Goal: Task Accomplishment & Management: Manage account settings

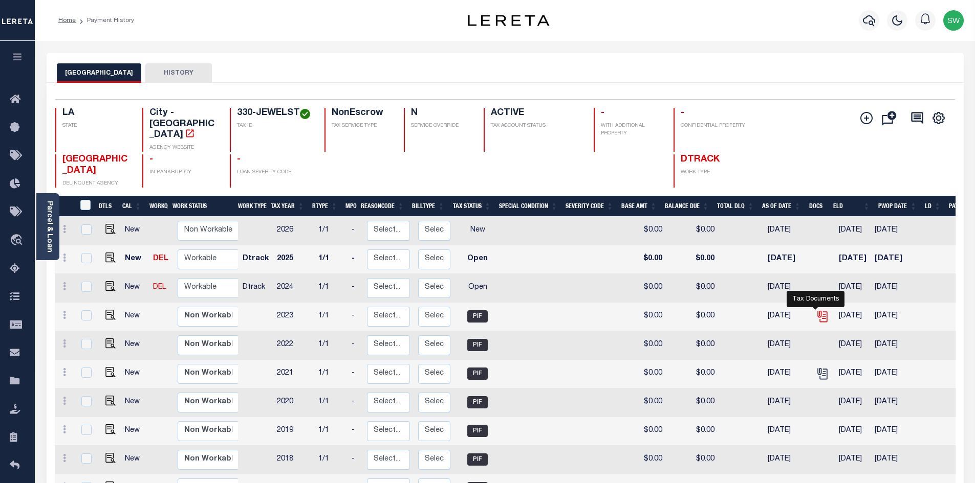
click at [816, 310] on icon "" at bounding box center [821, 316] width 13 height 13
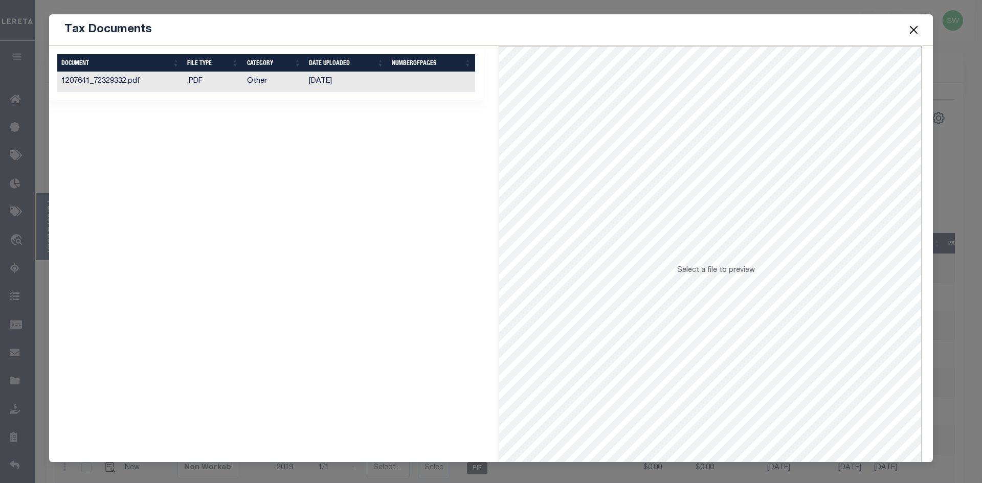
click at [132, 82] on td "1207641_72329332.pdf" at bounding box center [120, 82] width 126 height 20
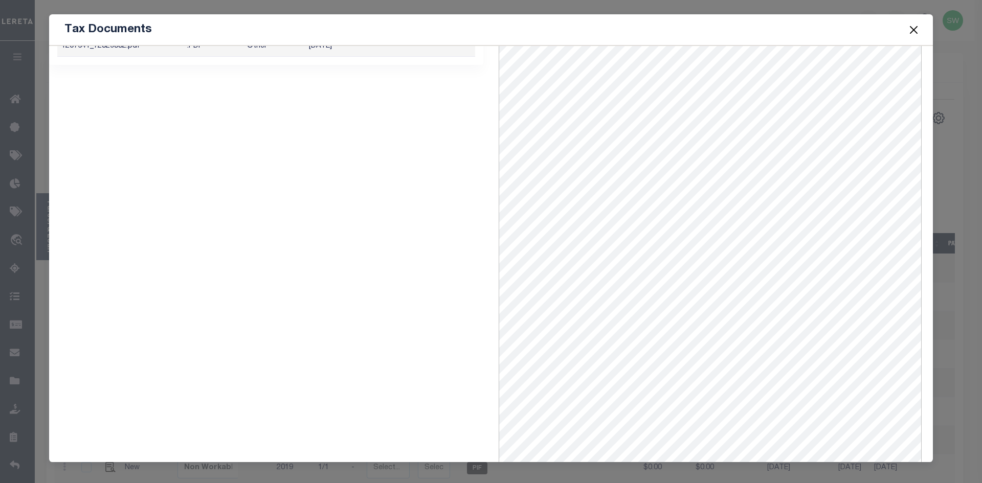
scroll to position [39, 0]
click at [916, 29] on button "Close" at bounding box center [913, 29] width 13 height 13
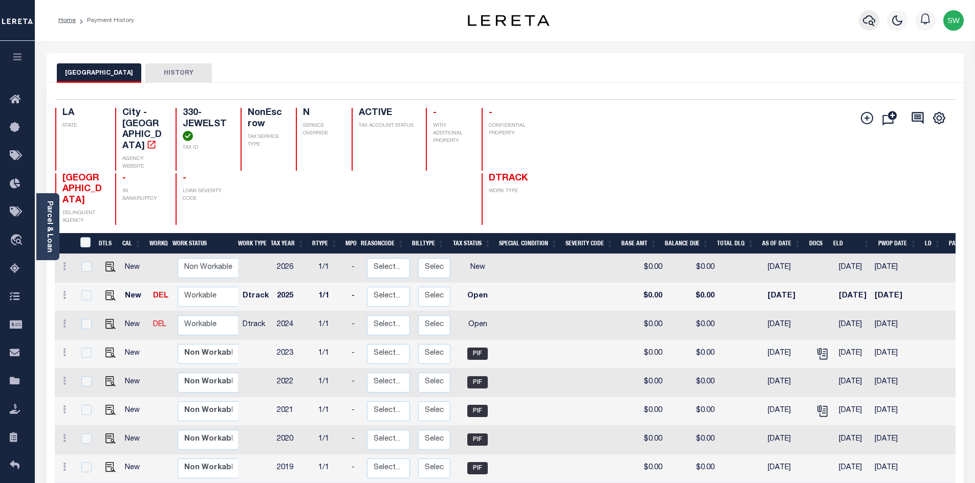
click at [874, 26] on icon "button" at bounding box center [868, 20] width 12 height 12
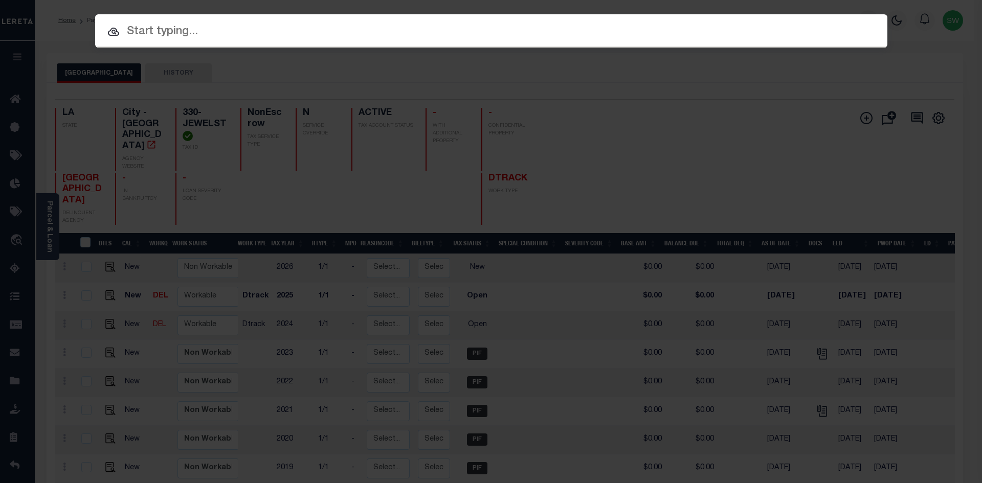
click at [162, 38] on input "text" at bounding box center [491, 32] width 792 height 18
paste input "3319-[GEOGRAPHIC_DATA]"
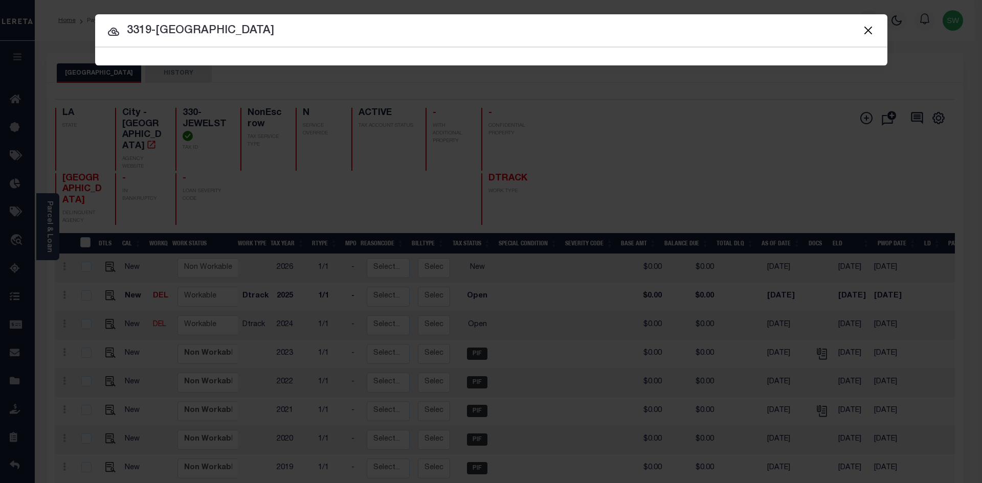
type input "3319-[GEOGRAPHIC_DATA]"
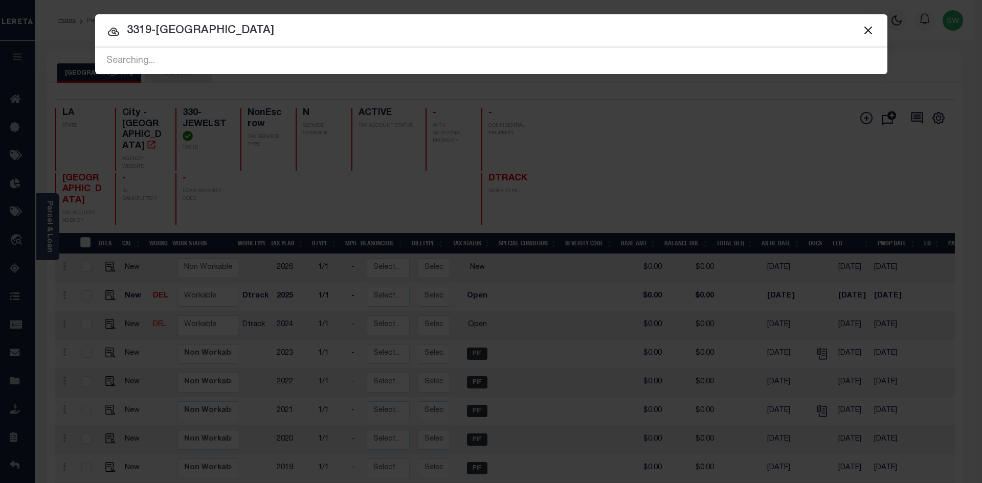
click at [110, 33] on icon at bounding box center [113, 32] width 12 height 12
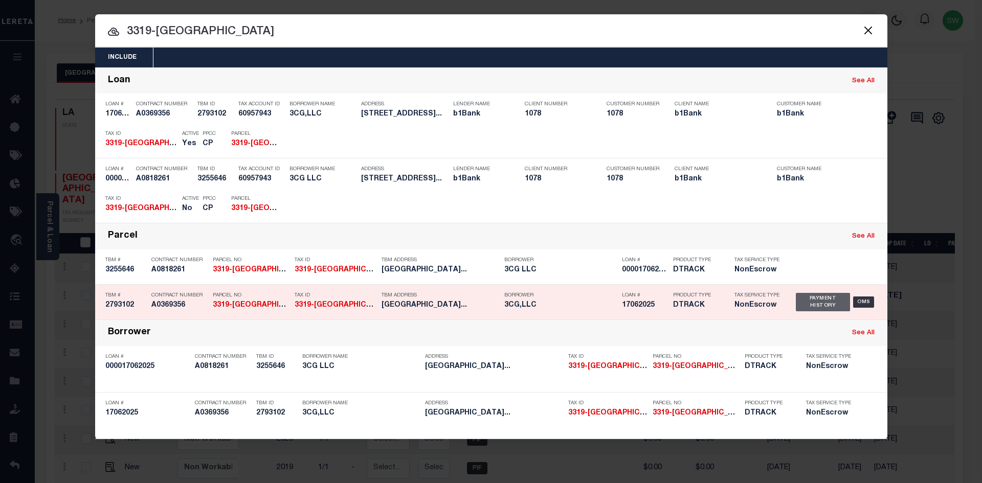
click at [806, 306] on div "Payment History" at bounding box center [823, 302] width 55 height 18
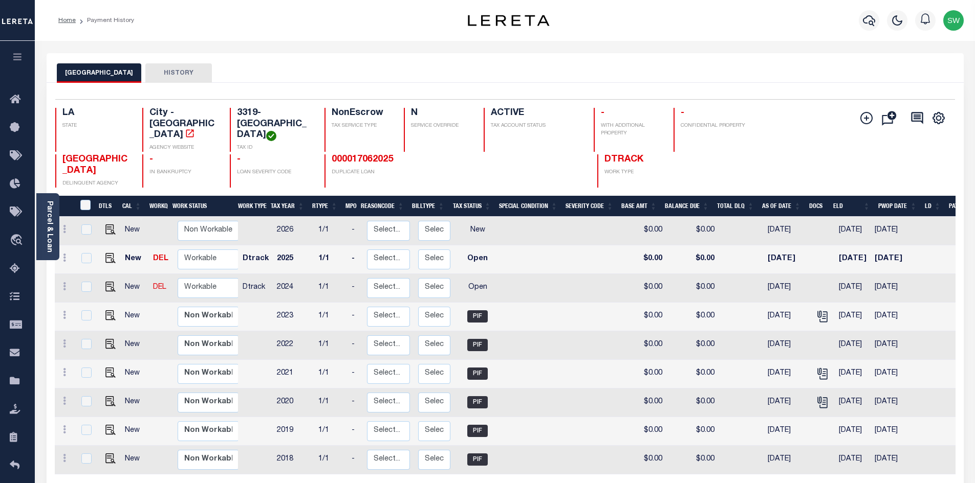
click at [103, 291] on link at bounding box center [107, 287] width 15 height 7
checkbox input "true"
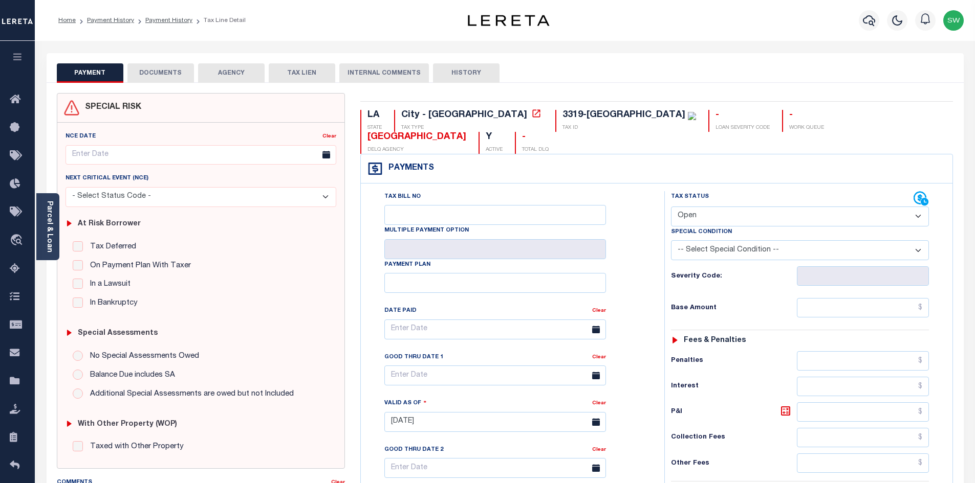
drag, startPoint x: 917, startPoint y: 197, endPoint x: 911, endPoint y: 204, distance: 8.7
click at [917, 207] on select "- Select Status Code - Open Due/Unpaid Paid Incomplete No Tax Due Internal Refu…" at bounding box center [800, 217] width 258 height 20
select select "PYD"
click at [671, 207] on select "- Select Status Code - Open Due/Unpaid Paid Incomplete No Tax Due Internal Refu…" at bounding box center [800, 217] width 258 height 20
type input "[DATE]"
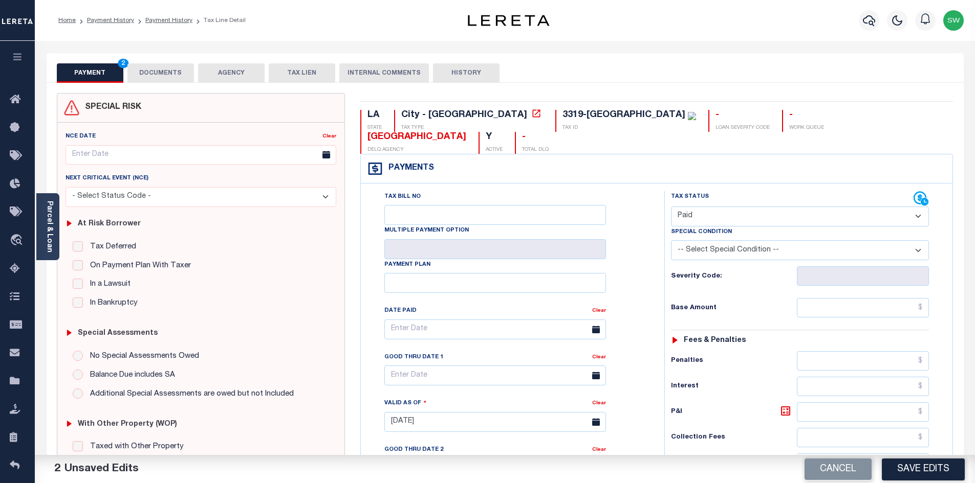
click at [653, 201] on div "Tax Bill No Multiple Payment Option Payment Plan Clear" at bounding box center [509, 417] width 293 height 452
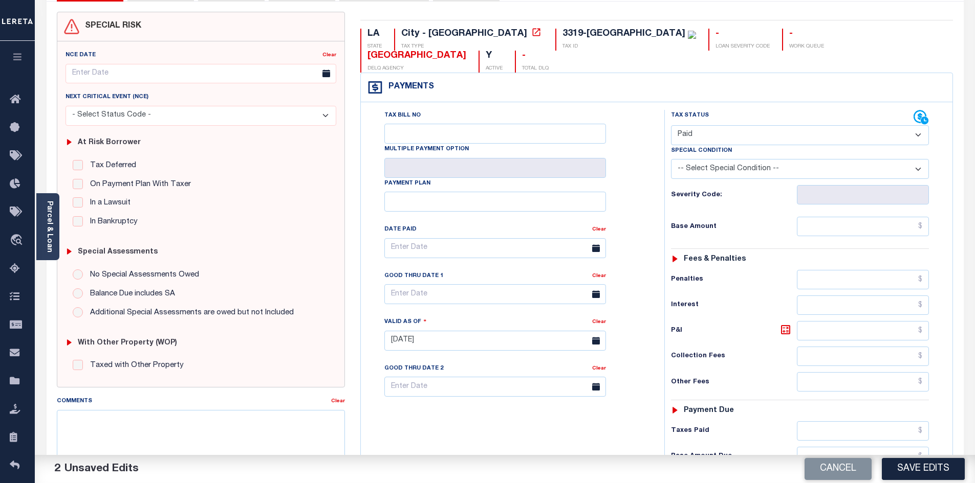
scroll to position [83, 0]
click at [880, 446] on input "text" at bounding box center [862, 455] width 132 height 19
drag, startPoint x: 631, startPoint y: 432, endPoint x: 708, endPoint y: 421, distance: 77.5
click at [635, 431] on div "Tax Bill No Multiple Payment Option Payment Plan Clear" at bounding box center [509, 334] width 293 height 452
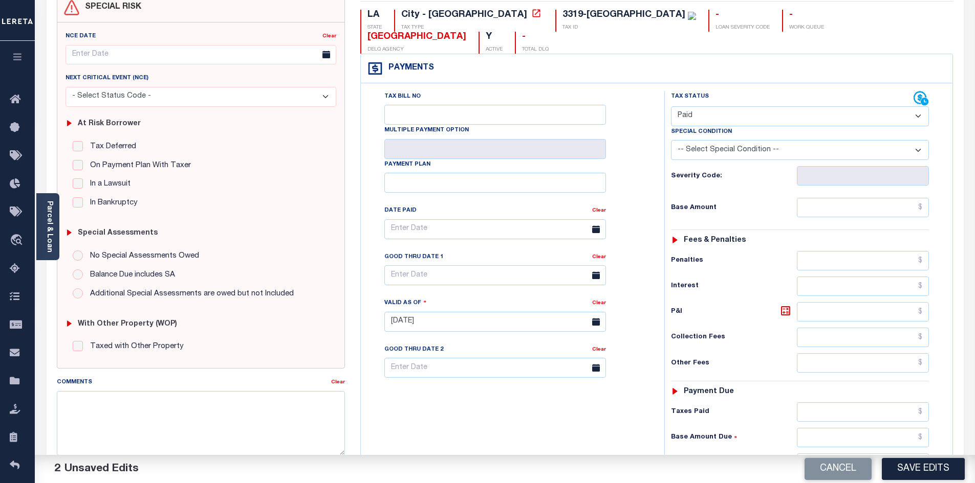
scroll to position [109, 0]
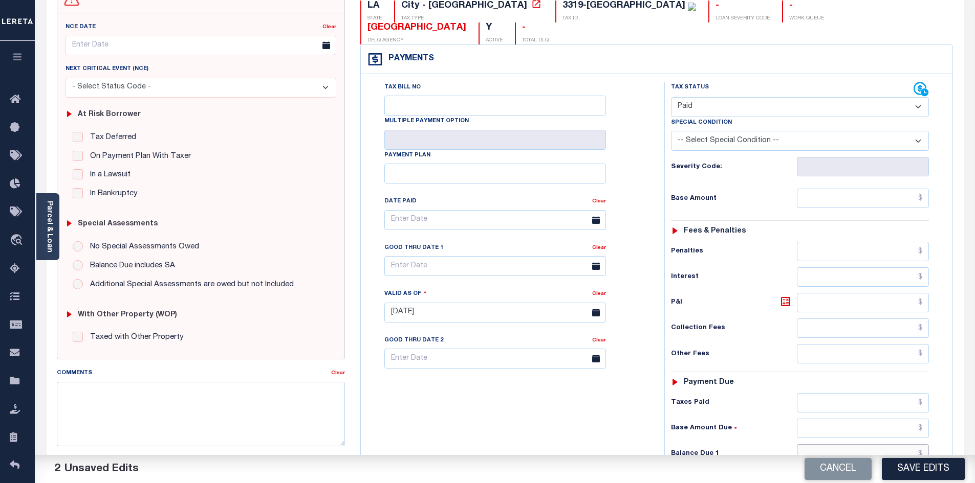
click at [835, 445] on input "text" at bounding box center [862, 454] width 132 height 19
type input "$0.00"
drag, startPoint x: 607, startPoint y: 415, endPoint x: 749, endPoint y: 351, distance: 155.5
click at [607, 415] on div "Tax Bill No Multiple Payment Option Payment Plan Clear" at bounding box center [509, 308] width 293 height 452
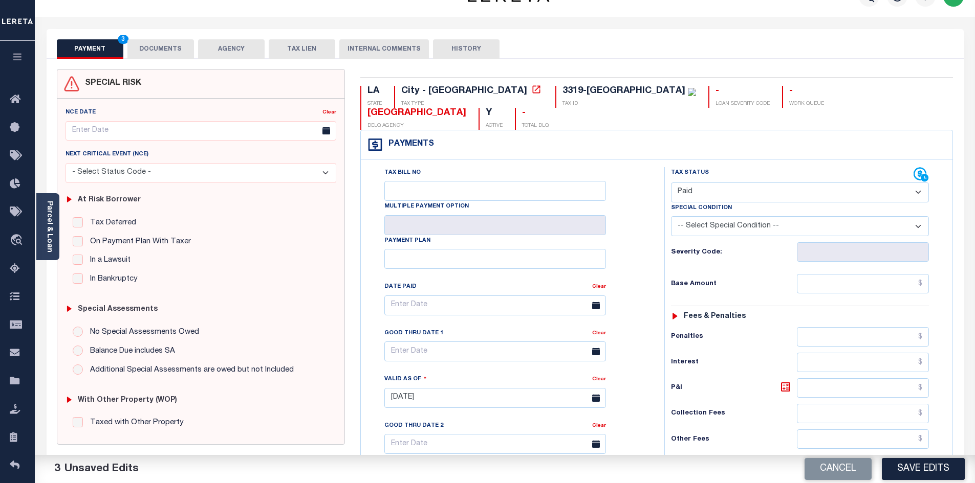
scroll to position [0, 0]
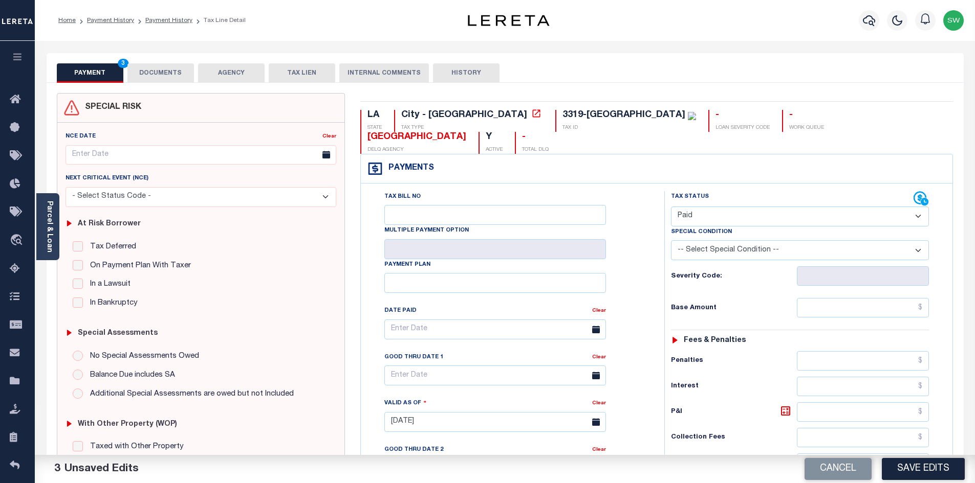
click at [173, 65] on button "DOCUMENTS" at bounding box center [160, 72] width 67 height 19
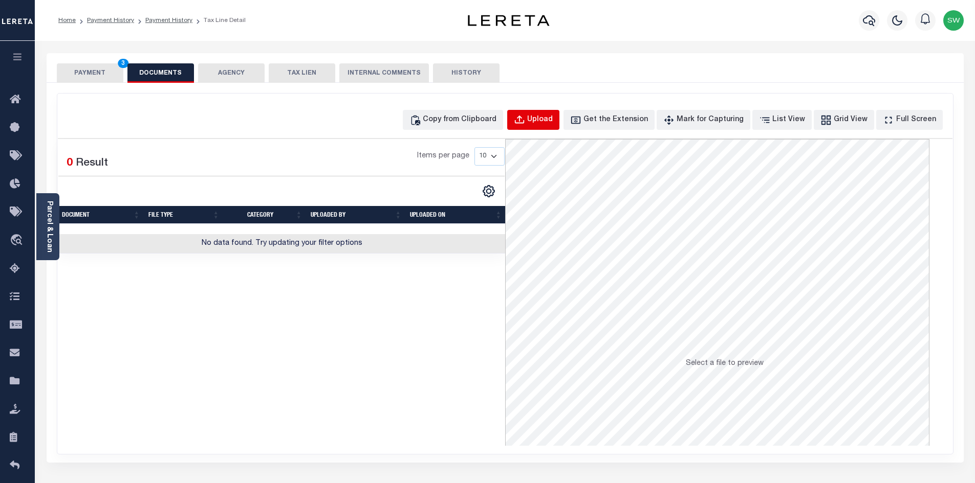
click at [552, 122] on div "Upload" at bounding box center [540, 120] width 26 height 11
select select "POP"
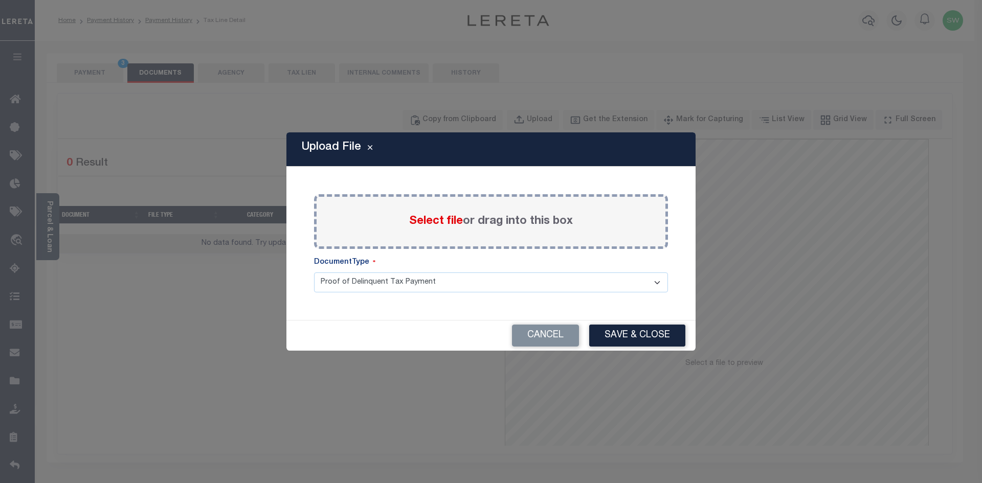
click at [474, 223] on label "Select file or drag into this box" at bounding box center [491, 221] width 164 height 17
click at [0, 0] on input "Select file or drag into this box" at bounding box center [0, 0] width 0 height 0
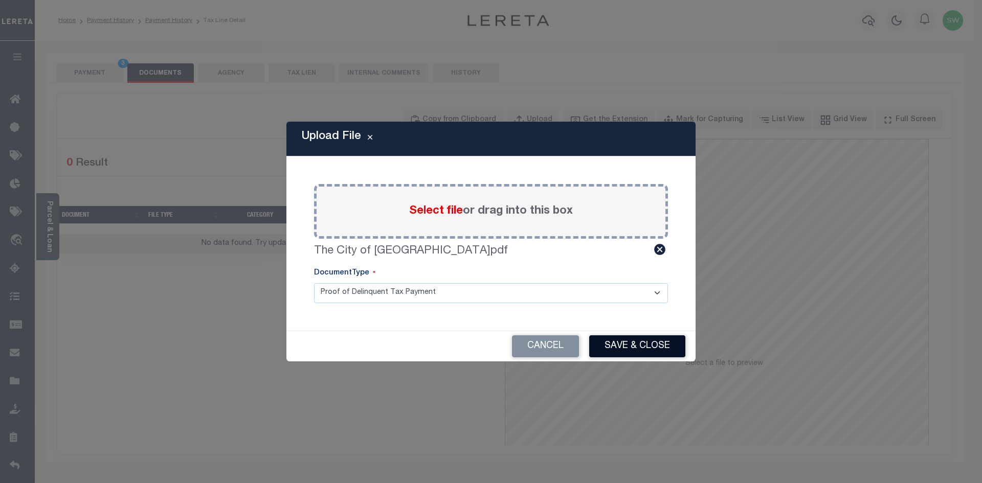
click at [637, 345] on button "Save & Close" at bounding box center [637, 347] width 96 height 22
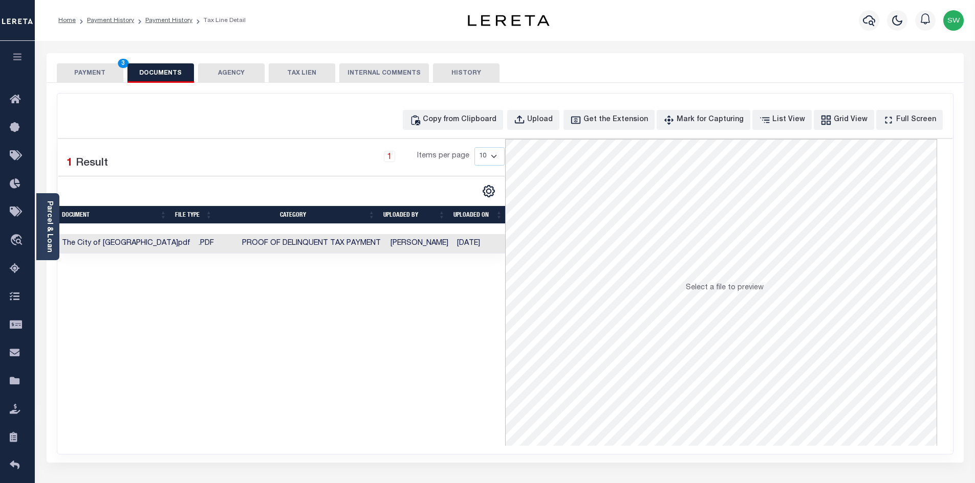
click at [105, 71] on button "PAYMENT 3" at bounding box center [90, 72] width 67 height 19
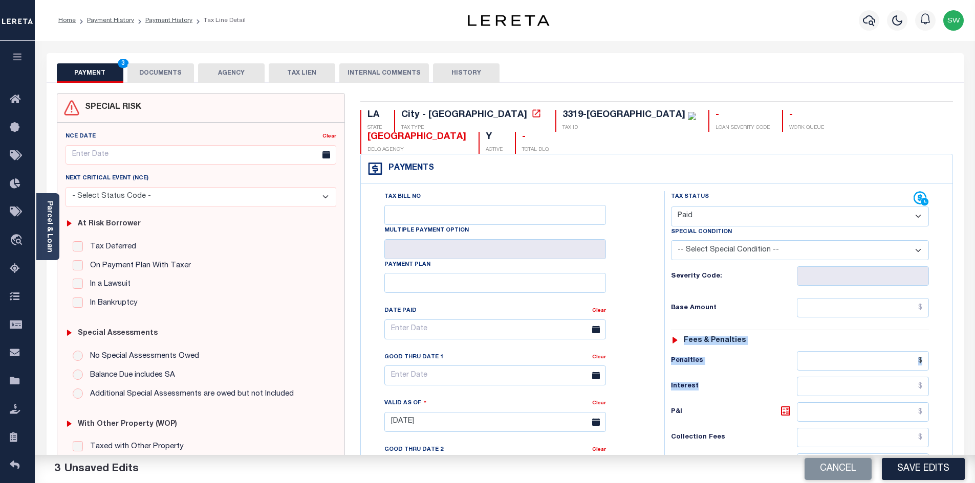
drag, startPoint x: 973, startPoint y: 302, endPoint x: 980, endPoint y: 368, distance: 66.3
click at [974, 368] on html "Home Payment History Payment History Tax Line Detail Profile Sign out" at bounding box center [487, 385] width 975 height 770
drag, startPoint x: 754, startPoint y: 381, endPoint x: 866, endPoint y: 351, distance: 115.9
click at [754, 381] on div "Tax Status Status - Select Status Code -" at bounding box center [803, 417] width 278 height 452
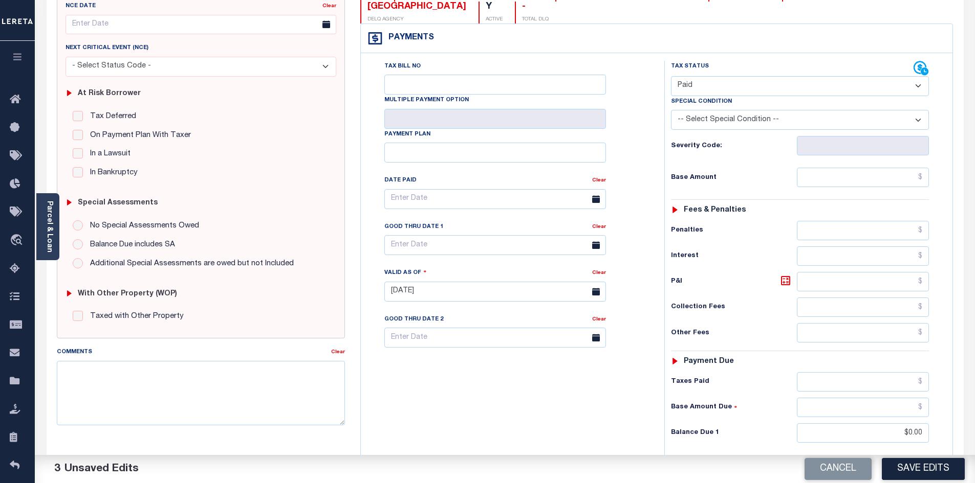
scroll to position [137, 0]
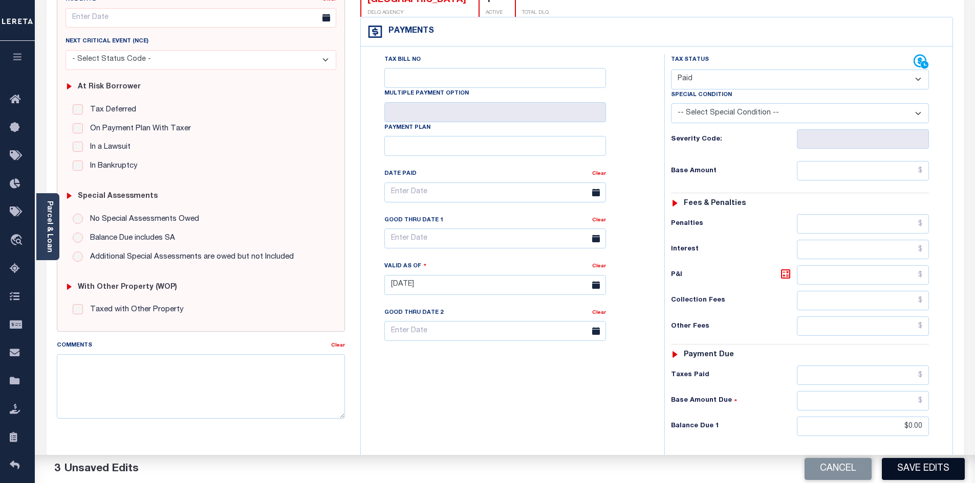
click at [916, 470] on button "Save Edits" at bounding box center [922, 469] width 83 height 22
checkbox input "false"
type input "$0"
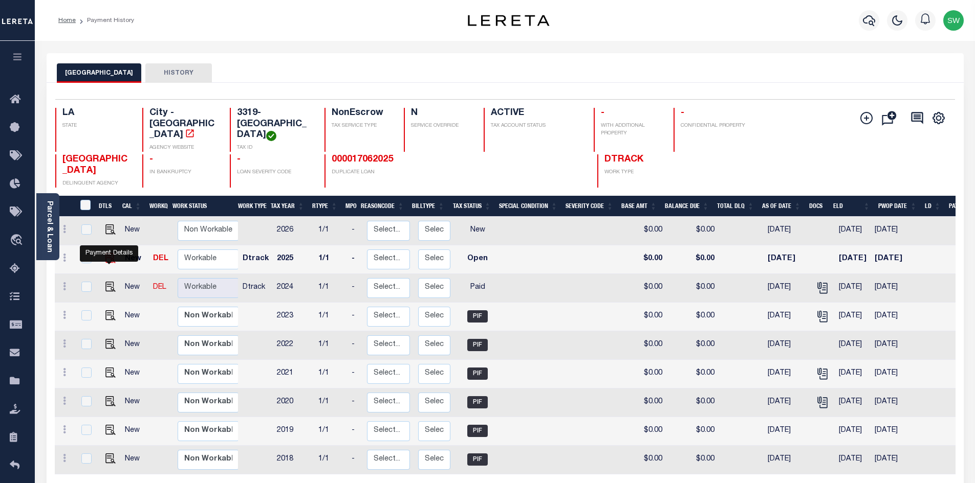
click at [113, 263] on img "" at bounding box center [110, 258] width 10 height 10
checkbox input "true"
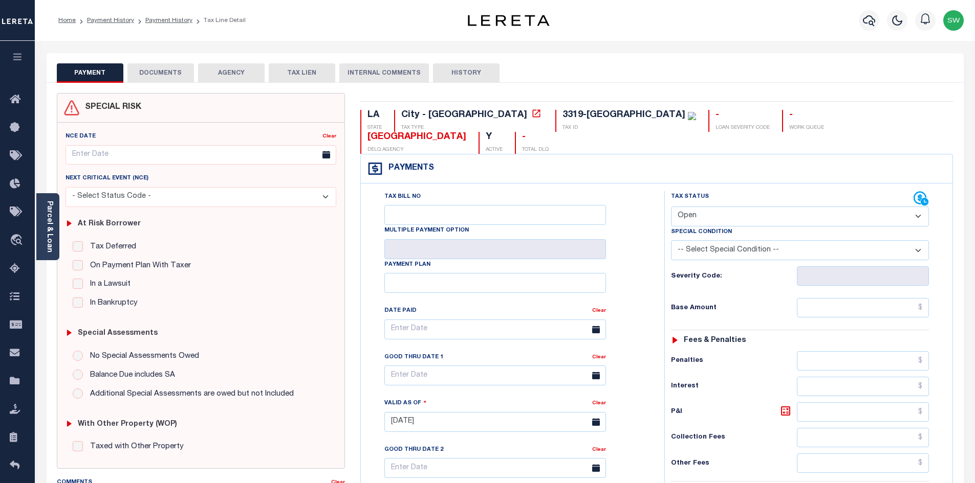
click at [917, 207] on select "- Select Status Code - Open Due/Unpaid Paid Incomplete No Tax Due Internal Refu…" at bounding box center [800, 217] width 258 height 20
select select "PYD"
click at [671, 207] on select "- Select Status Code - Open Due/Unpaid Paid Incomplete No Tax Due Internal Refu…" at bounding box center [800, 217] width 258 height 20
type input "[DATE]"
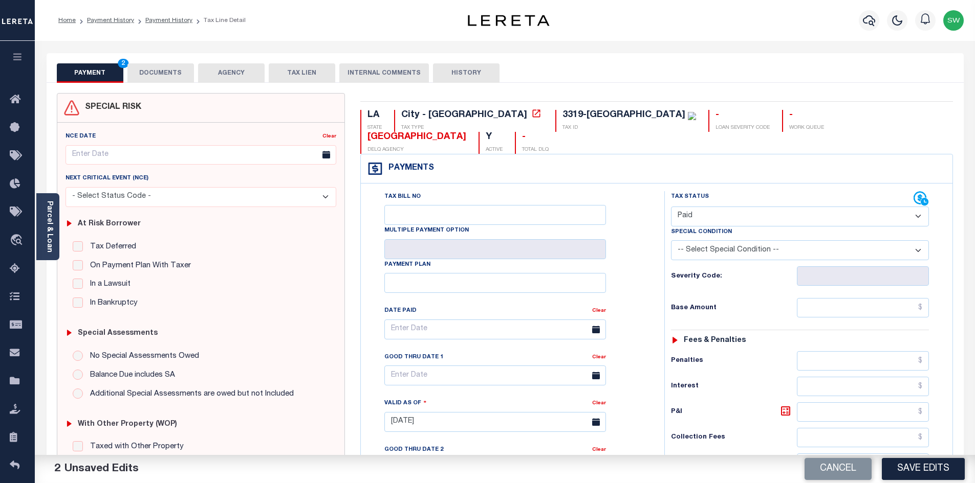
click at [654, 213] on div "Tax Bill No Multiple Payment Option Payment Plan Clear" at bounding box center [509, 417] width 293 height 452
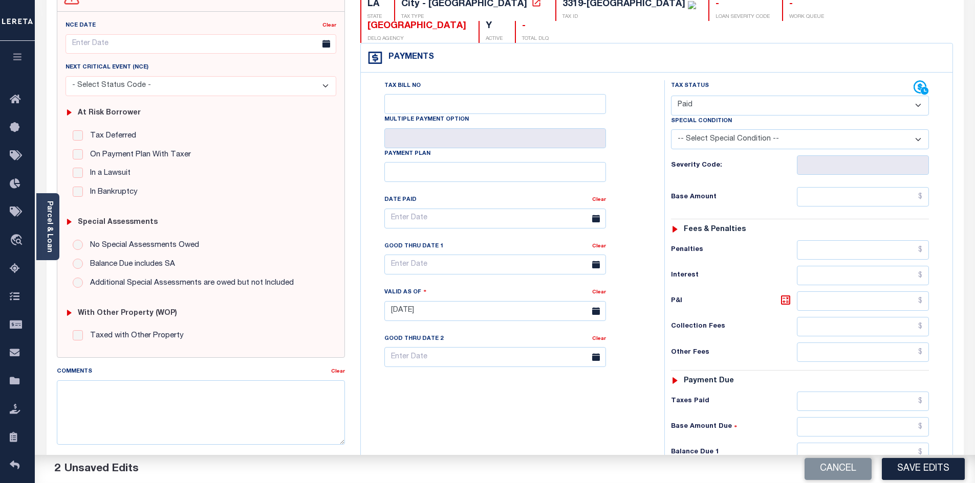
scroll to position [114, 0]
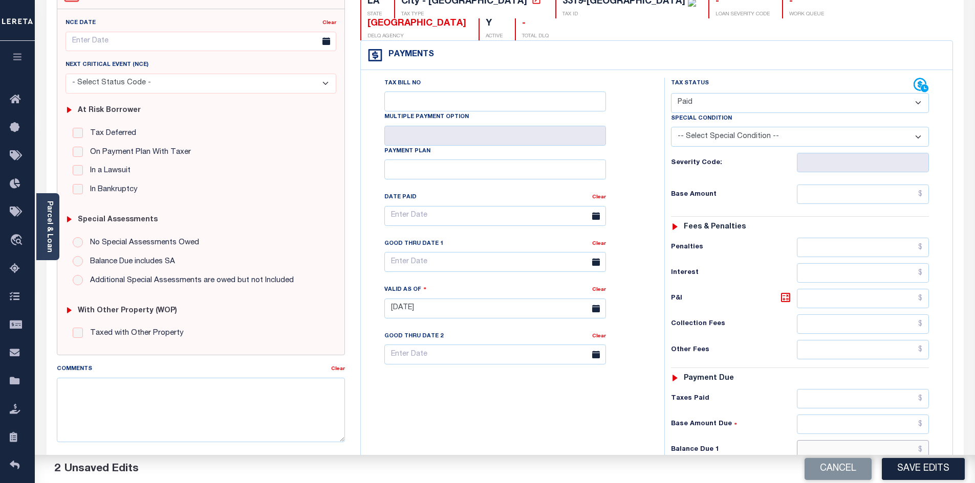
click at [869, 440] on input "text" at bounding box center [862, 449] width 132 height 19
type input "$0.00"
click at [569, 391] on div "Tax Bill No Multiple Payment Option Payment Plan Clear" at bounding box center [509, 304] width 293 height 452
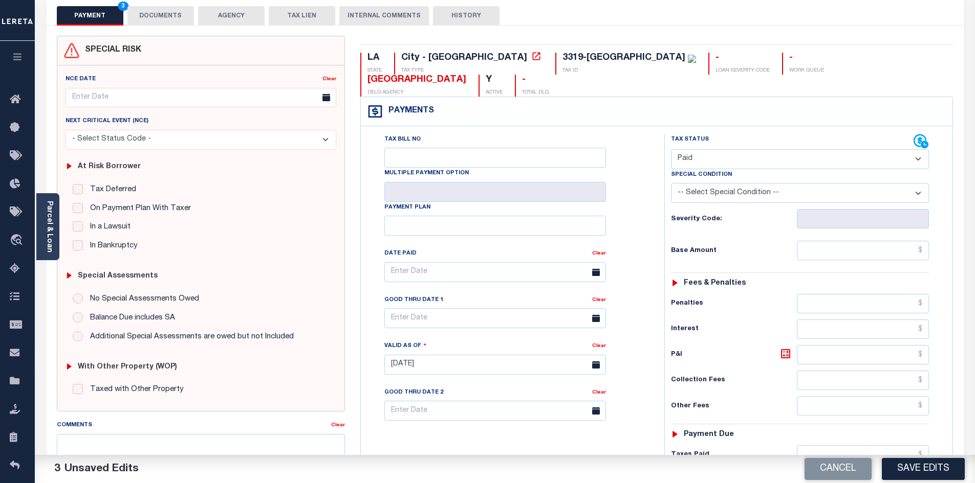
scroll to position [0, 0]
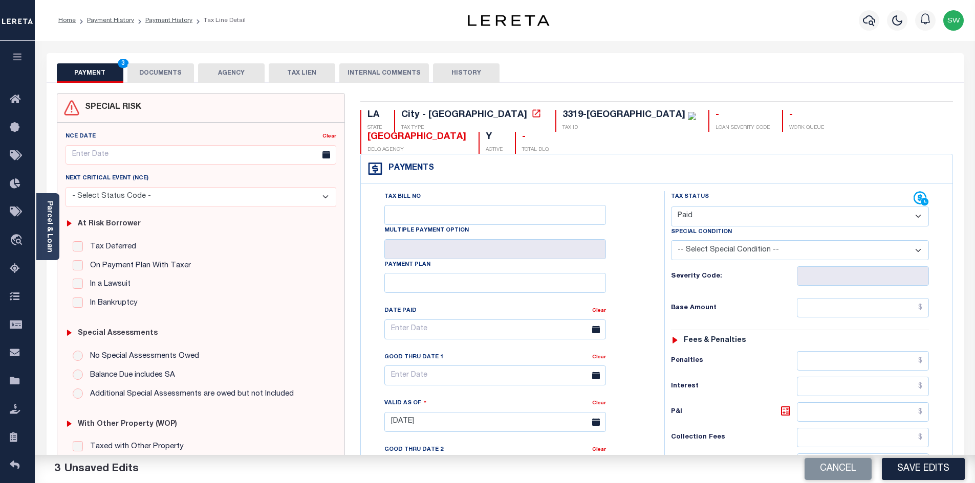
click at [182, 78] on button "DOCUMENTS" at bounding box center [160, 72] width 67 height 19
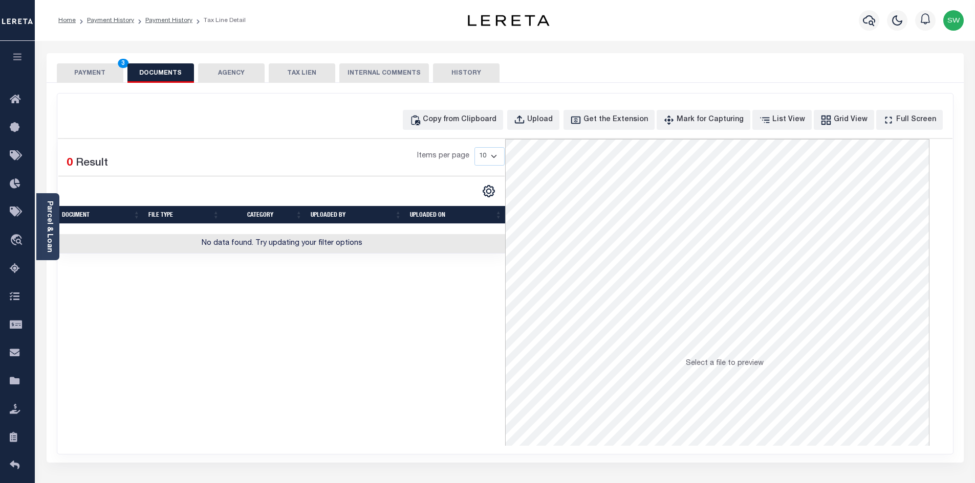
drag, startPoint x: 424, startPoint y: 319, endPoint x: 466, endPoint y: 241, distance: 88.3
click at [424, 319] on div "Selected 0 Result Items per page 10 25 50 100" at bounding box center [281, 292] width 447 height 307
click at [551, 120] on div "Upload" at bounding box center [540, 120] width 26 height 11
select select "POP"
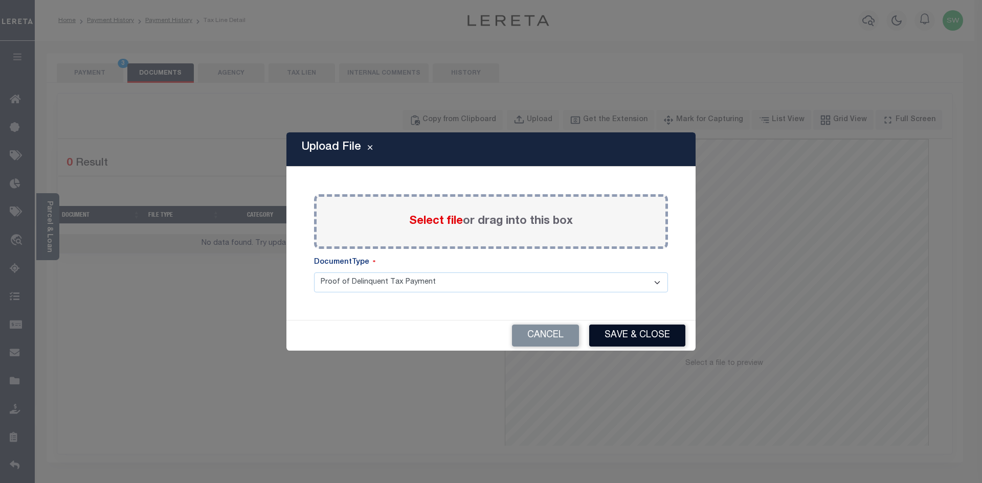
click at [652, 337] on button "Save & Close" at bounding box center [637, 336] width 96 height 22
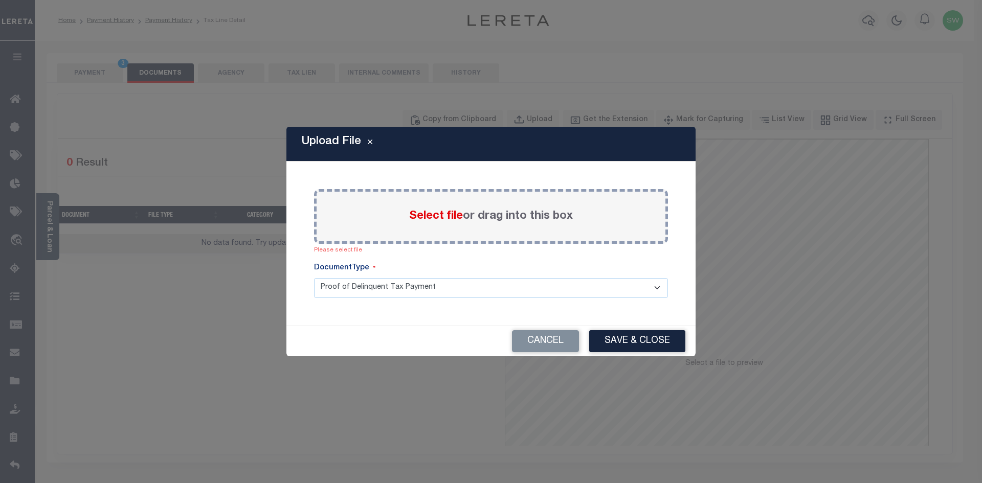
click at [404, 219] on div "Select file or drag into this box" at bounding box center [491, 216] width 354 height 55
click at [436, 221] on span "Select file" at bounding box center [436, 216] width 54 height 11
click at [0, 0] on input "Select file or drag into this box" at bounding box center [0, 0] width 0 height 0
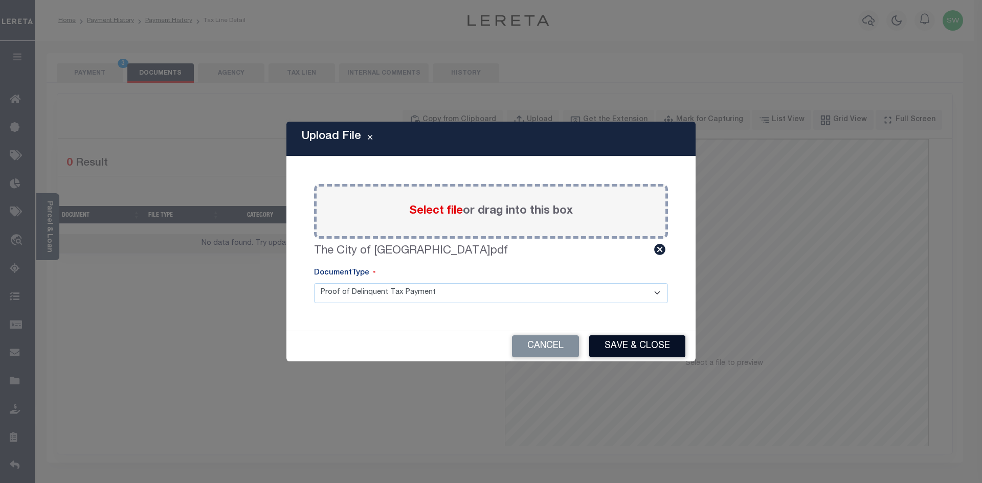
click at [615, 344] on button "Save & Close" at bounding box center [637, 347] width 96 height 22
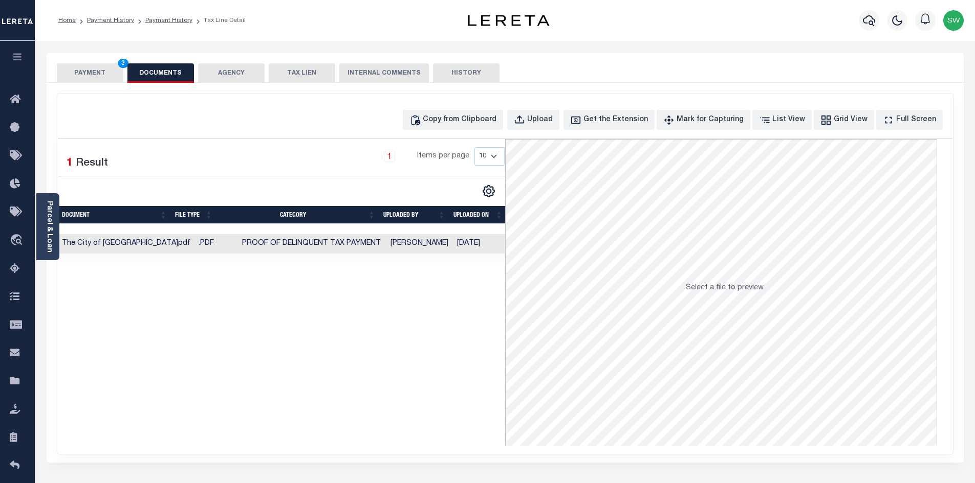
click at [376, 337] on div "Selected 1 Result 1 Items per page 10 25 50 100" at bounding box center [281, 292] width 447 height 307
click at [96, 76] on button "PAYMENT 3" at bounding box center [90, 72] width 67 height 19
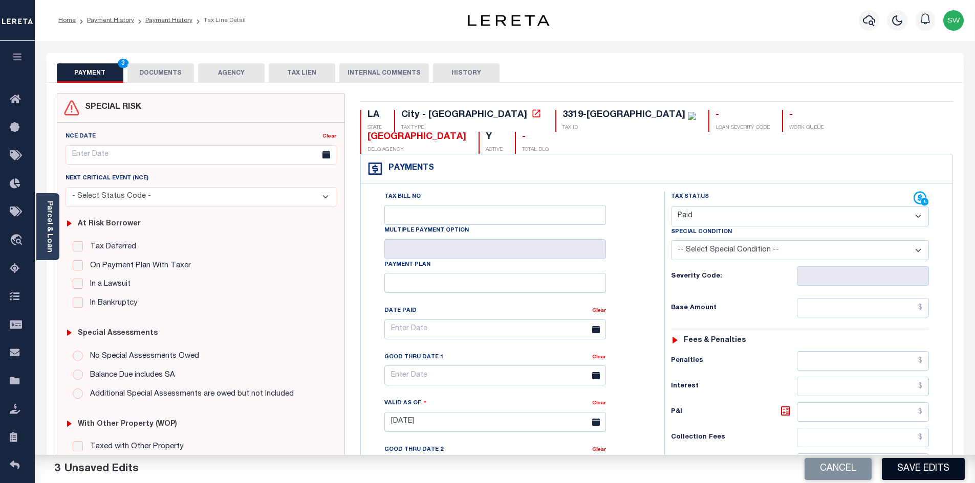
click at [917, 466] on button "Save Edits" at bounding box center [922, 469] width 83 height 22
checkbox input "false"
type input "$0"
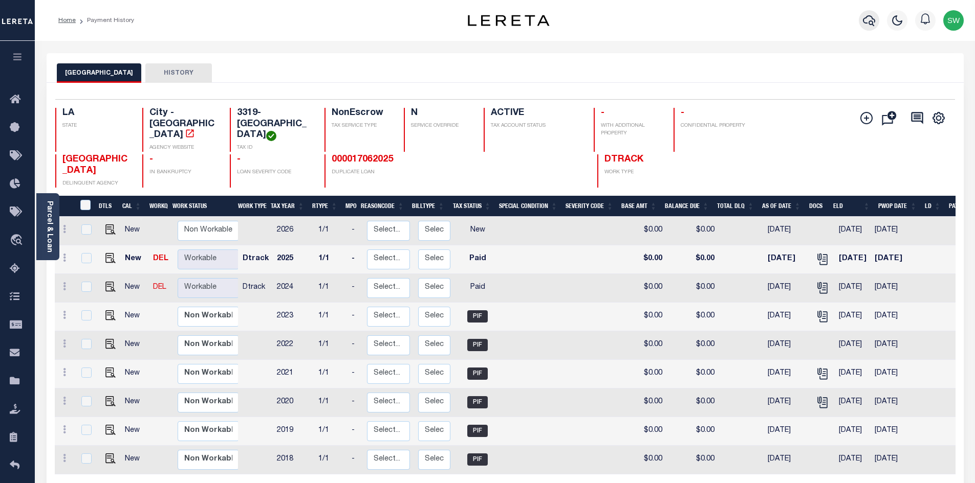
click at [869, 29] on button "button" at bounding box center [868, 20] width 20 height 20
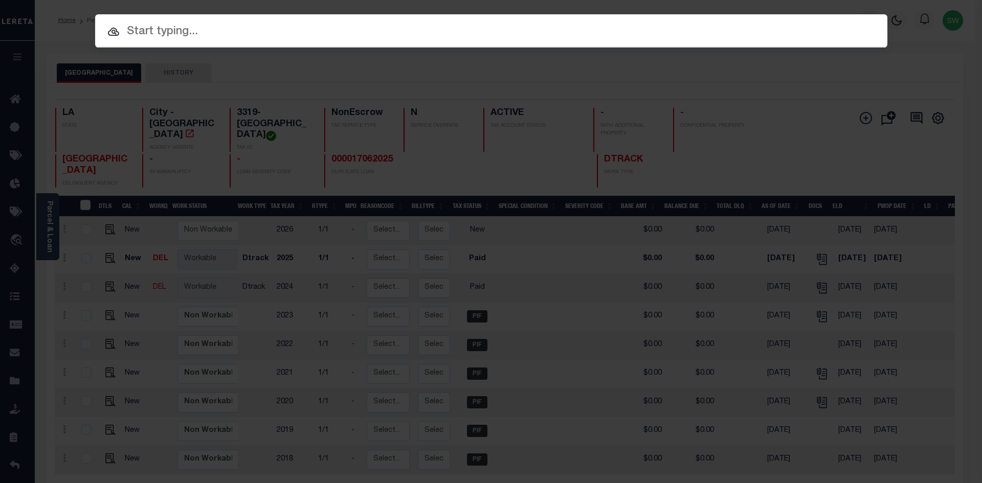
click at [123, 37] on input "text" at bounding box center [491, 32] width 792 height 18
paste input "3336-MAGAZINEST"
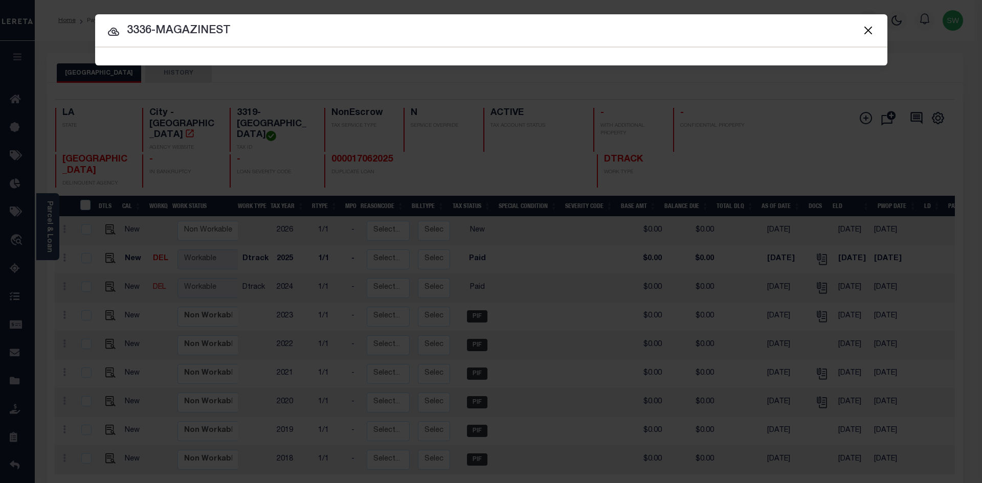
click at [251, 34] on input "3336-MAGAZINEST" at bounding box center [491, 31] width 792 height 18
type input "3336-MAGAZINEST"
click at [263, 39] on input "3336-MAGAZINEST" at bounding box center [491, 31] width 792 height 18
click at [260, 35] on input "3336-MAGAZINEST" at bounding box center [491, 31] width 792 height 18
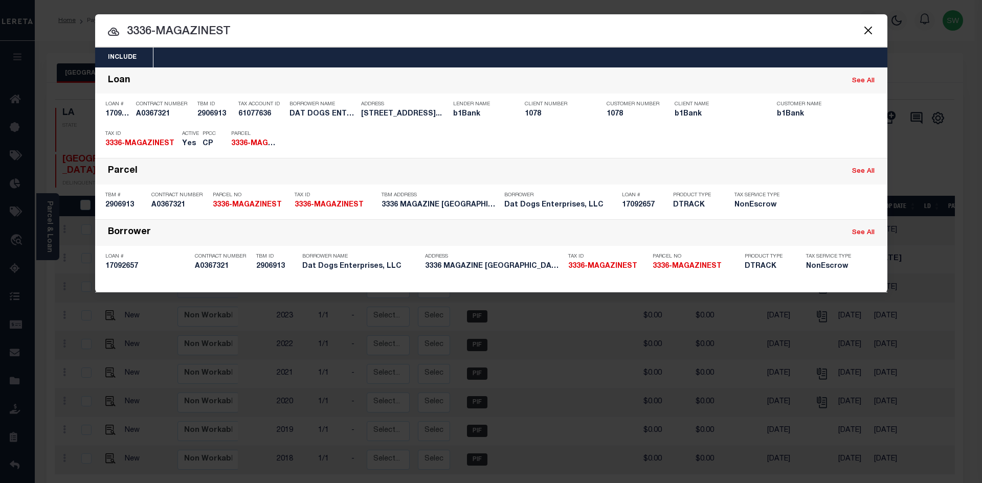
click at [109, 32] on icon at bounding box center [113, 32] width 12 height 12
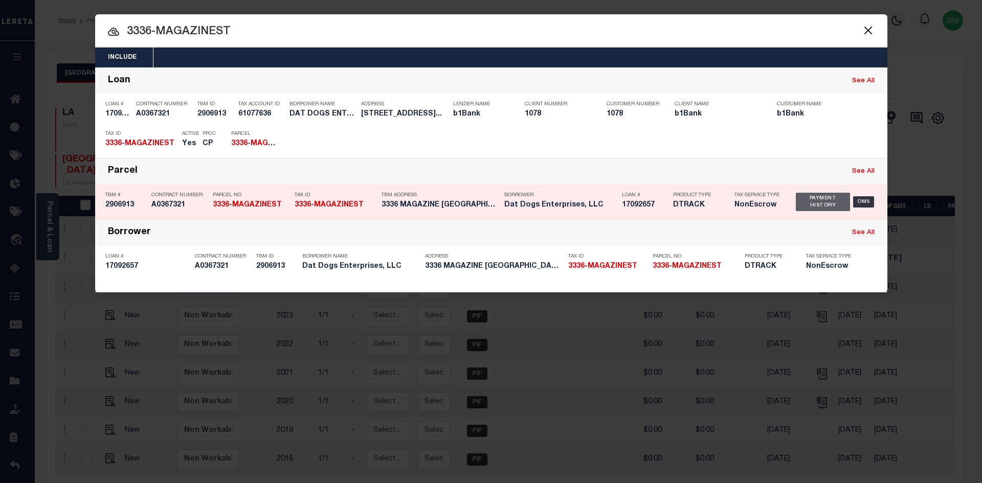
click at [815, 202] on div "Payment History" at bounding box center [823, 202] width 55 height 18
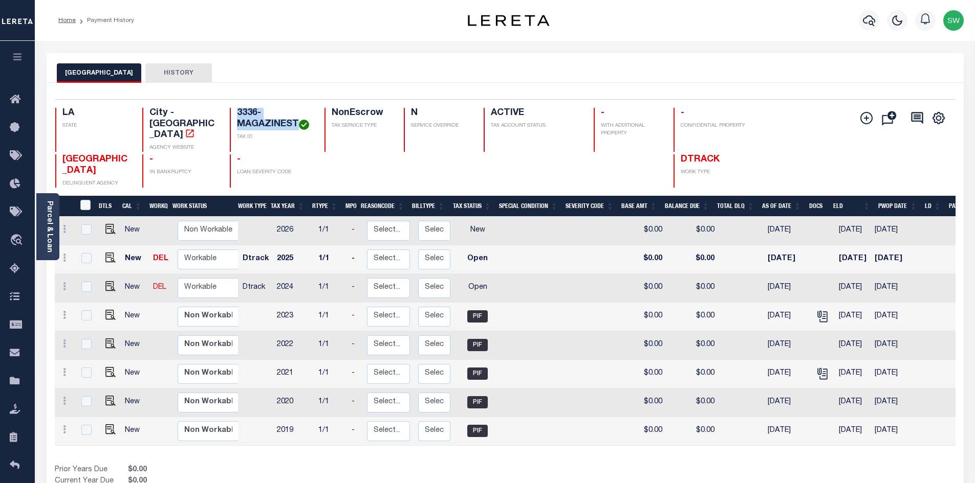
drag, startPoint x: 236, startPoint y: 112, endPoint x: 297, endPoint y: 126, distance: 62.7
click at [297, 126] on div "3336-MAGAZINEST TAX ID" at bounding box center [271, 130] width 82 height 44
copy h4 "3336-MAGAZINEST"
click at [107, 288] on img "" at bounding box center [110, 286] width 10 height 10
checkbox input "true"
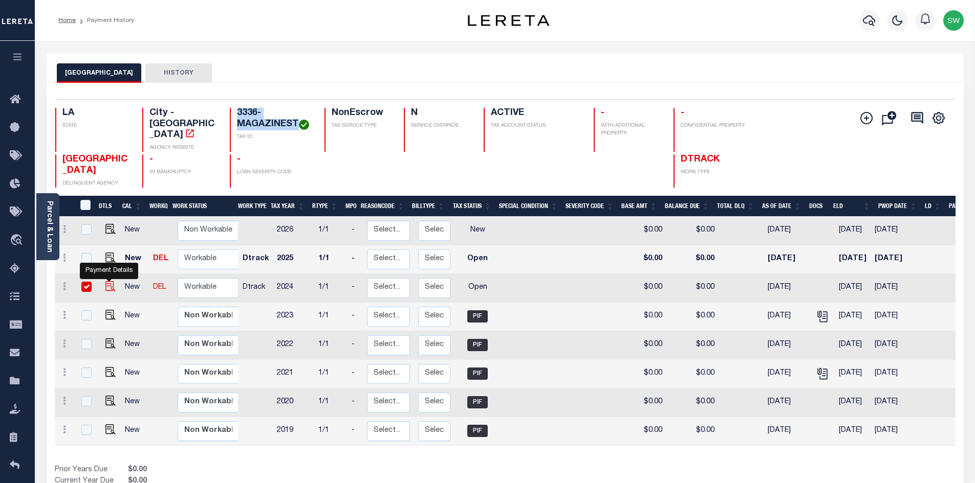
checkbox input "true"
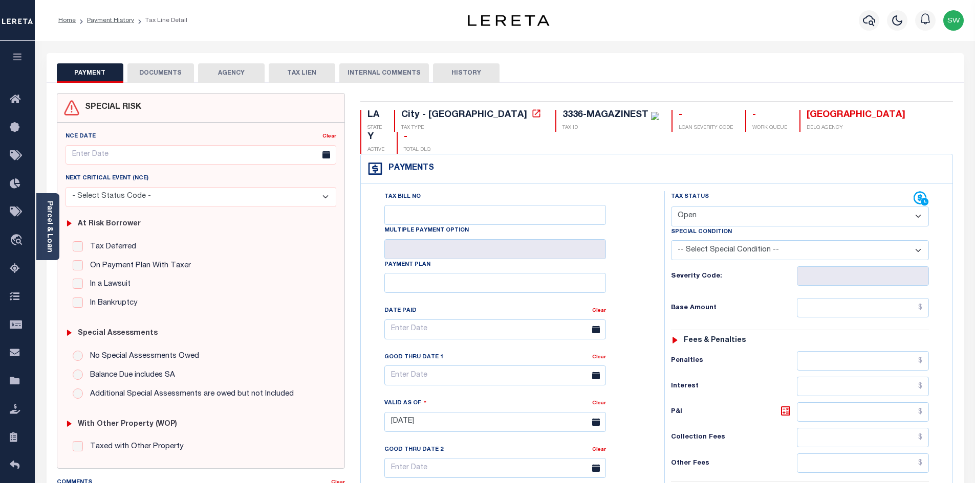
click at [916, 207] on select "- Select Status Code - Open Due/Unpaid Paid Incomplete No Tax Due Internal Refu…" at bounding box center [800, 217] width 258 height 20
select select "PYD"
click at [671, 207] on select "- Select Status Code - Open Due/Unpaid Paid Incomplete No Tax Due Internal Refu…" at bounding box center [800, 217] width 258 height 20
type input "[DATE]"
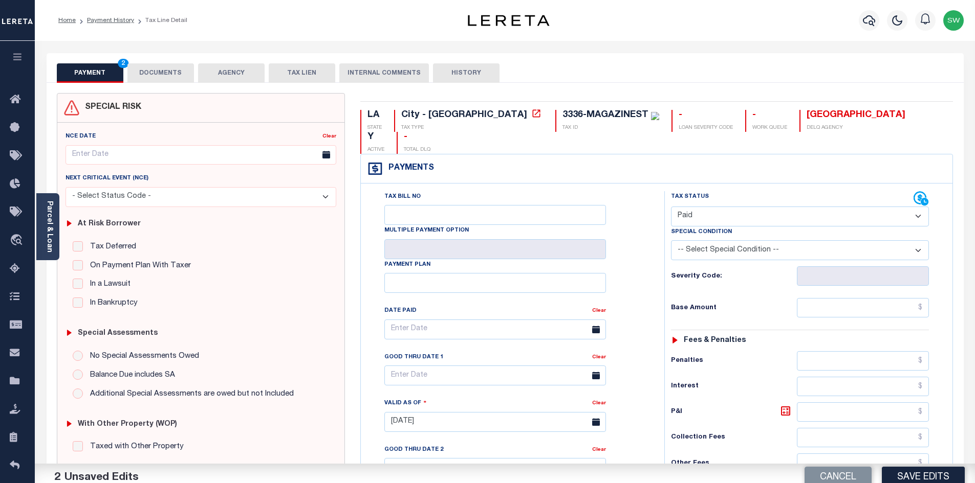
click at [657, 254] on div "Tax Status Status" at bounding box center [802, 417] width 293 height 452
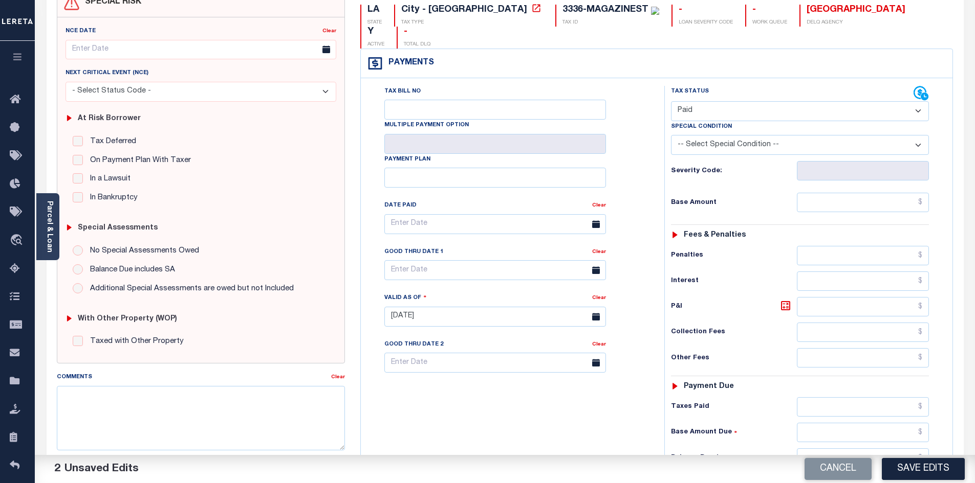
scroll to position [106, 0]
click at [860, 448] on input "text" at bounding box center [862, 457] width 132 height 19
type input "$0.00"
click at [602, 426] on div "Tax Bill No Multiple Payment Option Payment Plan Clear" at bounding box center [509, 311] width 293 height 452
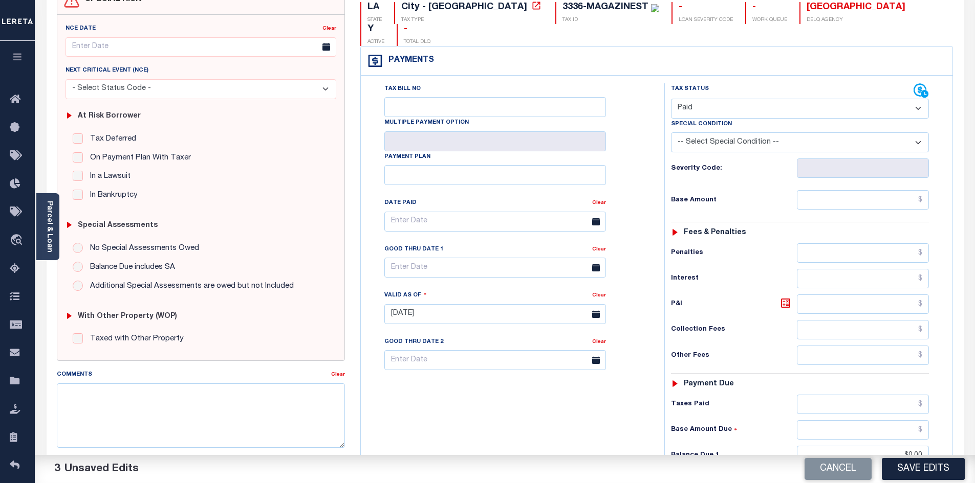
scroll to position [0, 0]
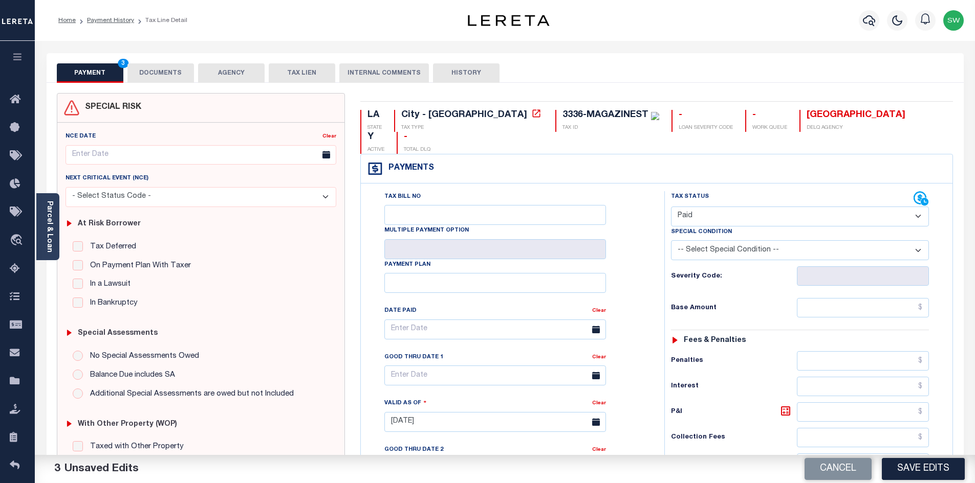
click at [163, 73] on button "DOCUMENTS" at bounding box center [160, 72] width 67 height 19
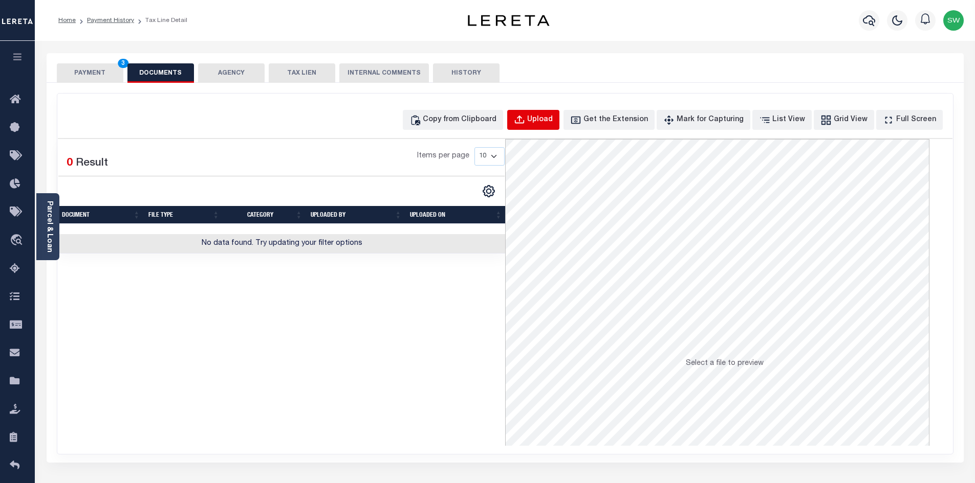
click at [552, 121] on div "Upload" at bounding box center [540, 120] width 26 height 11
select select "POP"
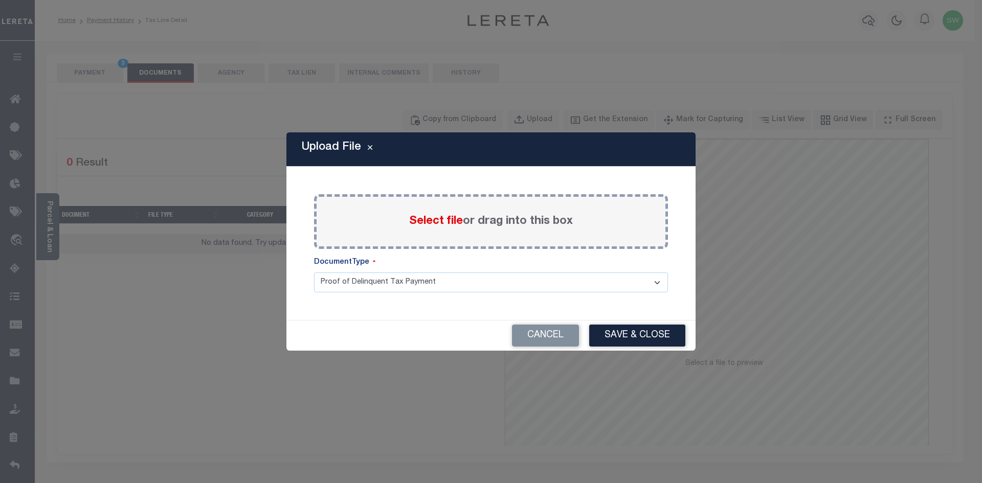
click at [444, 224] on span "Select file" at bounding box center [436, 221] width 54 height 11
click at [0, 0] on input "Select file or drag into this box" at bounding box center [0, 0] width 0 height 0
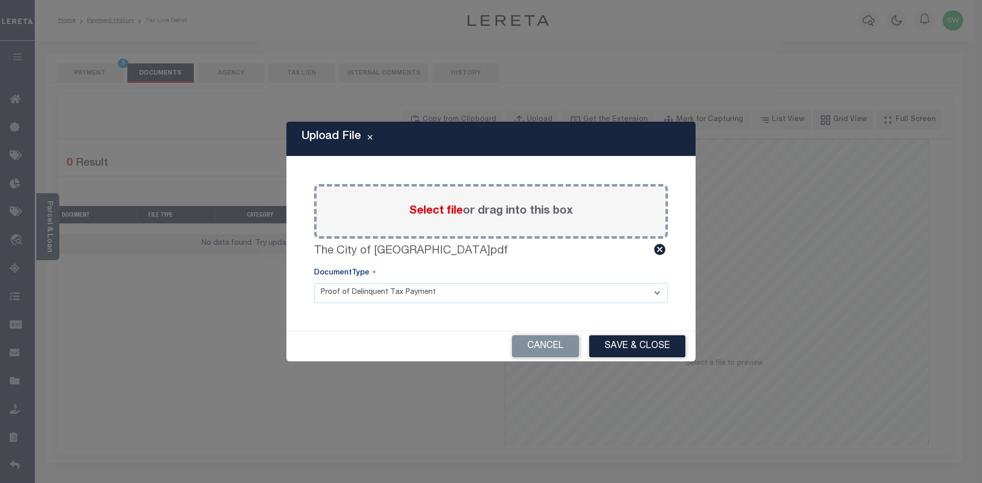
drag, startPoint x: 622, startPoint y: 350, endPoint x: 616, endPoint y: 339, distance: 12.6
click at [622, 350] on button "Save & Close" at bounding box center [637, 347] width 96 height 22
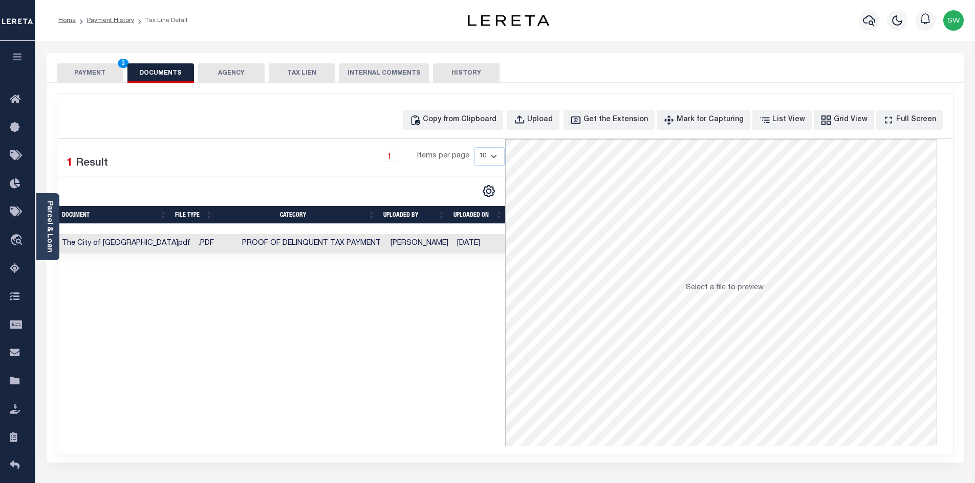
click at [101, 74] on button "PAYMENT 3" at bounding box center [90, 72] width 67 height 19
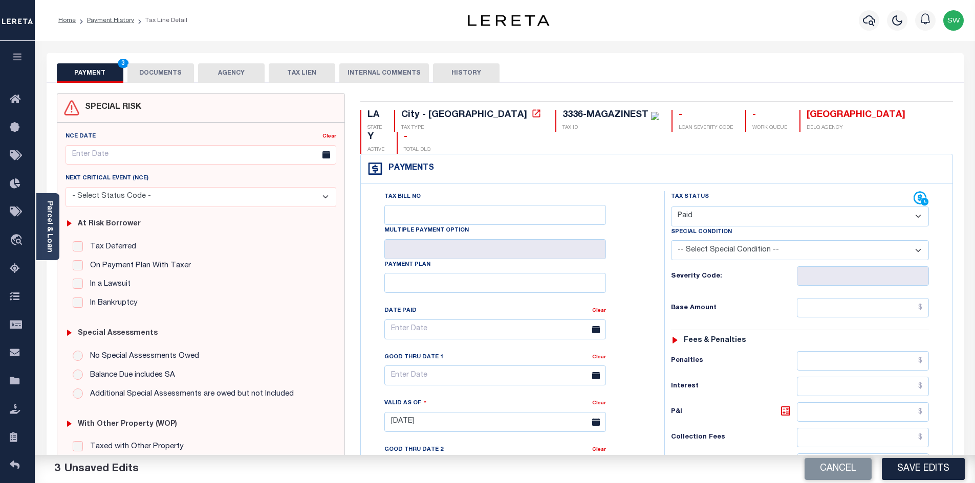
click at [937, 467] on button "Save Edits" at bounding box center [922, 469] width 83 height 22
checkbox input "false"
type input "$0"
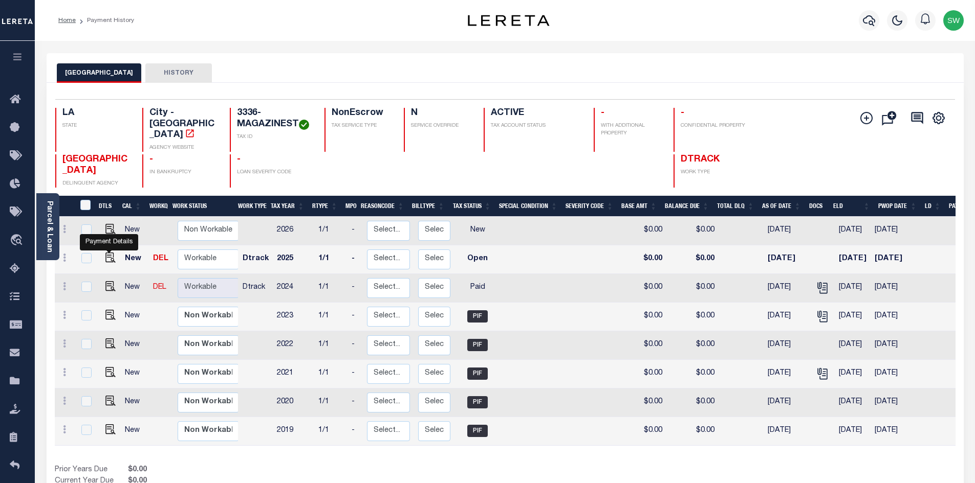
drag, startPoint x: 110, startPoint y: 263, endPoint x: 144, endPoint y: 259, distance: 34.1
click at [110, 263] on img "" at bounding box center [110, 258] width 10 height 10
checkbox input "true"
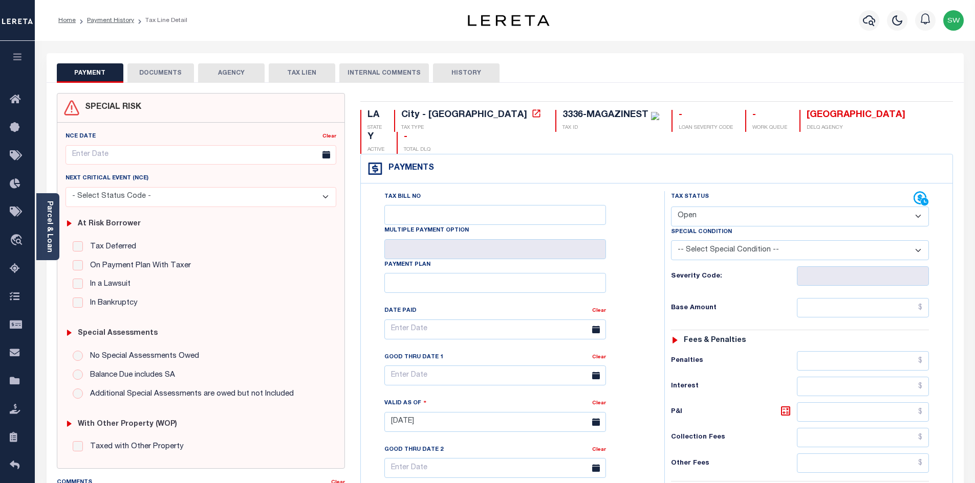
click at [920, 207] on select "- Select Status Code - Open Due/Unpaid Paid Incomplete No Tax Due Internal Refu…" at bounding box center [800, 217] width 258 height 20
select select "PYD"
click at [671, 207] on select "- Select Status Code - Open Due/Unpaid Paid Incomplete No Tax Due Internal Refu…" at bounding box center [800, 217] width 258 height 20
type input "[DATE]"
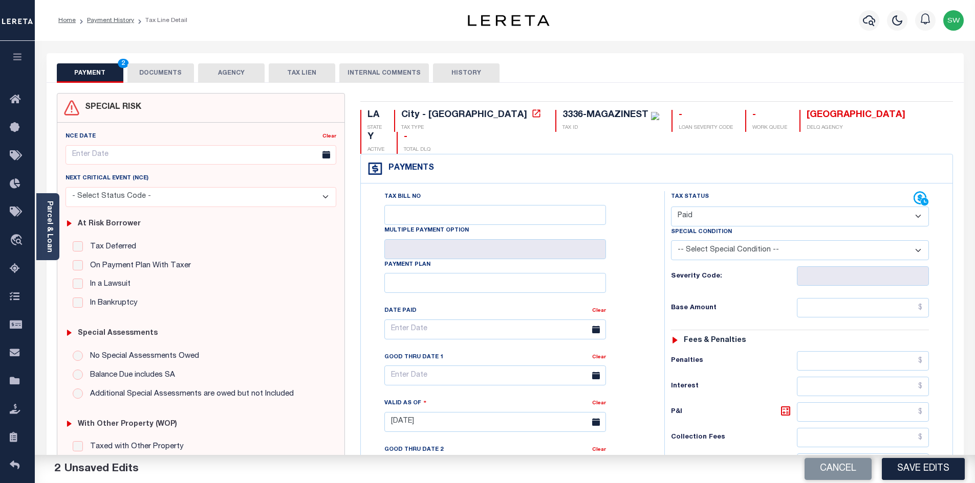
click at [653, 231] on div "Tax Bill No Multiple Payment Option Payment Plan Clear" at bounding box center [509, 417] width 293 height 452
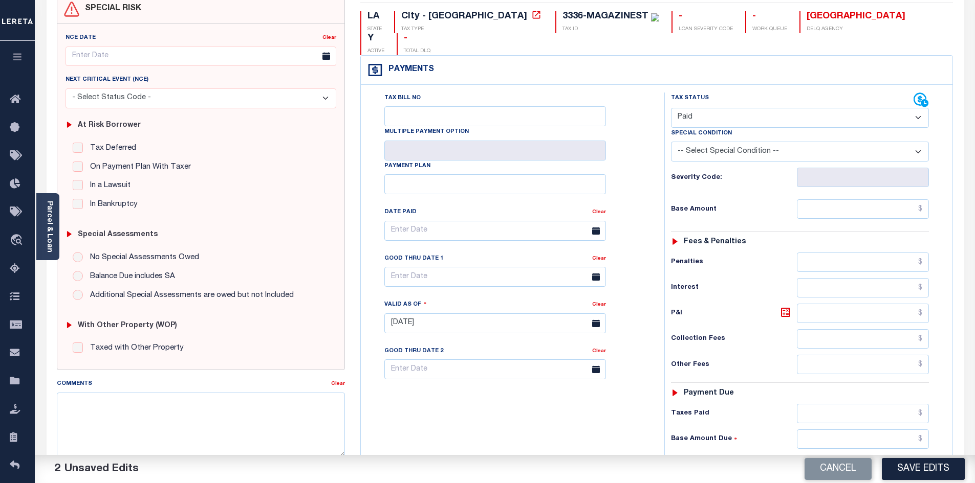
scroll to position [123, 0]
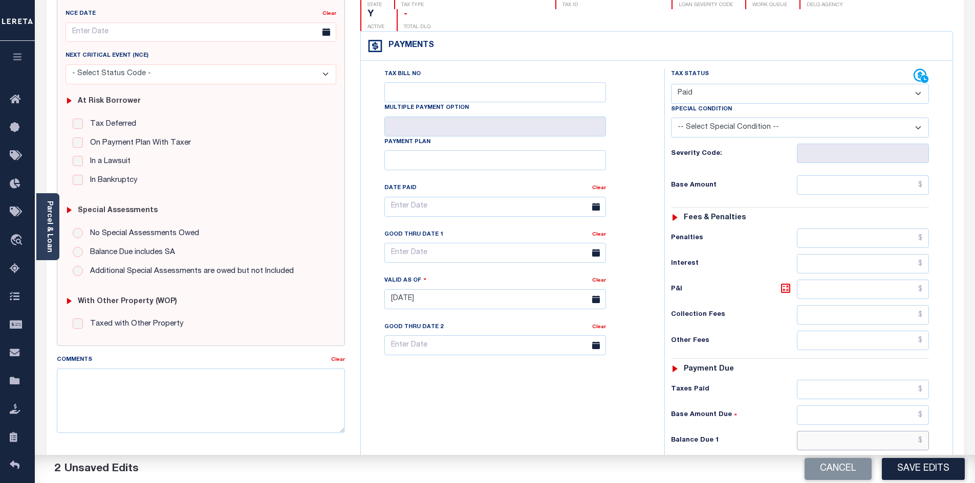
click at [852, 431] on input "text" at bounding box center [862, 440] width 132 height 19
type input "$0.00"
click at [567, 433] on div "Tax Bill No Multiple Payment Option Payment Plan Clear" at bounding box center [509, 295] width 293 height 452
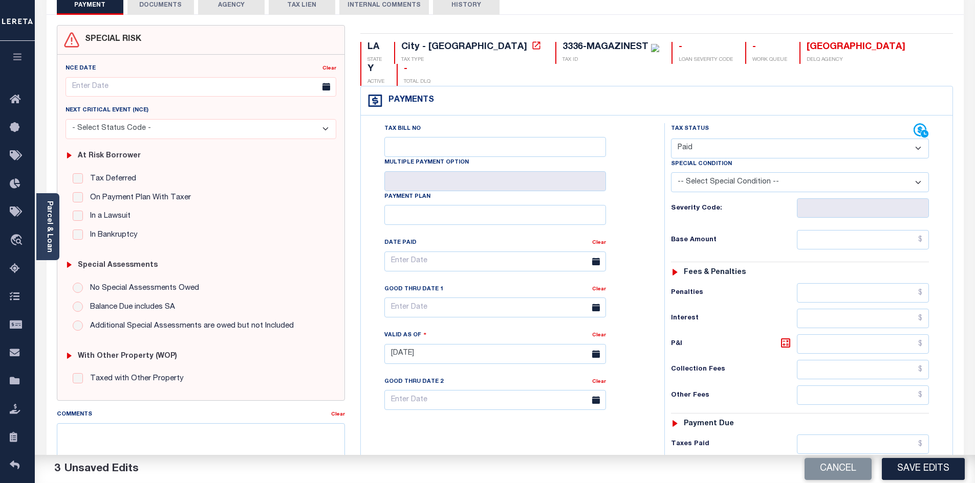
scroll to position [0, 0]
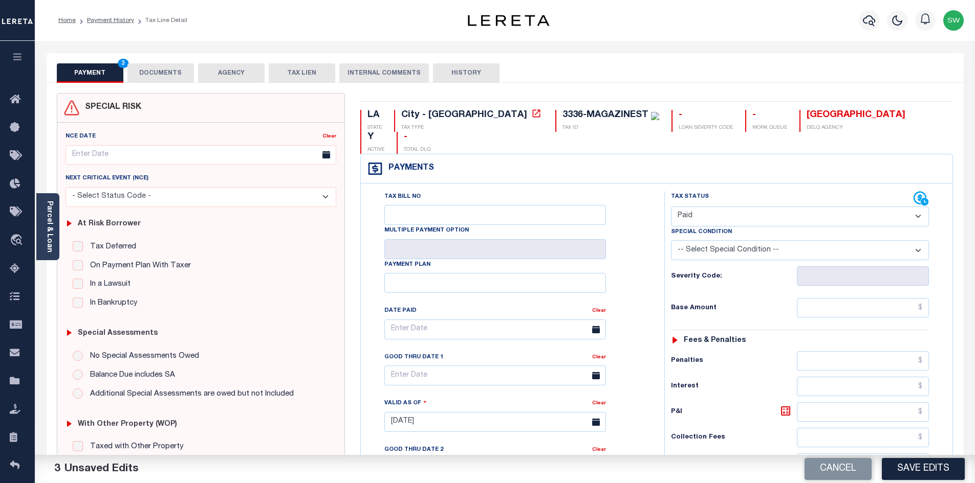
click at [151, 75] on button "DOCUMENTS" at bounding box center [160, 72] width 67 height 19
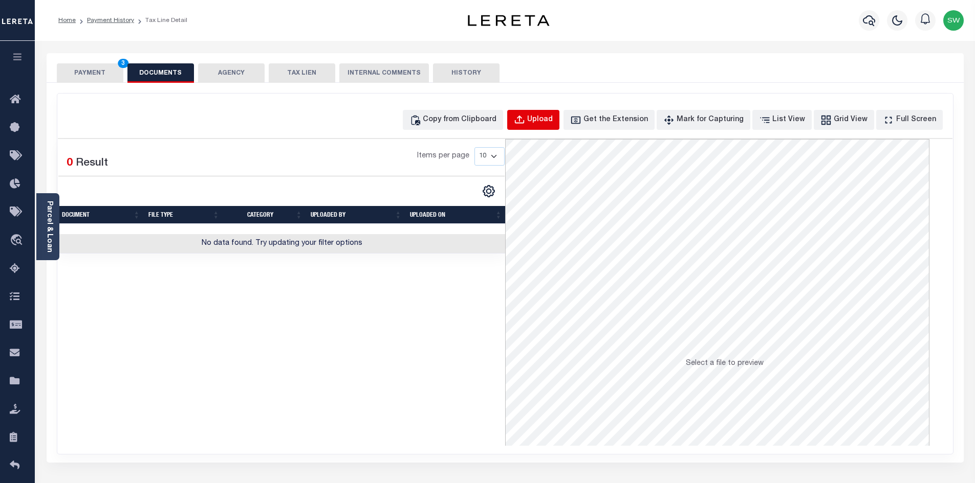
click at [559, 121] on button "Upload" at bounding box center [533, 120] width 52 height 20
select select "POP"
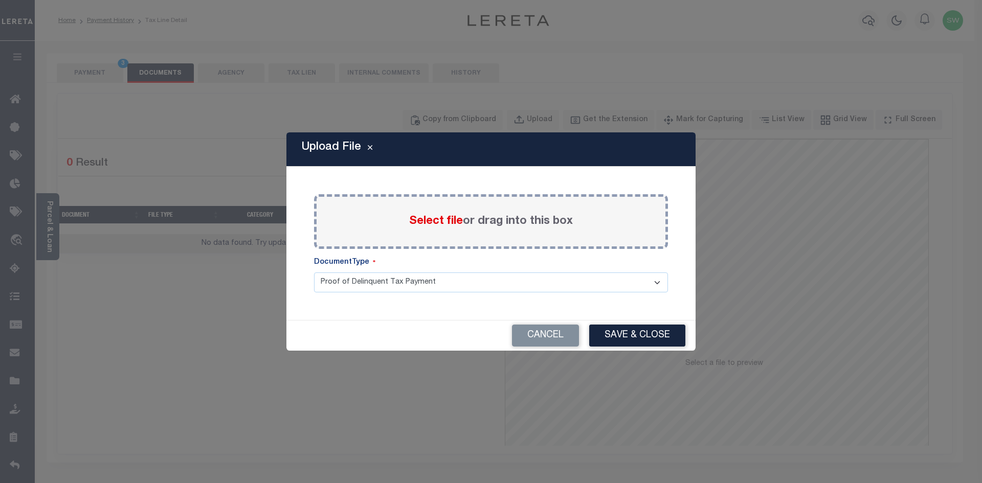
click at [447, 225] on span "Select file" at bounding box center [436, 221] width 54 height 11
click at [0, 0] on input "Select file or drag into this box" at bounding box center [0, 0] width 0 height 0
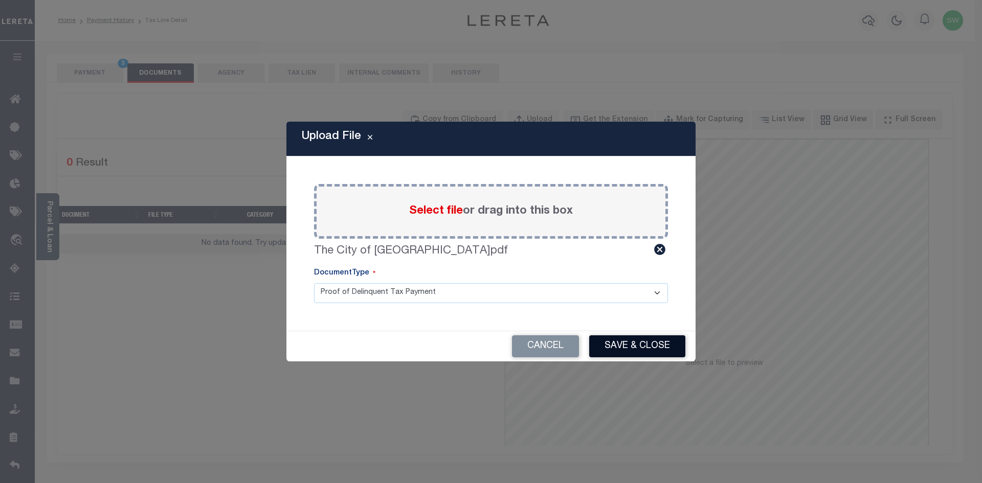
click at [609, 341] on button "Save & Close" at bounding box center [637, 347] width 96 height 22
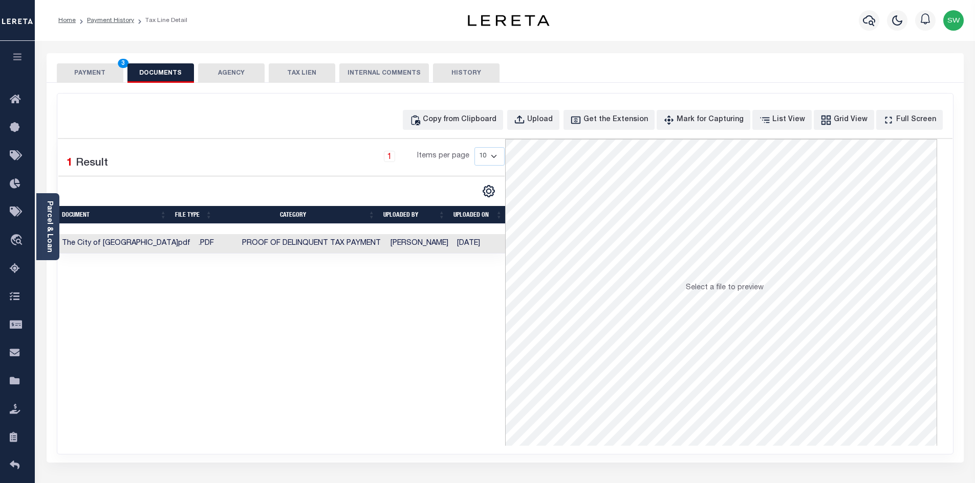
click at [109, 72] on button "PAYMENT 3" at bounding box center [90, 72] width 67 height 19
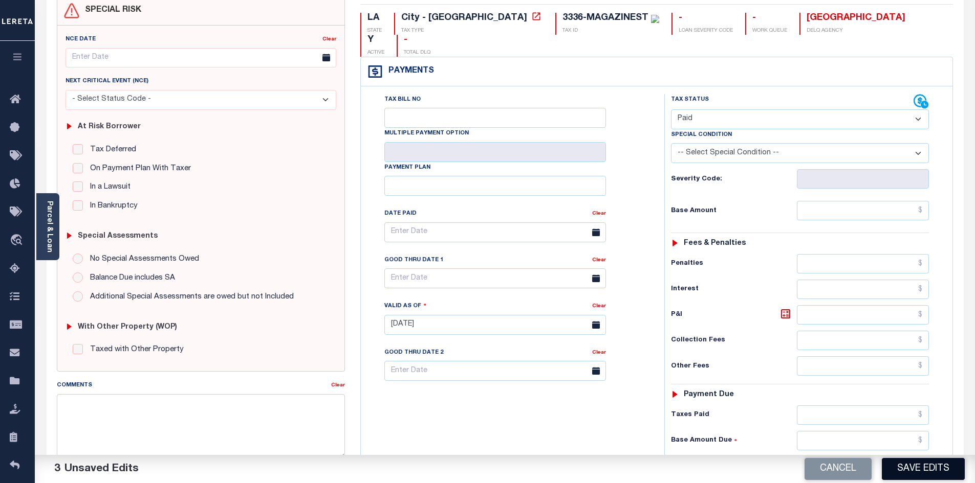
scroll to position [115, 0]
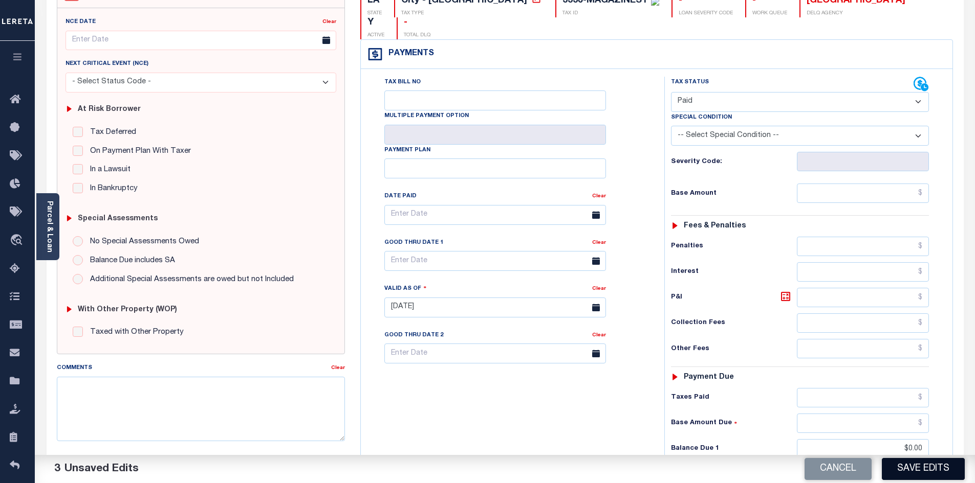
click at [924, 467] on button "Save Edits" at bounding box center [922, 469] width 83 height 22
checkbox input "false"
type input "$0"
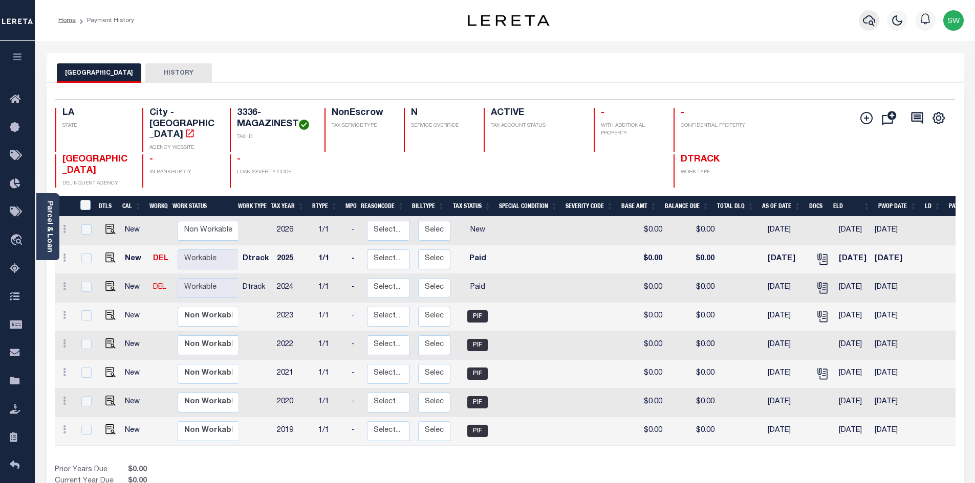
click at [872, 30] on button "button" at bounding box center [868, 20] width 20 height 20
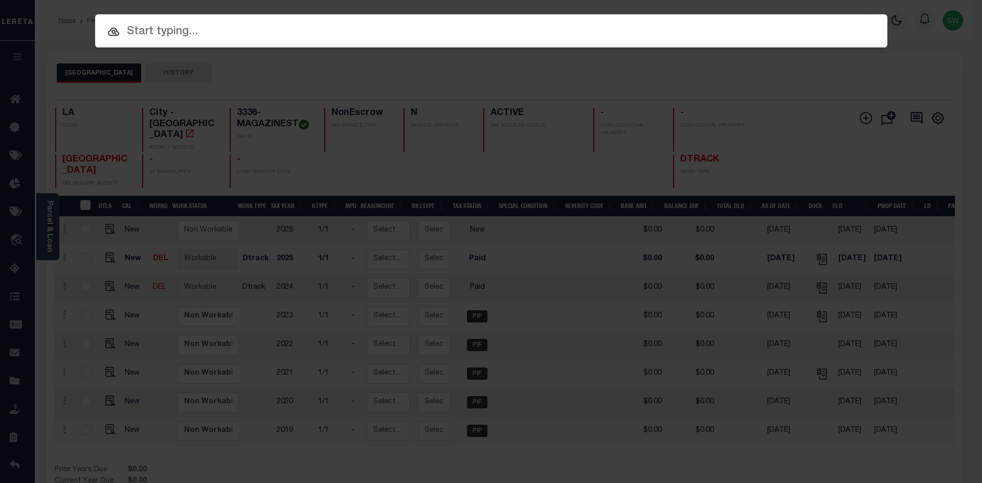
click at [157, 30] on input "text" at bounding box center [491, 32] width 792 height 18
paste input "333-JULIAST2"
type input "333-JULIAST2"
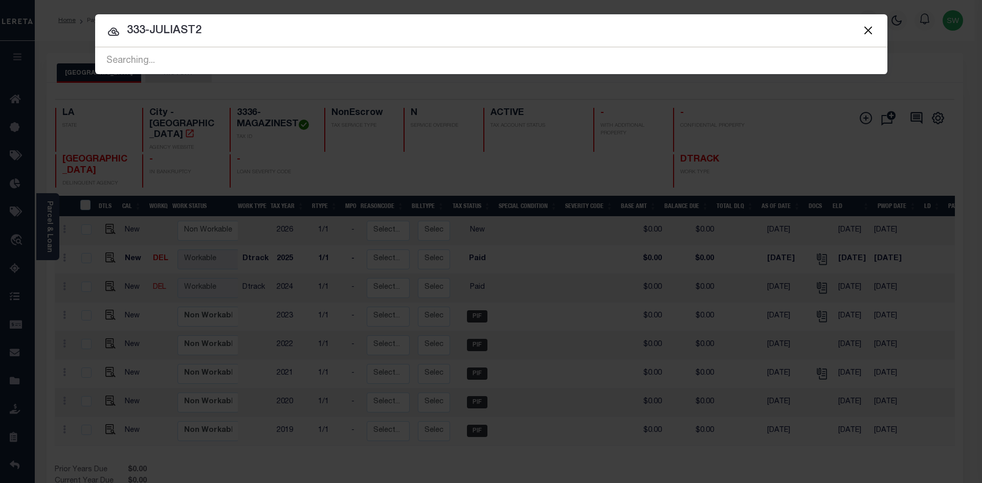
click at [215, 36] on input "333-JULIAST2" at bounding box center [491, 31] width 792 height 18
click at [212, 37] on input "333-JULIAST2" at bounding box center [491, 31] width 792 height 18
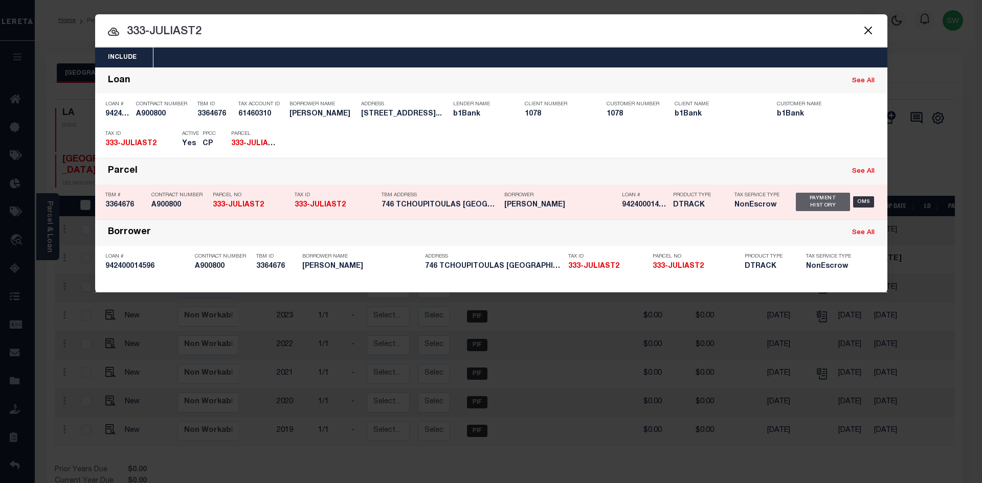
click at [818, 200] on div "Payment History" at bounding box center [823, 202] width 55 height 18
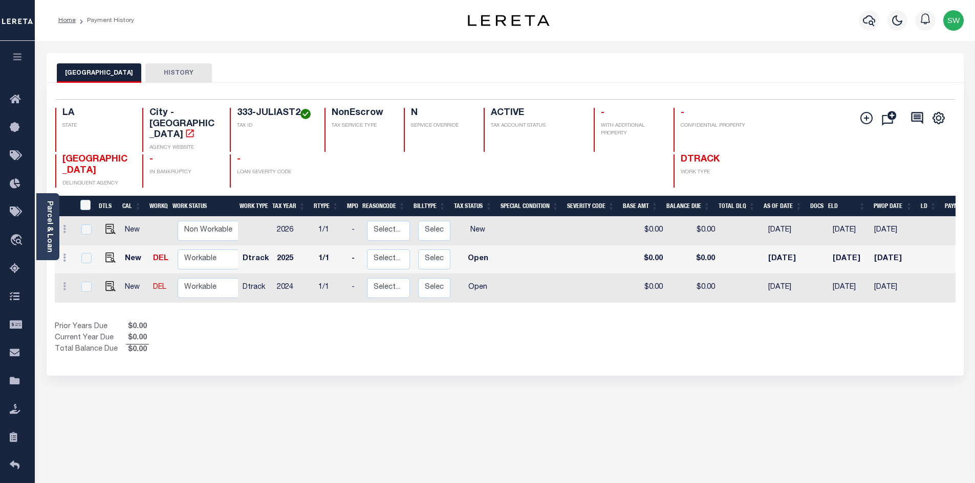
click at [506, 309] on div "DTLS CAL WorkQ Work Status Work Type Tax Year RType MPO ReasonCode BillType Tax…" at bounding box center [505, 276] width 900 height 160
drag, startPoint x: 299, startPoint y: 112, endPoint x: 237, endPoint y: 108, distance: 62.0
click at [237, 108] on h4 "333-JULIAST2" at bounding box center [274, 113] width 75 height 11
copy h4 "333-JULIAST2"
click at [371, 346] on div "Prior Years Due $0.00 Current Year Due $0.00 Total Balance Due $0.00" at bounding box center [280, 339] width 450 height 34
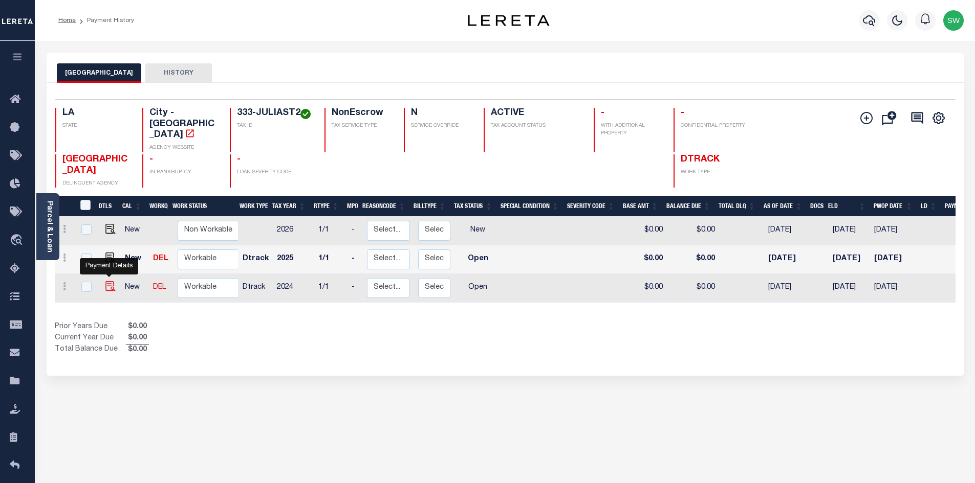
click at [110, 281] on img "" at bounding box center [110, 286] width 10 height 10
checkbox input "true"
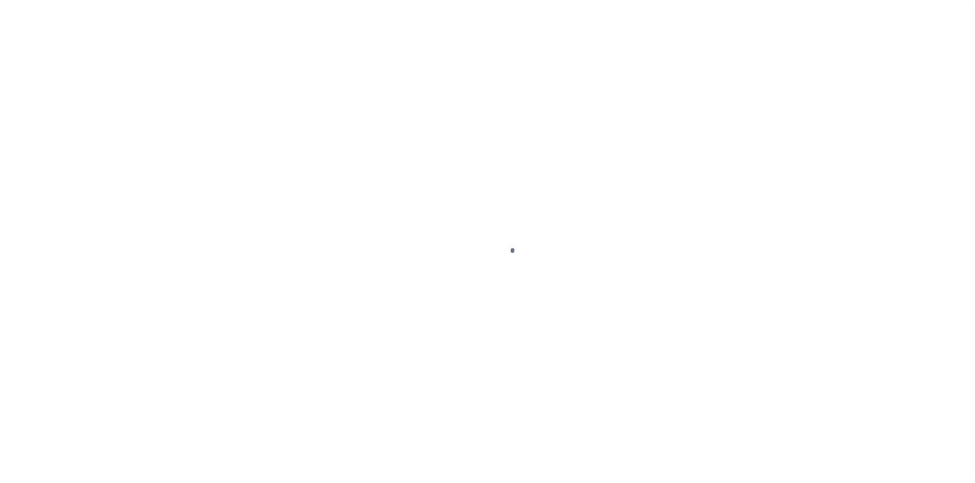
select select "OP2"
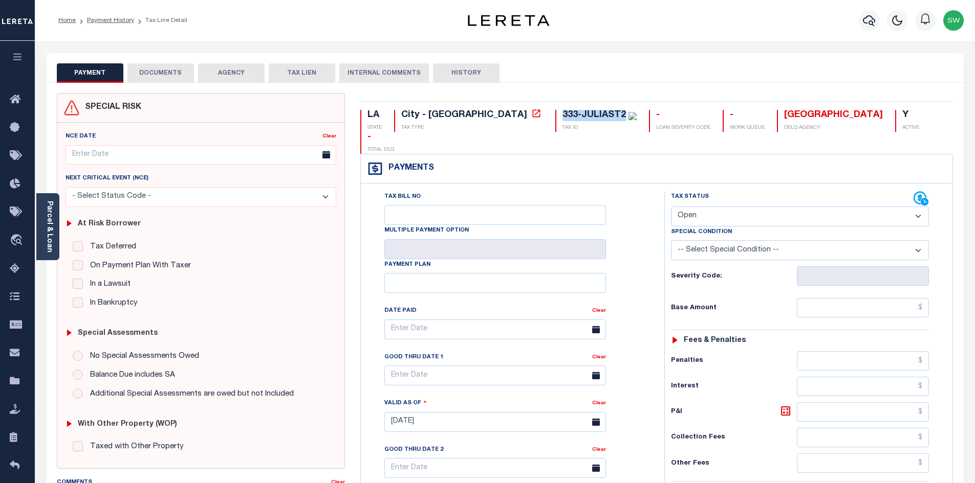
drag, startPoint x: 538, startPoint y: 112, endPoint x: 474, endPoint y: 110, distance: 64.5
click at [555, 110] on div "333-JULIAST2 TAX ID" at bounding box center [595, 121] width 81 height 22
copy div "333-JULIAST2"
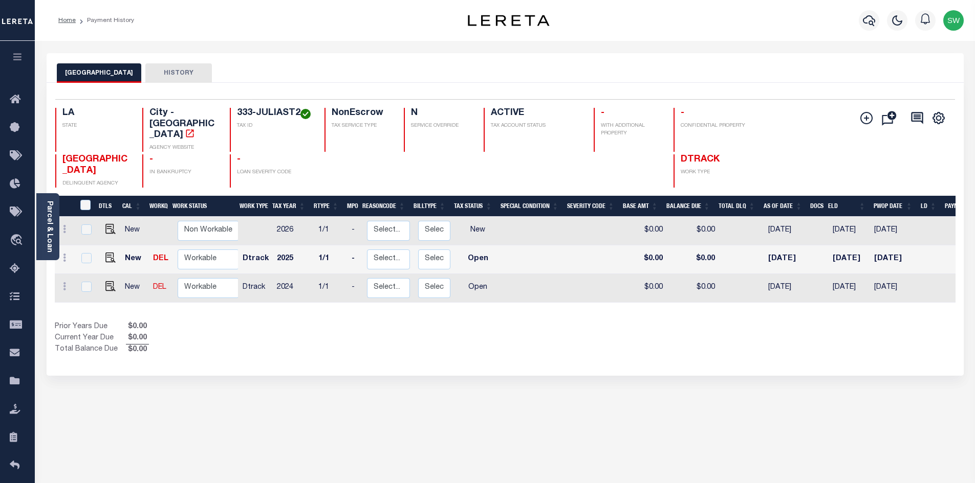
drag, startPoint x: 527, startPoint y: 339, endPoint x: 519, endPoint y: 333, distance: 10.2
click at [523, 335] on div "Show Tax Lines before Bill Release Date Prior Years Due $0.00 Current Year Due …" at bounding box center [505, 339] width 900 height 34
click at [107, 282] on img "" at bounding box center [110, 286] width 10 height 10
checkbox input "true"
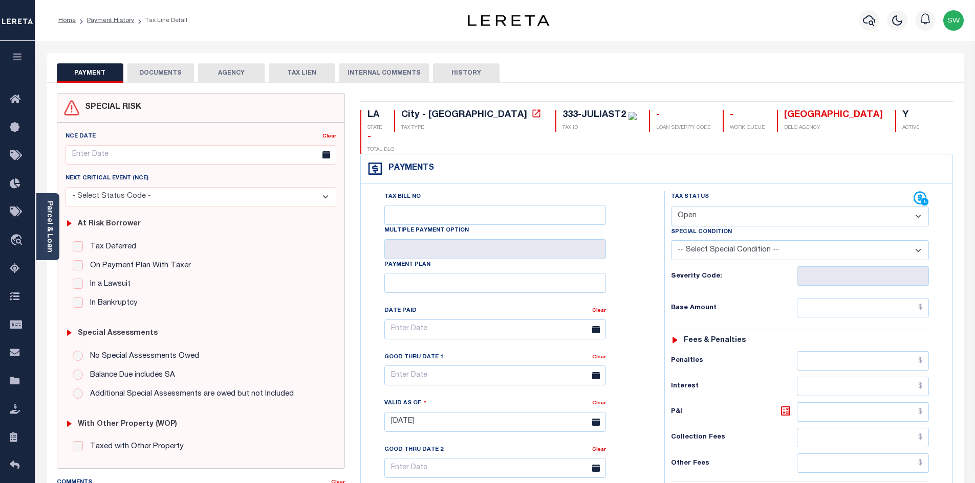
click at [918, 207] on select "- Select Status Code - Open Due/Unpaid Paid Incomplete No Tax Due Internal Refu…" at bounding box center [800, 217] width 258 height 20
select select "DUE"
click at [671, 207] on select "- Select Status Code - Open Due/Unpaid Paid Incomplete No Tax Due Internal Refu…" at bounding box center [800, 217] width 258 height 20
type input "10/01/2025"
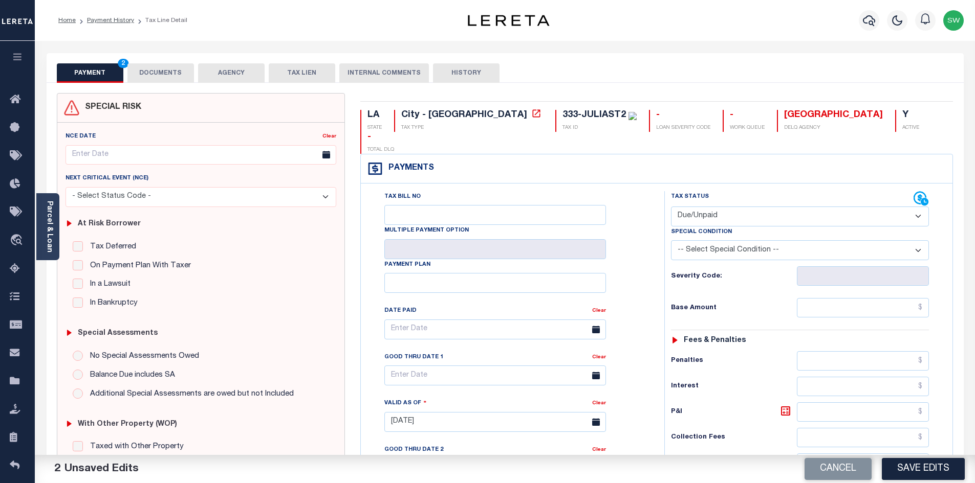
click at [650, 234] on div "Tax Bill No Multiple Payment Option Payment Plan Clear" at bounding box center [509, 417] width 293 height 452
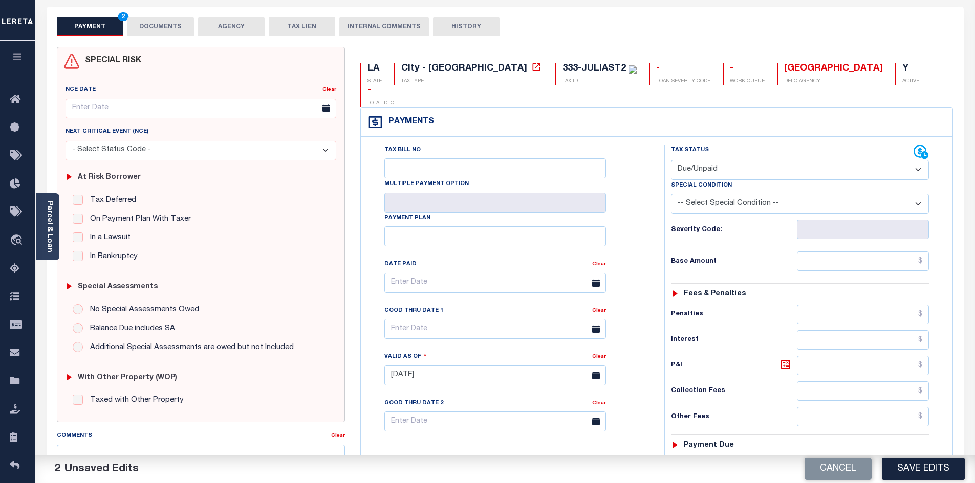
scroll to position [50, 0]
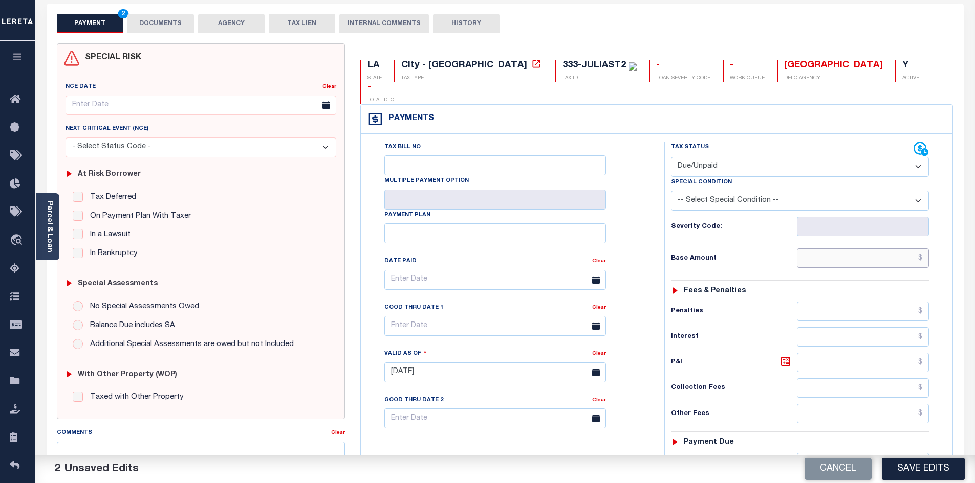
click at [853, 249] on input "text" at bounding box center [862, 258] width 132 height 19
click at [856, 249] on input "text" at bounding box center [862, 258] width 132 height 19
click at [870, 249] on input "text" at bounding box center [862, 258] width 132 height 19
paste input "8"
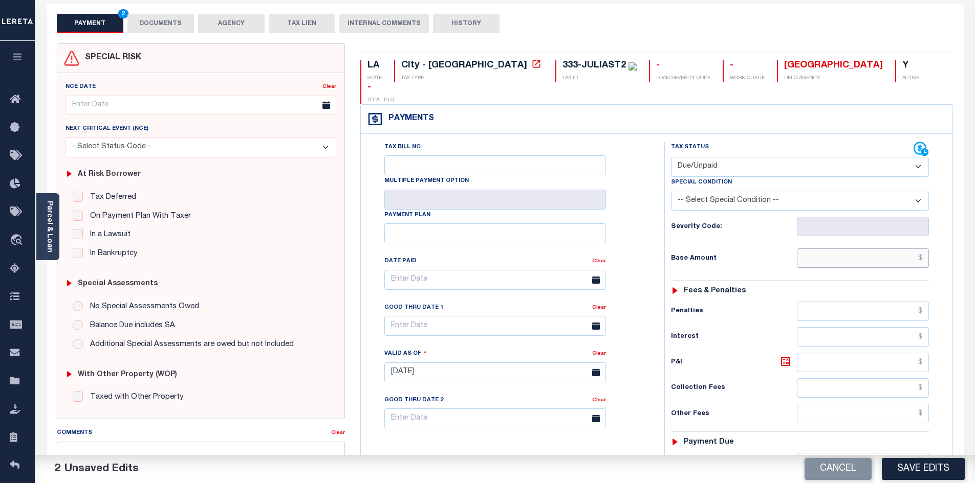
click at [865, 249] on input "text" at bounding box center [862, 258] width 132 height 19
type input "$8,107.87"
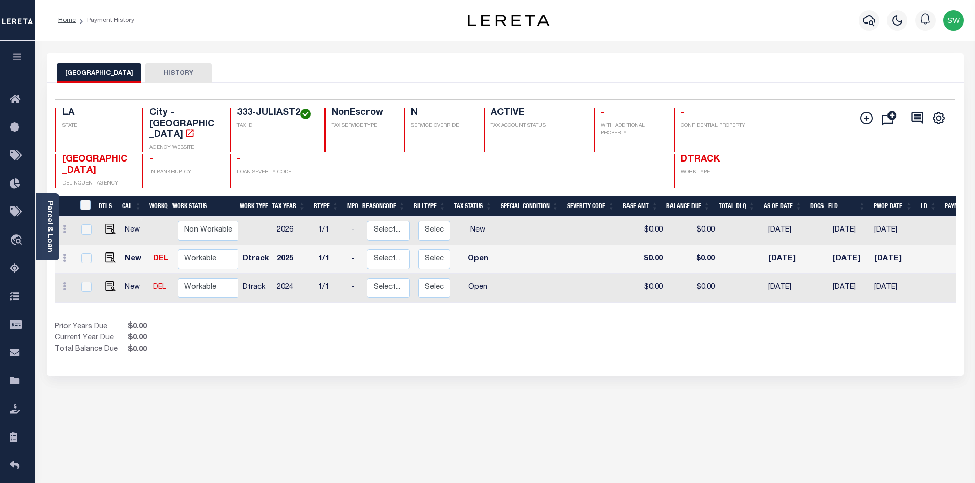
click at [501, 322] on div "Prior Years Due $0.00 Current Year Due $0.00 Total Balance Due $0.00" at bounding box center [280, 339] width 450 height 34
click at [109, 281] on img "" at bounding box center [110, 286] width 10 height 10
checkbox input "true"
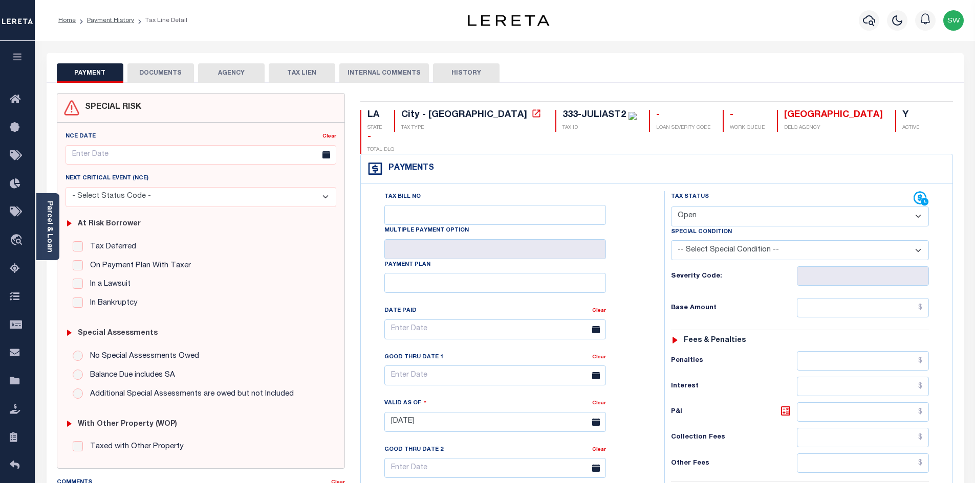
click at [917, 207] on select "- Select Status Code - Open Due/Unpaid Paid Incomplete No Tax Due Internal Refu…" at bounding box center [800, 217] width 258 height 20
select select "PYD"
click at [671, 207] on select "- Select Status Code - Open Due/Unpaid Paid Incomplete No Tax Due Internal Refu…" at bounding box center [800, 217] width 258 height 20
type input "[DATE]"
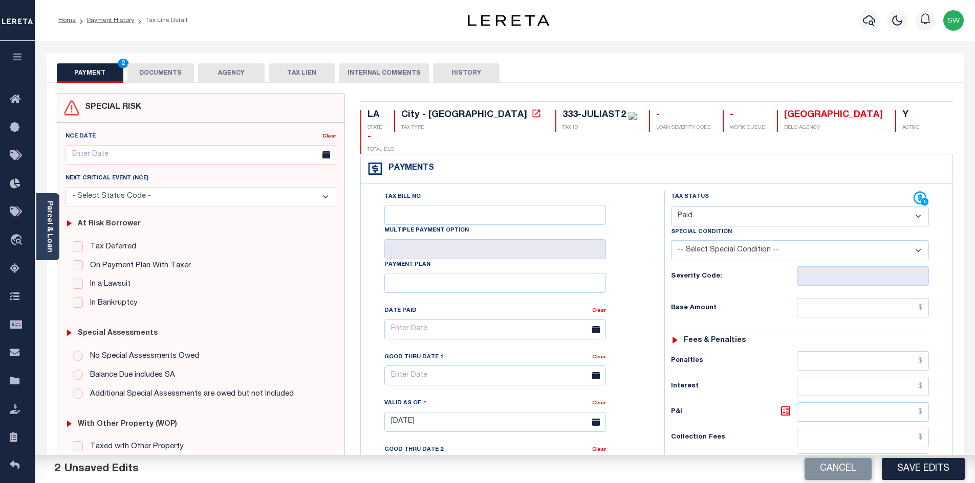
click at [638, 253] on div "Tax Bill No Multiple Payment Option Payment Plan Clear" at bounding box center [510, 334] width 278 height 287
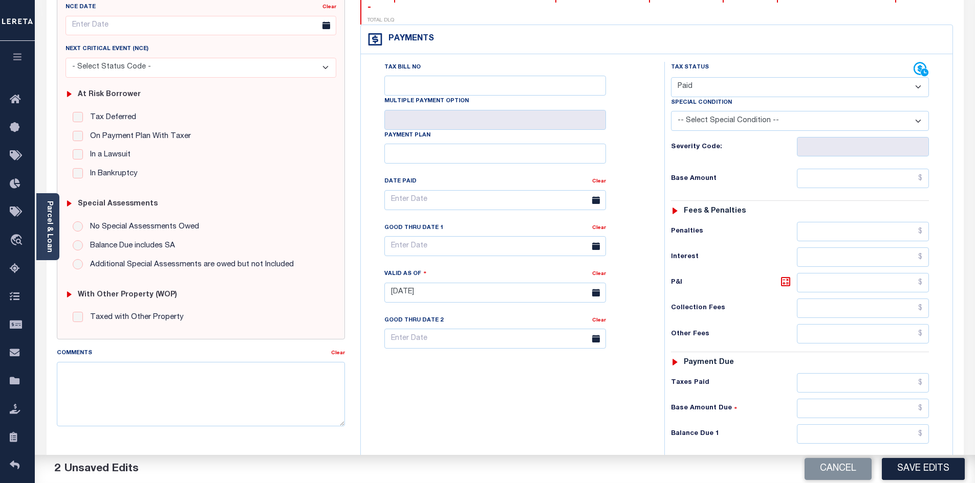
scroll to position [154, 0]
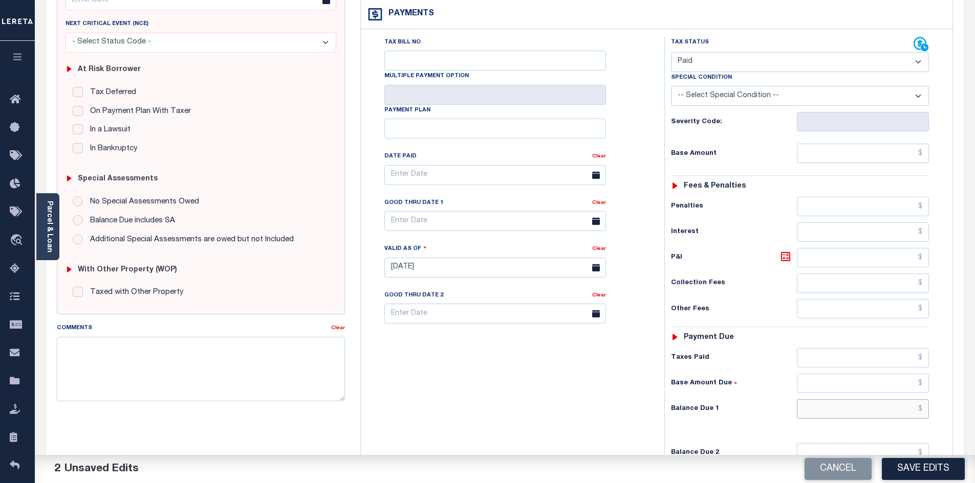
click at [877, 400] on input "text" at bounding box center [862, 409] width 132 height 19
type input "$0.00"
click at [530, 390] on div "Tax Bill No Multiple Payment Option Payment Plan Clear" at bounding box center [509, 263] width 293 height 452
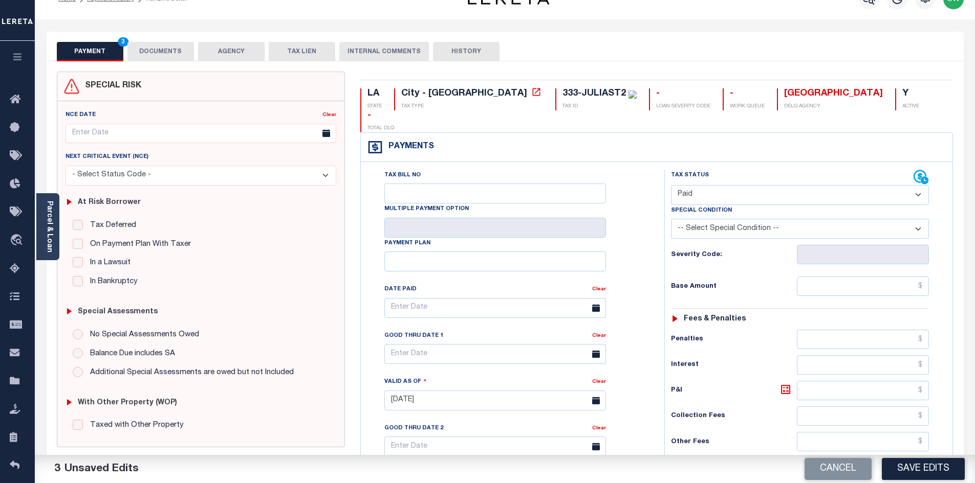
scroll to position [0, 0]
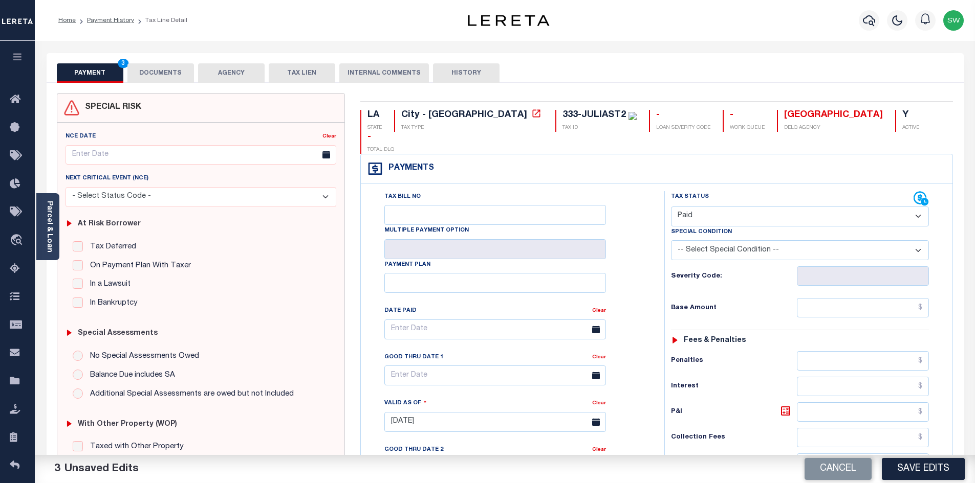
click at [157, 71] on button "DOCUMENTS" at bounding box center [160, 72] width 67 height 19
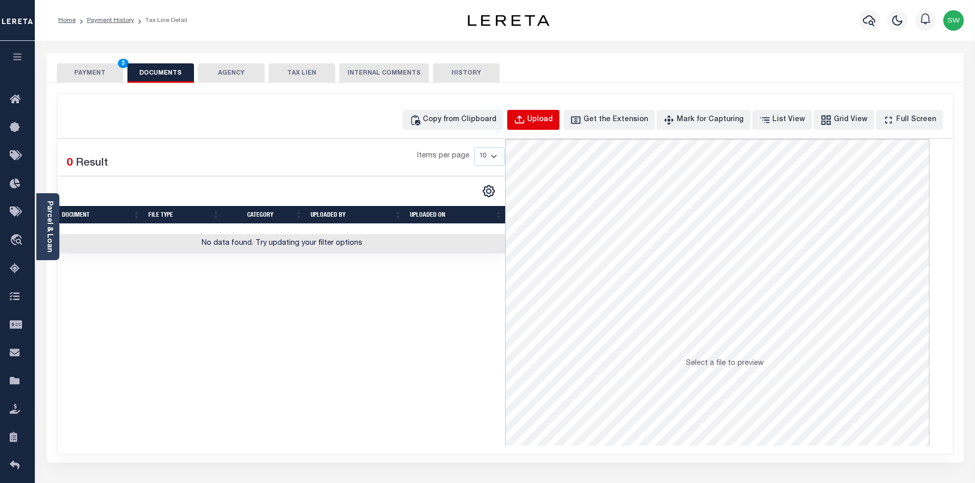
click at [552, 115] on div "Upload" at bounding box center [540, 120] width 26 height 11
select select "POP"
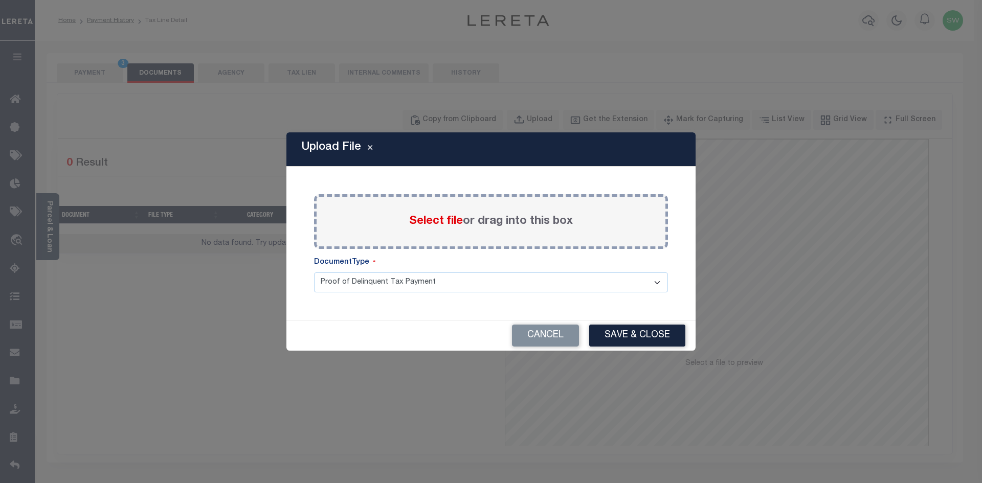
click at [424, 225] on span "Select file" at bounding box center [436, 221] width 54 height 11
click at [0, 0] on input "Select file or drag into this box" at bounding box center [0, 0] width 0 height 0
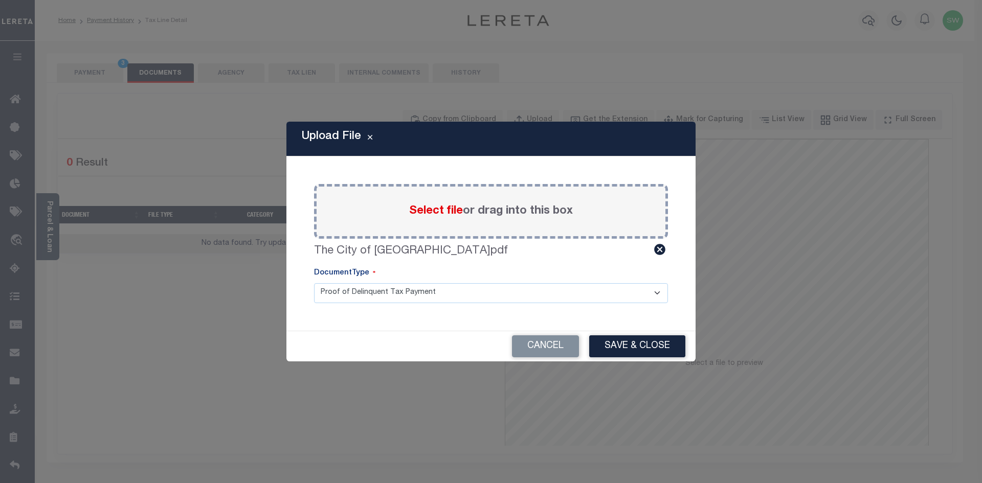
click at [631, 358] on div "Cancel Save & Close" at bounding box center [490, 346] width 409 height 30
click at [630, 350] on button "Save & Close" at bounding box center [637, 347] width 96 height 22
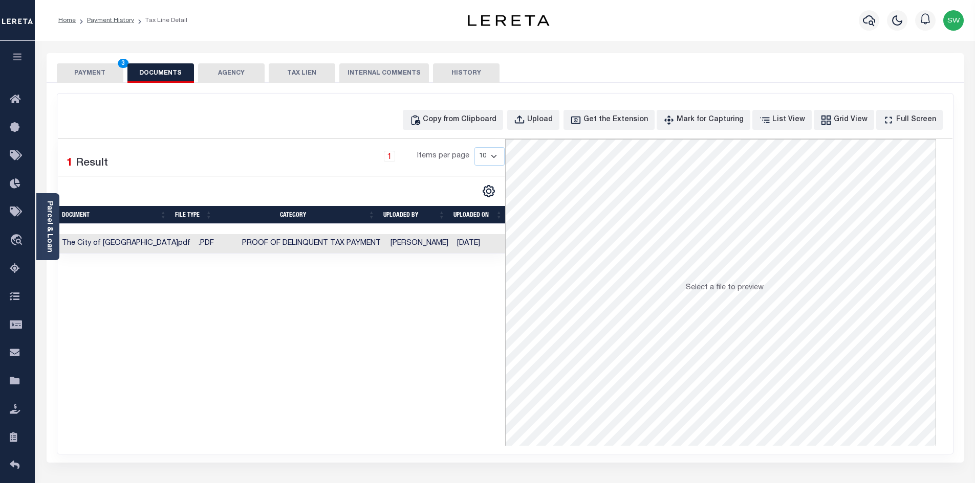
click at [445, 367] on div "Selected 1 Result 1 Items per page 10 25 50 100" at bounding box center [281, 292] width 447 height 307
click at [86, 74] on button "PAYMENT 3" at bounding box center [90, 72] width 67 height 19
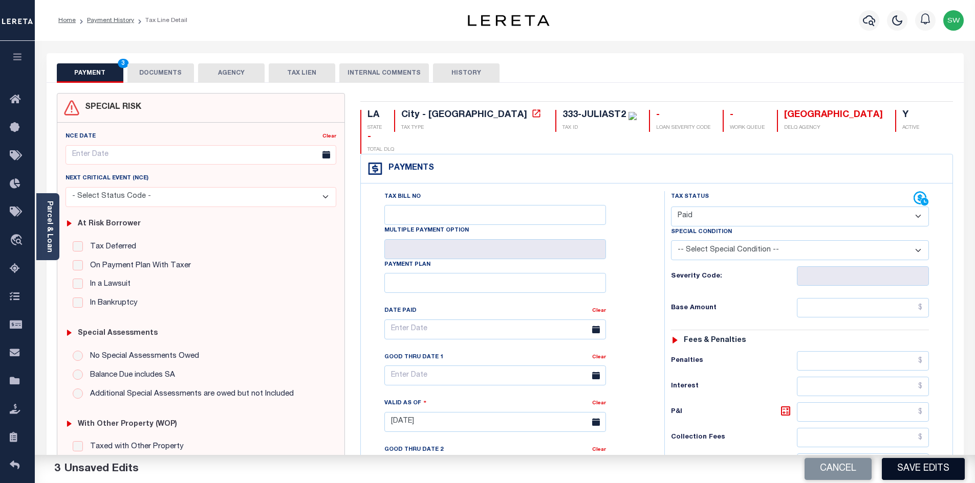
click at [898, 468] on button "Save Edits" at bounding box center [922, 469] width 83 height 22
checkbox input "false"
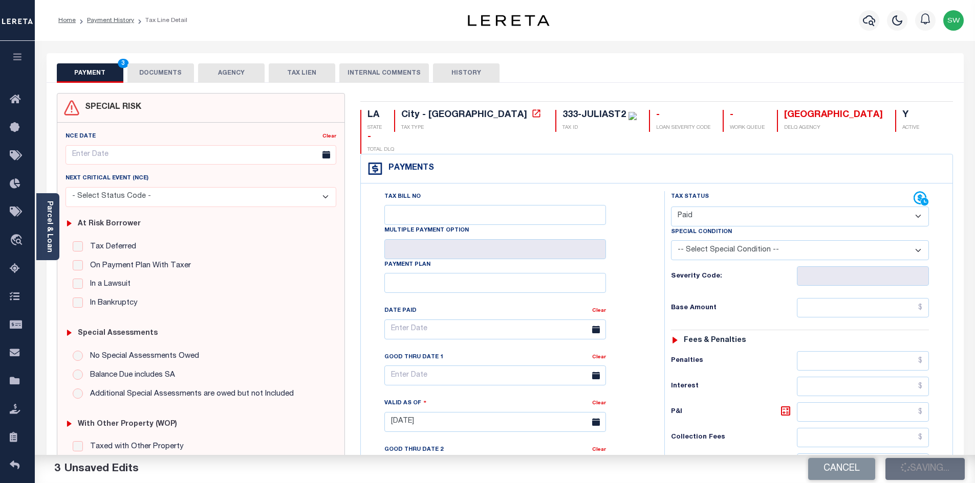
type input "$0"
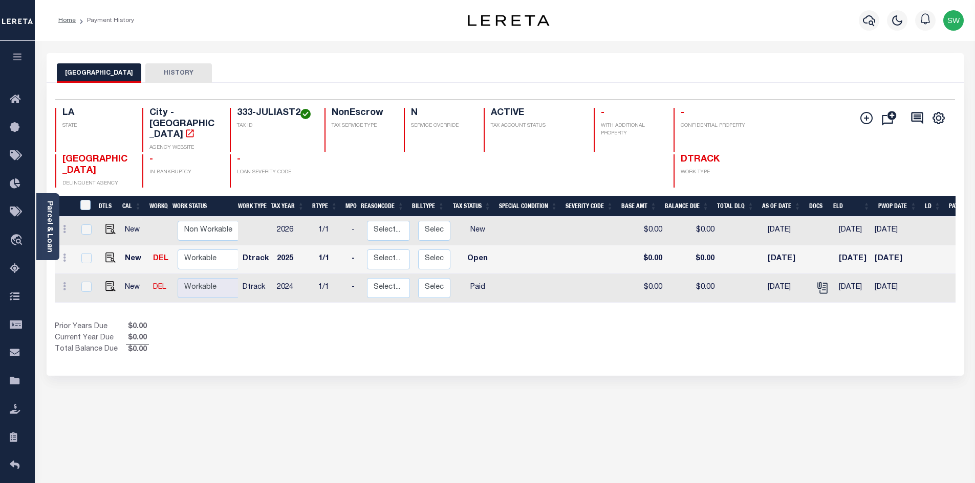
drag, startPoint x: 548, startPoint y: 359, endPoint x: 726, endPoint y: 346, distance: 178.5
click at [548, 359] on div "Selected 3 Results 1 Items per page 25 50 100 LA STATE City - [GEOGRAPHIC_DATA]" at bounding box center [505, 229] width 917 height 293
click at [709, 373] on div "NEW ORLEANS CITY HISTORY Selected 3 Results" at bounding box center [505, 342] width 932 height 578
click at [108, 254] on img "" at bounding box center [110, 258] width 10 height 10
checkbox input "true"
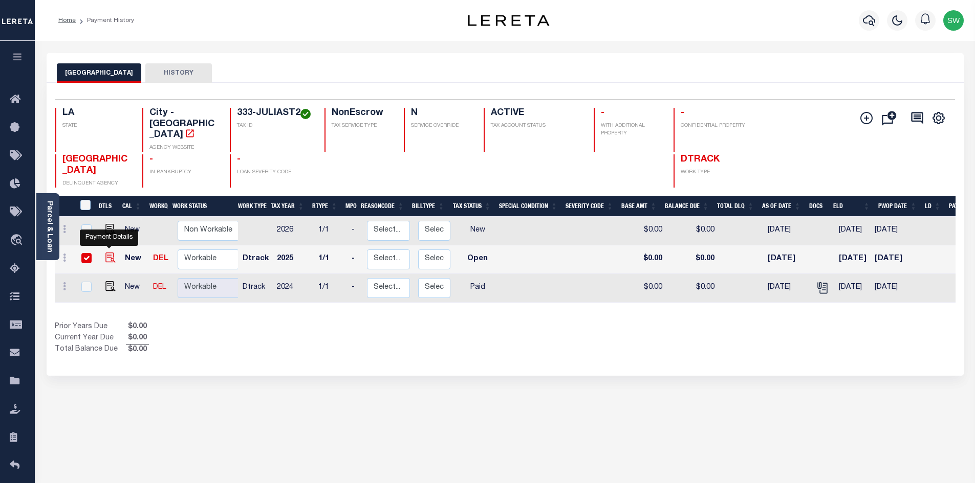
checkbox input "true"
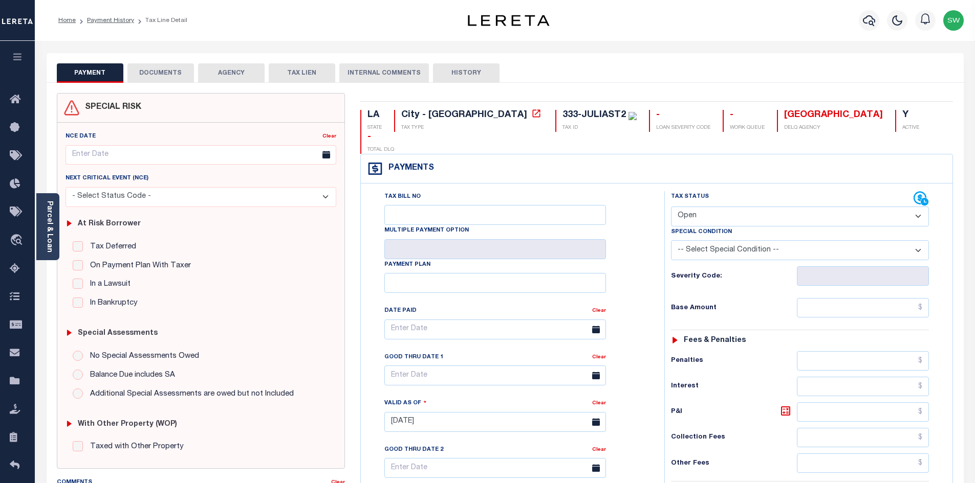
click at [921, 207] on select "- Select Status Code - Open Due/Unpaid Paid Incomplete No Tax Due Internal Refu…" at bounding box center [800, 217] width 258 height 20
select select "DUE"
click at [671, 207] on select "- Select Status Code - Open Due/Unpaid Paid Incomplete No Tax Due Internal Refu…" at bounding box center [800, 217] width 258 height 20
type input "[DATE]"
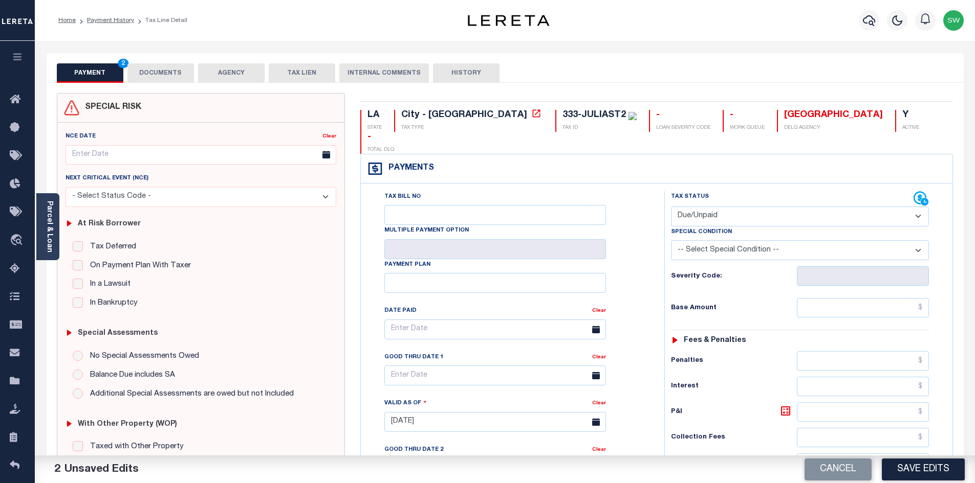
click at [633, 273] on div "Tax Bill No Multiple Payment Option Payment Plan Clear" at bounding box center [510, 334] width 278 height 287
click at [844, 298] on input "text" at bounding box center [862, 307] width 132 height 19
paste input "$8,107.87"
type input "$8,107.87"
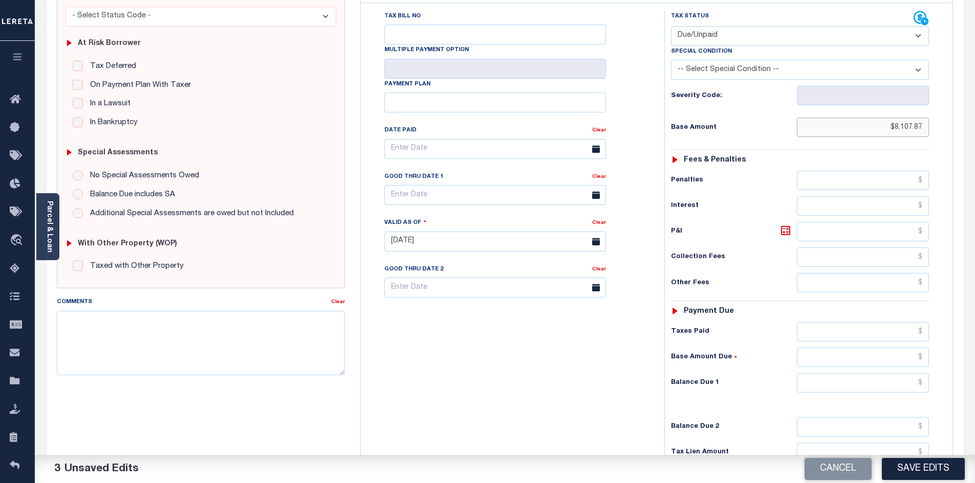
scroll to position [188, 0]
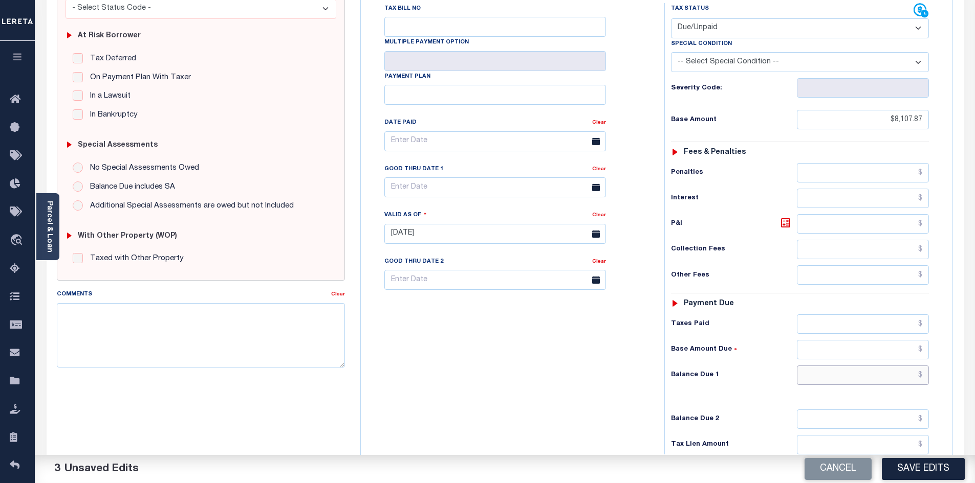
click at [847, 366] on input "text" at bounding box center [862, 375] width 132 height 19
paste input "$8,756.50"
type input "$8,756.50"
click at [788, 220] on icon at bounding box center [785, 223] width 6 height 6
type input "$648.63"
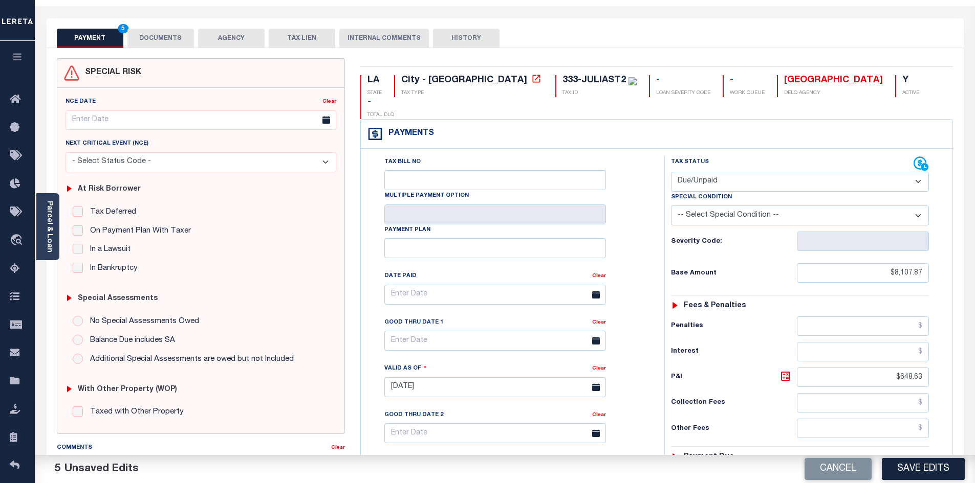
scroll to position [0, 0]
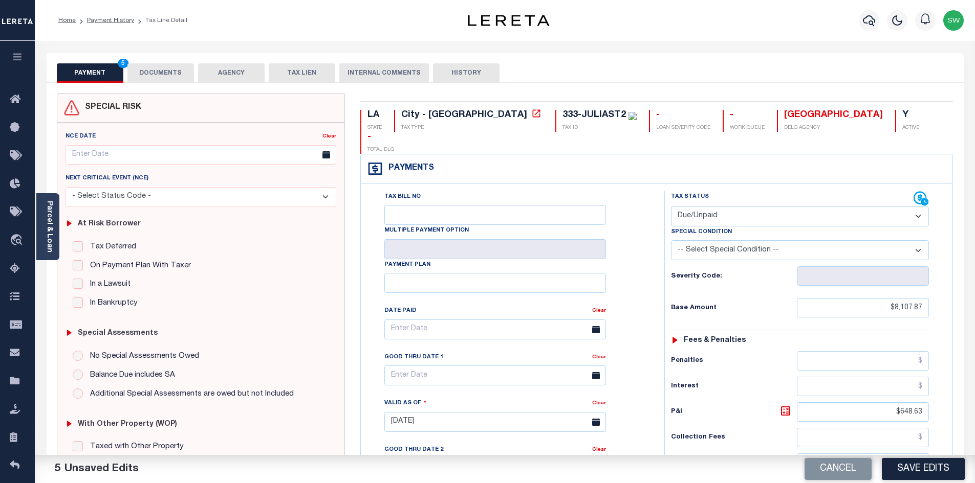
click at [172, 64] on button "DOCUMENTS" at bounding box center [160, 72] width 67 height 19
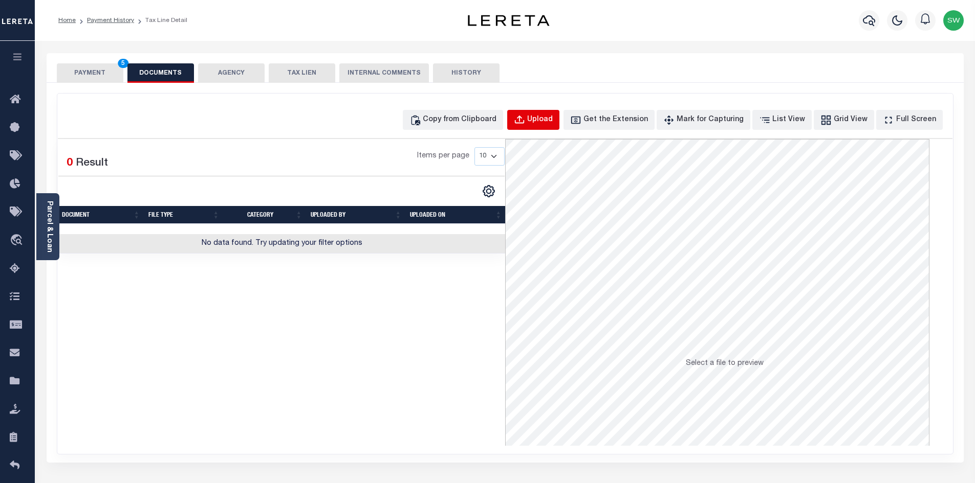
click at [557, 112] on button "Upload" at bounding box center [533, 120] width 52 height 20
select select "POP"
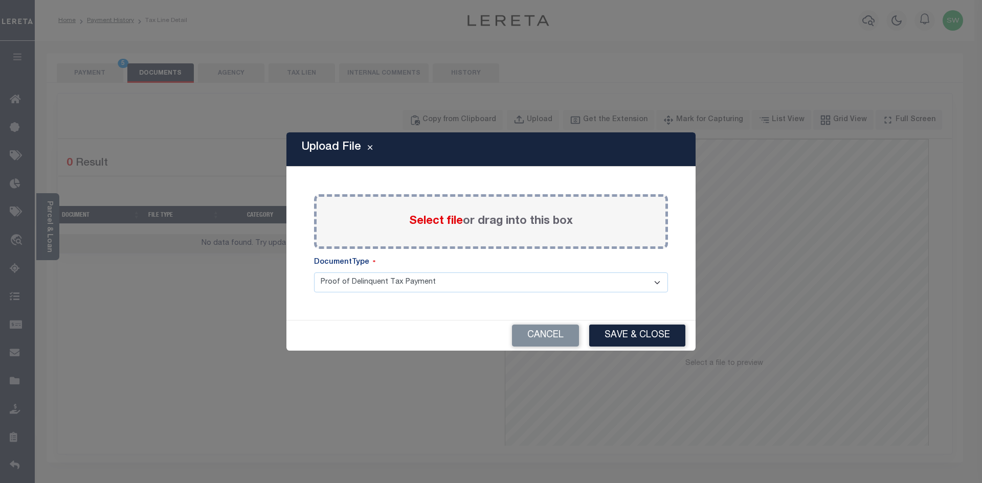
click at [439, 231] on div "Select file or drag into this box" at bounding box center [491, 221] width 354 height 55
click at [432, 222] on span "Select file" at bounding box center [436, 221] width 54 height 11
click at [0, 0] on input "Select file or drag into this box" at bounding box center [0, 0] width 0 height 0
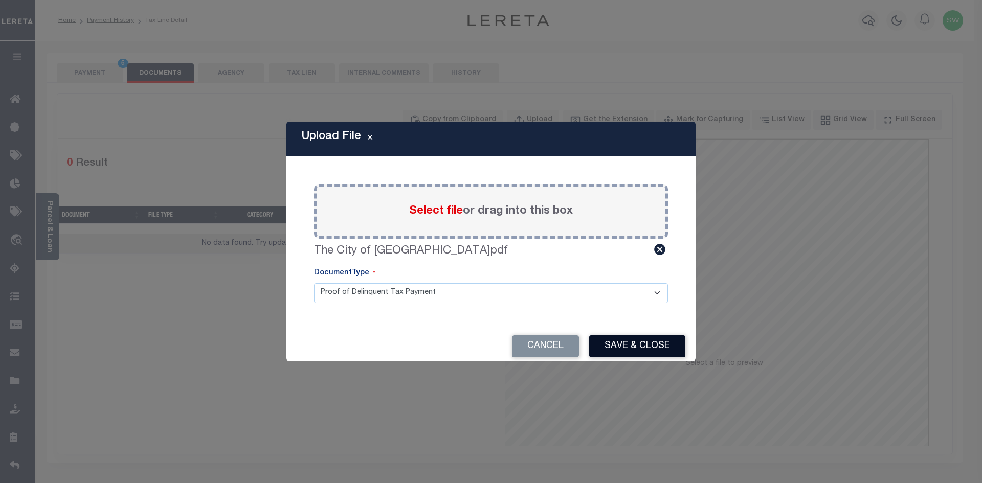
click at [653, 350] on button "Save & Close" at bounding box center [637, 347] width 96 height 22
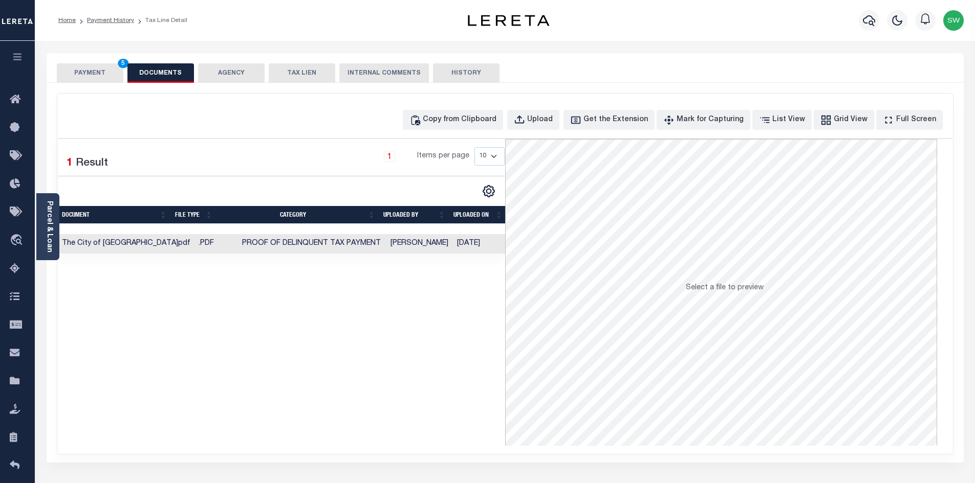
drag, startPoint x: 403, startPoint y: 364, endPoint x: 250, endPoint y: 172, distance: 245.3
click at [402, 358] on div "Selected 1 Result 1 Items per page 10 25 50 100" at bounding box center [281, 292] width 447 height 307
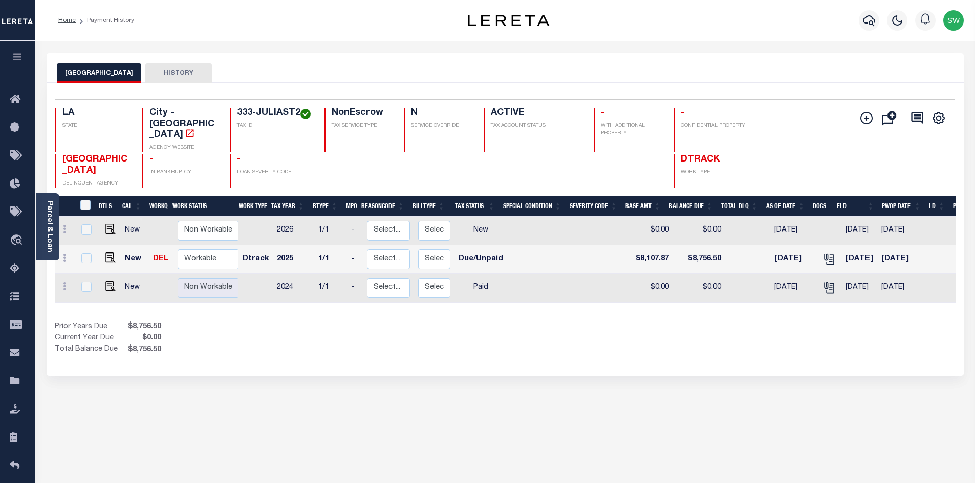
drag, startPoint x: 554, startPoint y: 366, endPoint x: 808, endPoint y: 366, distance: 254.8
click at [554, 366] on div "Selected 3 Results 1 Items per page 25 50 100 LA STATE City - [GEOGRAPHIC_DATA]" at bounding box center [505, 229] width 917 height 293
drag, startPoint x: 461, startPoint y: 372, endPoint x: 209, endPoint y: 268, distance: 272.3
click at [440, 353] on div "Selected 3 Results 1 Items per page 25 50 100 LA STATE City - LA" at bounding box center [505, 229] width 917 height 293
drag, startPoint x: 202, startPoint y: 258, endPoint x: 214, endPoint y: 260, distance: 13.0
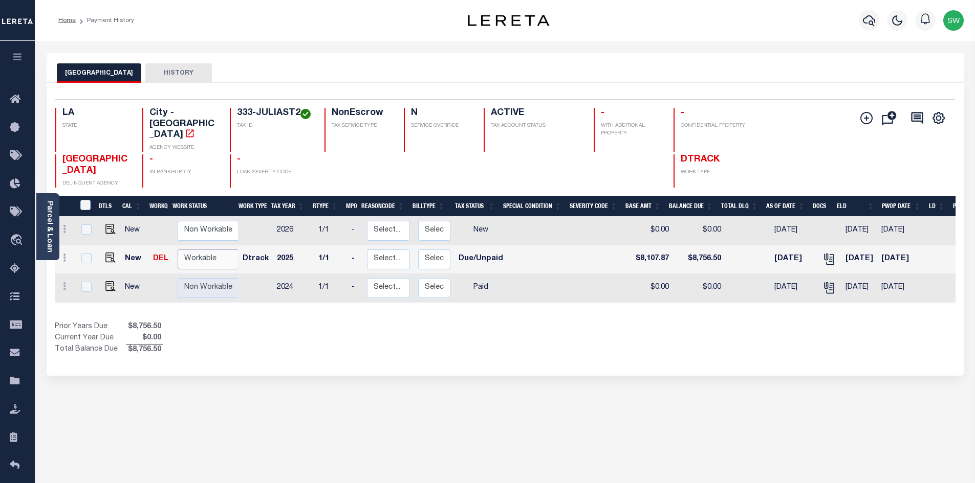
click at [202, 258] on select "Non Workable Workable" at bounding box center [208, 260] width 61 height 20
checkbox input "true"
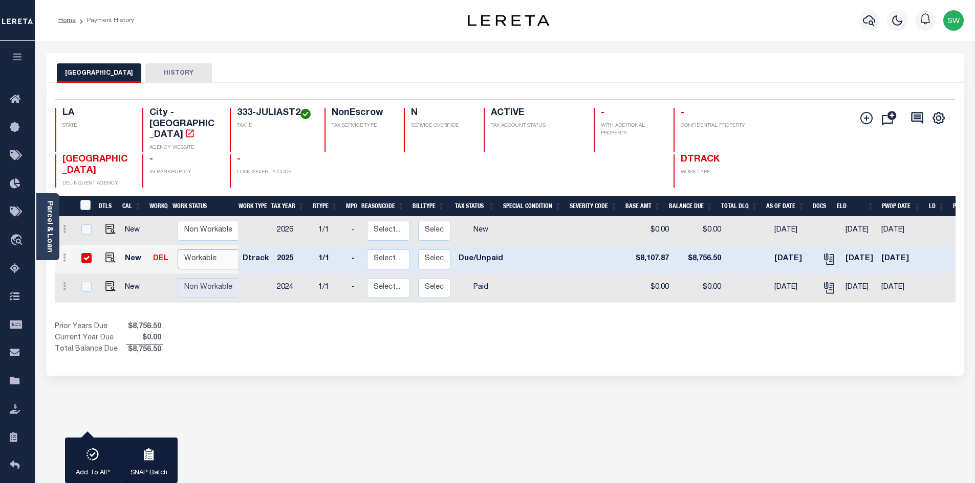
select select "true"
click at [178, 250] on select "Non Workable Workable" at bounding box center [208, 260] width 61 height 20
checkbox input "false"
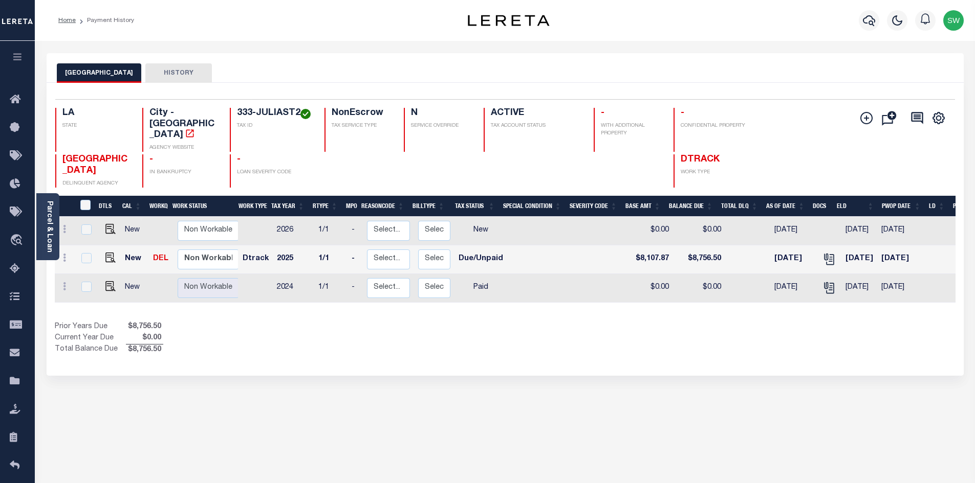
click at [308, 369] on div "1 Selected 3 Results 1 Items per page 25 50 100 LA STATE TAX ID" at bounding box center [505, 229] width 917 height 293
click at [867, 20] on icon "button" at bounding box center [868, 20] width 12 height 12
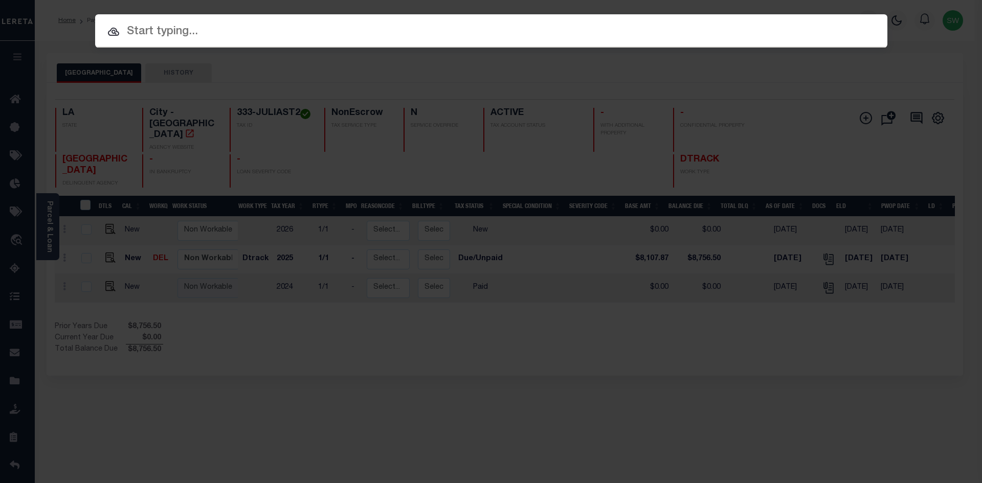
click at [181, 26] on input "text" at bounding box center [491, 32] width 792 height 18
paste input "333-JULIAST3"
type input "333-JULIAST3"
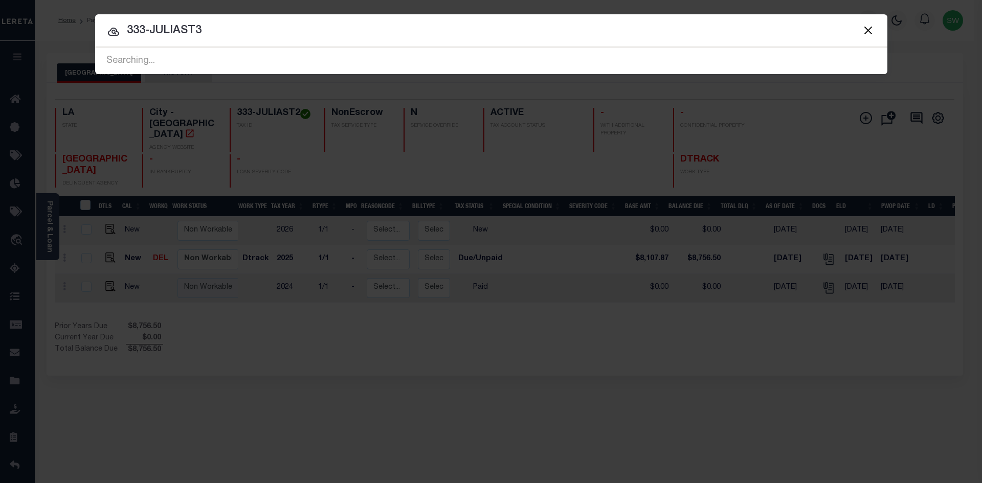
click at [207, 25] on input "333-JULIAST3" at bounding box center [491, 31] width 792 height 18
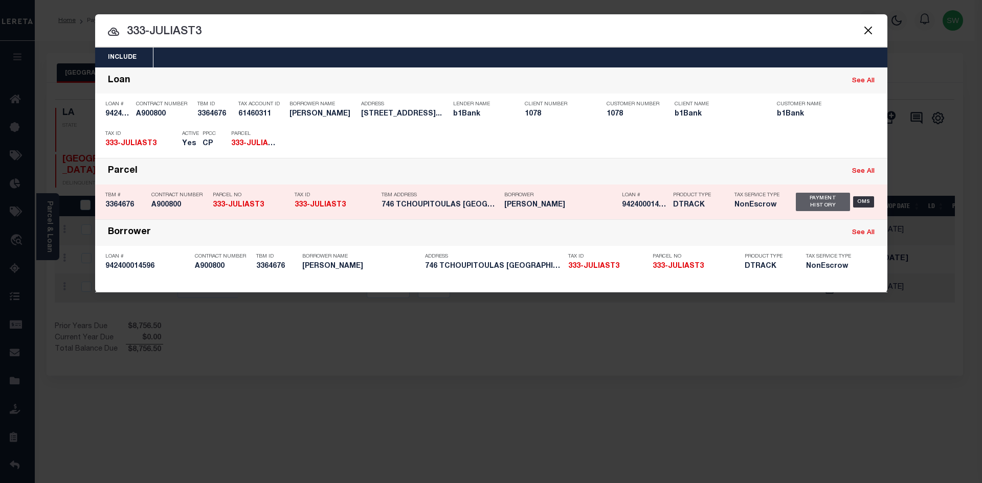
click at [811, 205] on div "Payment History" at bounding box center [823, 202] width 55 height 18
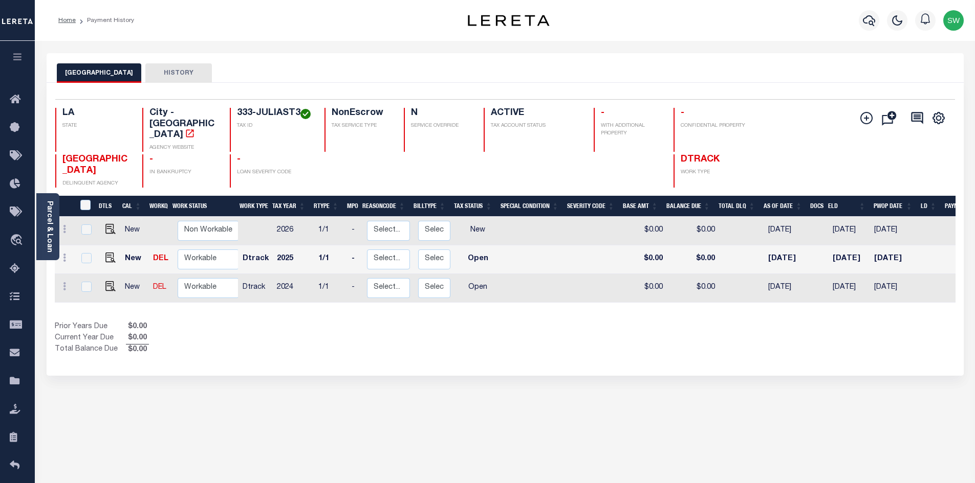
click at [350, 334] on div "Prior Years Due $0.00 Current Year Due $0.00 Total Balance Due $0.00" at bounding box center [280, 339] width 450 height 34
click at [334, 349] on div "Prior Years Due $0.00 Current Year Due $0.00 Total Balance Due $0.00" at bounding box center [280, 339] width 450 height 34
drag, startPoint x: 296, startPoint y: 112, endPoint x: 270, endPoint y: 108, distance: 26.3
click at [256, 109] on h4 "333-JULIAST3" at bounding box center [274, 113] width 75 height 11
drag, startPoint x: 300, startPoint y: 108, endPoint x: 233, endPoint y: 106, distance: 67.5
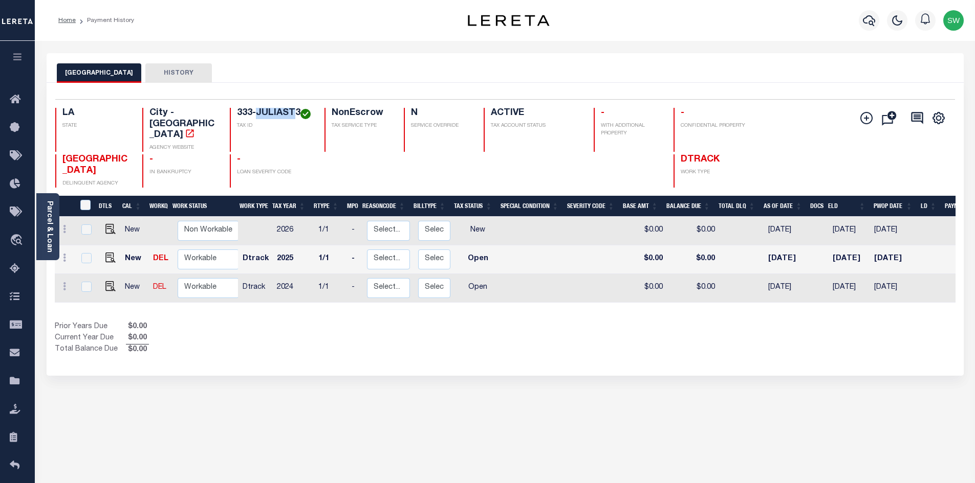
click at [233, 106] on div "Selected 3 Results 1 Items per page 25 50 100 LA STATE City - LA AGENCY WEBSITE…" at bounding box center [505, 143] width 916 height 88
copy h4 "333-JULIAST3"
drag, startPoint x: 466, startPoint y: 362, endPoint x: 457, endPoint y: 353, distance: 11.6
click at [466, 362] on div "Selected 3 Results 1 Items per page 25 50 100 LA STATE City - LA" at bounding box center [505, 229] width 917 height 293
click at [112, 281] on img "" at bounding box center [110, 286] width 10 height 10
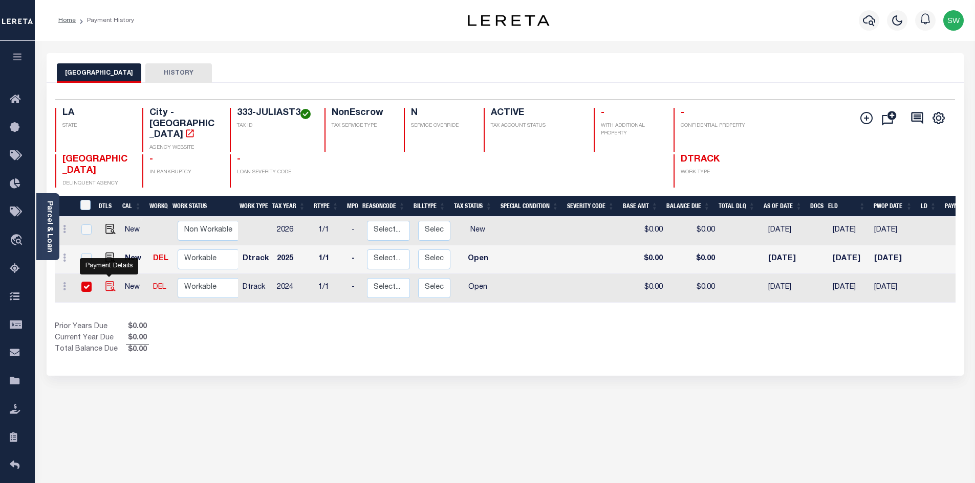
checkbox input "true"
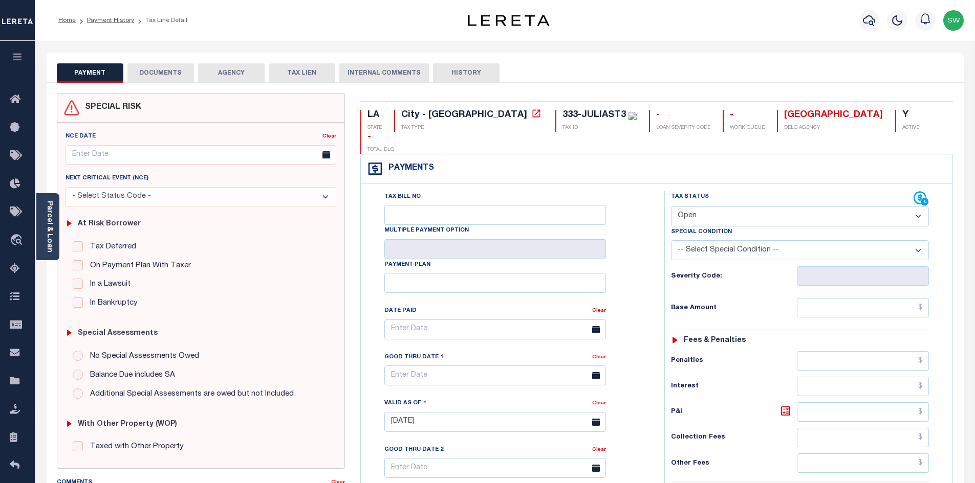
click at [919, 207] on select "- Select Status Code - Open Due/Unpaid Paid Incomplete No Tax Due Internal Refu…" at bounding box center [800, 217] width 258 height 20
select select "PYD"
click at [671, 207] on select "- Select Status Code - Open Due/Unpaid Paid Incomplete No Tax Due Internal Refu…" at bounding box center [800, 217] width 258 height 20
type input "[DATE]"
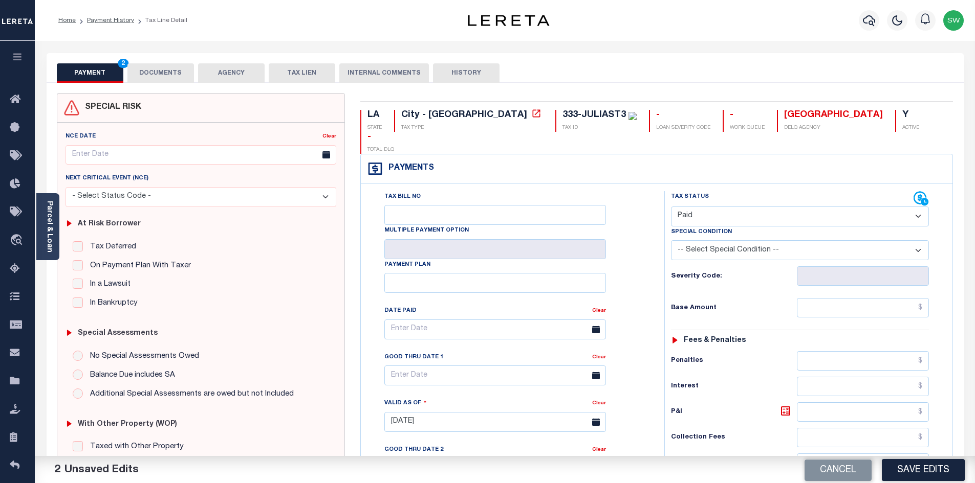
click at [643, 278] on div "Tax Bill No Multiple Payment Option Payment Plan Clear" at bounding box center [510, 334] width 278 height 287
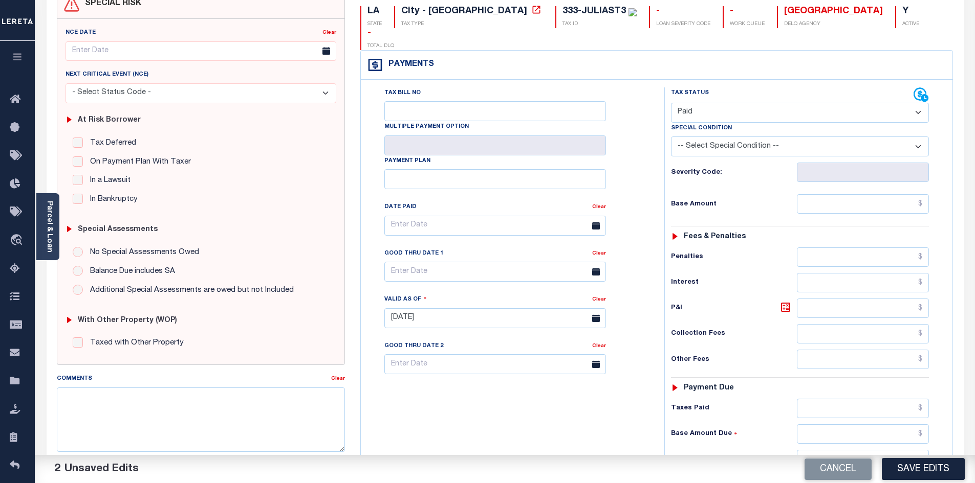
scroll to position [113, 0]
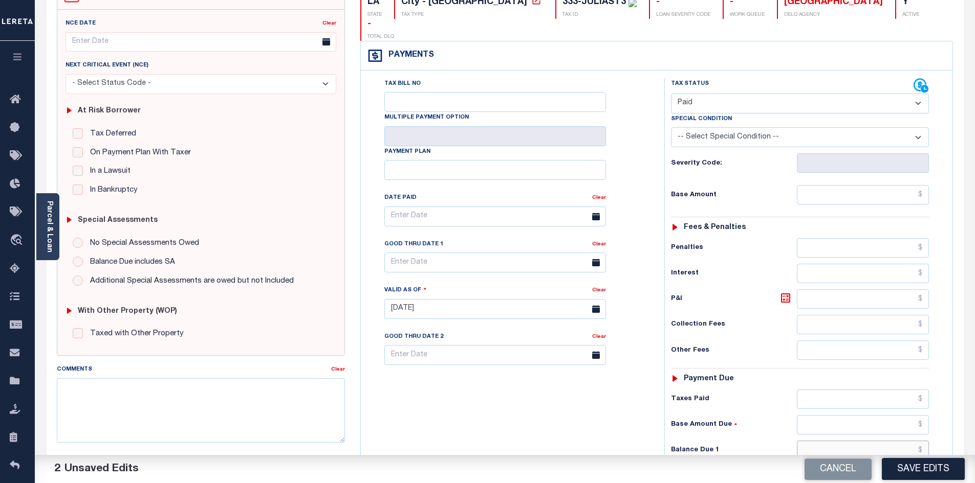
click at [855, 441] on input "text" at bounding box center [862, 450] width 132 height 19
type input "$0.00"
click at [495, 430] on div "Tax Bill No Multiple Payment Option Payment Plan Clear" at bounding box center [509, 304] width 293 height 452
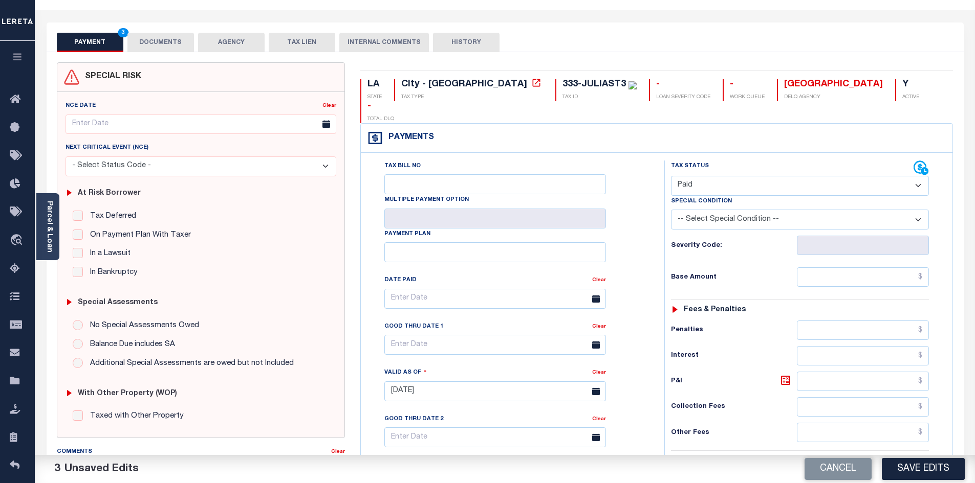
scroll to position [0, 0]
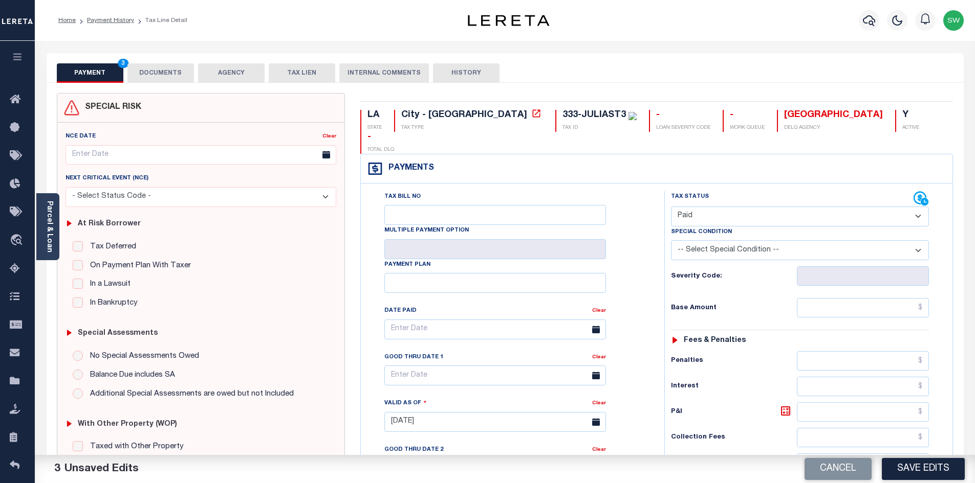
click at [155, 72] on button "DOCUMENTS" at bounding box center [160, 72] width 67 height 19
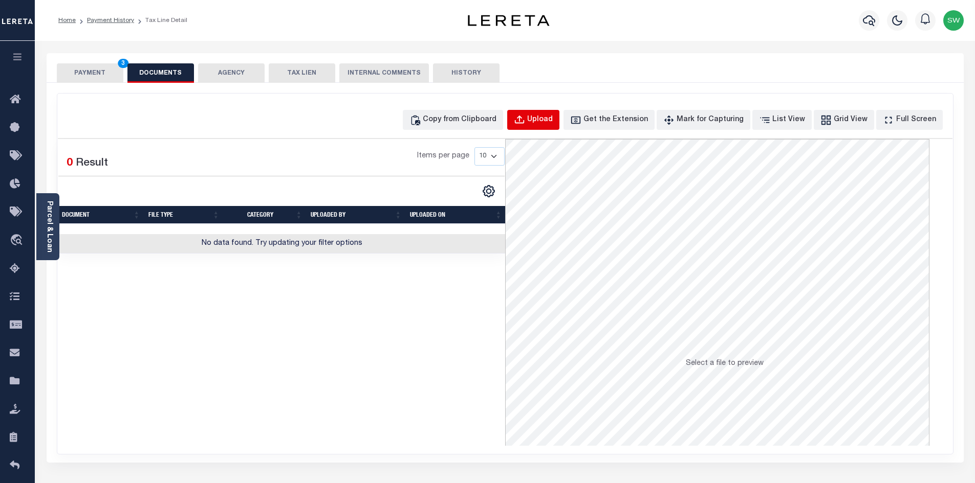
click at [551, 128] on button "Upload" at bounding box center [533, 120] width 52 height 20
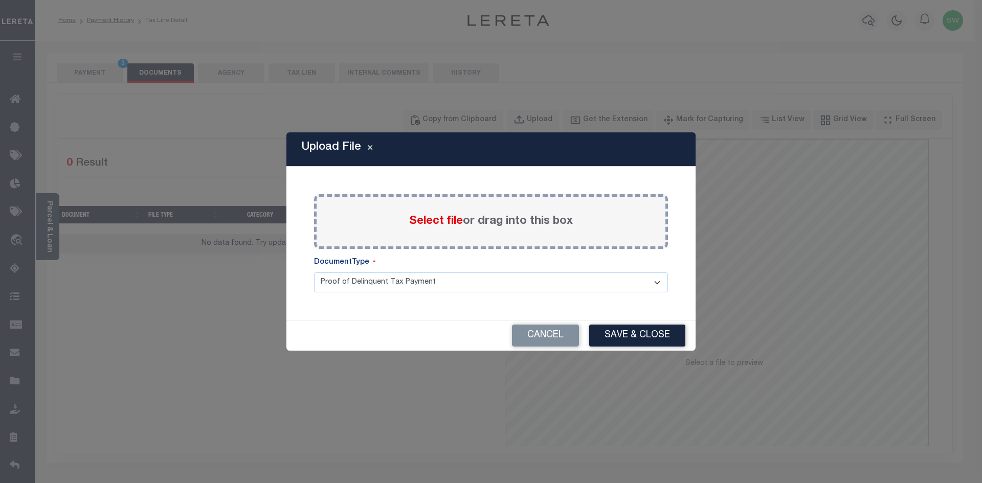
click at [418, 232] on div "Select file or drag into this box" at bounding box center [491, 221] width 354 height 55
click at [417, 231] on div "Select file or drag into this box" at bounding box center [491, 221] width 354 height 55
click at [419, 227] on span "Select file" at bounding box center [436, 221] width 54 height 11
click at [0, 0] on input "Select file or drag into this box" at bounding box center [0, 0] width 0 height 0
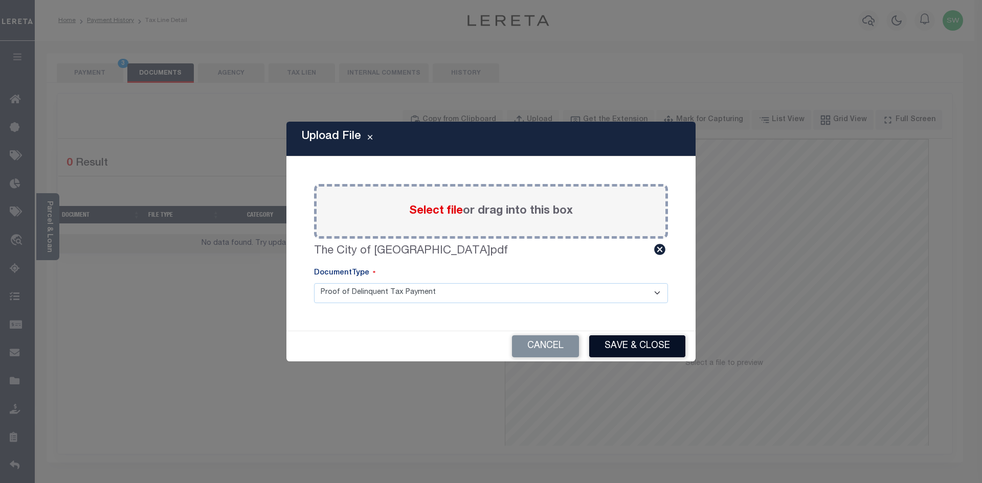
click at [648, 346] on button "Save & Close" at bounding box center [637, 347] width 96 height 22
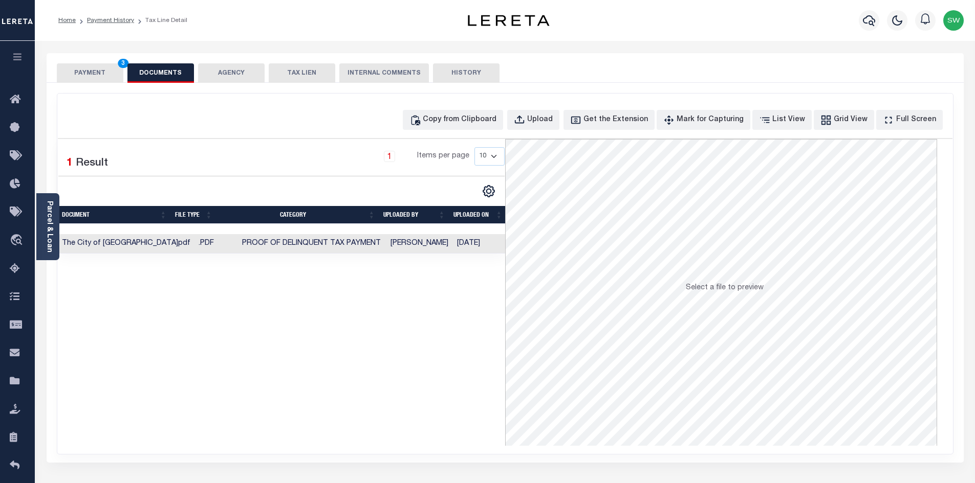
click at [488, 316] on div "Selected 1 Result 1 Items per page 10 25 50 100" at bounding box center [281, 292] width 447 height 307
click at [105, 73] on button "PAYMENT 3" at bounding box center [90, 72] width 67 height 19
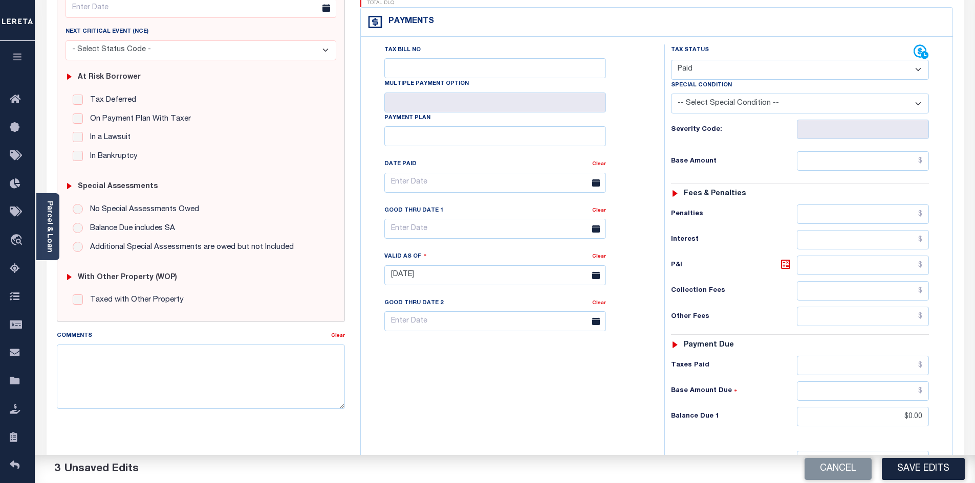
scroll to position [152, 0]
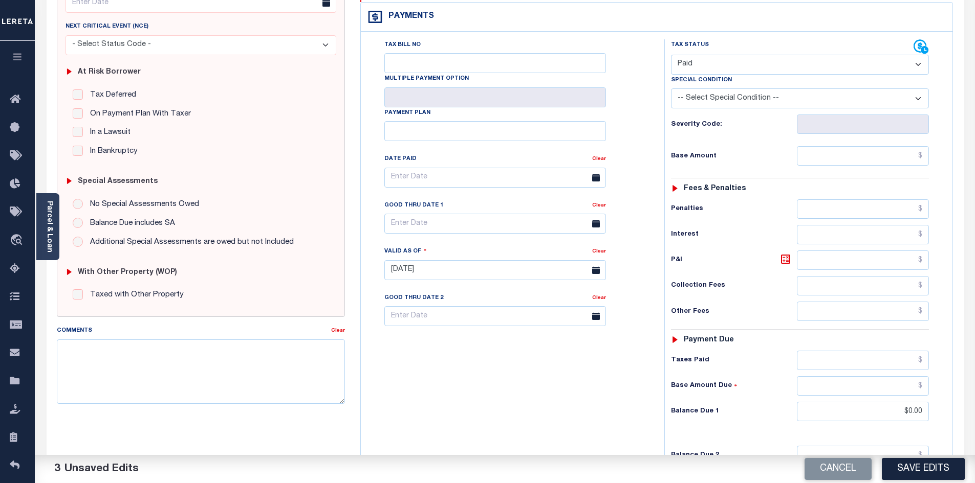
click at [902, 462] on button "Save Edits" at bounding box center [922, 469] width 83 height 22
checkbox input "false"
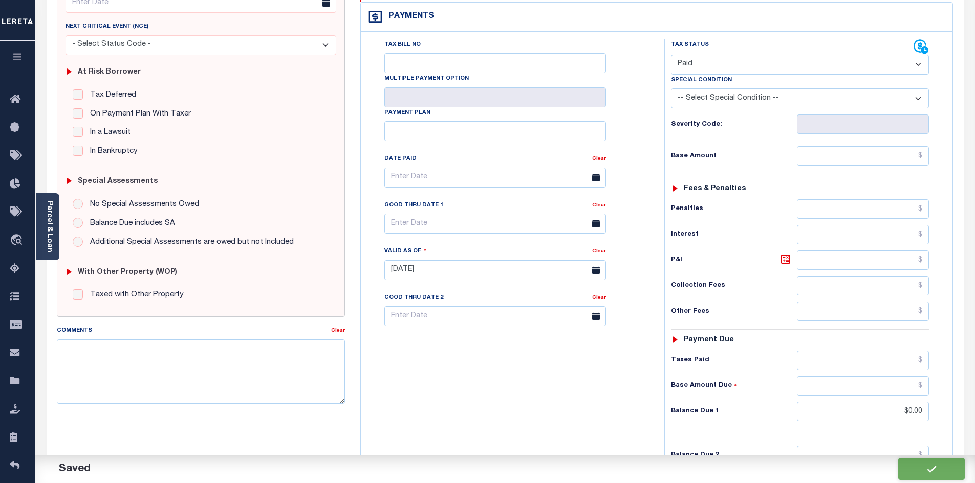
type input "$0"
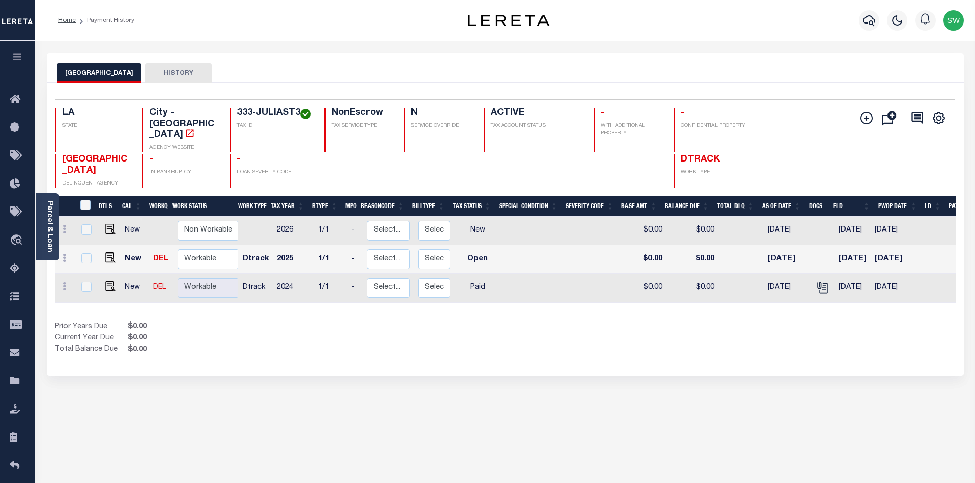
click at [430, 341] on div "Prior Years Due $0.00 Current Year Due $0.00 Total Balance Due $0.00" at bounding box center [280, 339] width 450 height 34
click at [106, 255] on img "" at bounding box center [110, 258] width 10 height 10
checkbox input "true"
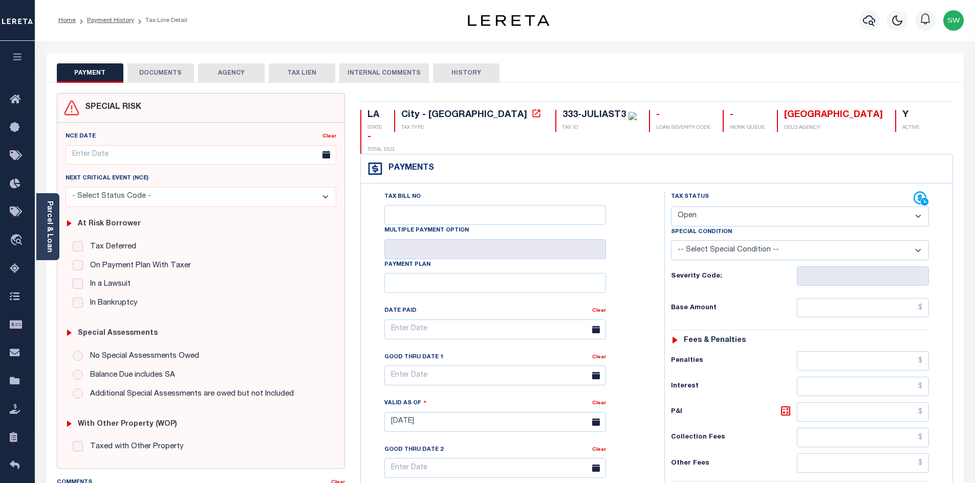
click at [919, 207] on select "- Select Status Code - Open Due/Unpaid Paid Incomplete No Tax Due Internal Refu…" at bounding box center [800, 217] width 258 height 20
select select "DUE"
click at [671, 207] on select "- Select Status Code - Open Due/Unpaid Paid Incomplete No Tax Due Internal Refu…" at bounding box center [800, 217] width 258 height 20
type input "[DATE]"
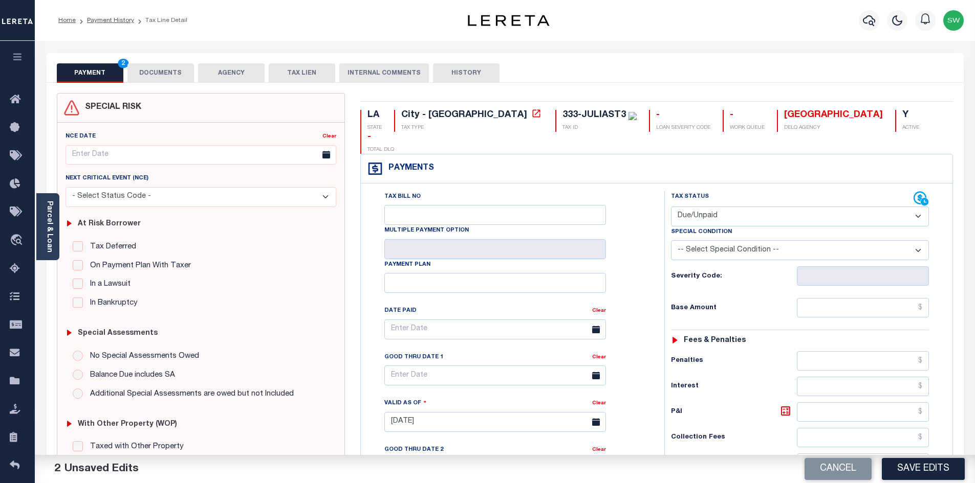
click at [651, 271] on div "Tax Bill No Multiple Payment Option Payment Plan Clear" at bounding box center [509, 417] width 293 height 452
click at [871, 298] on input "text" at bounding box center [862, 307] width 132 height 19
paste input "$12,195.31"
type input "$12,195.31"
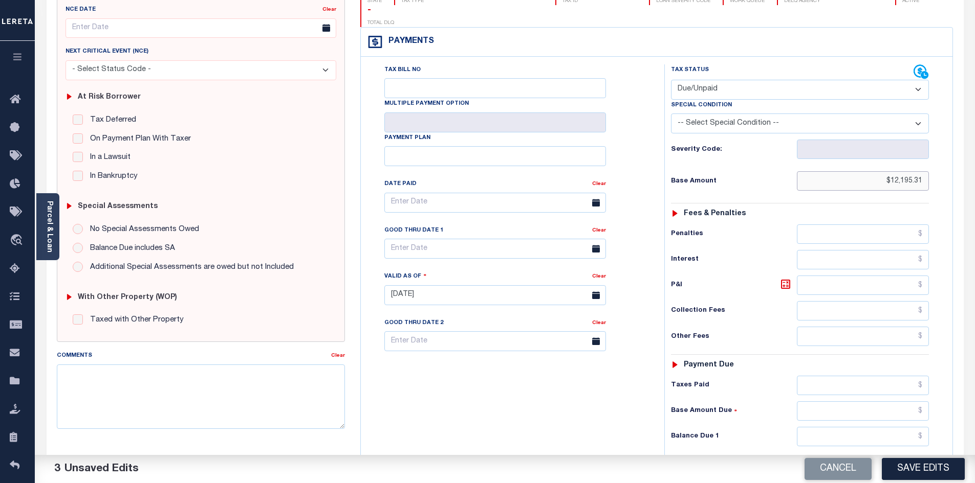
scroll to position [150, 0]
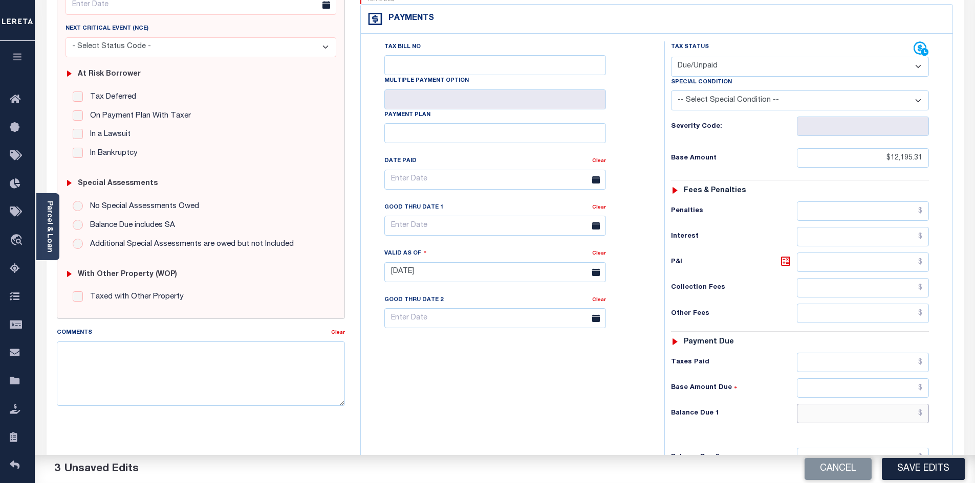
click at [846, 404] on input "text" at bounding box center [862, 413] width 132 height 19
paste input "$13,170.93"
type input "$13,170.93"
click at [782, 255] on icon at bounding box center [785, 261] width 12 height 12
type input "$975.62"
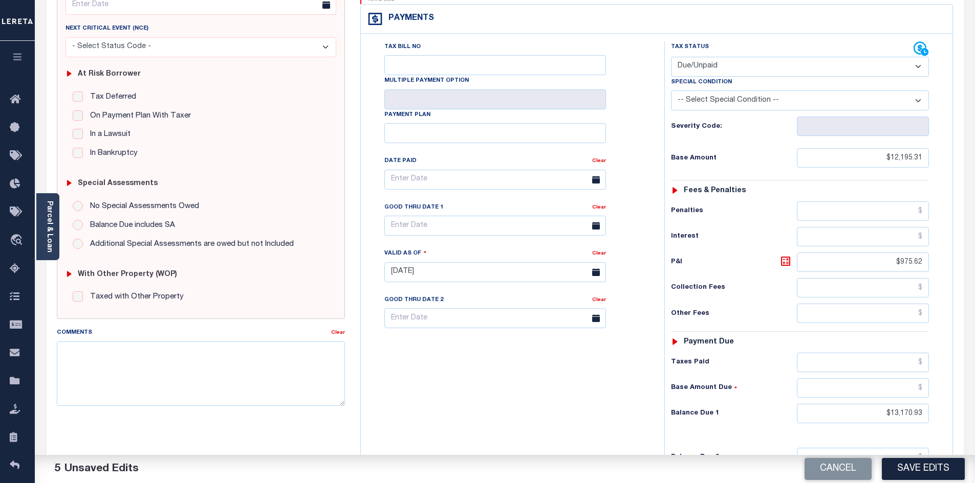
click at [560, 400] on div "Tax Bill No Multiple Payment Option Payment Plan Clear" at bounding box center [509, 267] width 293 height 452
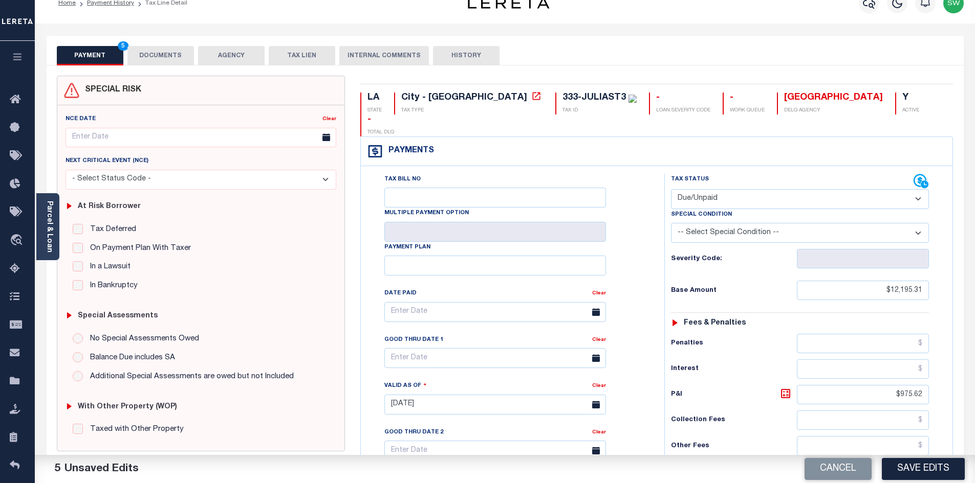
scroll to position [0, 0]
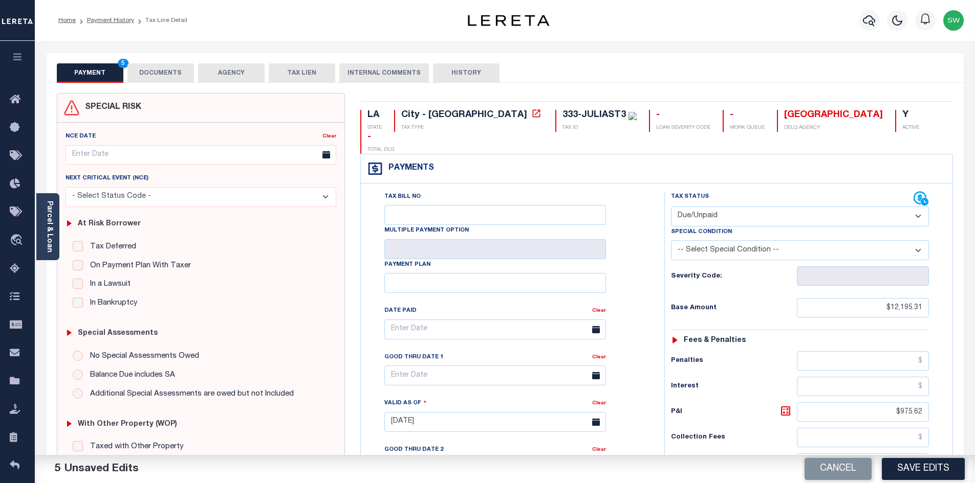
click at [156, 73] on button "DOCUMENTS" at bounding box center [160, 72] width 67 height 19
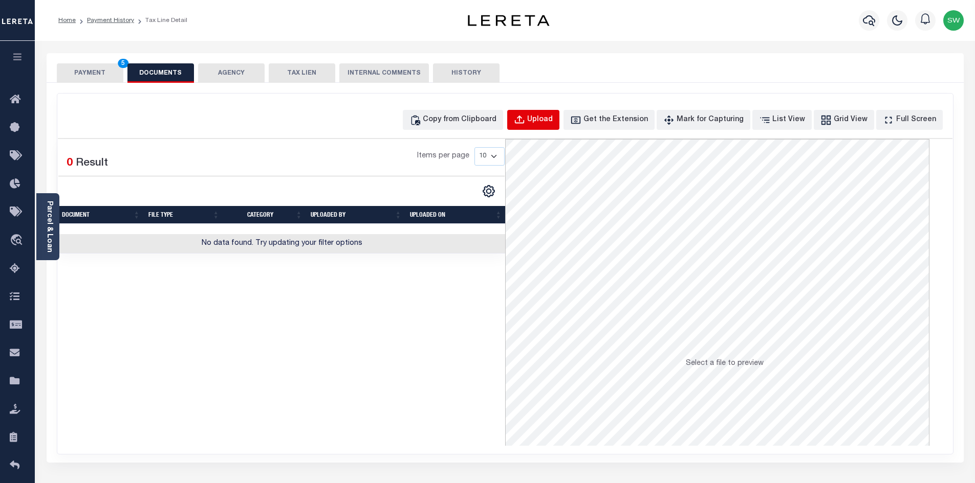
click at [552, 116] on div "Upload" at bounding box center [540, 120] width 26 height 11
select select "POP"
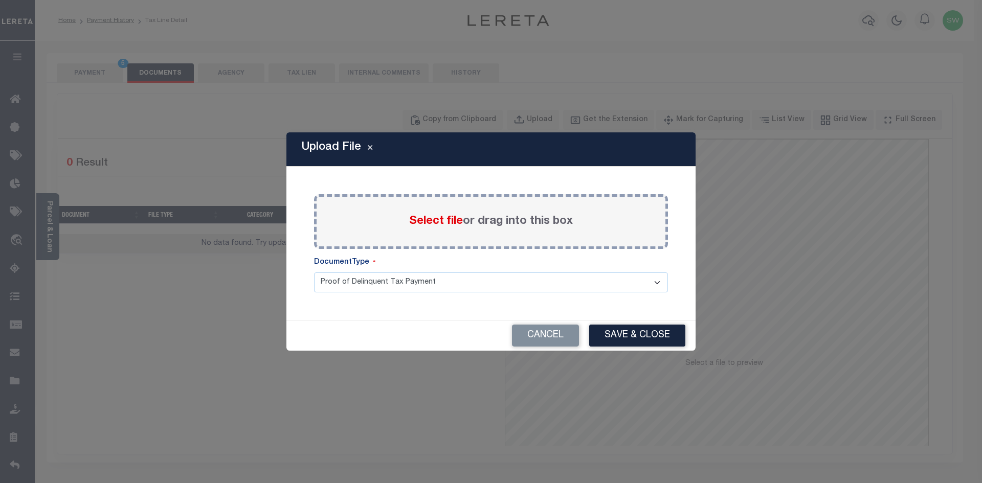
click at [417, 223] on span "Select file" at bounding box center [436, 221] width 54 height 11
click at [0, 0] on input "Select file or drag into this box" at bounding box center [0, 0] width 0 height 0
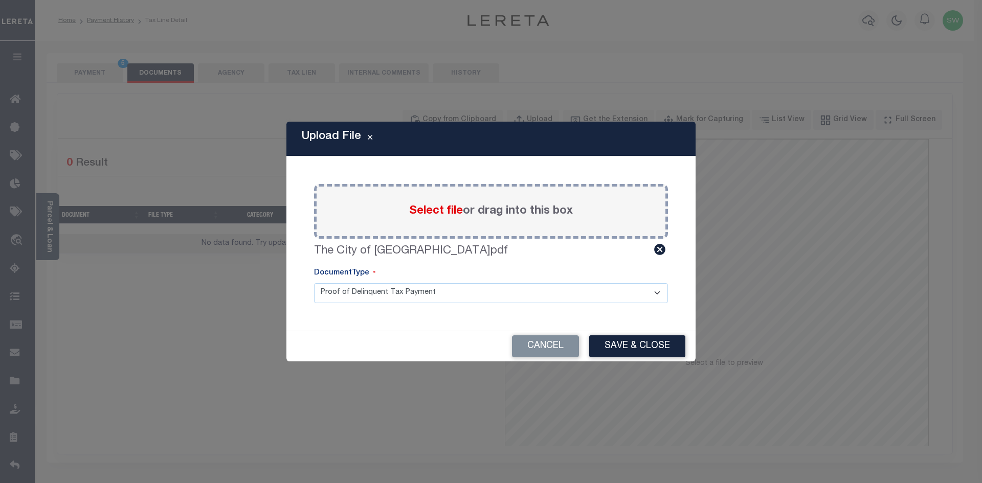
click at [636, 358] on div "Cancel Save & Close" at bounding box center [490, 346] width 409 height 30
click at [642, 343] on button "Save & Close" at bounding box center [637, 347] width 96 height 22
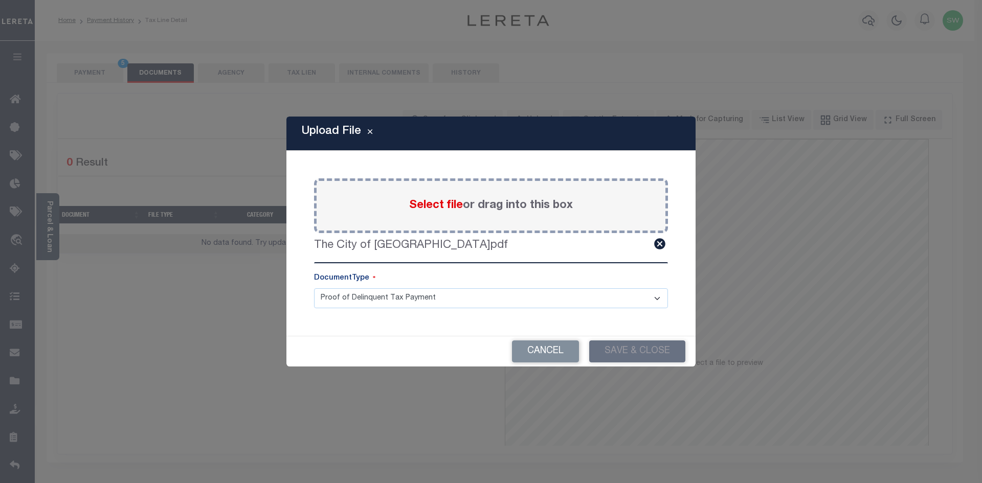
click at [401, 410] on div "Upload File Paste copied image or file into this box Select file or drag into t…" at bounding box center [491, 241] width 982 height 483
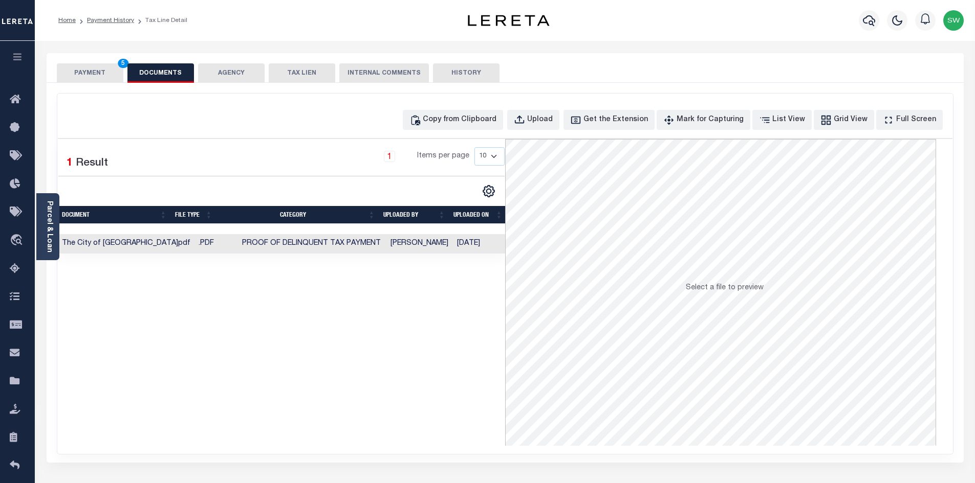
click at [420, 381] on div "Selected 1 Result 1 Items per page 10 25 50 100" at bounding box center [281, 292] width 447 height 307
click at [82, 78] on button "PAYMENT 5" at bounding box center [90, 72] width 67 height 19
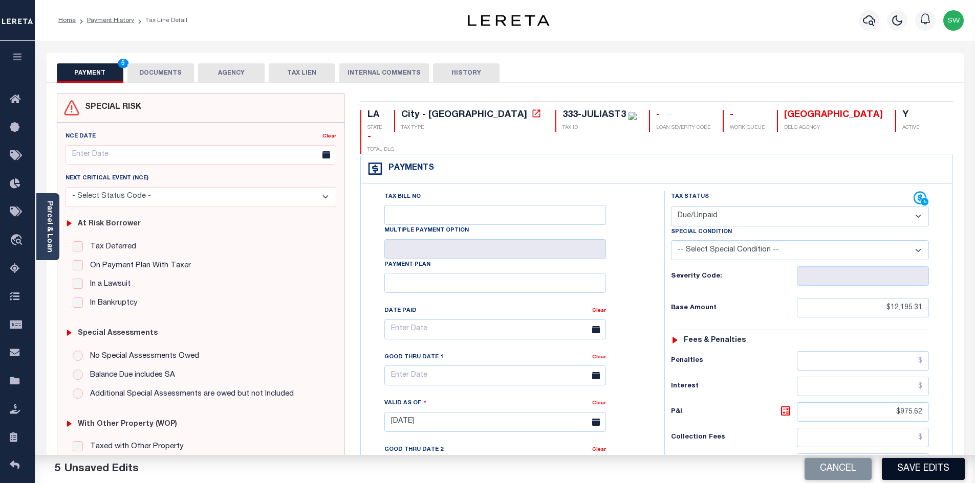
click at [923, 458] on div "Cancel Save Edits" at bounding box center [740, 469] width 470 height 29
click at [924, 467] on button "Save Edits" at bounding box center [922, 469] width 83 height 22
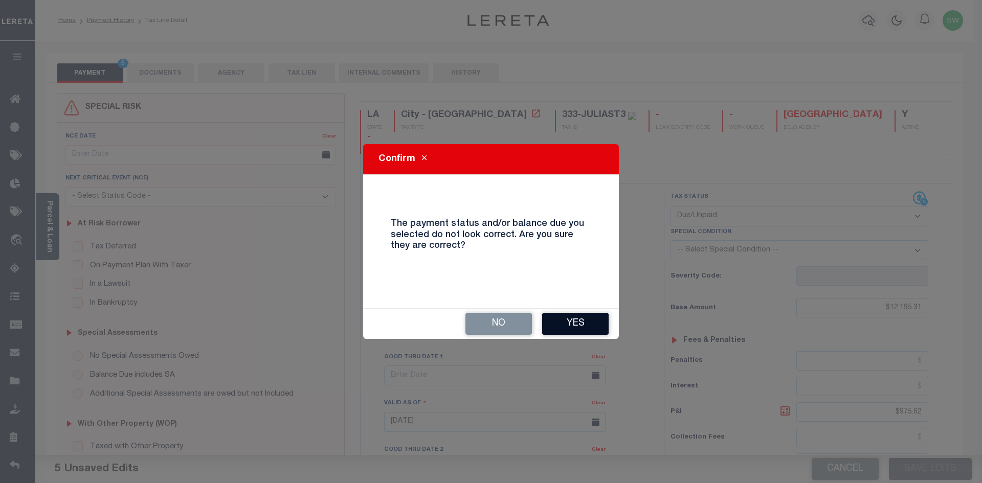
click at [583, 320] on button "Yes" at bounding box center [575, 324] width 67 height 22
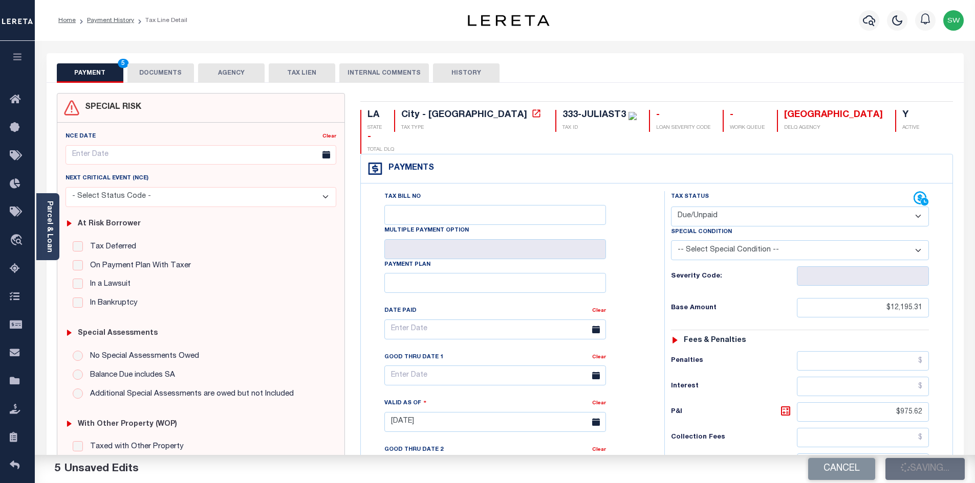
checkbox input "false"
type input "$12,195.31"
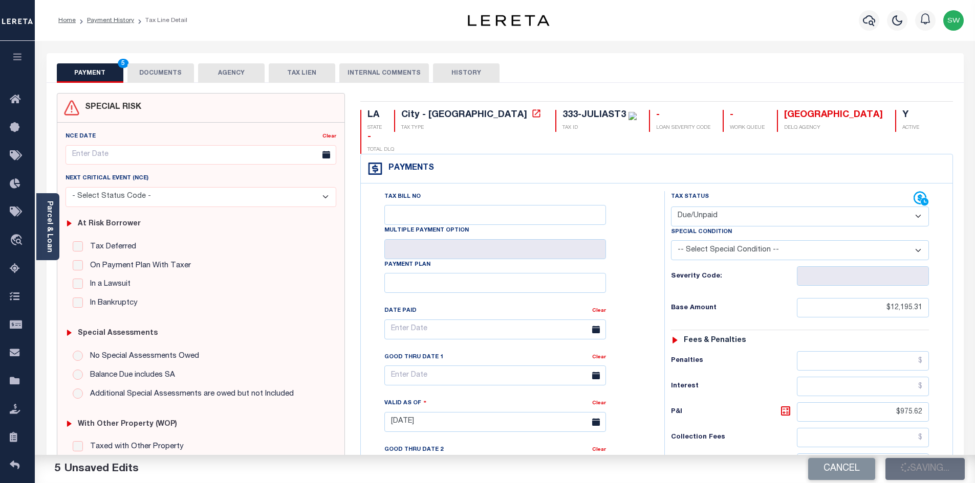
type input "$975.62"
type input "$13,170.93"
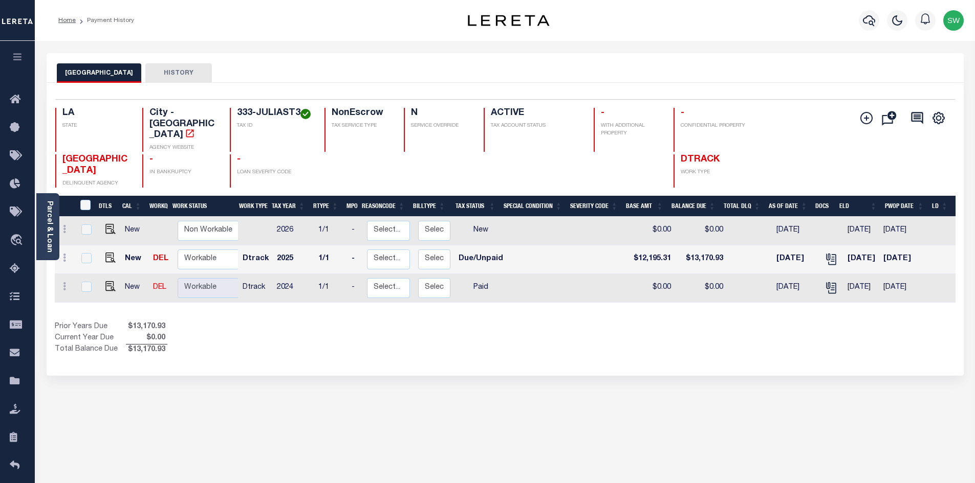
click at [476, 337] on div "Prior Years Due $13,170.93 Current Year Due $0.00 Total Balance Due $13,170.93" at bounding box center [280, 339] width 450 height 34
click at [407, 363] on div "Selected 3 Results 1 Items per page 25 50 100 LA STATE City - [GEOGRAPHIC_DATA]" at bounding box center [505, 229] width 917 height 293
click at [872, 23] on icon "button" at bounding box center [868, 20] width 12 height 11
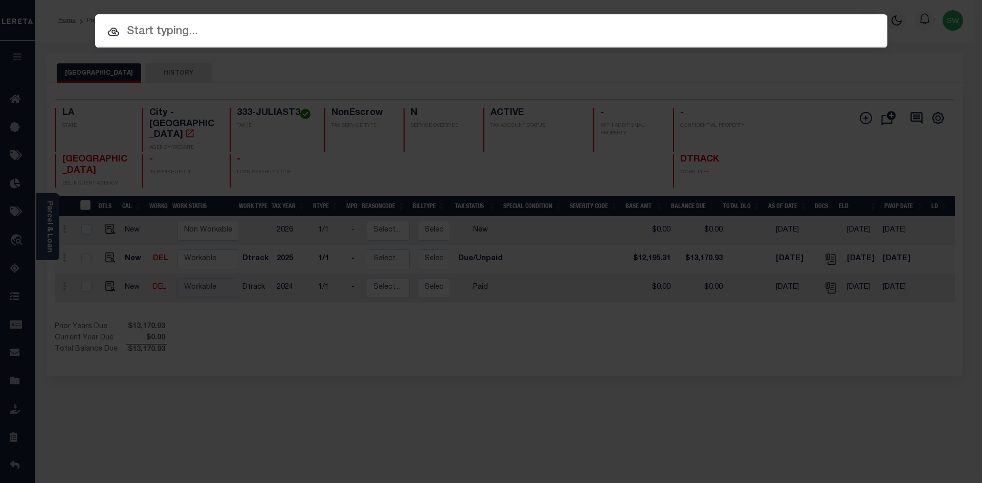
click at [192, 38] on input "text" at bounding box center [491, 32] width 792 height 18
type input "1"
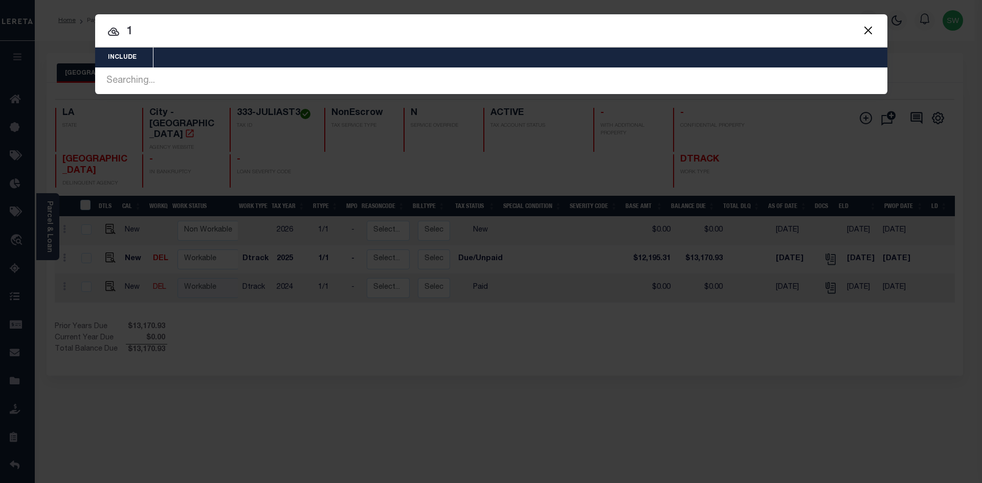
click at [868, 34] on button "Close" at bounding box center [868, 30] width 13 height 13
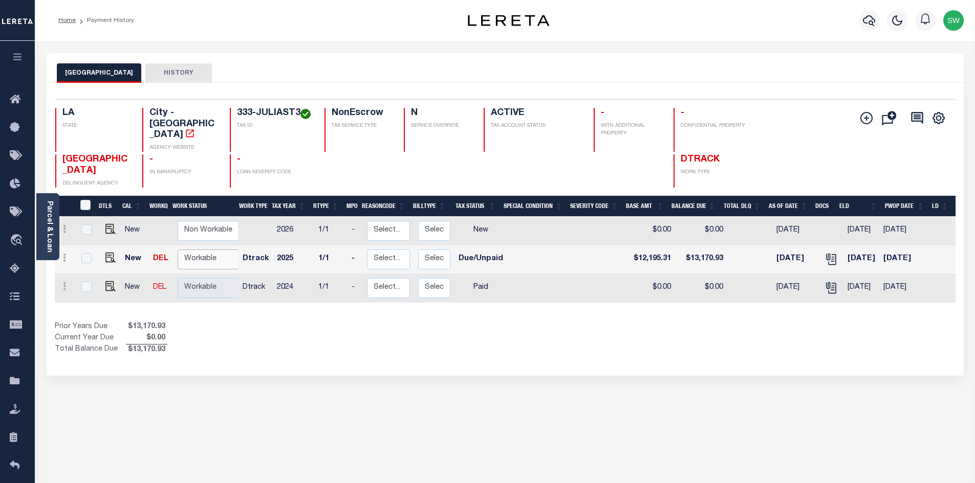
click at [203, 257] on select "Non Workable Workable" at bounding box center [208, 260] width 61 height 20
checkbox input "true"
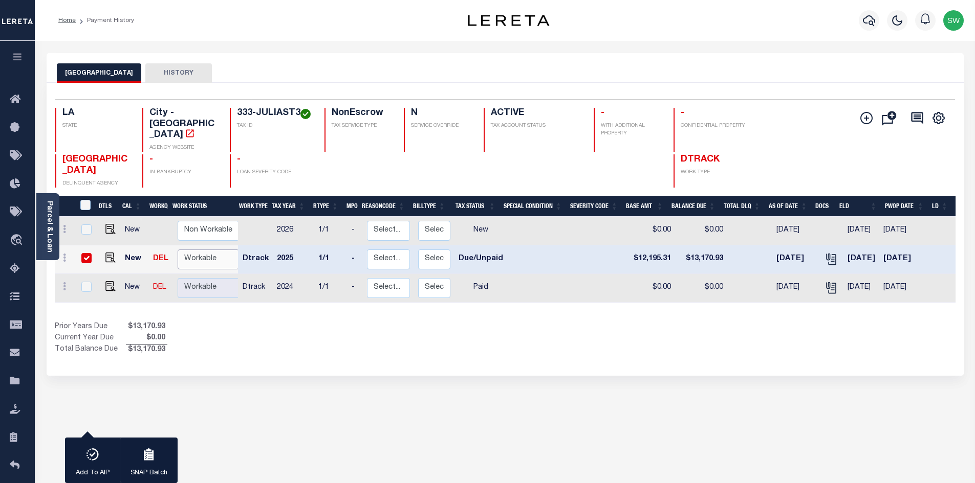
select select "true"
click at [178, 250] on select "Non Workable Workable" at bounding box center [208, 260] width 61 height 20
checkbox input "false"
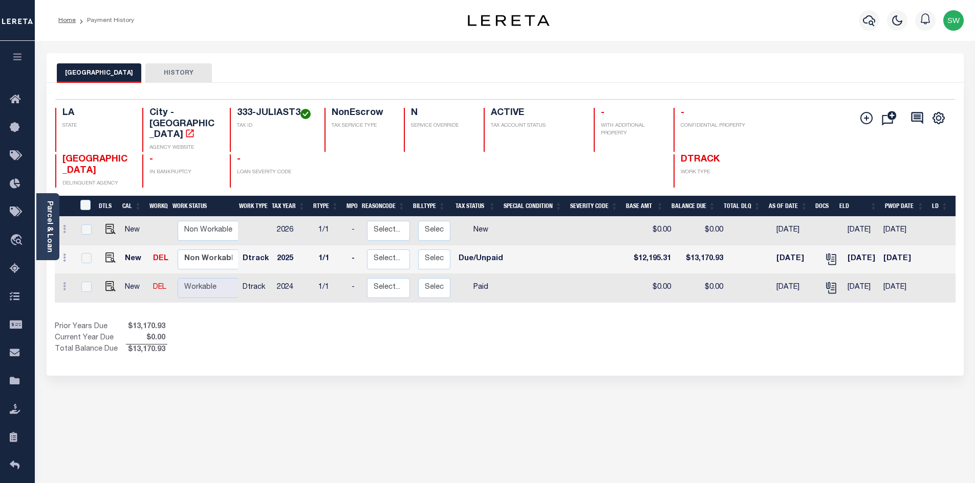
click at [261, 335] on div "Prior Years Due $13,170.93 Current Year Due $0.00 Total Balance Due $13,170.93" at bounding box center [280, 339] width 450 height 34
click at [579, 340] on div "Show Tax Lines before Bill Release Date Prior Years Due $13,170.93 Current Year…" at bounding box center [505, 339] width 900 height 34
click at [552, 330] on div "Show Tax Lines before Bill Release Date Prior Years Due $13,170.93 Current Year…" at bounding box center [505, 339] width 900 height 34
click at [416, 335] on div "Prior Years Due $13,170.93 Current Year Due $0.00 Total Balance Due $13,170.93" at bounding box center [280, 339] width 450 height 34
click at [381, 353] on div "1 Selected 3 Results 1 Items per page 25 50 100 LA STATE TAX ID" at bounding box center [505, 229] width 917 height 293
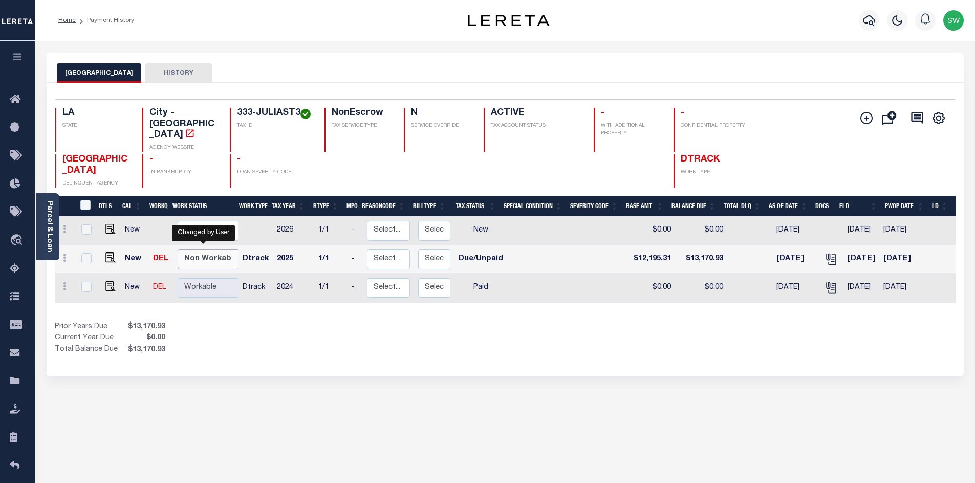
drag, startPoint x: 217, startPoint y: 259, endPoint x: 224, endPoint y: 255, distance: 7.8
click at [217, 258] on select "Non Workable Workable" at bounding box center [208, 260] width 61 height 20
checkbox input "true"
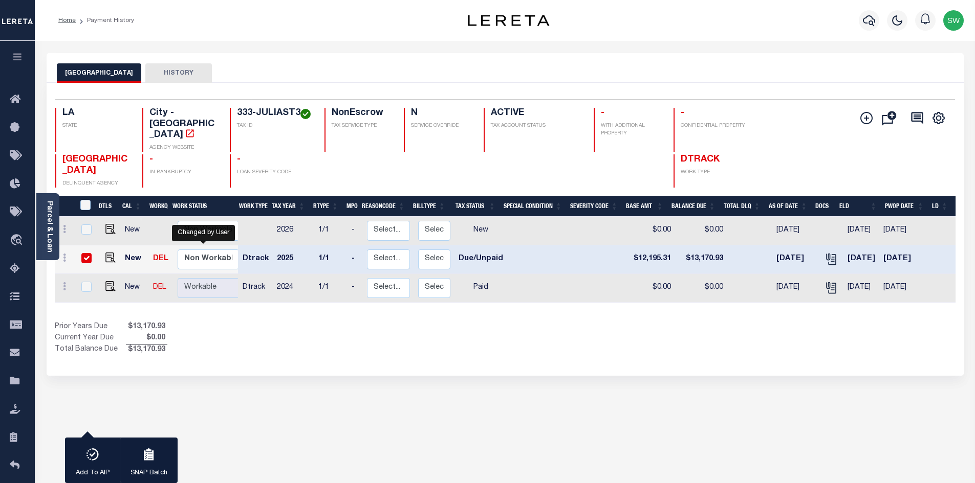
click at [311, 335] on div "Prior Years Due $13,170.93 Current Year Due $0.00 Total Balance Due $13,170.93" at bounding box center [280, 339] width 450 height 34
click at [319, 338] on div "Prior Years Due $13,170.93 Current Year Due $0.00 Total Balance Due $13,170.93" at bounding box center [280, 339] width 450 height 34
click at [216, 254] on select "Non Workable Workable" at bounding box center [208, 260] width 61 height 20
checkbox input "false"
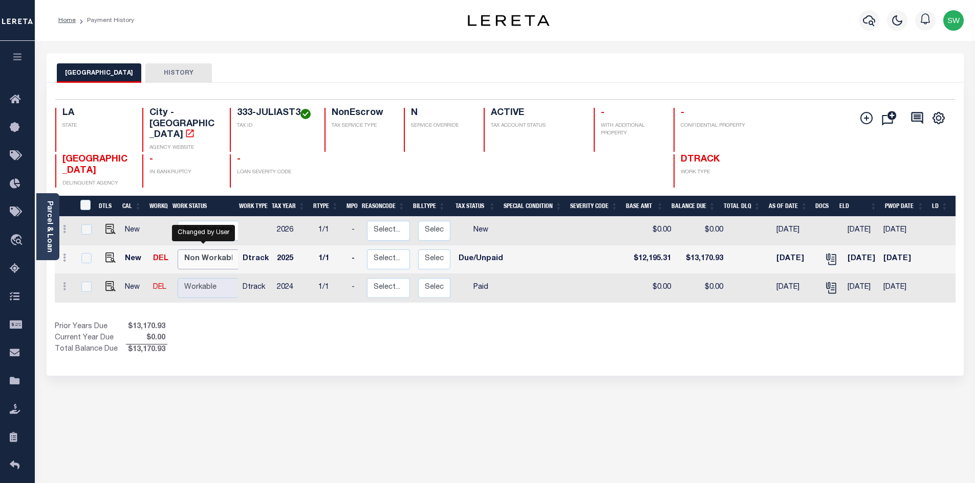
click at [178, 250] on select "Non Workable Workable" at bounding box center [208, 260] width 61 height 20
checkbox input "true"
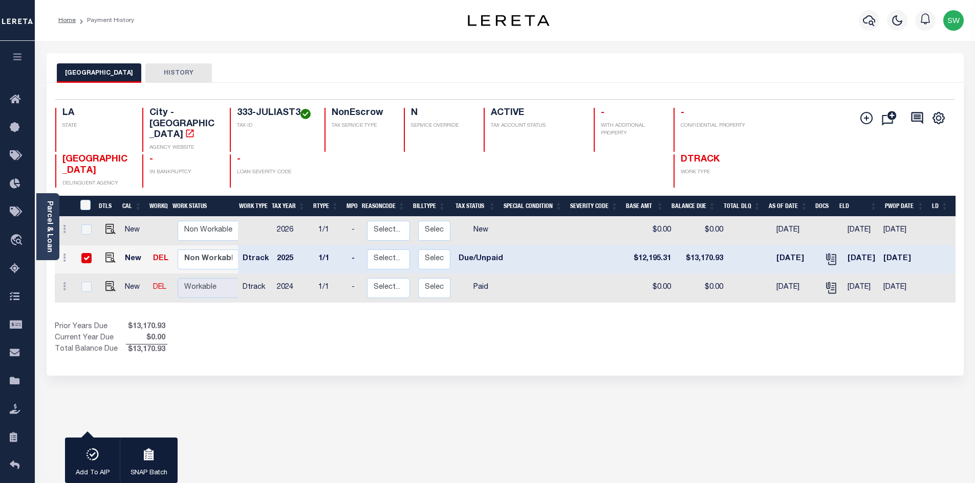
click at [315, 359] on div "1 Selected 3 Results 1 Items per page 25 50 100 LA STATE TAX ID" at bounding box center [505, 229] width 917 height 293
click at [661, 364] on div "1 Selected 3 Results 1 Items per page 25 50 100 LA STATE TAX ID" at bounding box center [505, 229] width 917 height 293
click at [511, 366] on div "1 Selected 3 Results 1 Items per page 25 50 100 LA STATE TAX ID" at bounding box center [505, 229] width 917 height 293
click at [442, 334] on div "Prior Years Due $13,170.93 Current Year Due $0.00 Total Balance Due $13,170.93" at bounding box center [280, 339] width 450 height 34
click at [515, 342] on div "Show Tax Lines before Bill Release Date Prior Years Due $13,170.93 Current Year…" at bounding box center [505, 339] width 900 height 34
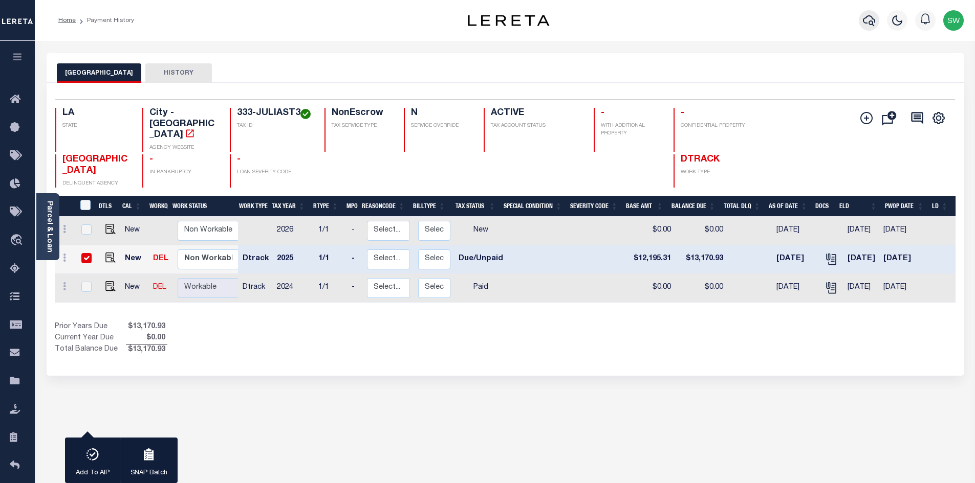
click at [873, 19] on icon "button" at bounding box center [868, 20] width 12 height 12
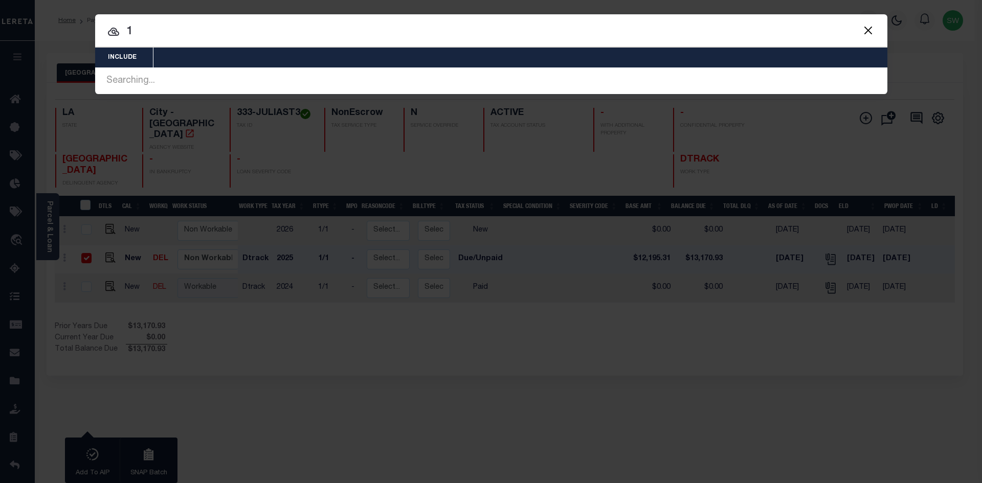
drag, startPoint x: 155, startPoint y: 34, endPoint x: 118, endPoint y: 33, distance: 37.3
click at [118, 68] on div "1 Searching... Searching..." at bounding box center [491, 81] width 792 height 27
paste input "333-JULIAST4"
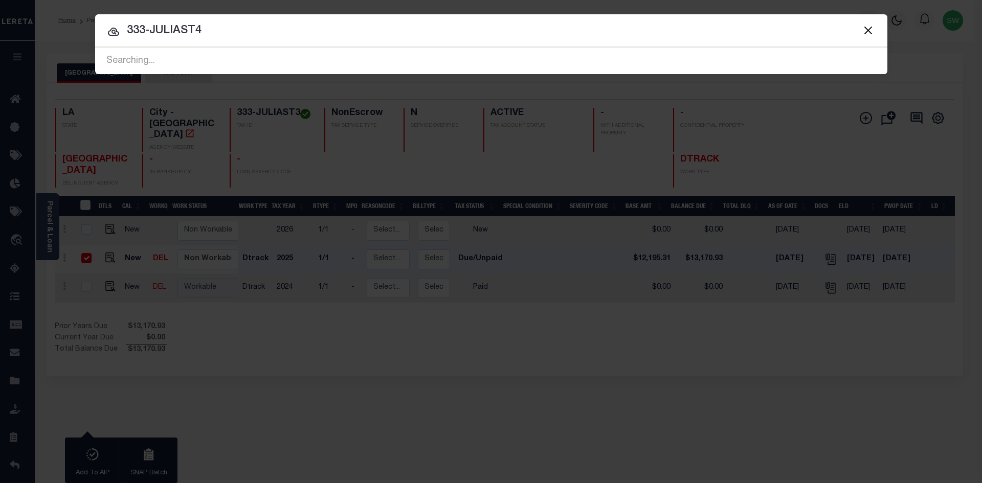
type input "333-JULIAST4"
click at [292, 40] on div at bounding box center [491, 30] width 792 height 33
click at [208, 32] on input "333-JULIAST4" at bounding box center [491, 31] width 792 height 18
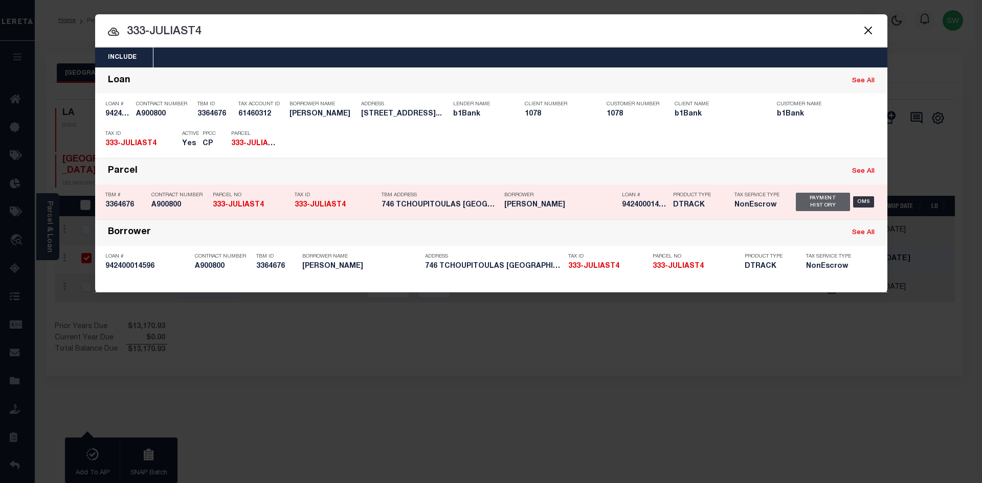
click at [822, 204] on div "Payment History" at bounding box center [823, 202] width 55 height 18
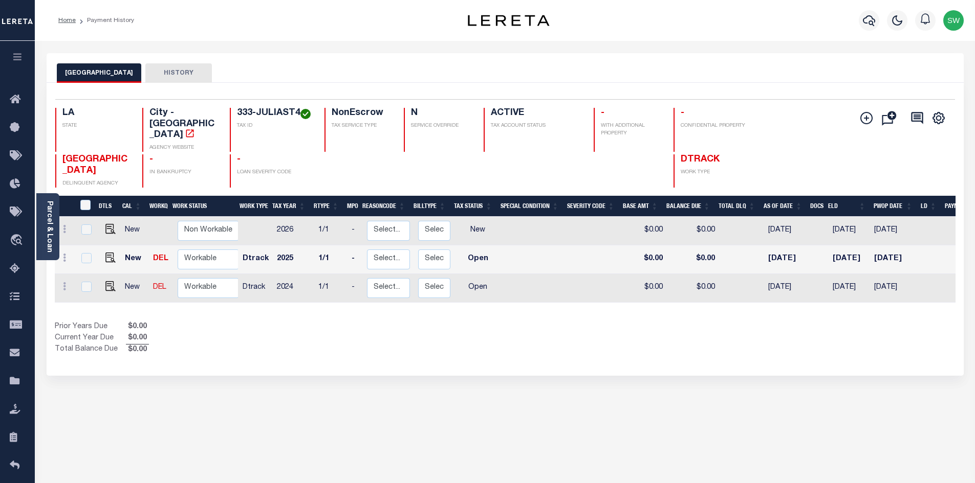
click at [585, 332] on div "Show Tax Lines before Bill Release Date Prior Years Due $0.00 Current Year Due …" at bounding box center [505, 339] width 900 height 34
drag, startPoint x: 405, startPoint y: 336, endPoint x: 429, endPoint y: 323, distance: 27.2
click at [405, 336] on div "Prior Years Due $0.00 Current Year Due $0.00 Total Balance Due $0.00" at bounding box center [280, 339] width 450 height 34
click at [482, 329] on div "Prior Years Due $0.00 Current Year Due $0.00 Total Balance Due $0.00" at bounding box center [280, 339] width 450 height 34
click at [518, 369] on div "Selected 3 Results 1 Items per page 25 50 100 LA STATE City - [GEOGRAPHIC_DATA]" at bounding box center [505, 229] width 917 height 293
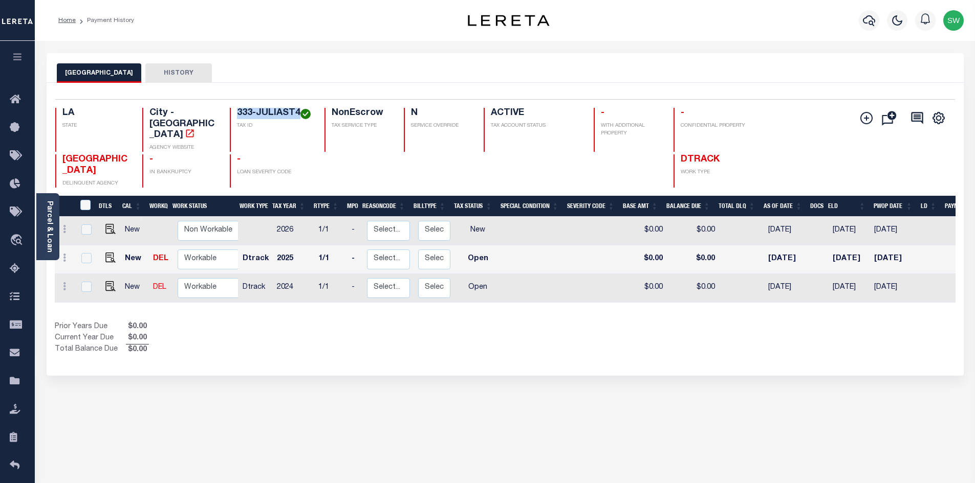
drag, startPoint x: 300, startPoint y: 111, endPoint x: 229, endPoint y: 109, distance: 70.6
click at [230, 109] on div "333-JULIAST4 TAX ID" at bounding box center [271, 130] width 82 height 44
copy h4 "333-JULIAST4"
click at [439, 337] on div "Prior Years Due $0.00 Current Year Due $0.00 Total Balance Due $0.00" at bounding box center [280, 339] width 450 height 34
click at [503, 352] on div "Selected 3 Results 1 Items per page 25 50 100 LA STATE City - [GEOGRAPHIC_DATA]" at bounding box center [505, 229] width 917 height 293
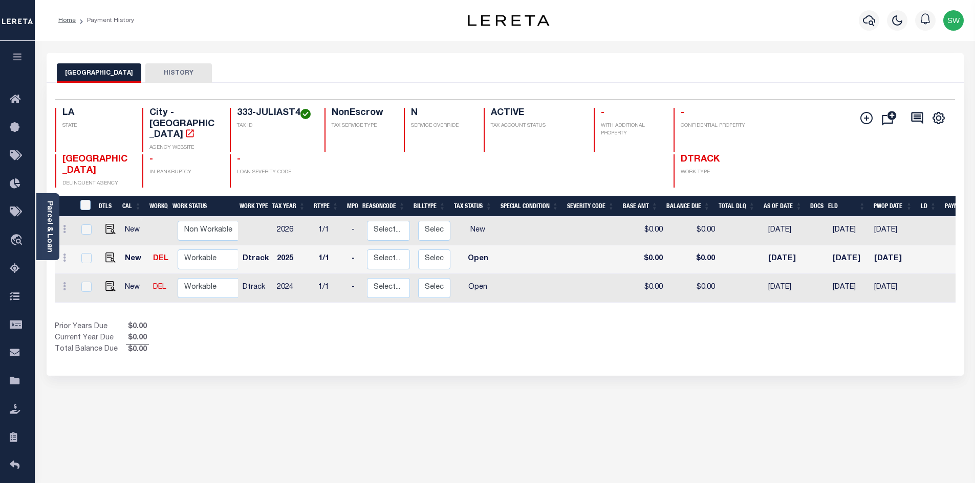
click at [496, 345] on div "Prior Years Due $0.00 Current Year Due $0.00 Total Balance Due $0.00" at bounding box center [280, 339] width 450 height 34
click at [112, 281] on img "" at bounding box center [110, 286] width 10 height 10
checkbox input "true"
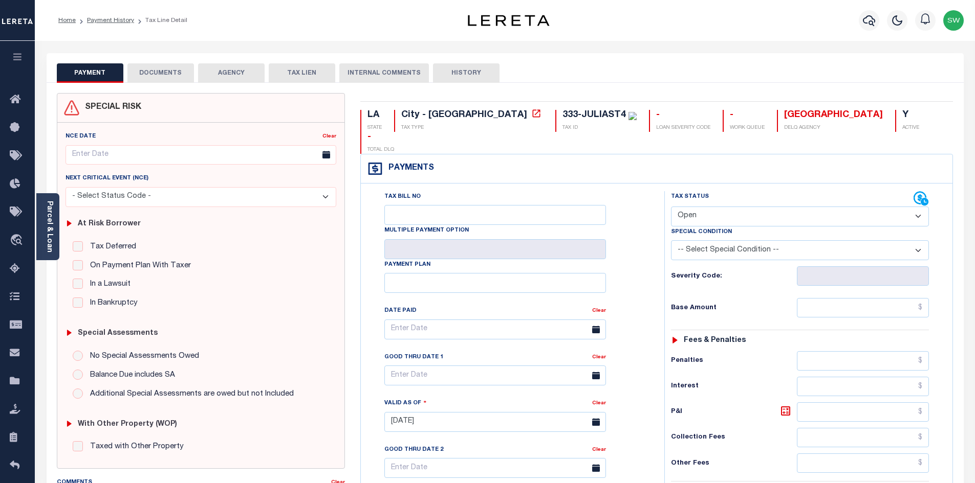
click at [917, 207] on select "- Select Status Code - Open Due/Unpaid Paid Incomplete No Tax Due Internal Refu…" at bounding box center [800, 217] width 258 height 20
select select "PYD"
click at [671, 207] on select "- Select Status Code - Open Due/Unpaid Paid Incomplete No Tax Due Internal Refu…" at bounding box center [800, 217] width 258 height 20
type input "[DATE]"
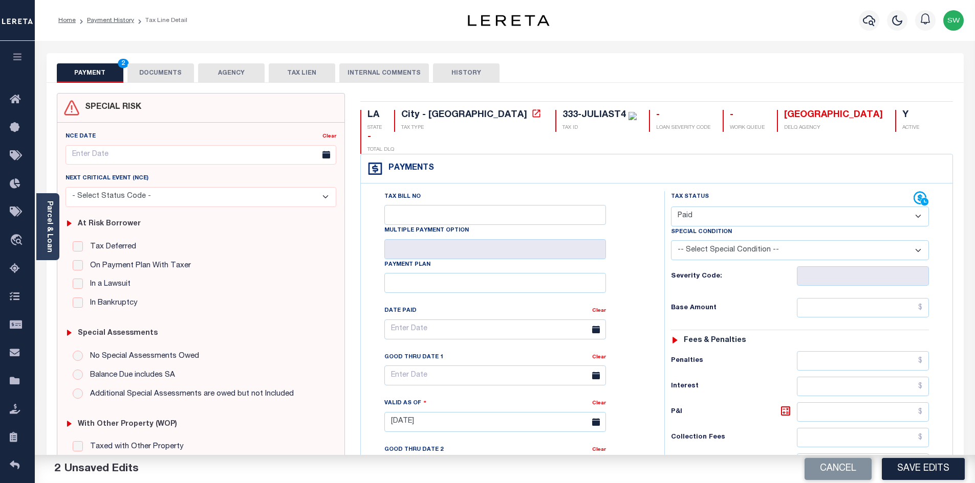
click at [638, 254] on div "Tax Bill No Multiple Payment Option Payment Plan Clear" at bounding box center [510, 334] width 278 height 287
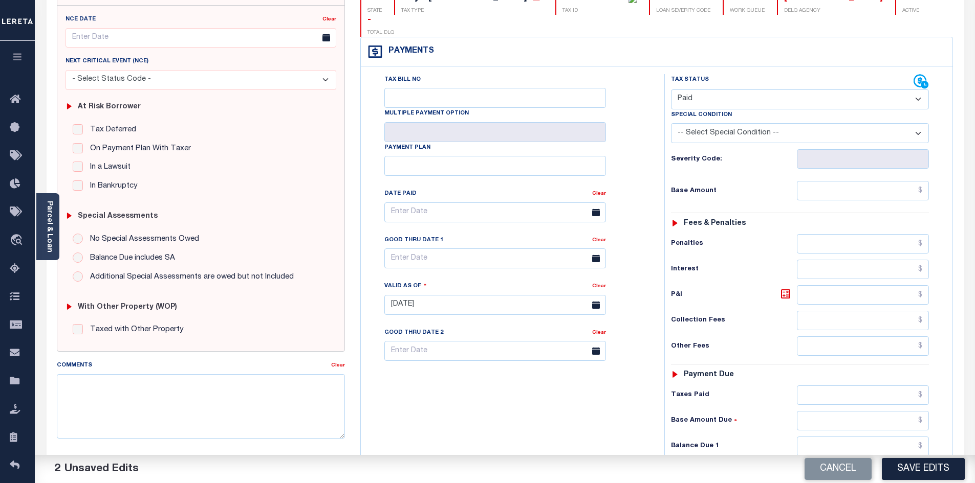
scroll to position [131, 0]
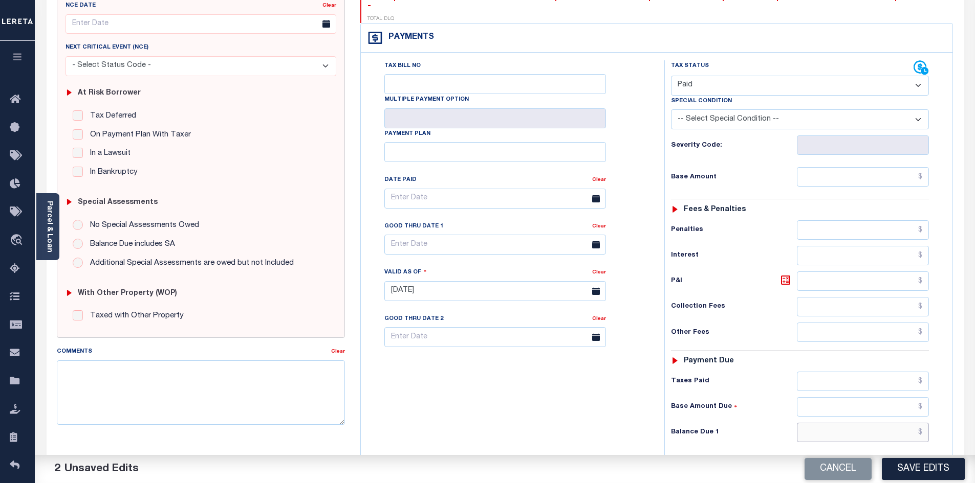
click at [842, 423] on input "text" at bounding box center [862, 432] width 132 height 19
type input "$0.00"
click at [542, 361] on div "Tax Bill No Multiple Payment Option Payment Plan Clear" at bounding box center [509, 286] width 293 height 452
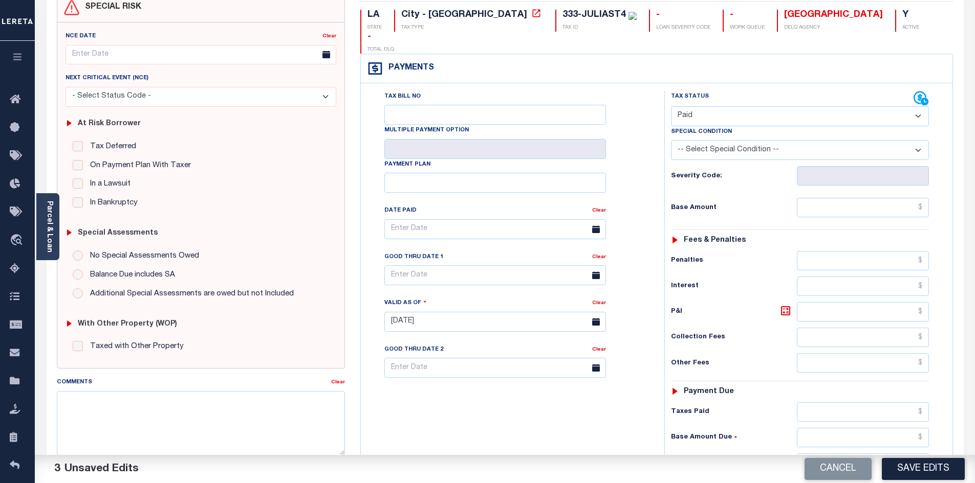
scroll to position [118, 0]
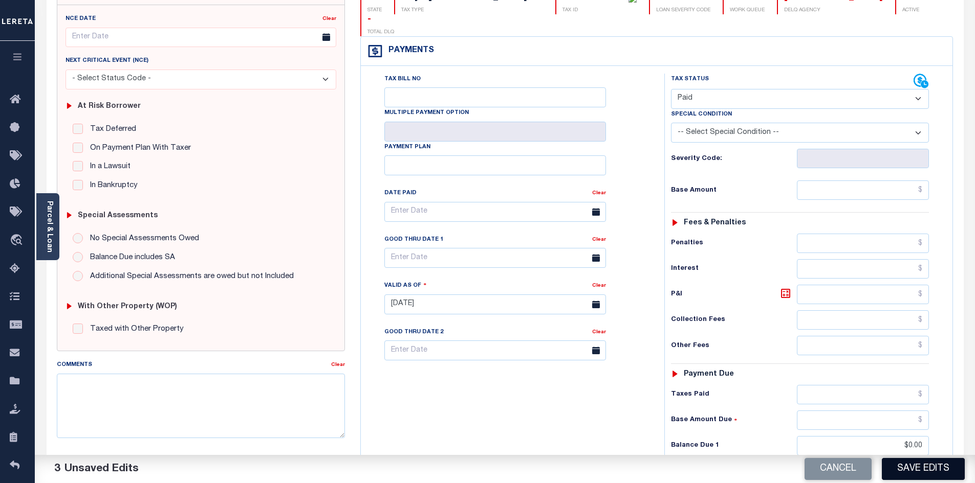
click at [913, 460] on button "Save Edits" at bounding box center [922, 469] width 83 height 22
checkbox input "false"
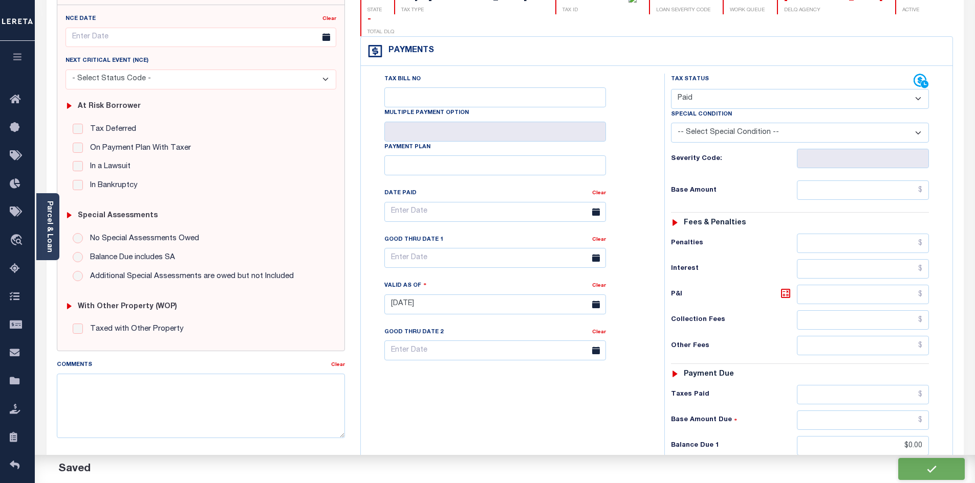
type input "$0"
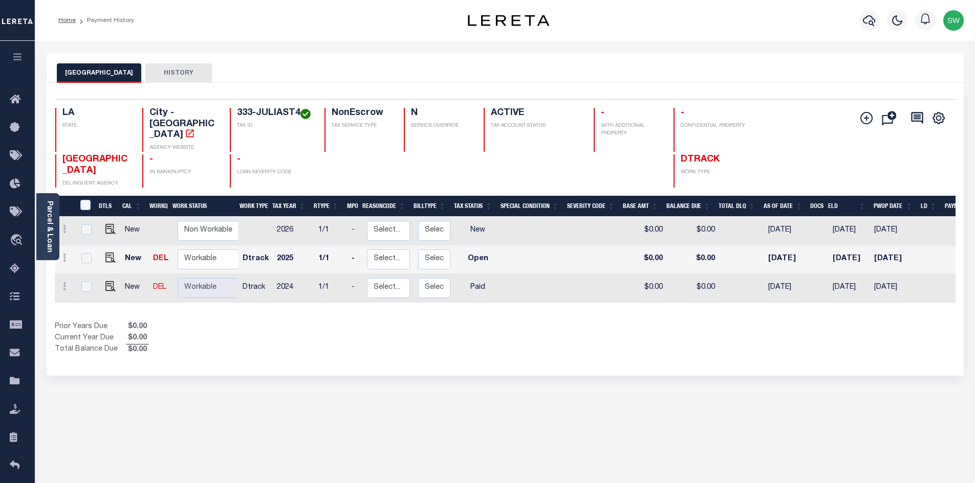
click at [523, 338] on div "Show Tax Lines before Bill Release Date Prior Years Due $0.00 Current Year Due …" at bounding box center [505, 339] width 900 height 34
click at [522, 336] on div "Show Tax Lines before Bill Release Date Prior Years Due $0.00 Current Year Due …" at bounding box center [505, 339] width 900 height 34
click at [437, 329] on div "Prior Years Due $0.00 Current Year Due $0.00 Total Balance Due $0.00" at bounding box center [280, 339] width 450 height 34
click at [112, 253] on img "" at bounding box center [110, 258] width 10 height 10
checkbox input "true"
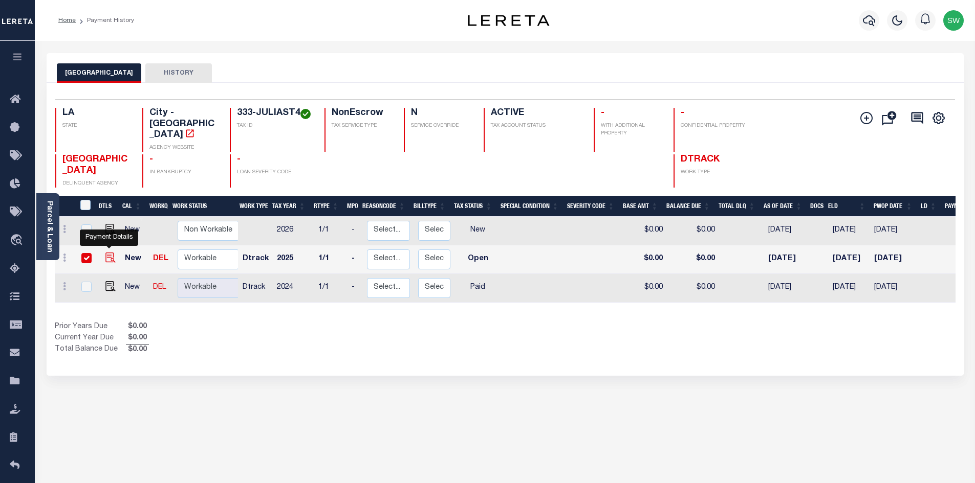
checkbox input "true"
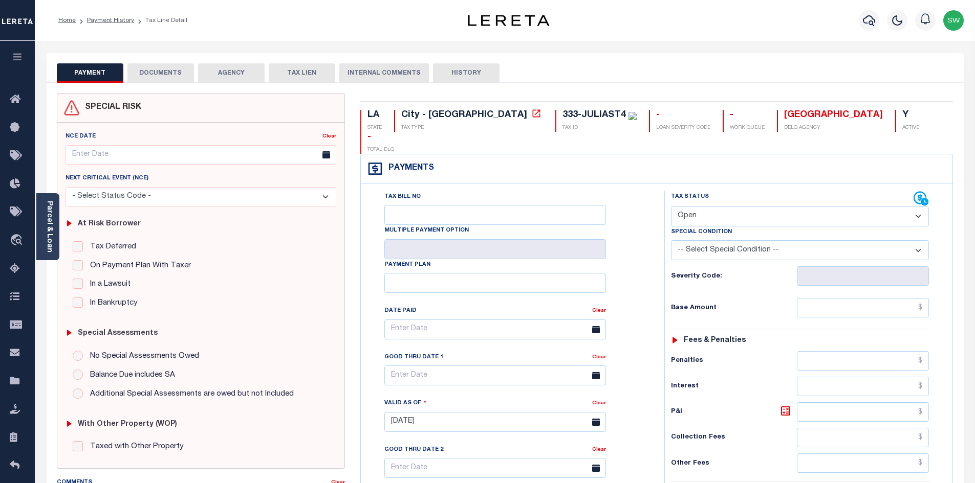
click at [918, 207] on select "- Select Status Code - Open Due/Unpaid Paid Incomplete No Tax Due Internal Refu…" at bounding box center [800, 217] width 258 height 20
select select "DUE"
click at [671, 207] on select "- Select Status Code - Open Due/Unpaid Paid Incomplete No Tax Due Internal Refu…" at bounding box center [800, 217] width 258 height 20
type input "[DATE]"
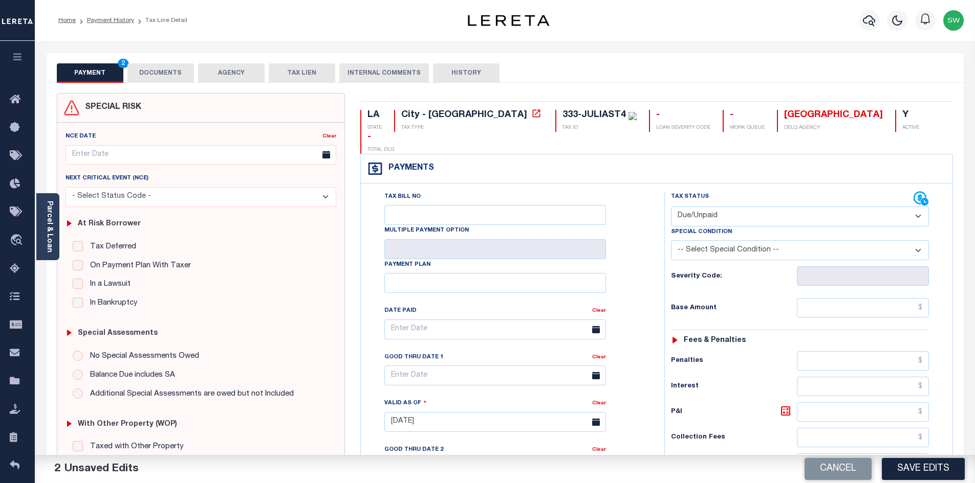
click at [647, 255] on div "Tax Bill No Multiple Payment Option Payment Plan Clear" at bounding box center [510, 334] width 278 height 287
click at [823, 298] on input "text" at bounding box center [862, 307] width 132 height 19
paste input "$12,460.51"
type input "$12,460.51"
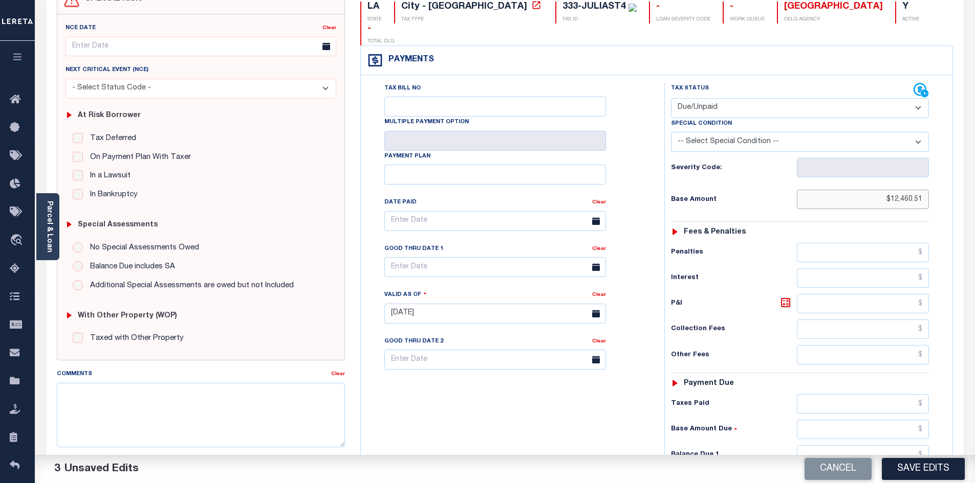
scroll to position [130, 0]
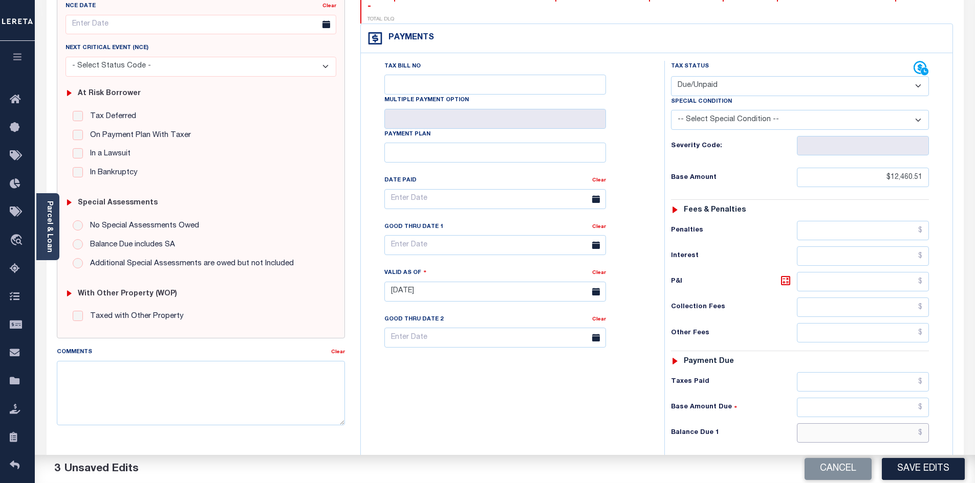
click at [861, 424] on input "text" at bounding box center [862, 433] width 132 height 19
paste input "$13,457.35"
type input "$13,457.35"
click at [785, 275] on icon at bounding box center [785, 281] width 12 height 12
type input "$996.84"
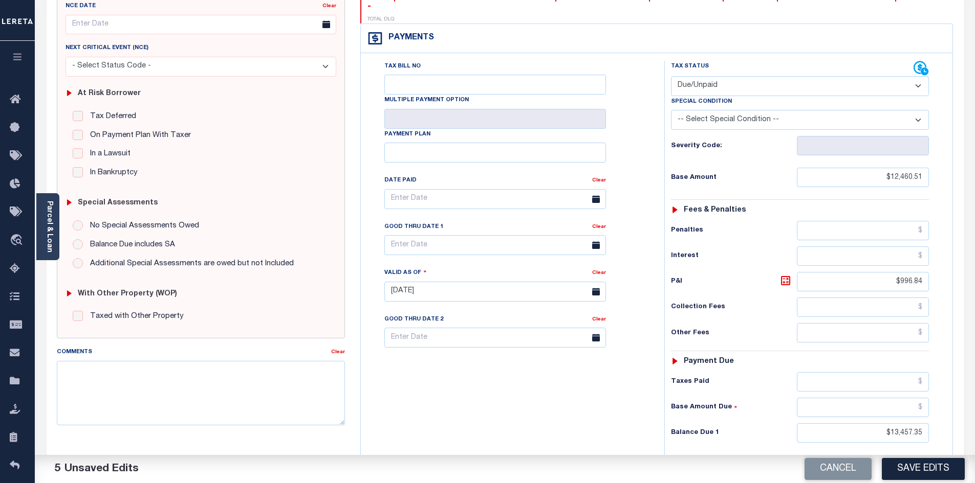
click at [547, 400] on div "Tax Bill No Multiple Payment Option Payment Plan Clear" at bounding box center [509, 287] width 293 height 452
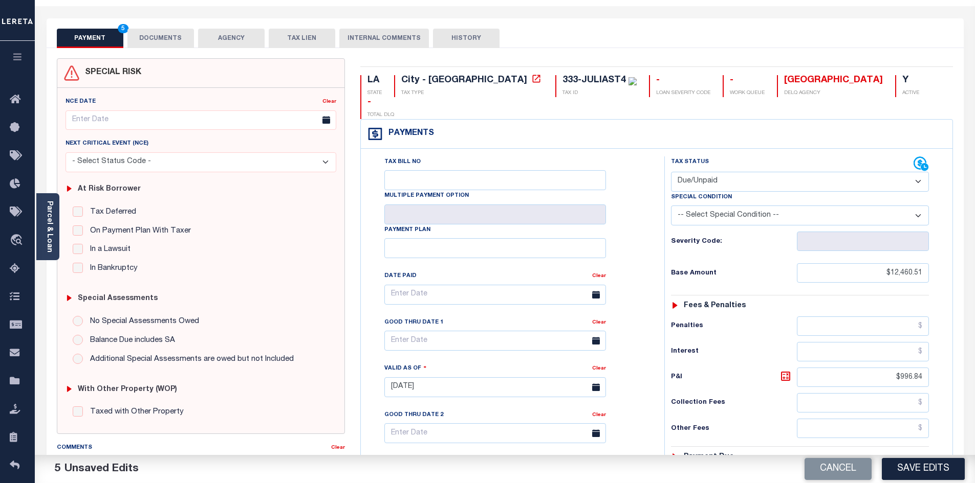
scroll to position [32, 0]
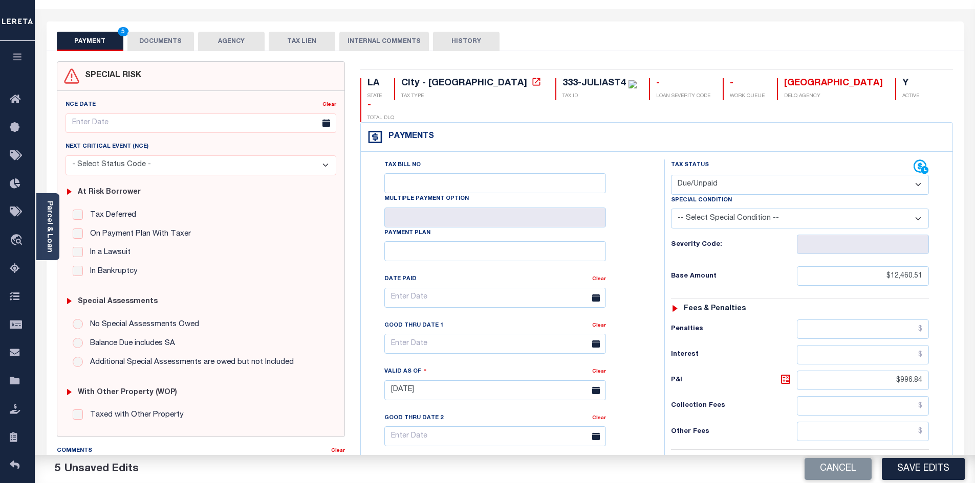
click at [178, 42] on button "DOCUMENTS" at bounding box center [160, 41] width 67 height 19
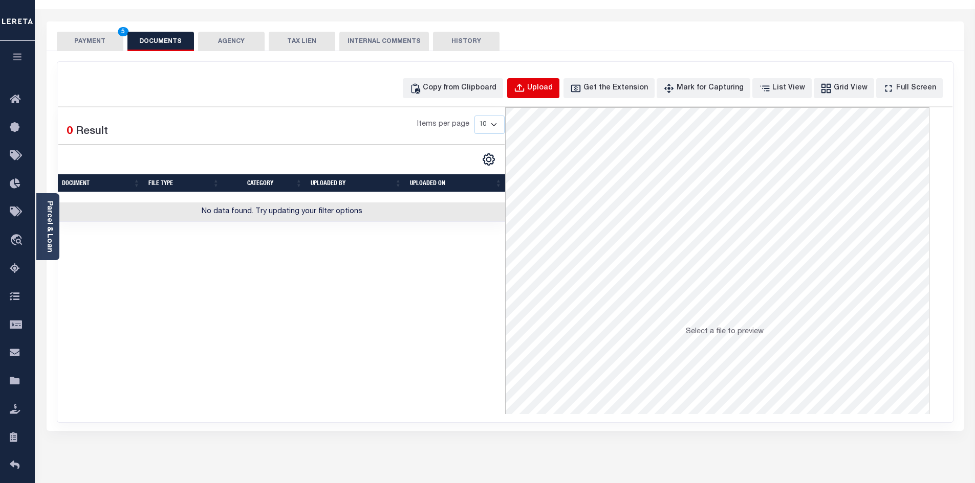
click at [552, 88] on div "Upload" at bounding box center [540, 88] width 26 height 11
select select "POP"
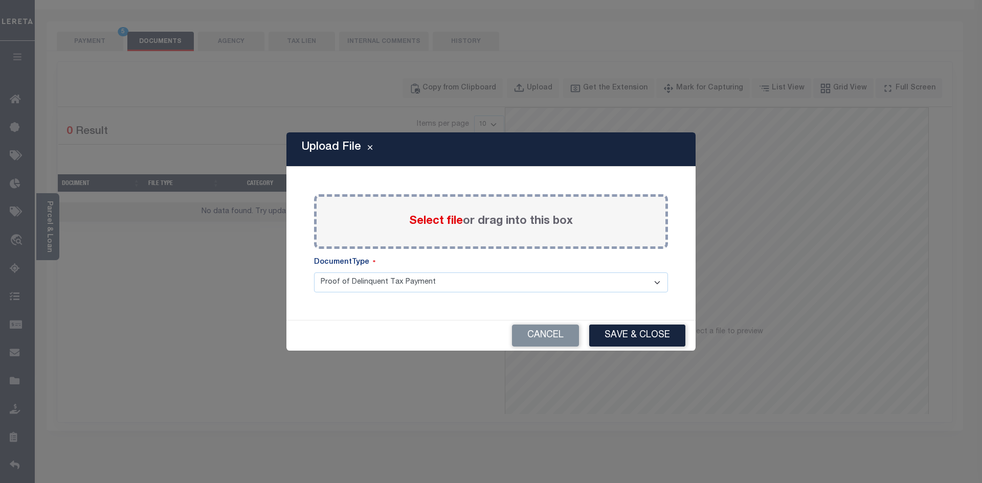
click at [400, 217] on div "Select file or drag into this box" at bounding box center [491, 221] width 354 height 55
click at [424, 222] on span "Select file" at bounding box center [436, 221] width 54 height 11
click at [0, 0] on input "Select file or drag into this box" at bounding box center [0, 0] width 0 height 0
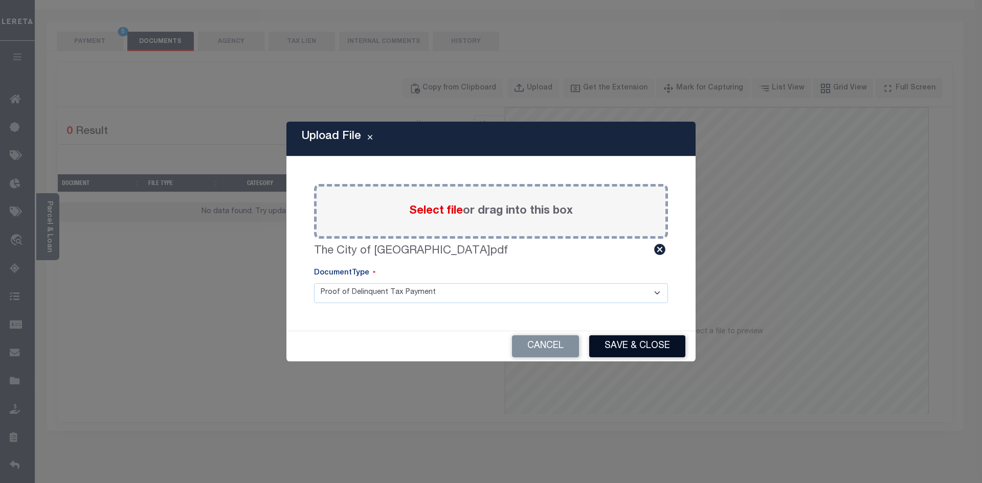
click at [645, 345] on button "Save & Close" at bounding box center [637, 347] width 96 height 22
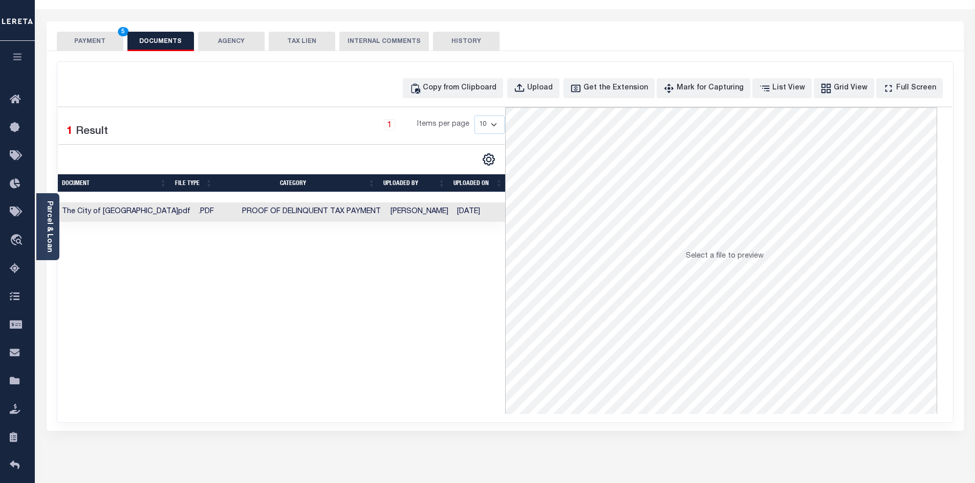
click at [488, 303] on div "Selected 1 Result 1 Items per page 10 25 50 100" at bounding box center [281, 260] width 447 height 307
click at [86, 44] on button "PAYMENT 5" at bounding box center [90, 41] width 67 height 19
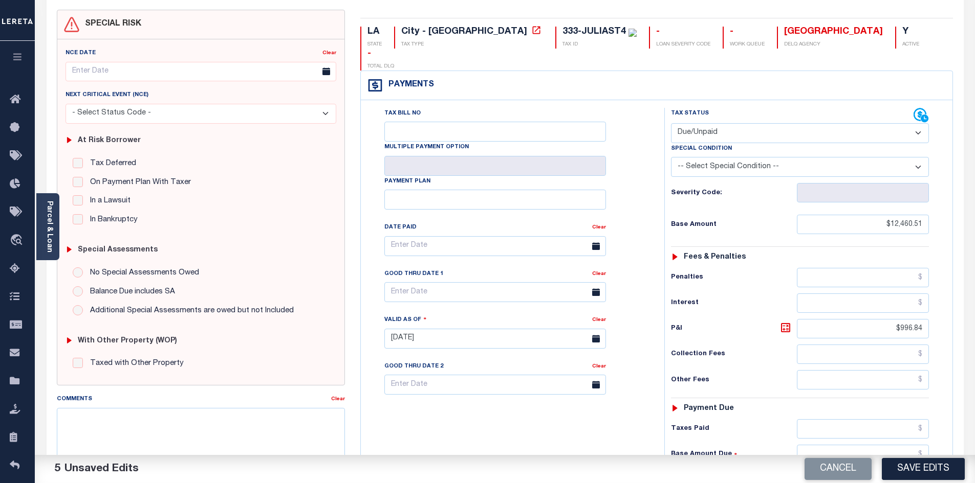
scroll to position [94, 0]
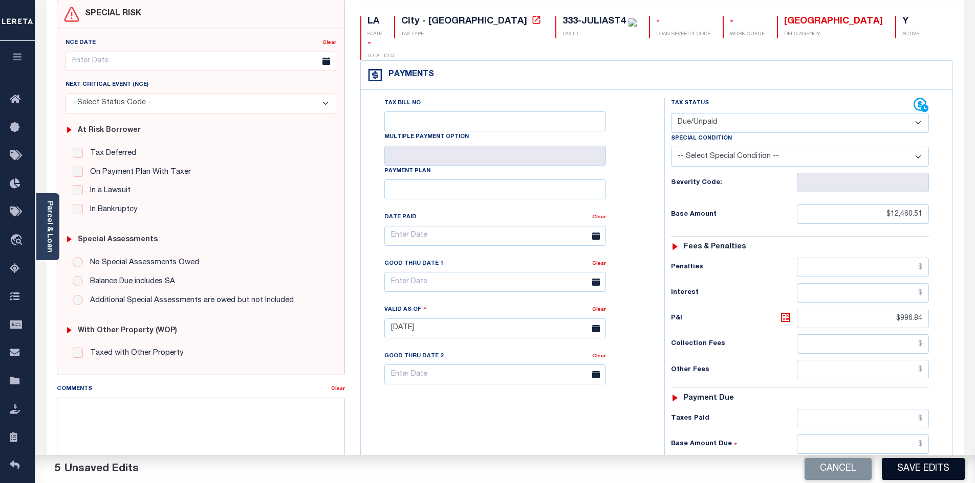
click at [939, 467] on button "Save Edits" at bounding box center [922, 469] width 83 height 22
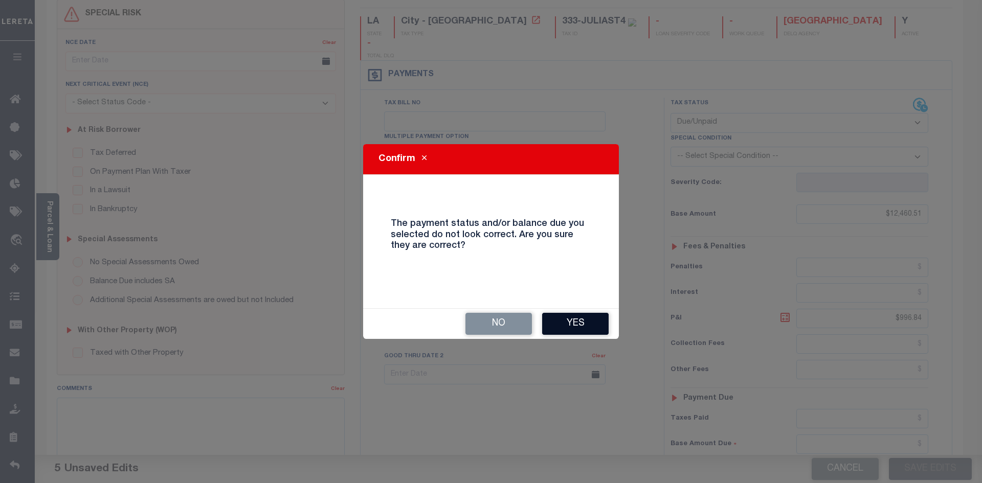
click at [587, 320] on button "Yes" at bounding box center [575, 324] width 67 height 22
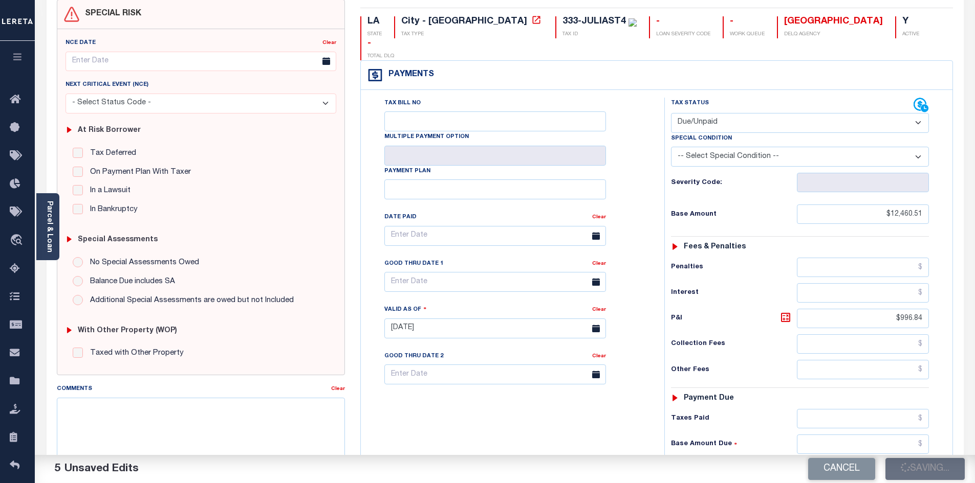
checkbox input "false"
type input "$12,460.51"
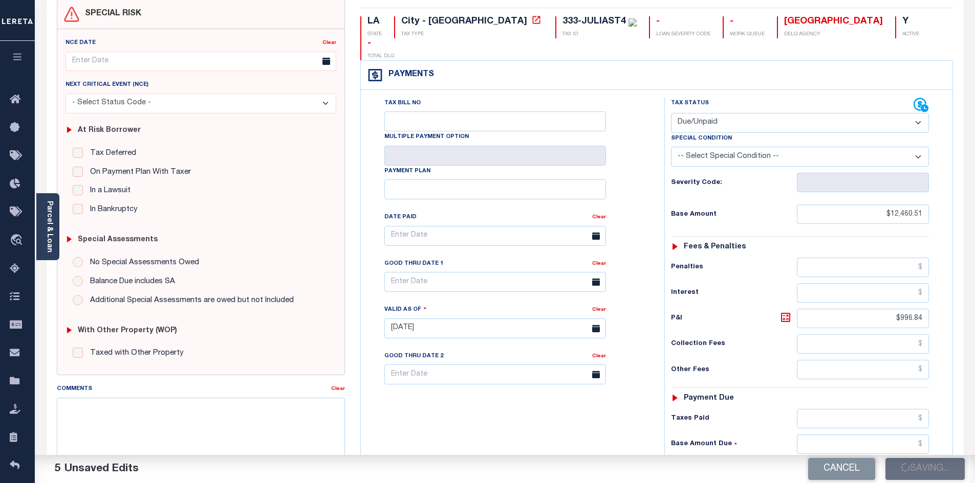
type input "$996.84"
type input "$13,457.35"
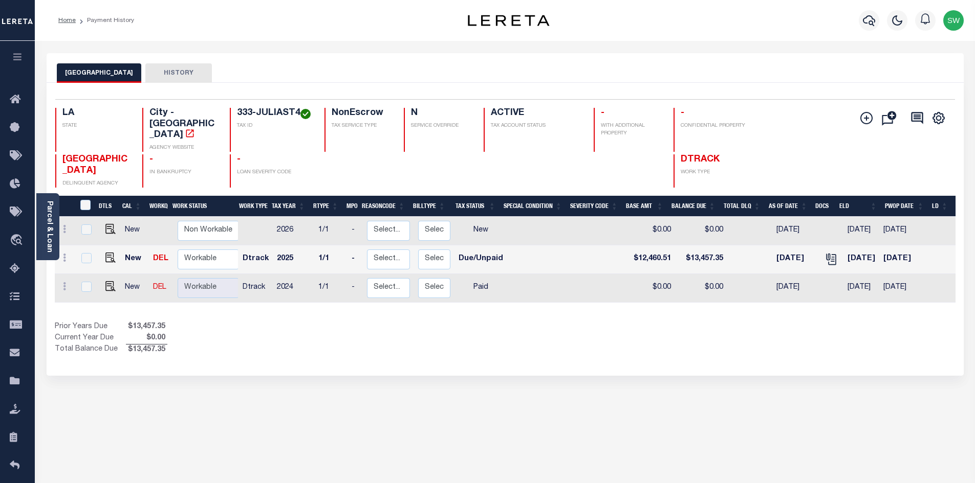
click at [568, 365] on div "Selected 3 Results 1 Items per page 25 50 100 LA STATE City - [GEOGRAPHIC_DATA]" at bounding box center [505, 229] width 917 height 293
click at [188, 256] on select "Non Workable Workable" at bounding box center [208, 260] width 61 height 20
checkbox input "true"
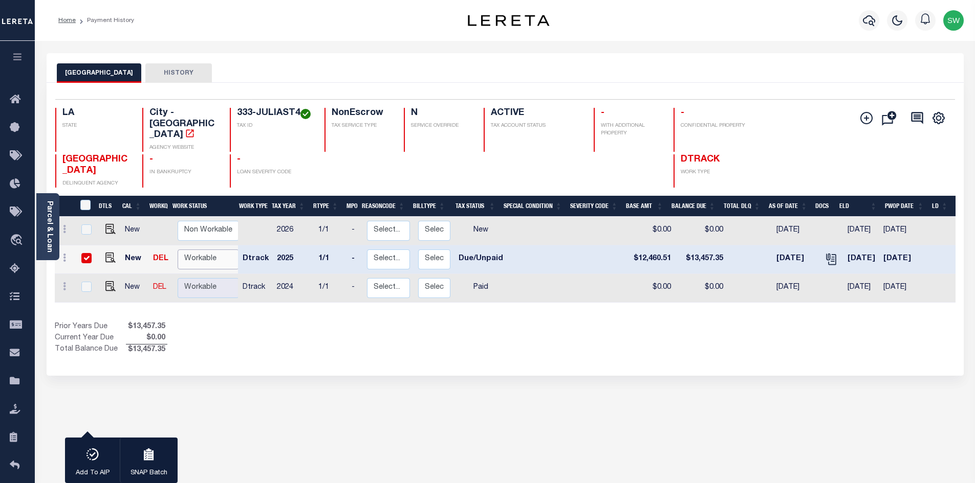
select select "true"
click at [178, 250] on select "Non Workable Workable" at bounding box center [208, 260] width 61 height 20
checkbox input "false"
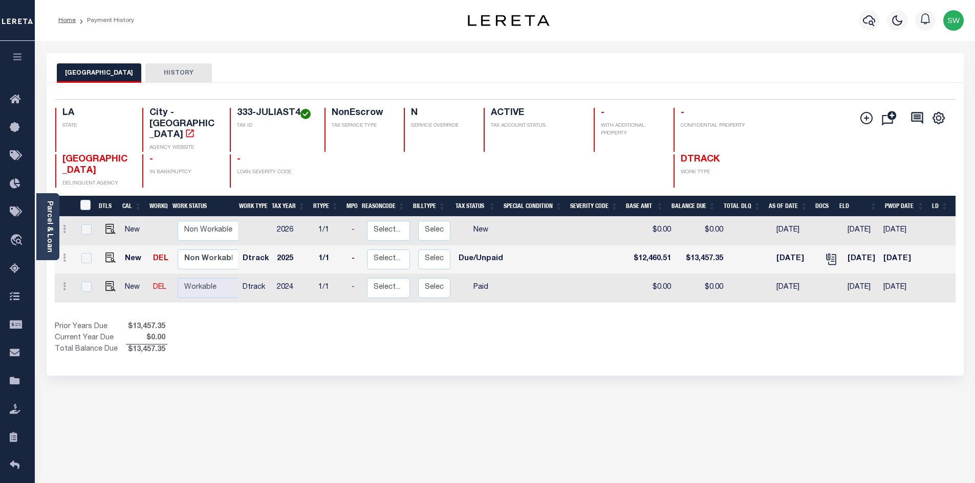
click at [282, 334] on div "Prior Years Due $13,457.35 Current Year Due $0.00 Total Balance Due $13,457.35" at bounding box center [280, 339] width 450 height 34
click at [875, 21] on button "button" at bounding box center [868, 20] width 20 height 20
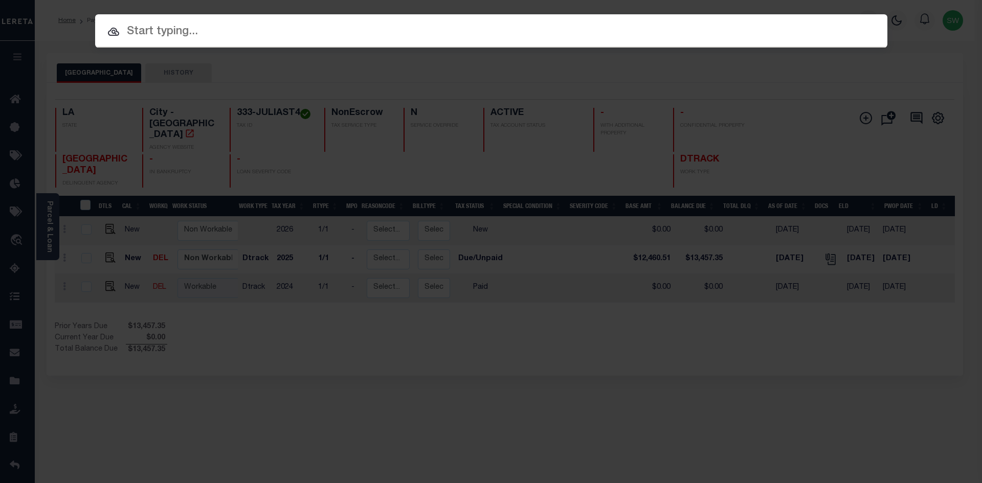
click at [160, 38] on input "text" at bounding box center [491, 32] width 792 height 18
paste input "336-DECATURST"
type input "336-DECATURST"
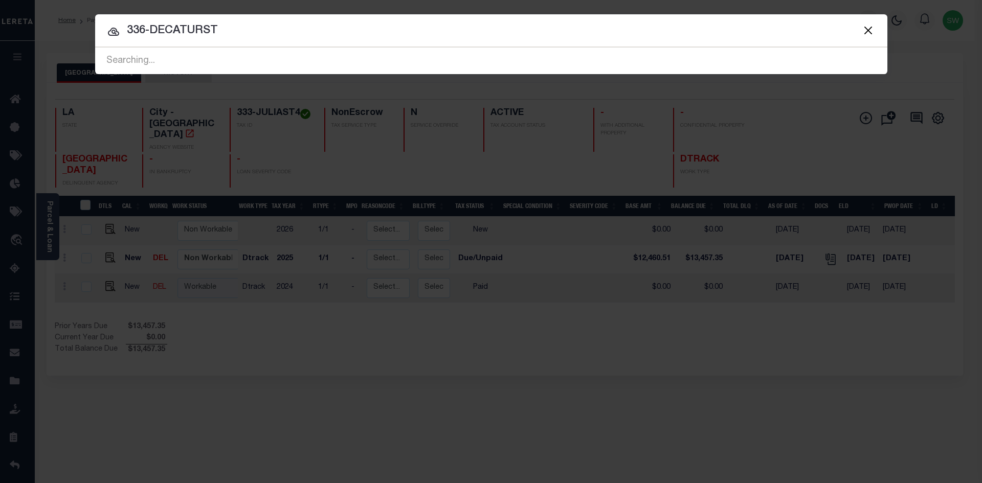
click at [263, 39] on div "Include Loans TBM Customers Borrowers Payments (Lender Non-Disb) Payments (Lend…" at bounding box center [491, 44] width 792 height 60
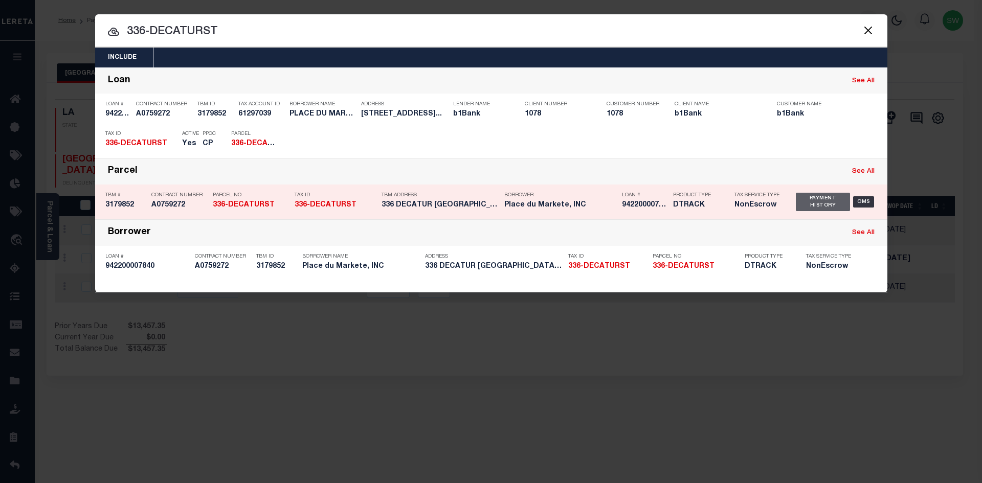
click at [812, 208] on div "Payment History" at bounding box center [823, 202] width 55 height 18
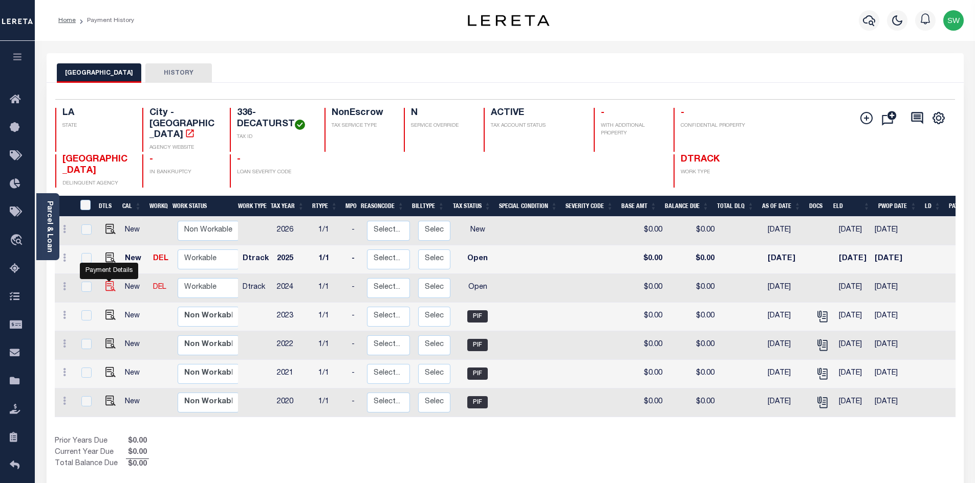
click at [105, 286] on img "" at bounding box center [110, 286] width 10 height 10
checkbox input "true"
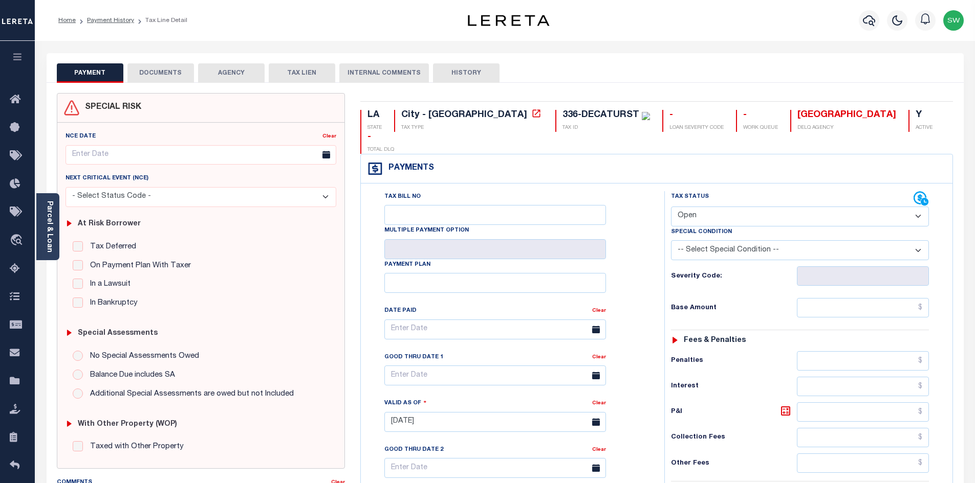
click at [916, 207] on select "- Select Status Code - Open Due/Unpaid Paid Incomplete No Tax Due Internal Refu…" at bounding box center [800, 217] width 258 height 20
select select "PYD"
click at [671, 207] on select "- Select Status Code - Open Due/Unpaid Paid Incomplete No Tax Due Internal Refu…" at bounding box center [800, 217] width 258 height 20
type input "10/01/2025"
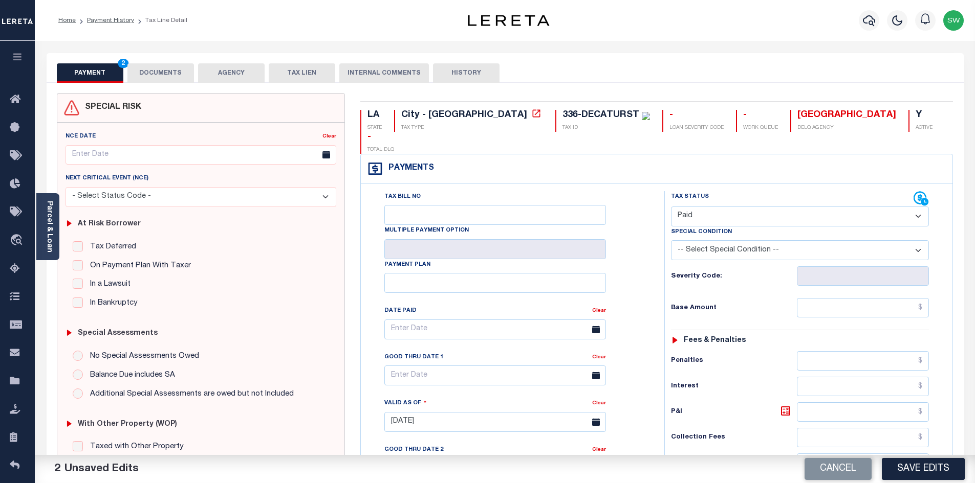
click at [644, 248] on div "Tax Bill No Multiple Payment Option Payment Plan Clear" at bounding box center [510, 334] width 278 height 287
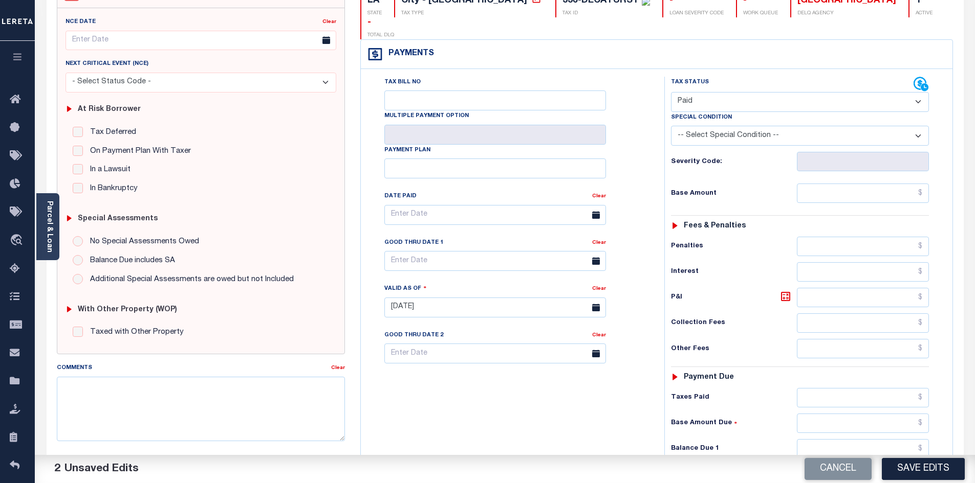
scroll to position [135, 0]
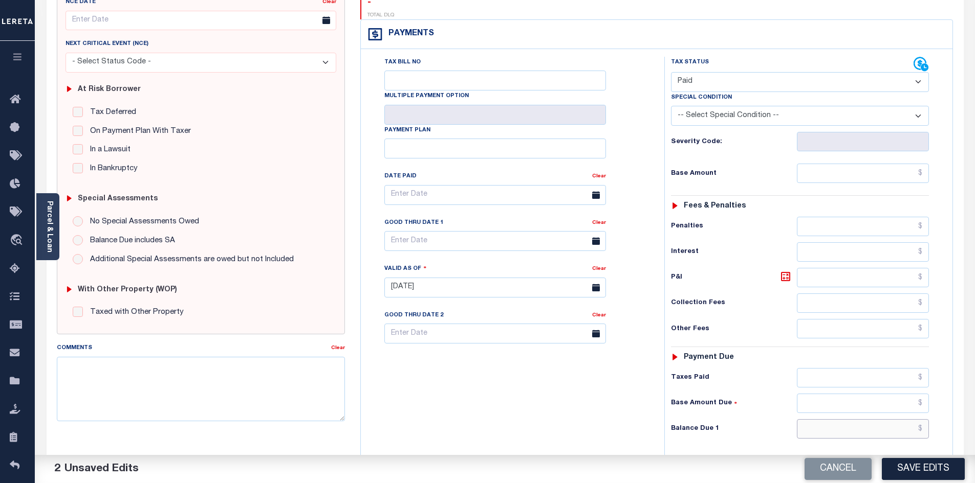
click at [870, 419] on input "text" at bounding box center [862, 428] width 132 height 19
type input "$0.00"
click at [536, 392] on div "Tax Bill No Multiple Payment Option Payment Plan Clear" at bounding box center [509, 283] width 293 height 452
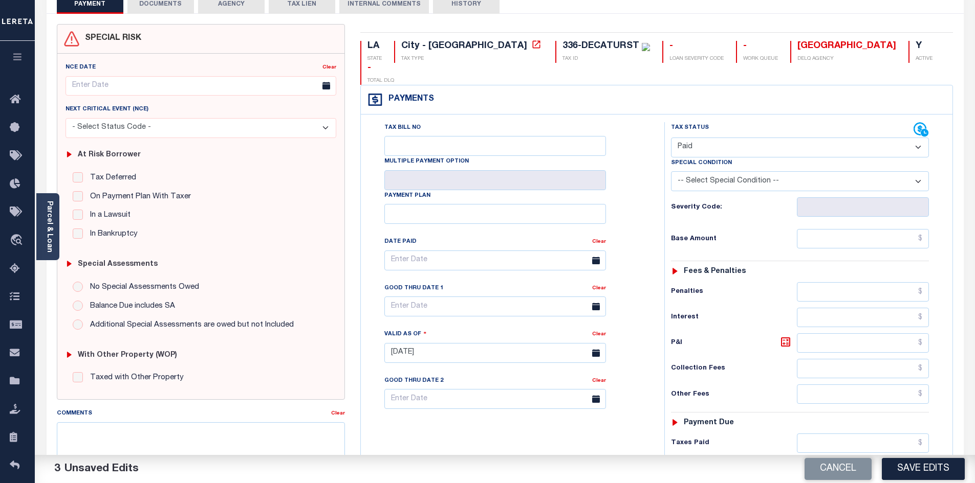
scroll to position [0, 0]
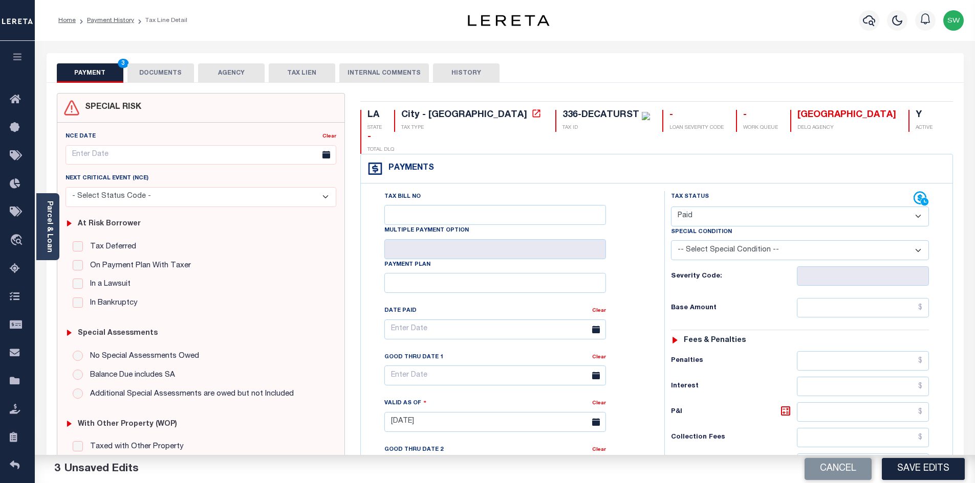
click at [192, 71] on button "DOCUMENTS" at bounding box center [160, 72] width 67 height 19
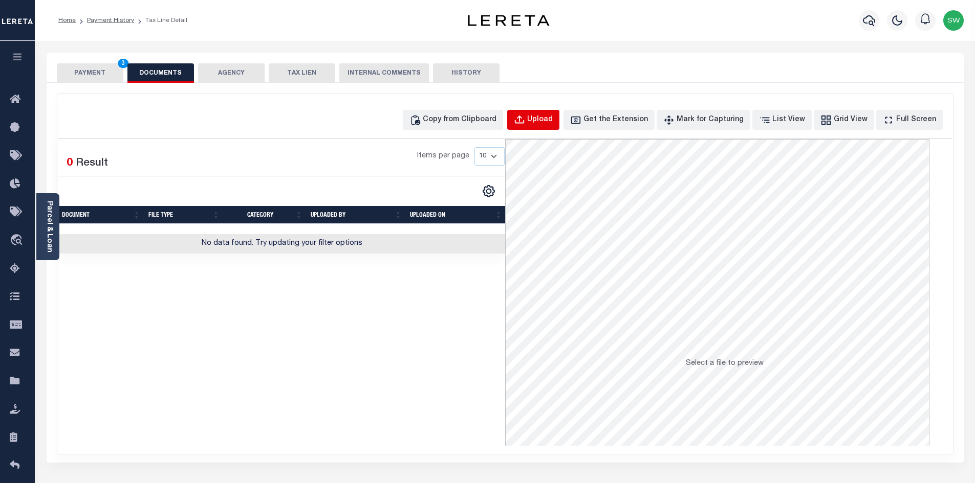
click at [552, 120] on div "Upload" at bounding box center [540, 120] width 26 height 11
select select "POP"
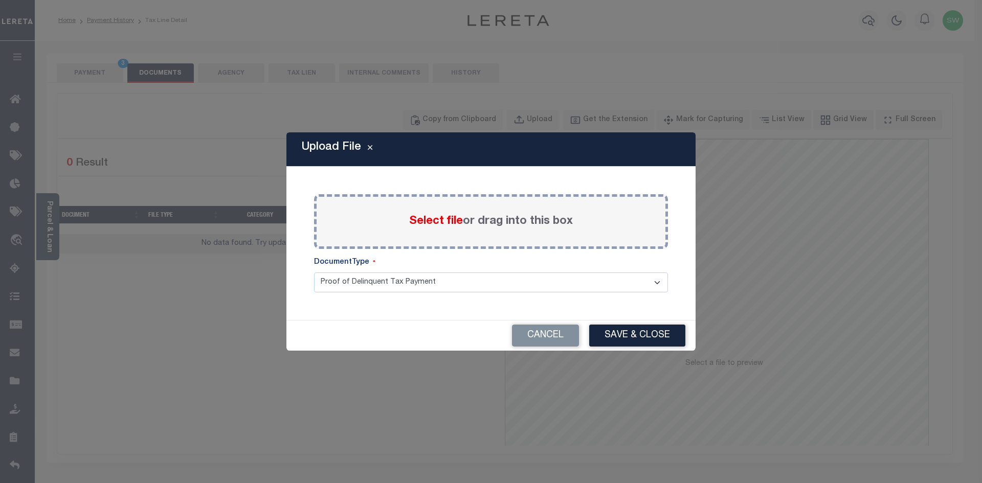
click at [442, 219] on span "Select file" at bounding box center [436, 221] width 54 height 11
click at [0, 0] on input "Select file or drag into this box" at bounding box center [0, 0] width 0 height 0
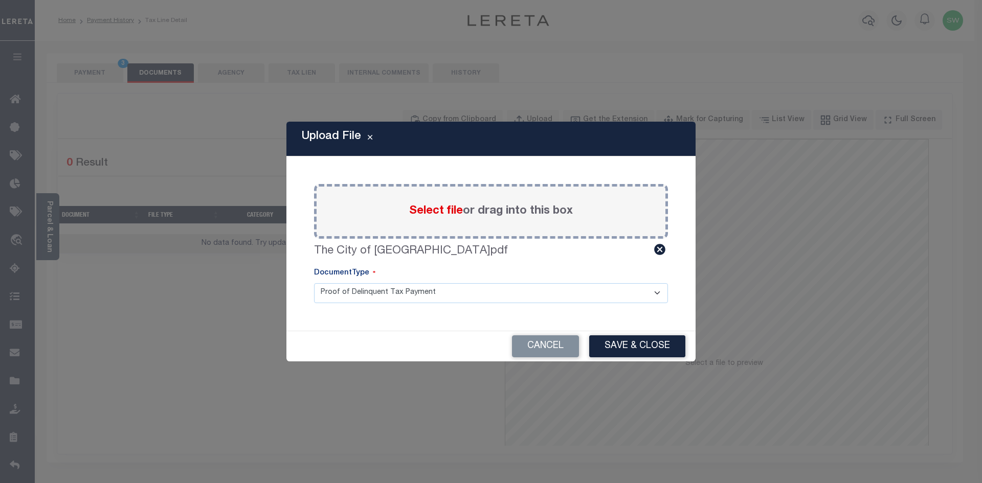
click at [644, 347] on button "Save & Close" at bounding box center [637, 347] width 96 height 22
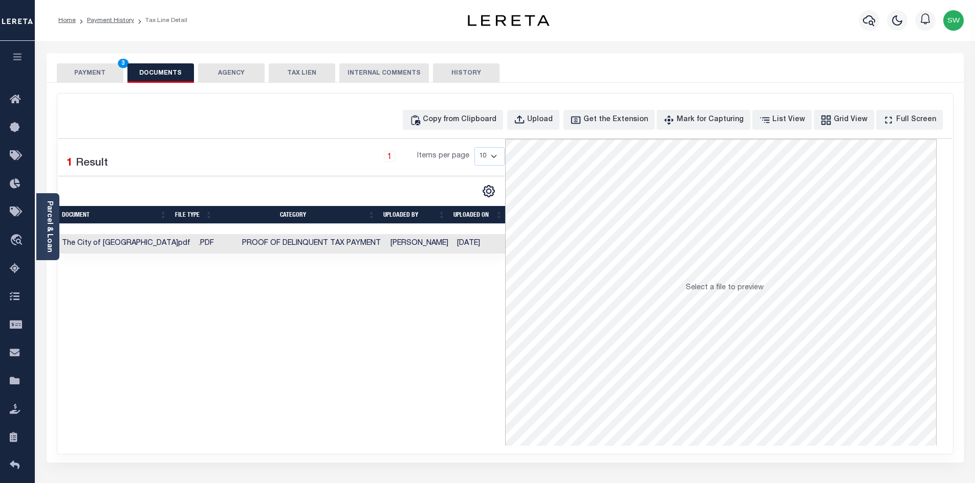
click at [413, 360] on div "Selected 1 Result 1 Items per page 10 25 50 100" at bounding box center [281, 292] width 447 height 307
drag, startPoint x: 108, startPoint y: 76, endPoint x: 226, endPoint y: 87, distance: 117.7
click at [107, 76] on button "PAYMENT 3" at bounding box center [90, 72] width 67 height 19
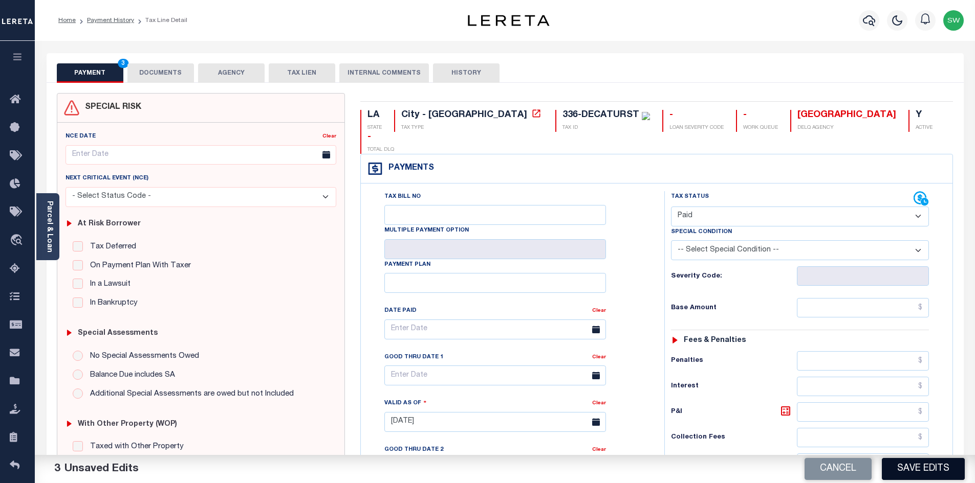
click at [915, 465] on button "Save Edits" at bounding box center [922, 469] width 83 height 22
checkbox input "false"
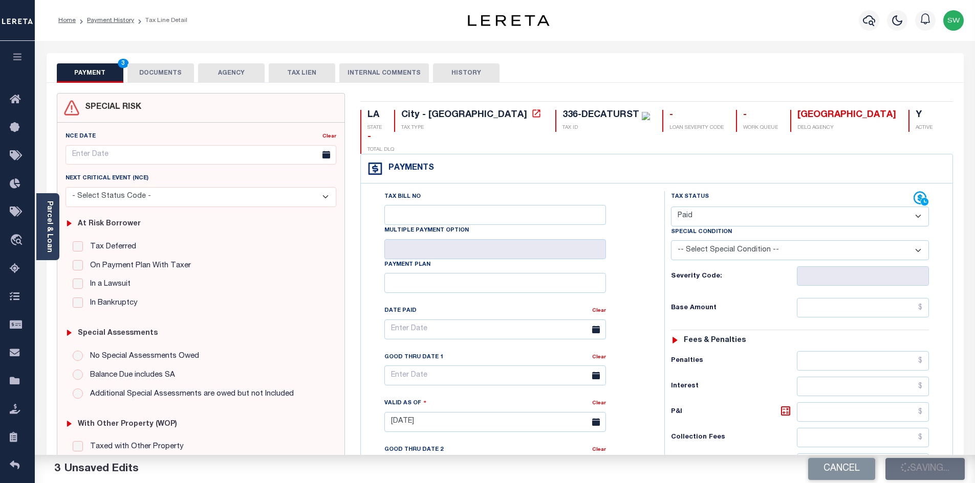
type input "$0"
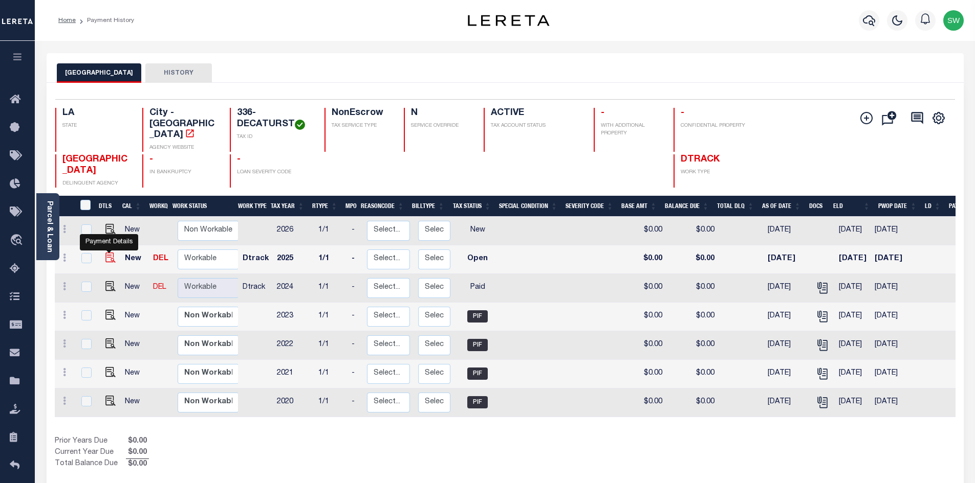
click at [107, 258] on img "" at bounding box center [110, 258] width 10 height 10
checkbox input "true"
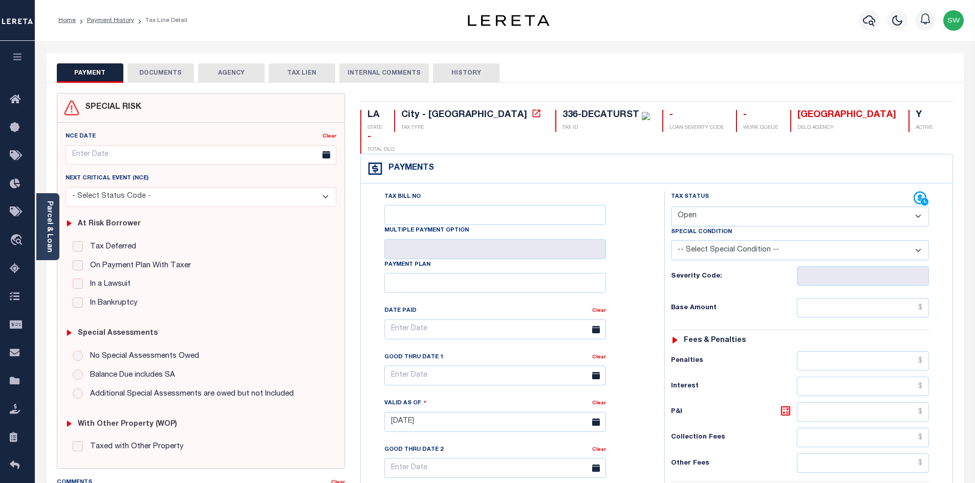
drag, startPoint x: 919, startPoint y: 197, endPoint x: 894, endPoint y: 204, distance: 26.4
click at [919, 207] on select "- Select Status Code - Open Due/Unpaid Paid Incomplete No Tax Due Internal Refu…" at bounding box center [800, 217] width 258 height 20
select select "PYD"
click at [671, 207] on select "- Select Status Code - Open Due/Unpaid Paid Incomplete No Tax Due Internal Refu…" at bounding box center [800, 217] width 258 height 20
type input "[DATE]"
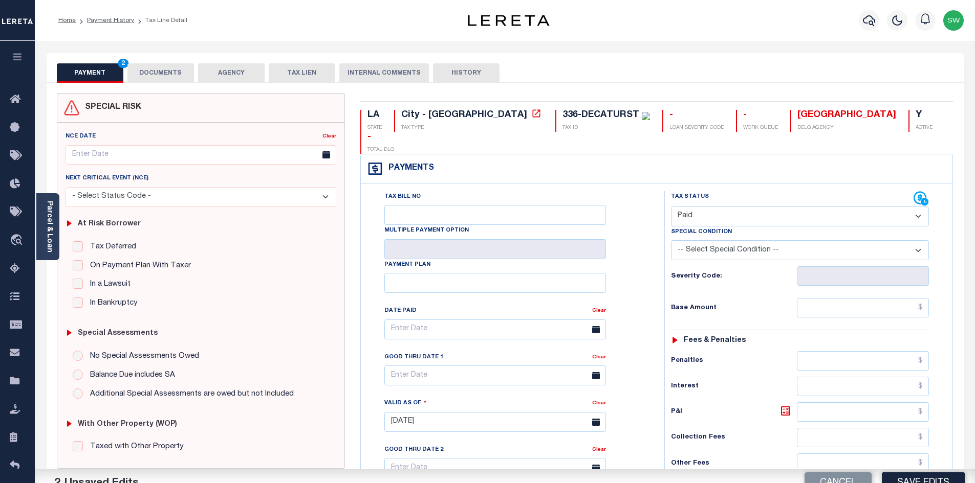
click at [650, 246] on div "Tax Bill No Multiple Payment Option Payment Plan Clear" at bounding box center [509, 417] width 293 height 452
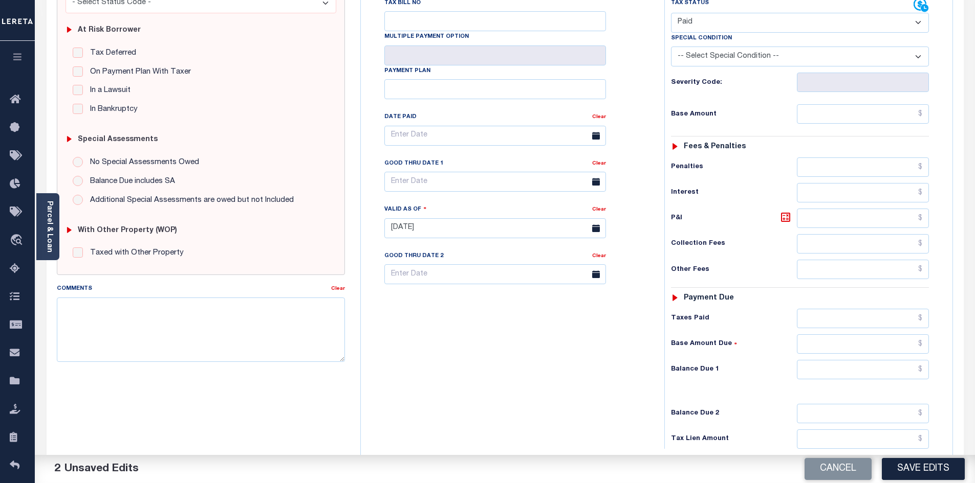
scroll to position [195, 0]
click at [859, 359] on input "text" at bounding box center [862, 368] width 132 height 19
type input "$0.00"
click at [584, 359] on div "Tax Bill No Multiple Payment Option Payment Plan Clear" at bounding box center [509, 222] width 293 height 452
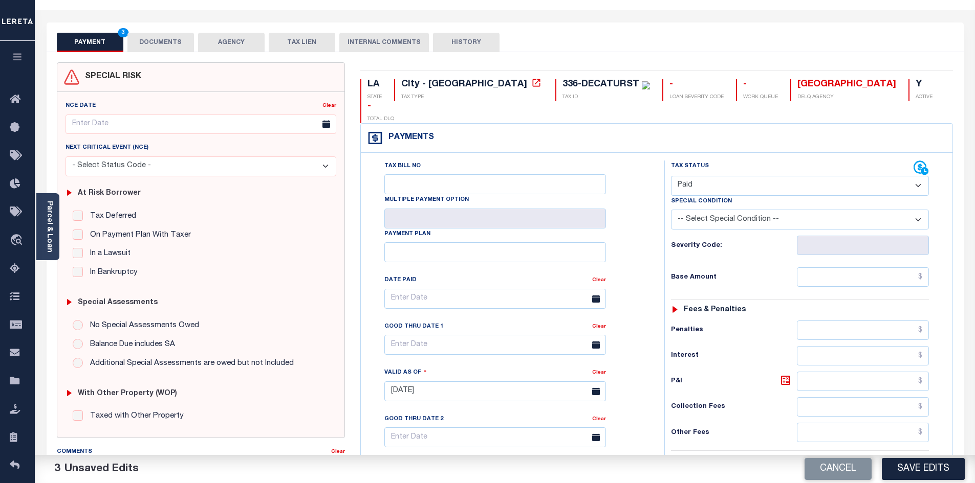
scroll to position [0, 0]
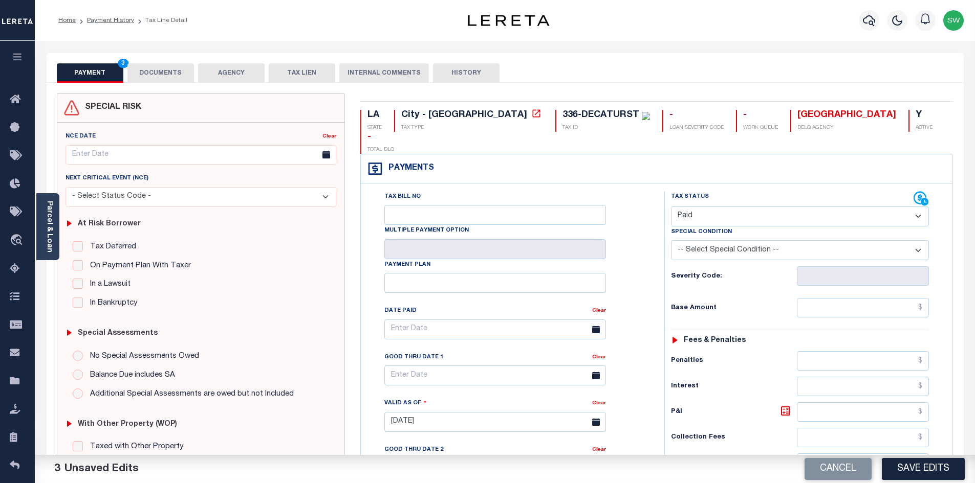
click at [183, 70] on button "DOCUMENTS" at bounding box center [160, 72] width 67 height 19
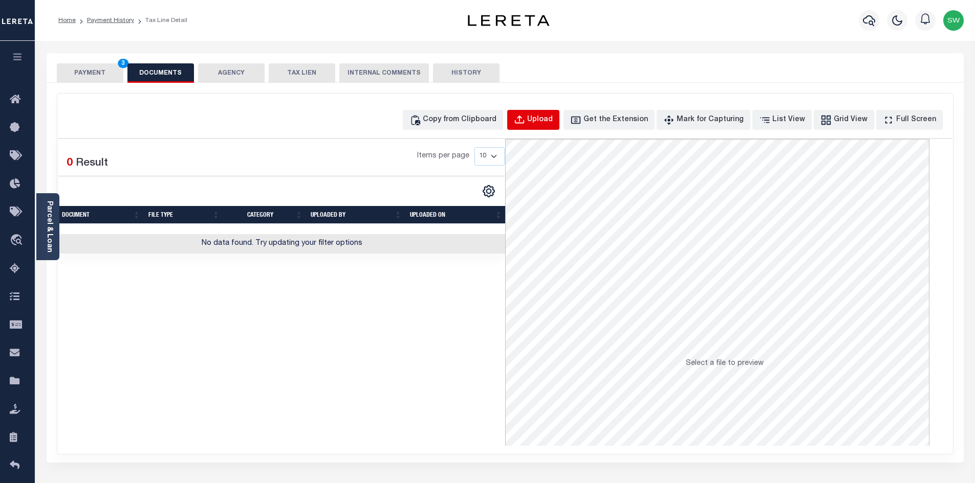
click at [552, 121] on div "Upload" at bounding box center [540, 120] width 26 height 11
select select "POP"
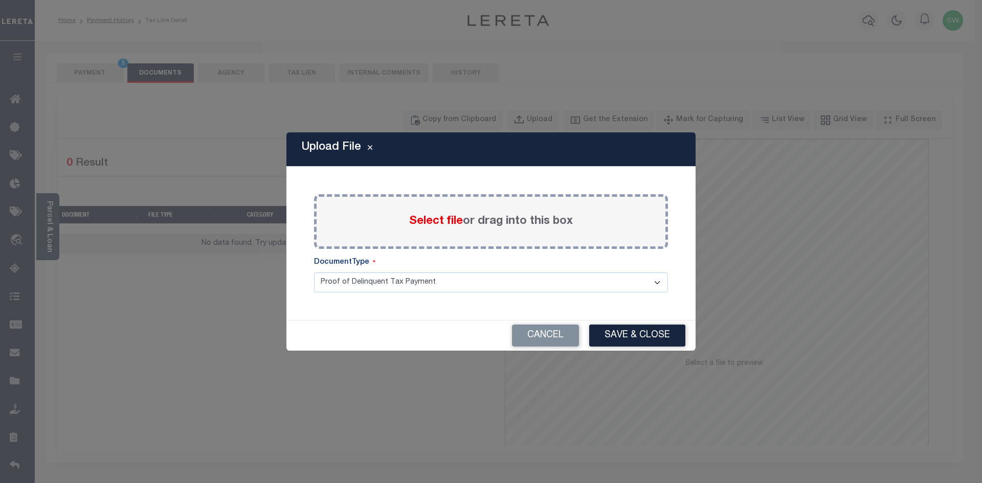
click at [427, 229] on label "Select file or drag into this box" at bounding box center [491, 221] width 164 height 17
click at [0, 0] on input "Select file or drag into this box" at bounding box center [0, 0] width 0 height 0
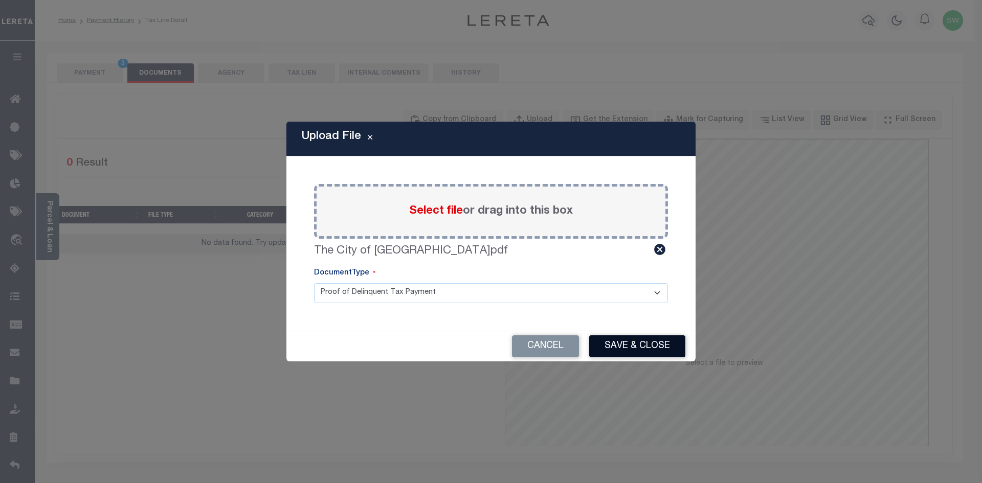
click at [638, 346] on button "Save & Close" at bounding box center [637, 347] width 96 height 22
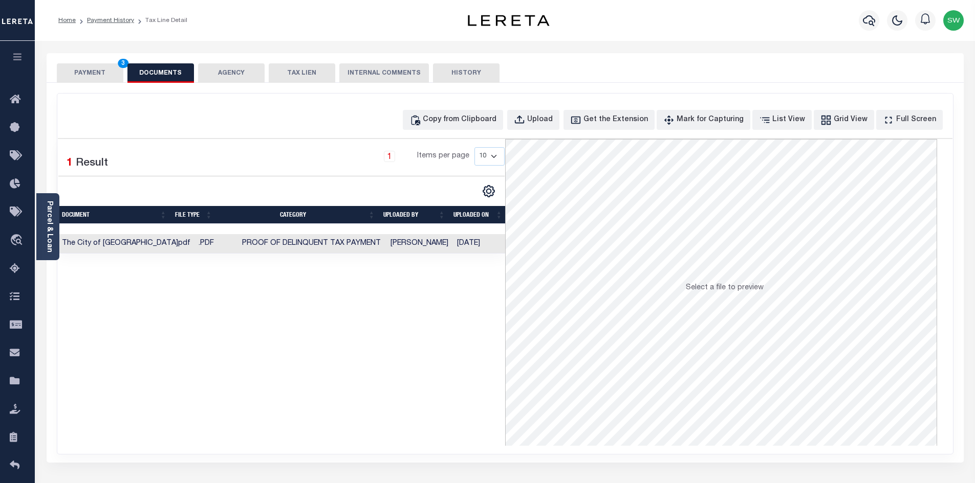
click at [97, 72] on button "PAYMENT 3" at bounding box center [90, 72] width 67 height 19
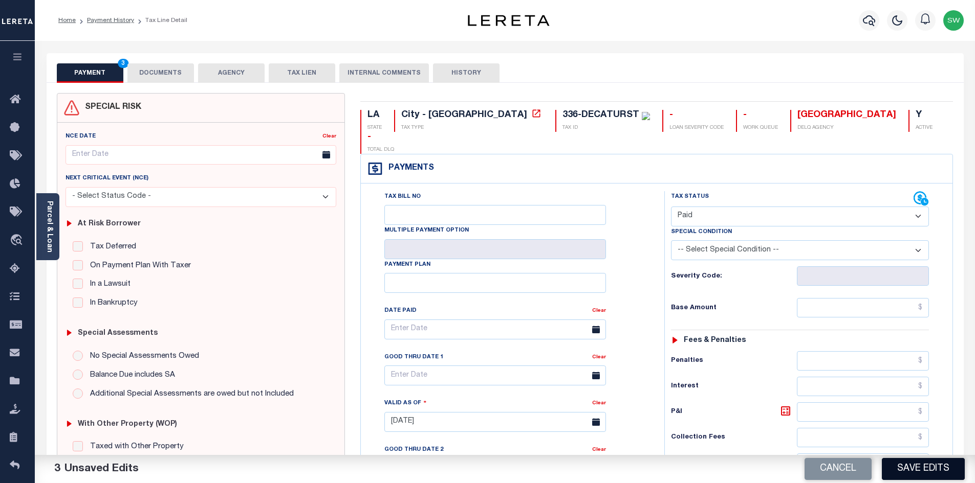
click at [911, 465] on button "Save Edits" at bounding box center [922, 469] width 83 height 22
checkbox input "false"
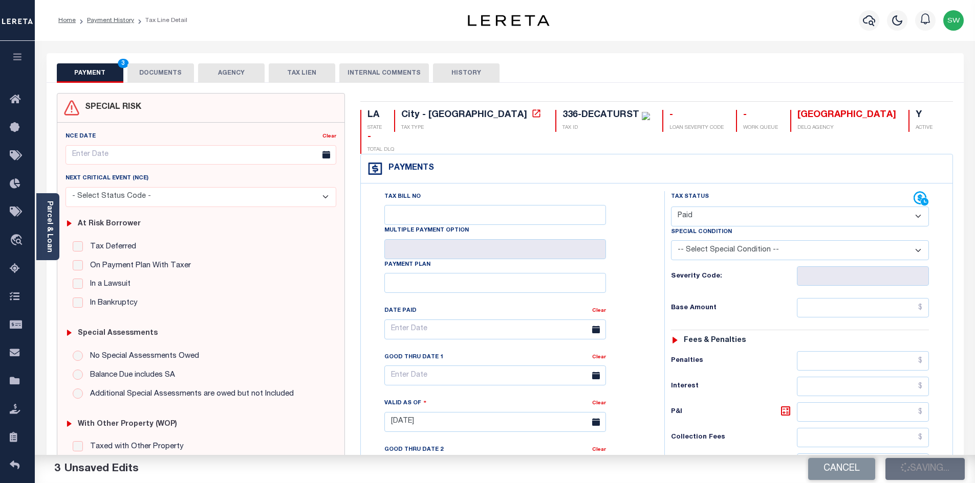
type input "$0"
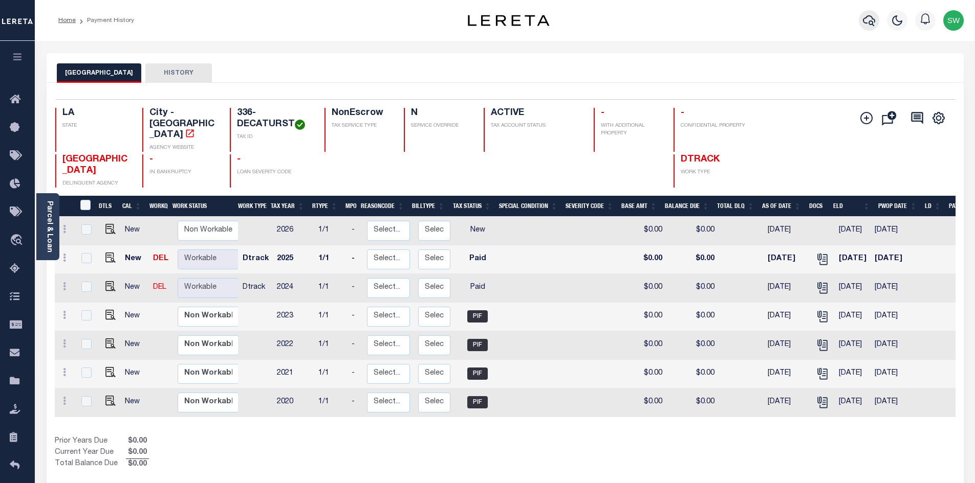
click at [873, 17] on icon "button" at bounding box center [868, 20] width 12 height 12
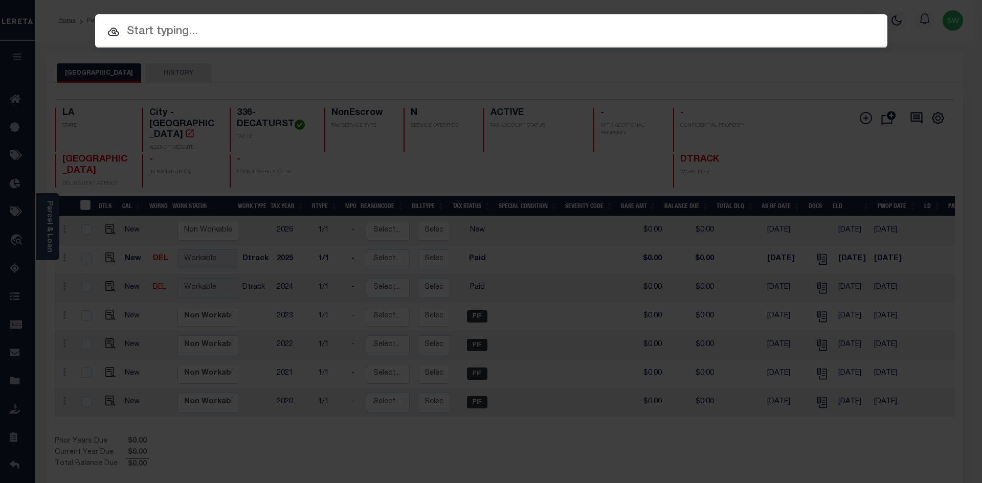
click at [158, 32] on input "text" at bounding box center [491, 32] width 792 height 18
paste input "3400-LEONIDASST"
type input "3400-LEONIDASST"
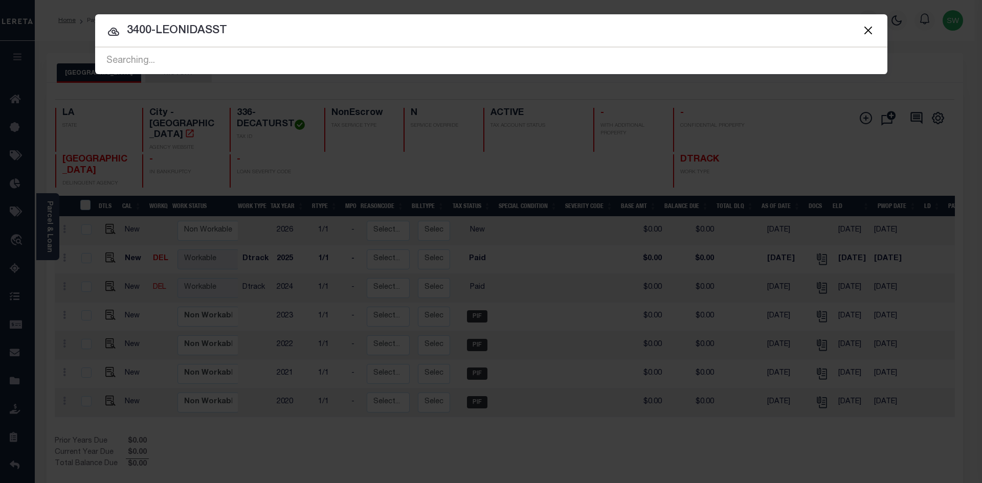
click at [276, 39] on input "3400-LEONIDASST" at bounding box center [491, 31] width 792 height 18
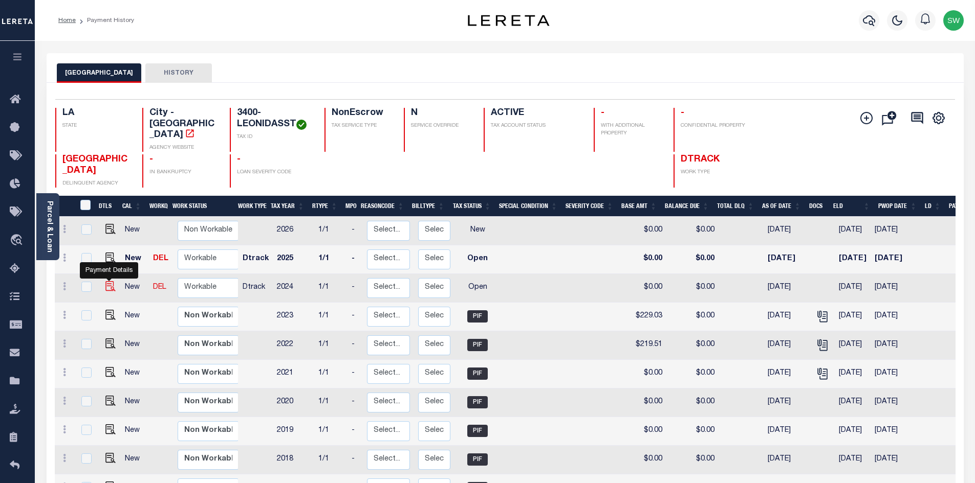
click at [110, 286] on img "" at bounding box center [110, 286] width 10 height 10
checkbox input "true"
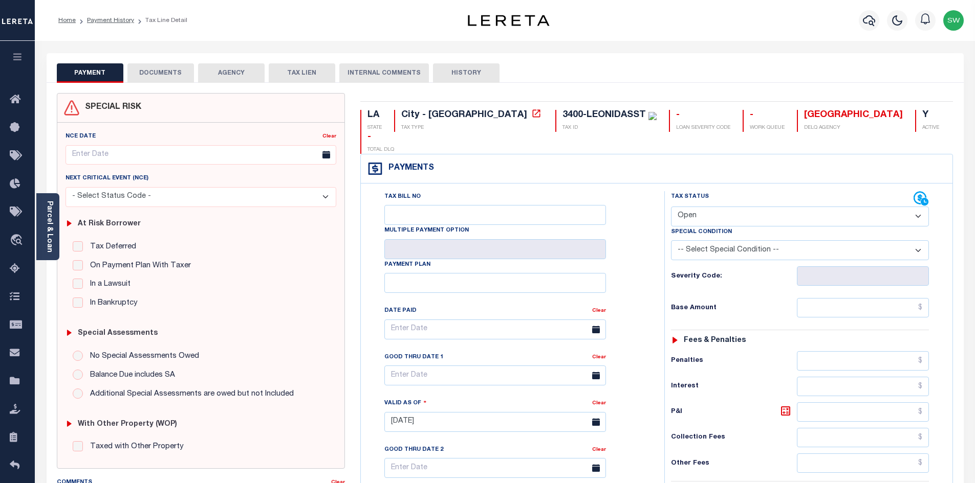
click at [918, 207] on select "- Select Status Code - Open Due/Unpaid Paid Incomplete No Tax Due Internal Refu…" at bounding box center [800, 217] width 258 height 20
select select "PYD"
click at [671, 207] on select "- Select Status Code - Open Due/Unpaid Paid Incomplete No Tax Due Internal Refu…" at bounding box center [800, 217] width 258 height 20
type input "[DATE]"
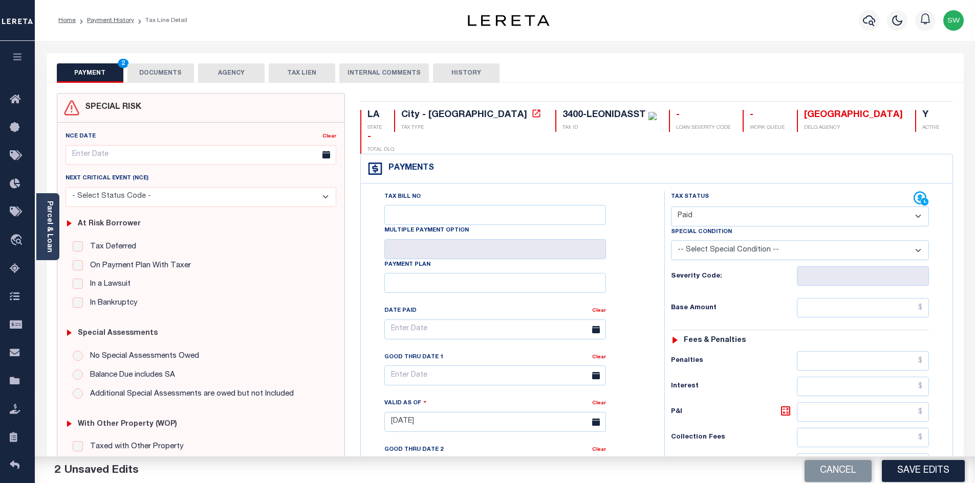
click at [626, 297] on div "Tax Bill No Multiple Payment Option Payment Plan Clear" at bounding box center [510, 334] width 278 height 287
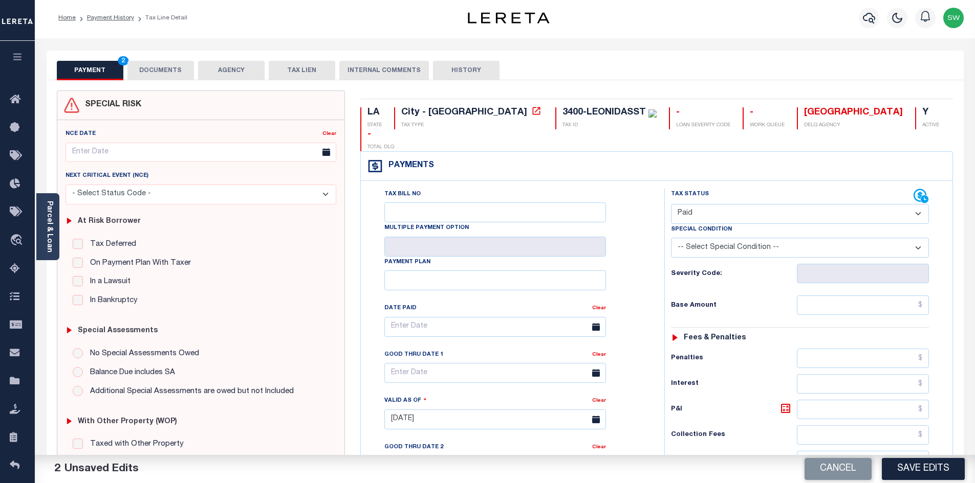
scroll to position [107, 0]
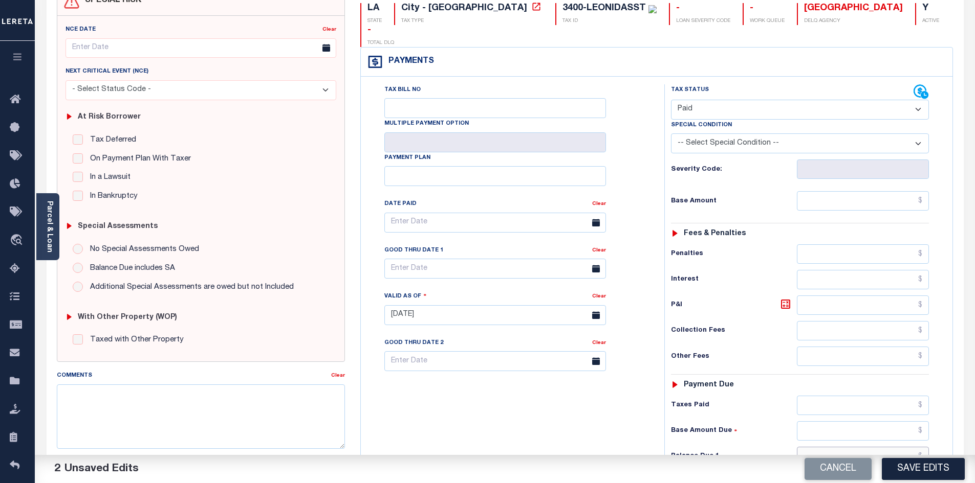
click at [856, 447] on input "text" at bounding box center [862, 456] width 132 height 19
type input "$0.00"
drag, startPoint x: 525, startPoint y: 420, endPoint x: 798, endPoint y: 360, distance: 279.9
click at [524, 415] on div "Tax Bill No Multiple Payment Option Payment Plan Clear" at bounding box center [509, 310] width 293 height 452
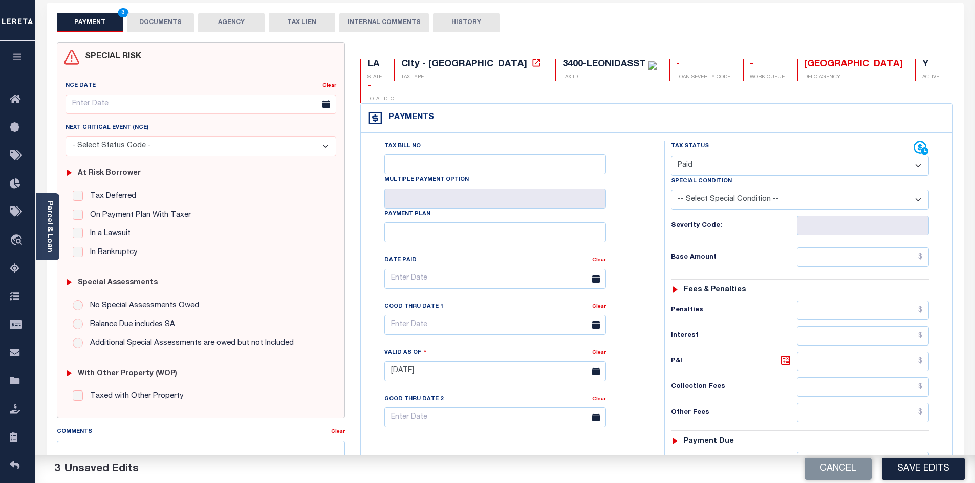
scroll to position [0, 0]
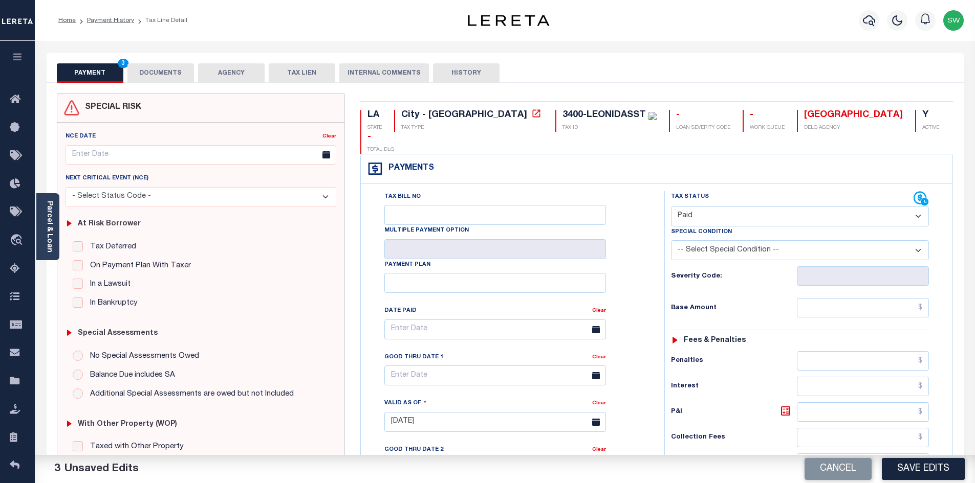
click at [178, 76] on button "DOCUMENTS" at bounding box center [160, 72] width 67 height 19
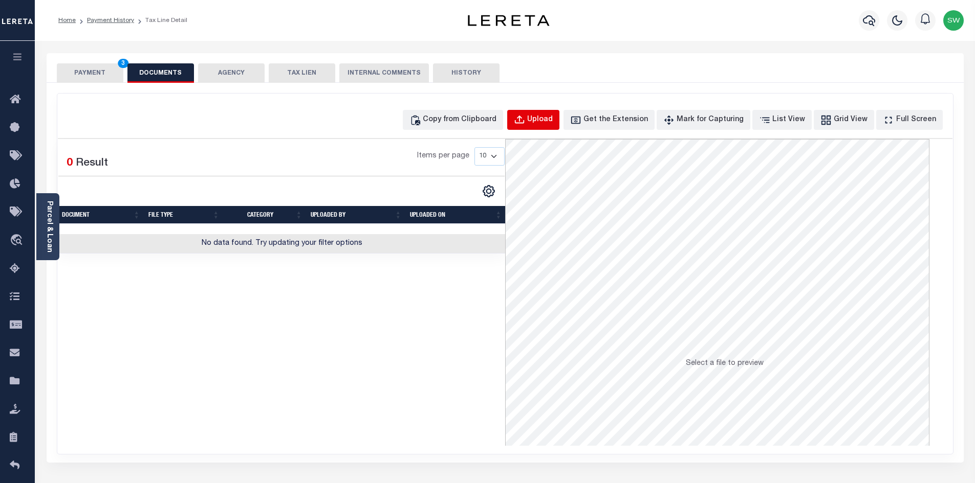
click at [552, 117] on div "Upload" at bounding box center [540, 120] width 26 height 11
select select "POP"
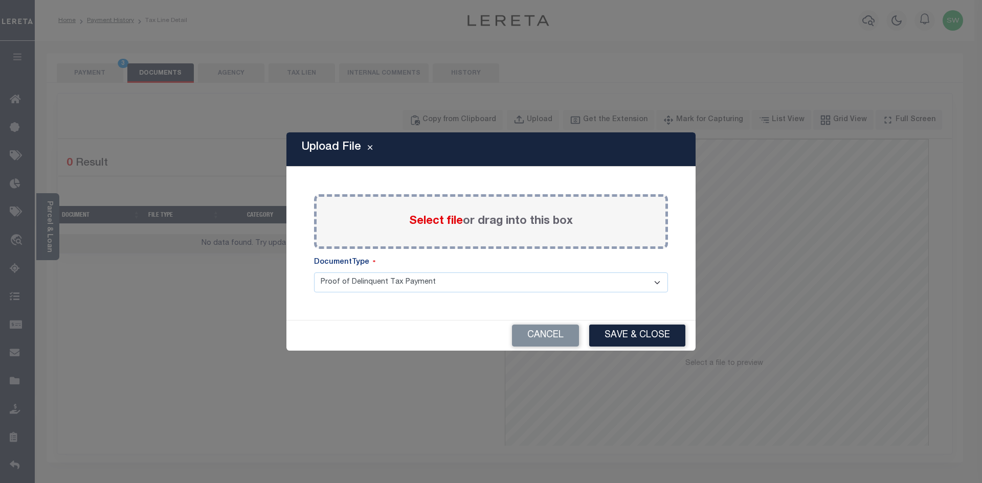
click at [448, 227] on span "Select file" at bounding box center [436, 221] width 54 height 11
click at [0, 0] on input "Select file or drag into this box" at bounding box center [0, 0] width 0 height 0
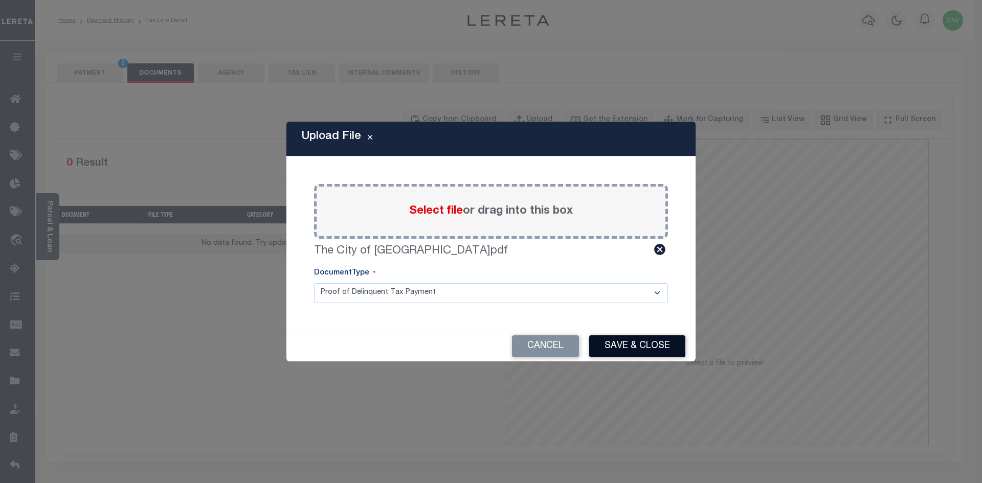
click at [627, 352] on button "Save & Close" at bounding box center [637, 347] width 96 height 22
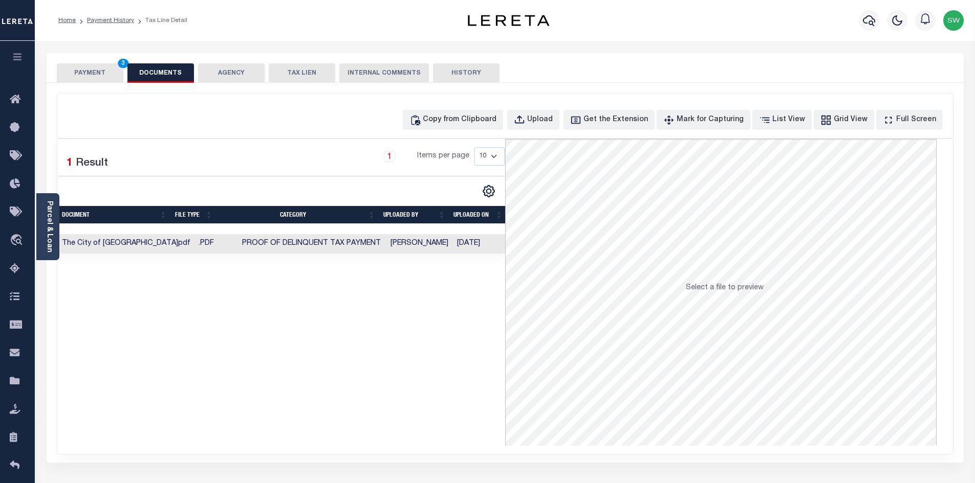
click at [480, 355] on div "Selected 1 Result 1 Items per page 10 25 50 100" at bounding box center [281, 292] width 447 height 307
click at [91, 75] on button "PAYMENT 3" at bounding box center [90, 72] width 67 height 19
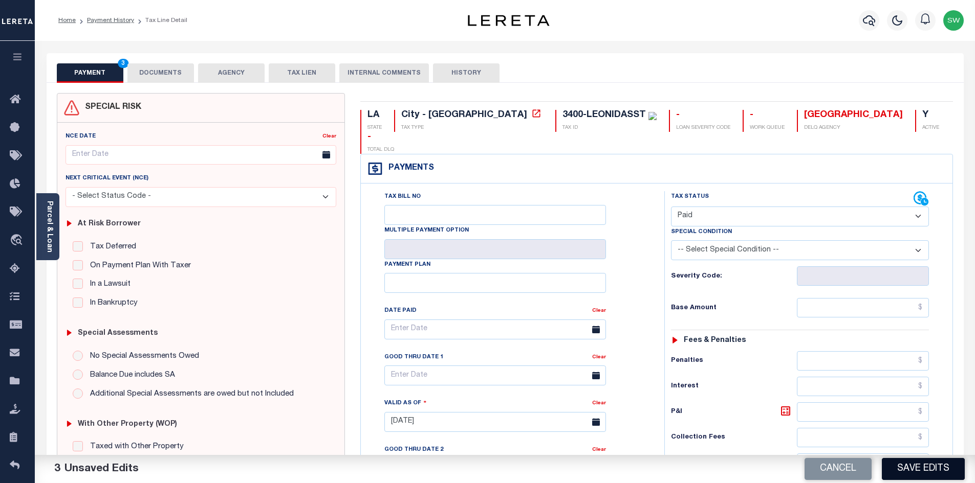
click at [900, 465] on button "Save Edits" at bounding box center [922, 469] width 83 height 22
checkbox input "false"
type input "$0"
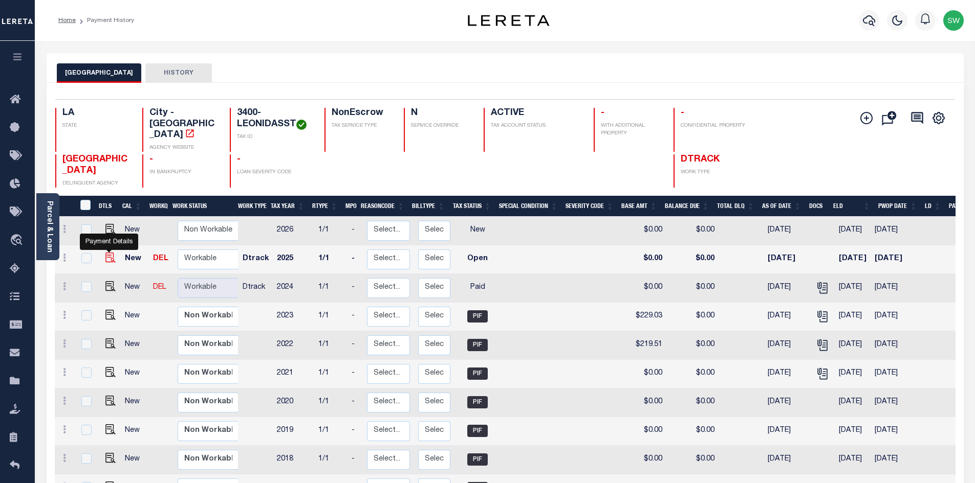
click at [105, 261] on img "" at bounding box center [110, 258] width 10 height 10
checkbox input "true"
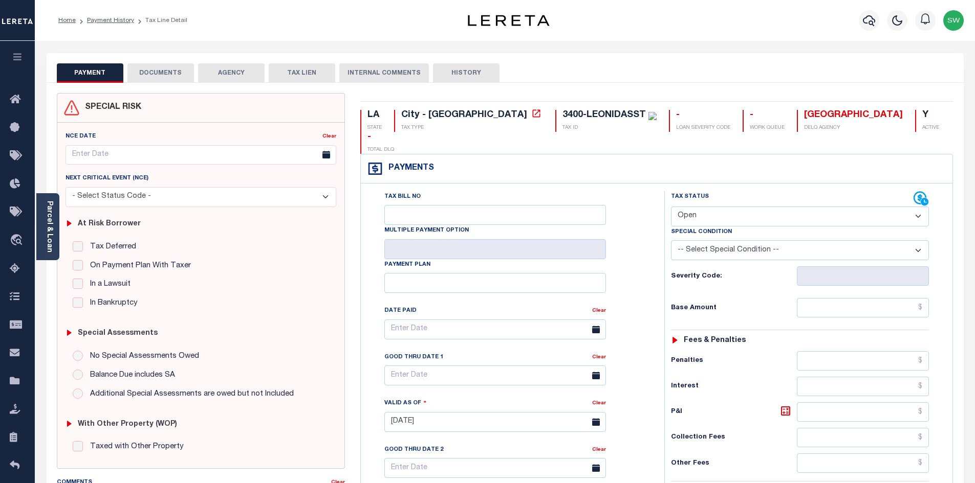
click at [919, 207] on select "- Select Status Code - Open Due/Unpaid Paid Incomplete No Tax Due Internal Refu…" at bounding box center [800, 217] width 258 height 20
select select "PYD"
click at [671, 207] on select "- Select Status Code - Open Due/Unpaid Paid Incomplete No Tax Due Internal Refu…" at bounding box center [800, 217] width 258 height 20
type input "[DATE]"
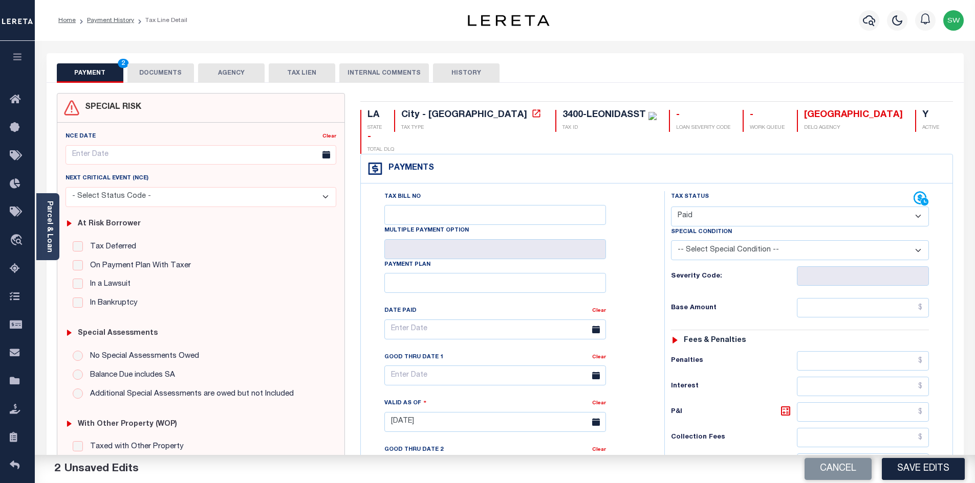
click at [653, 311] on div "Tax Bill No Multiple Payment Option Payment Plan Clear" at bounding box center [509, 417] width 293 height 452
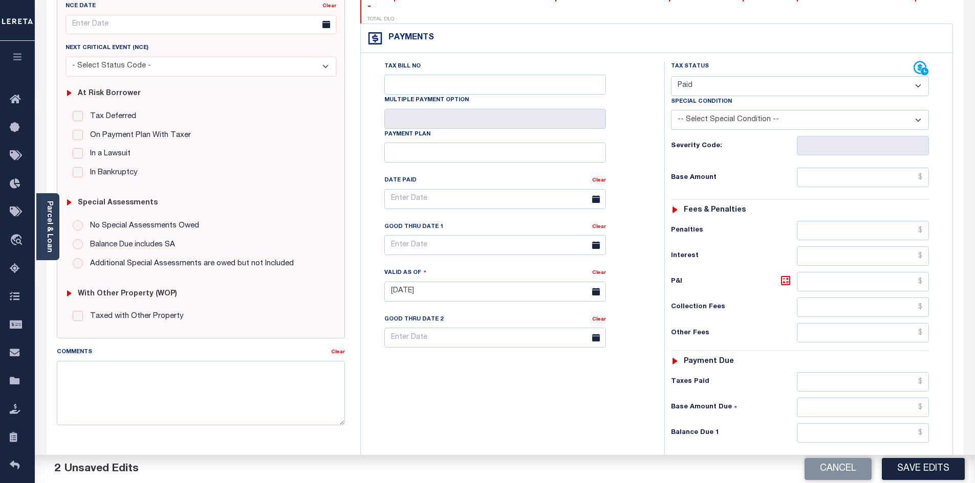
scroll to position [139, 0]
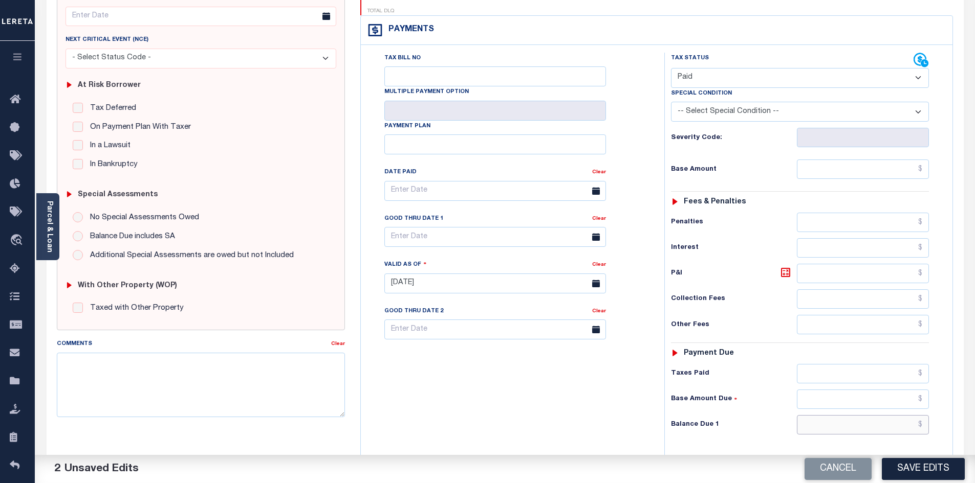
click at [861, 415] on input "text" at bounding box center [862, 424] width 132 height 19
type input "$0.00"
drag, startPoint x: 509, startPoint y: 370, endPoint x: 631, endPoint y: 343, distance: 124.6
click at [517, 369] on div "Tax Bill No Multiple Payment Option Payment Plan Clear" at bounding box center [509, 279] width 293 height 452
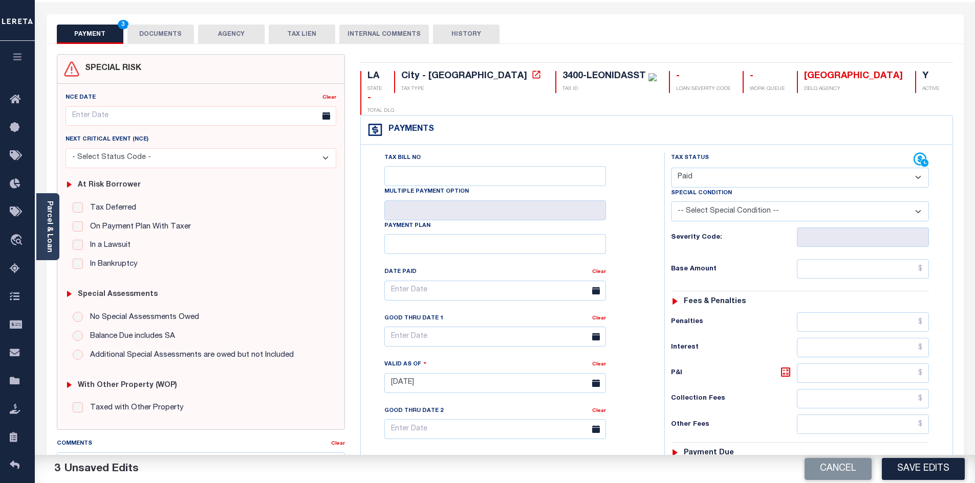
scroll to position [0, 0]
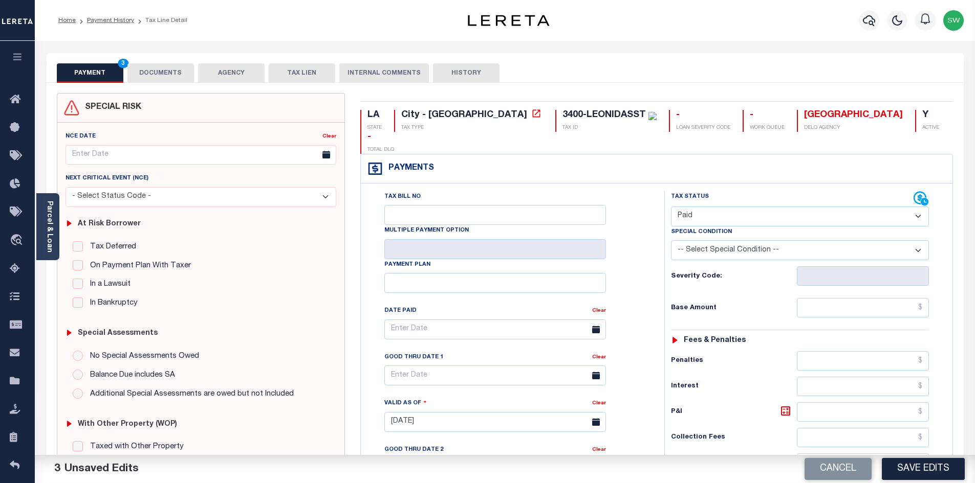
drag, startPoint x: 176, startPoint y: 67, endPoint x: 247, endPoint y: 86, distance: 73.6
click at [175, 67] on button "DOCUMENTS" at bounding box center [160, 72] width 67 height 19
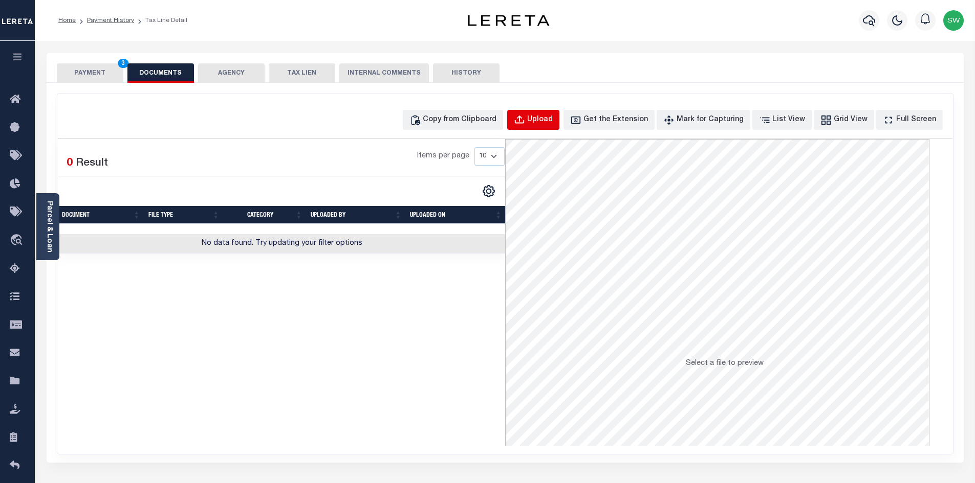
click at [559, 119] on button "Upload" at bounding box center [533, 120] width 52 height 20
select select "POP"
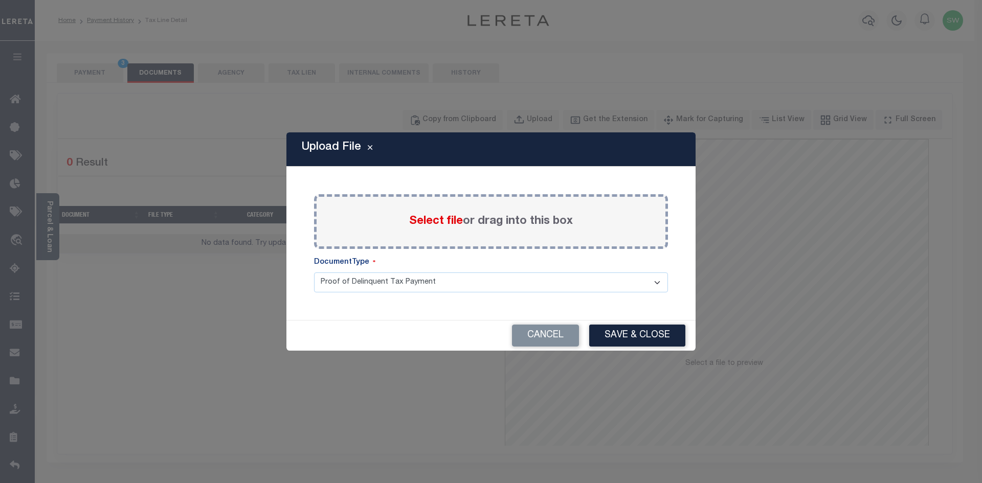
click at [442, 225] on span "Select file" at bounding box center [436, 221] width 54 height 11
click at [0, 0] on input "Select file or drag into this box" at bounding box center [0, 0] width 0 height 0
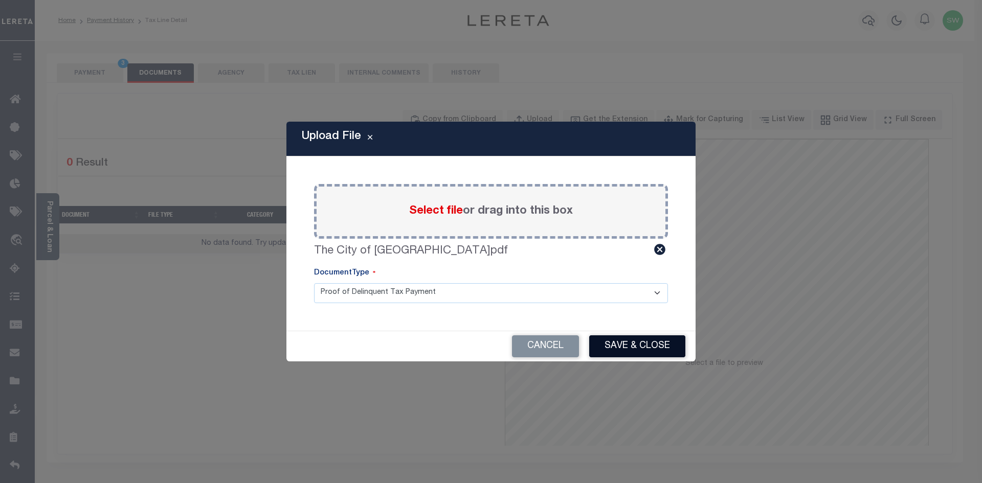
click at [644, 346] on button "Save & Close" at bounding box center [637, 347] width 96 height 22
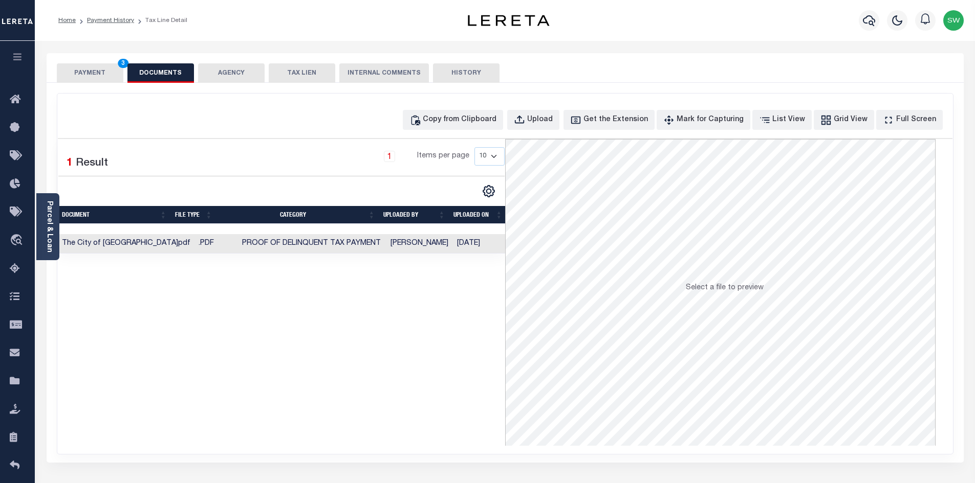
drag, startPoint x: 457, startPoint y: 397, endPoint x: 443, endPoint y: 323, distance: 75.5
click at [455, 396] on div "Selected 1 Result 1 Items per page 10 25 50 100" at bounding box center [281, 292] width 447 height 307
click at [103, 77] on button "PAYMENT 3" at bounding box center [90, 72] width 67 height 19
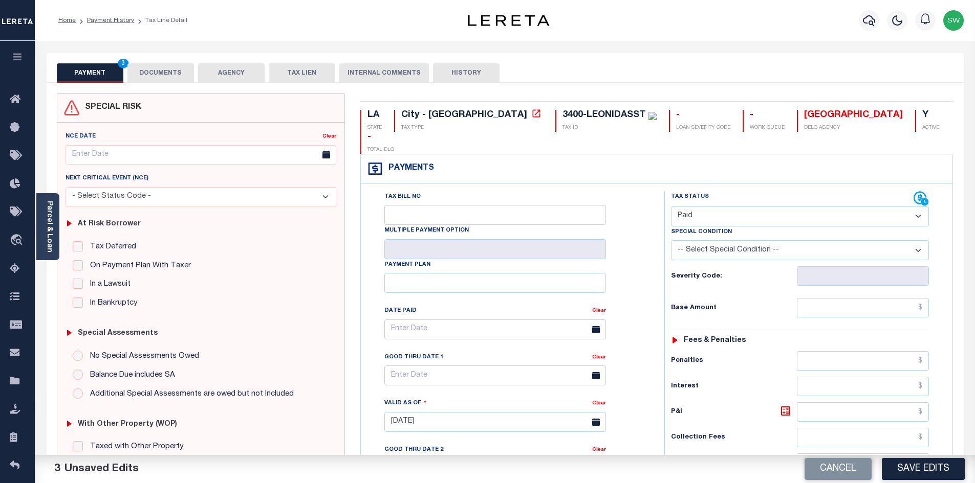
click at [901, 466] on button "Save Edits" at bounding box center [922, 469] width 83 height 22
checkbox input "false"
type input "$0"
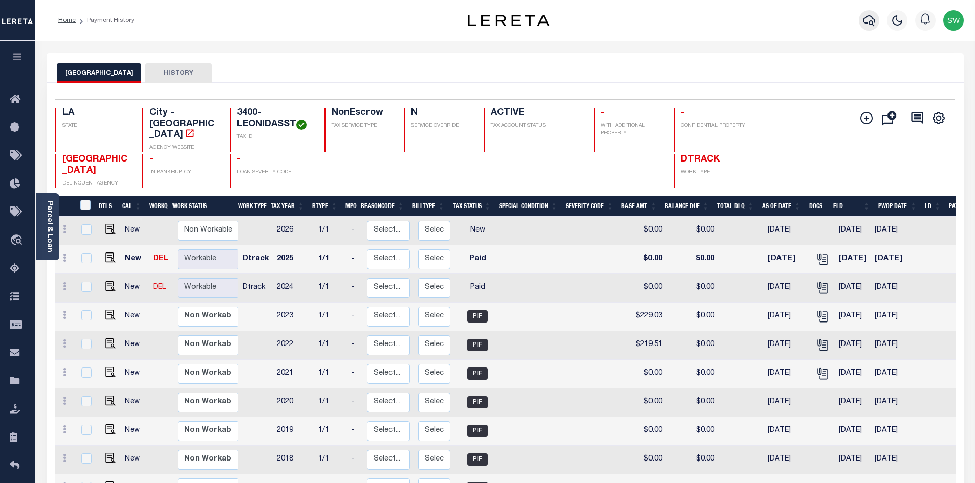
click at [864, 20] on icon "button" at bounding box center [868, 20] width 12 height 12
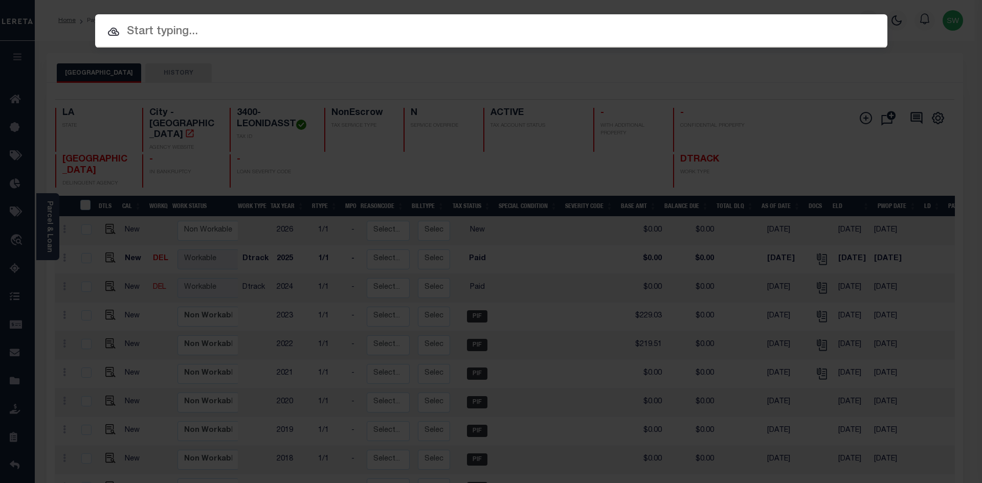
click at [162, 36] on input "text" at bounding box center [491, 32] width 792 height 18
paste input "3400-MAGAZINEST2"
type input "3400-MAGAZINEST2"
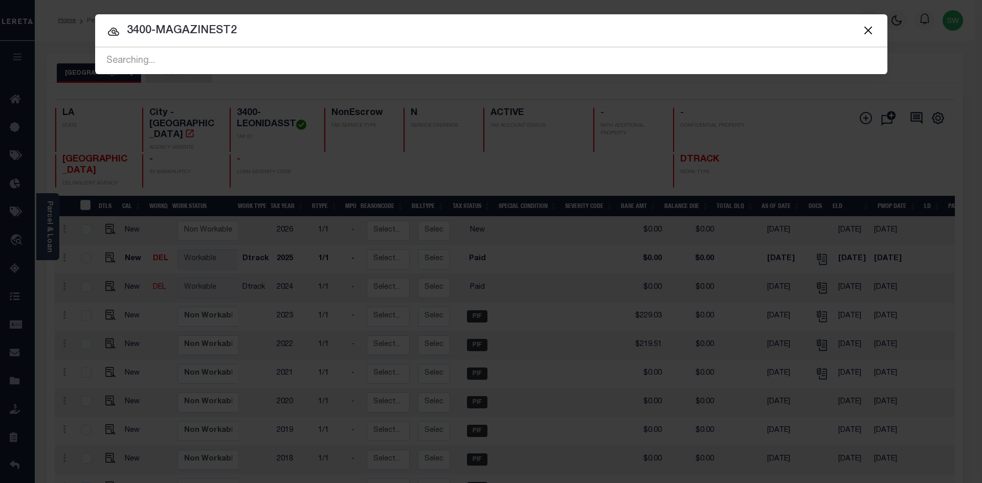
click at [245, 32] on input "3400-MAGAZINEST2" at bounding box center [491, 31] width 792 height 18
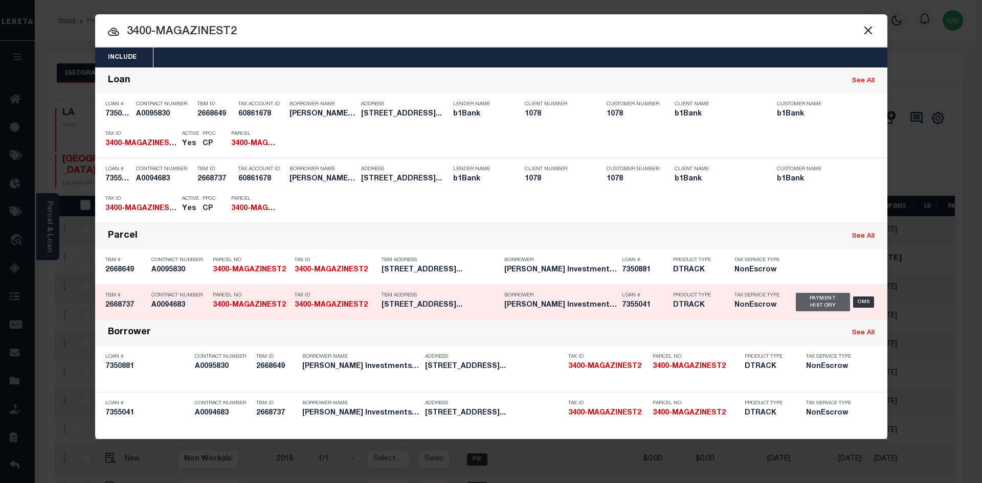
click at [800, 309] on div "Payment History" at bounding box center [823, 302] width 55 height 18
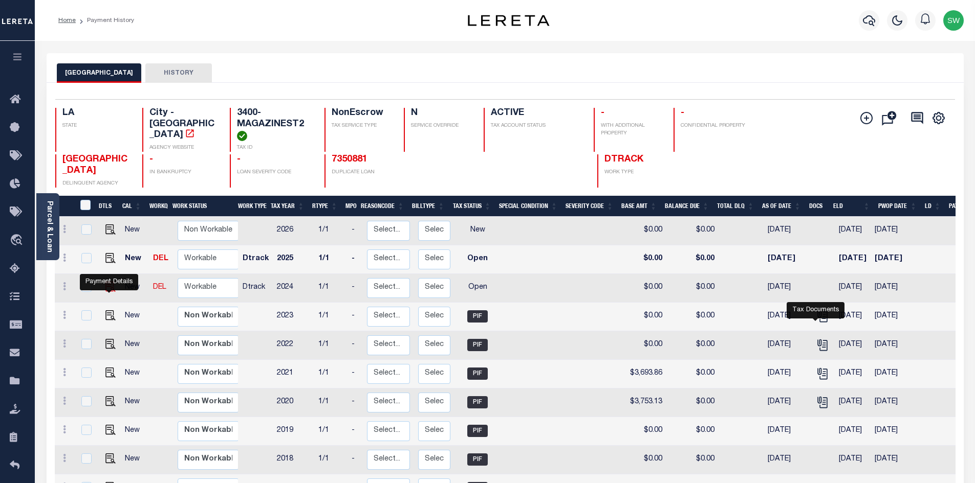
click at [113, 292] on img "" at bounding box center [110, 287] width 10 height 10
checkbox input "true"
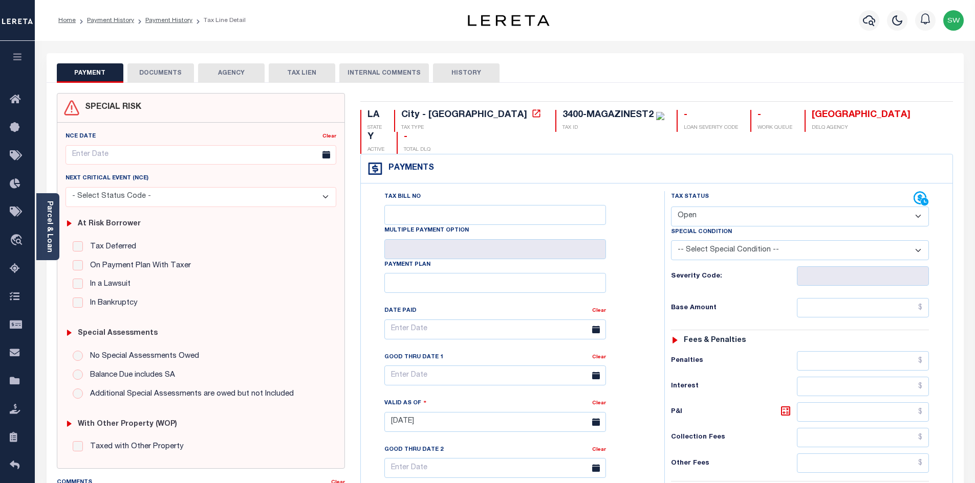
click at [919, 207] on select "- Select Status Code - Open Due/Unpaid Paid Incomplete No Tax Due Internal Refu…" at bounding box center [800, 217] width 258 height 20
select select "DUE"
click at [671, 207] on select "- Select Status Code - Open Due/Unpaid Paid Incomplete No Tax Due Internal Refu…" at bounding box center [800, 217] width 258 height 20
type input "[DATE]"
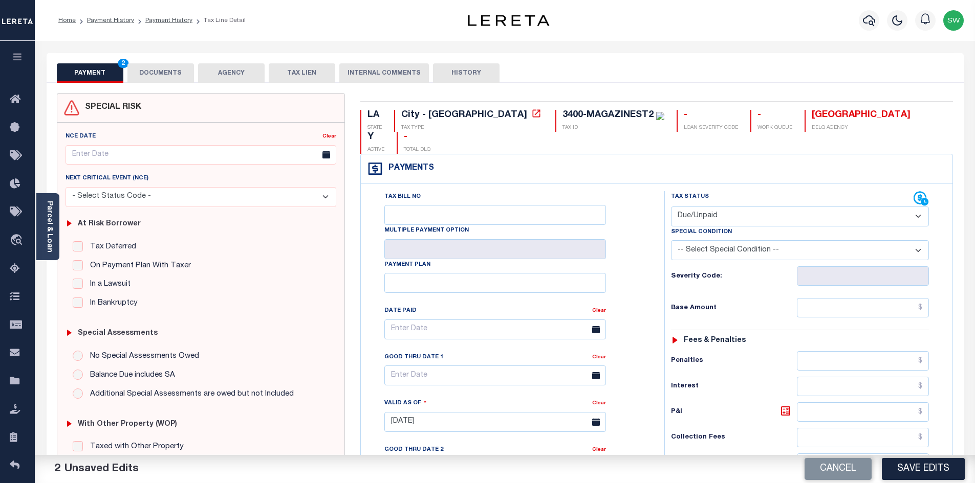
click at [652, 258] on div "Tax Bill No Multiple Payment Option Payment Plan Clear" at bounding box center [509, 417] width 293 height 452
click at [829, 298] on input "text" at bounding box center [862, 307] width 132 height 19
paste input "$3,538.54"
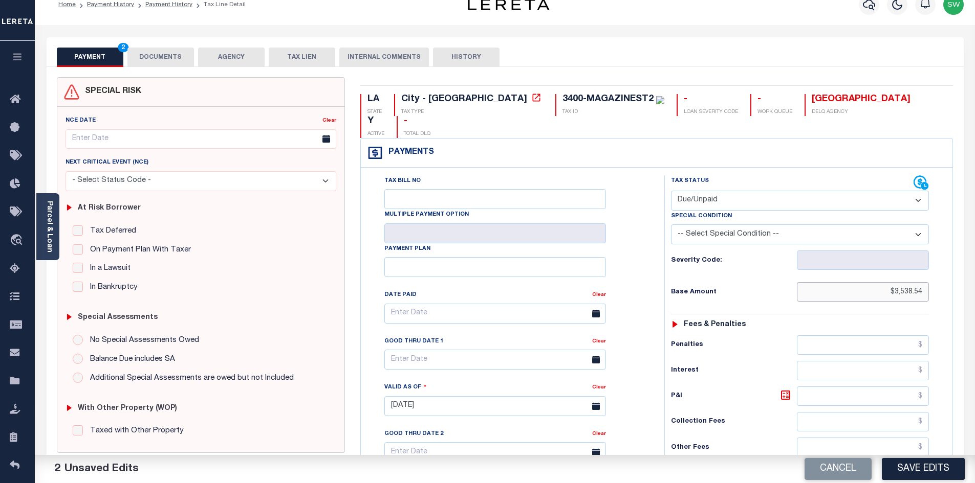
scroll to position [67, 0]
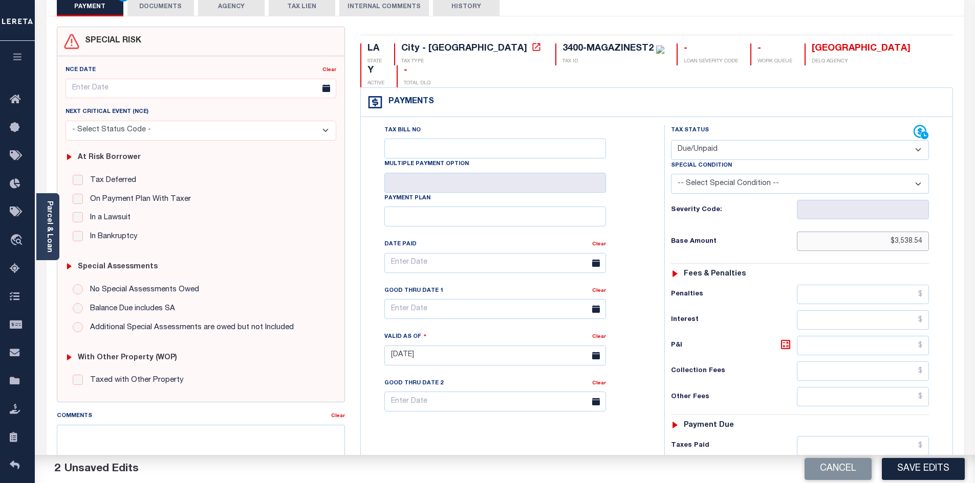
type input "$3,538.54"
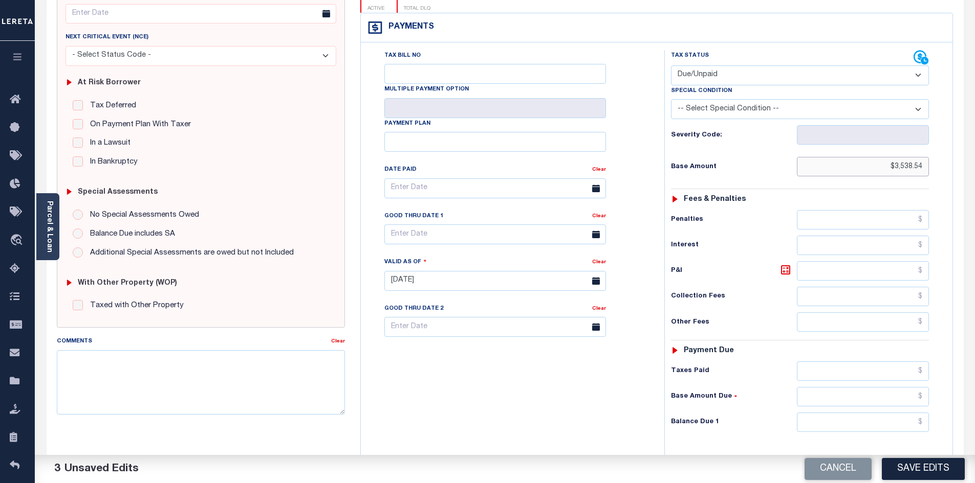
scroll to position [143, 0]
click at [852, 411] on input "text" at bounding box center [862, 420] width 132 height 19
paste input "$4,210.86"
type input "$4,210.86"
drag, startPoint x: 784, startPoint y: 245, endPoint x: 754, endPoint y: 285, distance: 50.4
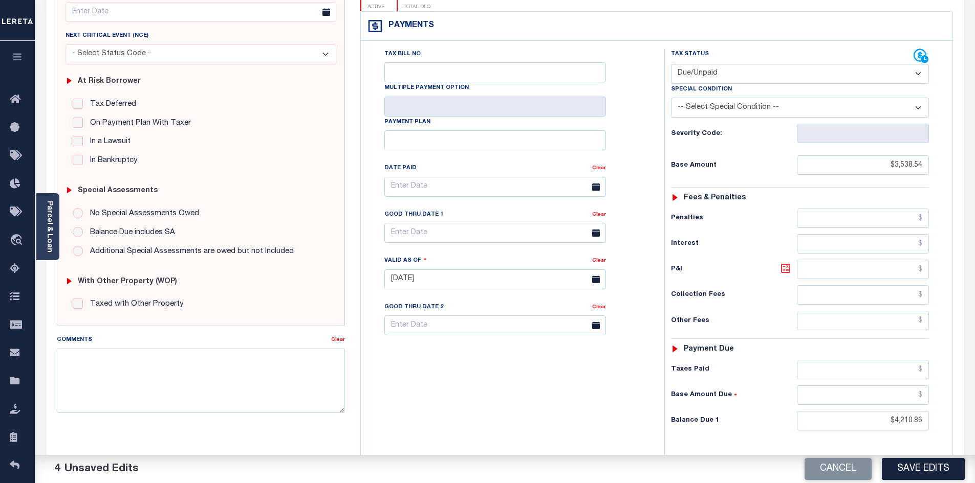
click at [784, 262] on icon at bounding box center [785, 268] width 12 height 12
type input "$672.32"
click at [499, 379] on div "Tax Bill No Multiple Payment Option Payment Plan Clear" at bounding box center [509, 275] width 293 height 452
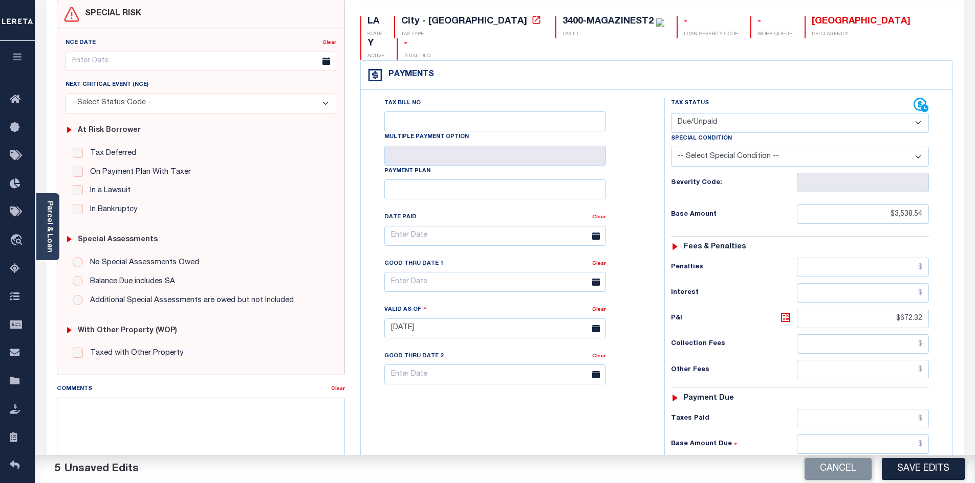
scroll to position [0, 0]
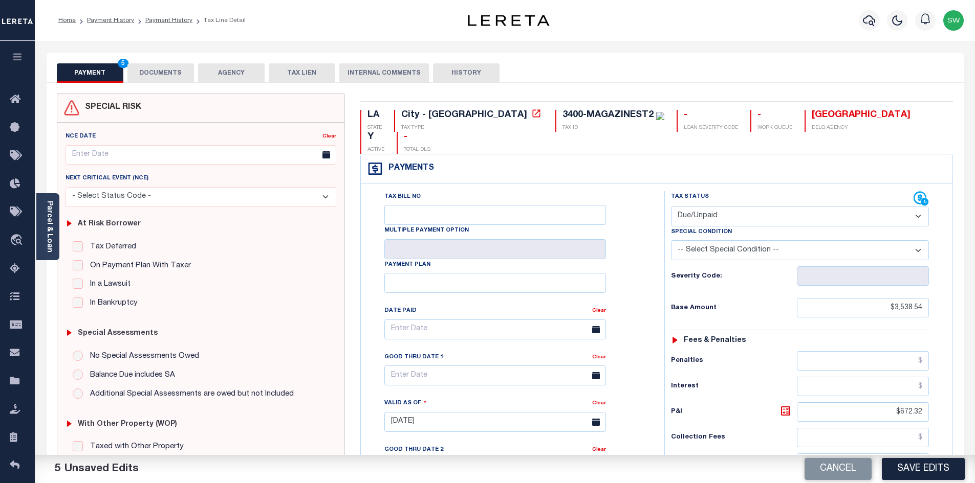
click at [184, 77] on button "DOCUMENTS" at bounding box center [160, 72] width 67 height 19
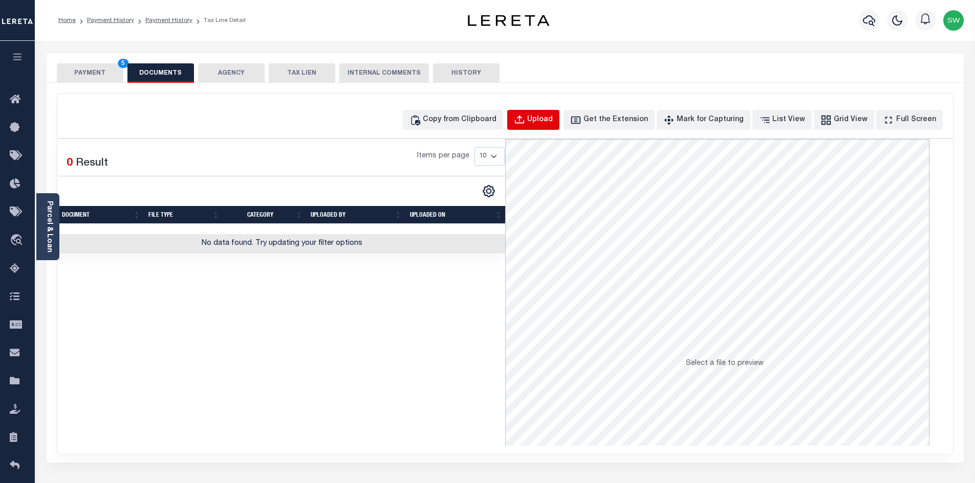
click at [559, 116] on button "Upload" at bounding box center [533, 120] width 52 height 20
select select "POP"
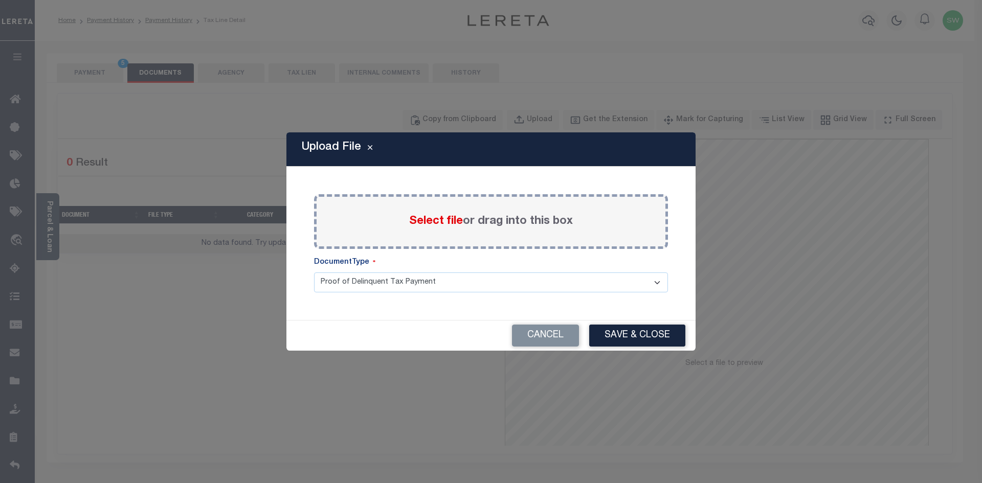
click at [428, 224] on span "Select file" at bounding box center [436, 221] width 54 height 11
click at [0, 0] on input "Select file or drag into this box" at bounding box center [0, 0] width 0 height 0
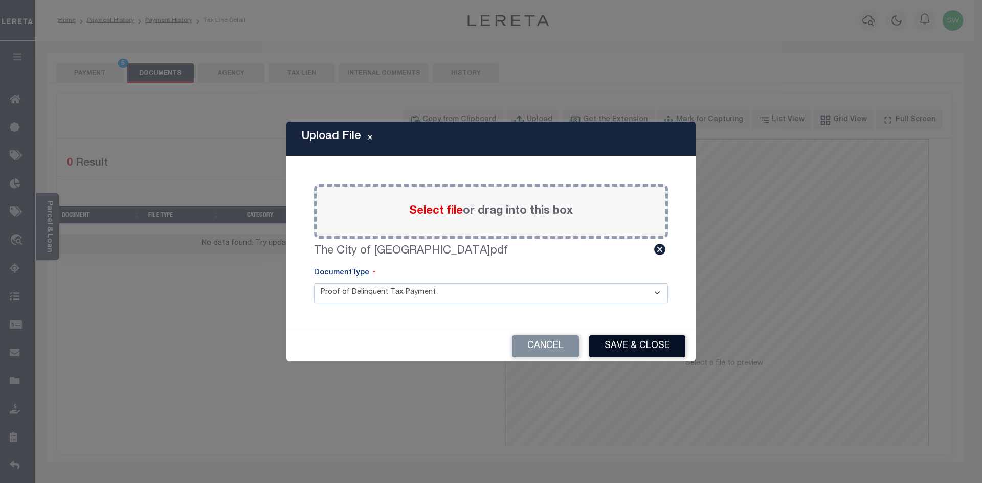
click at [636, 347] on button "Save & Close" at bounding box center [637, 347] width 96 height 22
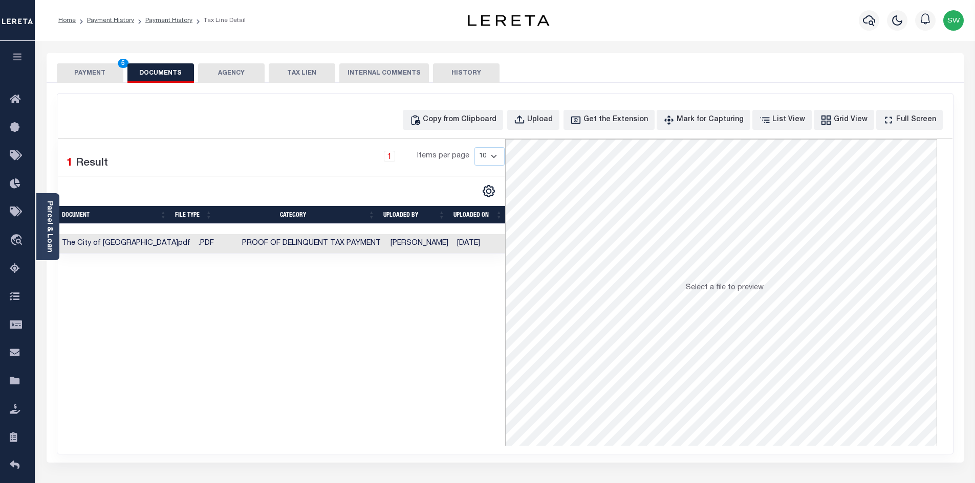
click at [95, 72] on button "PAYMENT 5" at bounding box center [90, 72] width 67 height 19
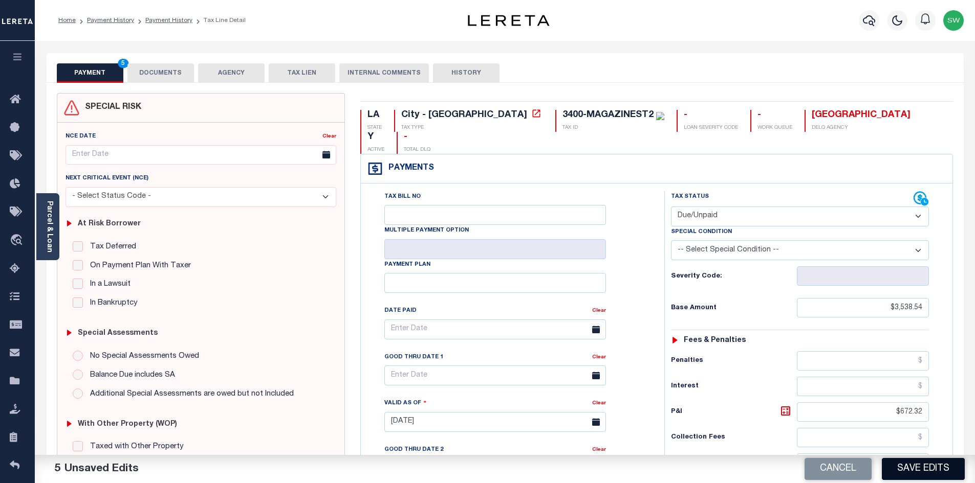
click at [944, 469] on button "Save Edits" at bounding box center [922, 469] width 83 height 22
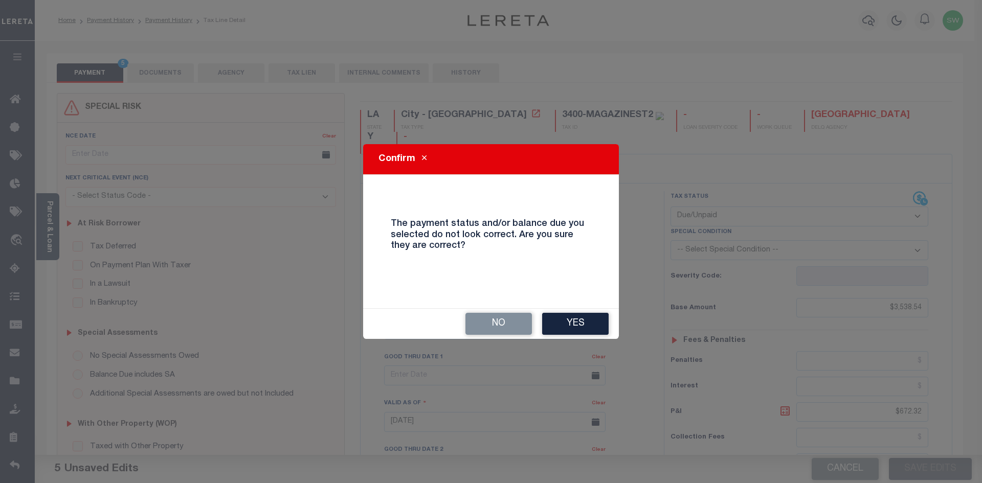
click at [578, 331] on button "Yes" at bounding box center [575, 324] width 67 height 22
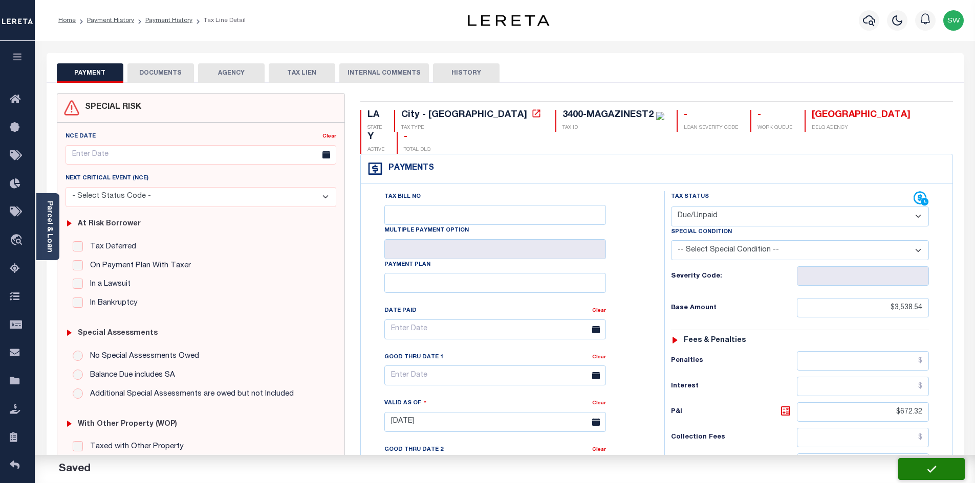
checkbox input "false"
type input "$3,538.54"
type input "$672.32"
type input "$4,210.86"
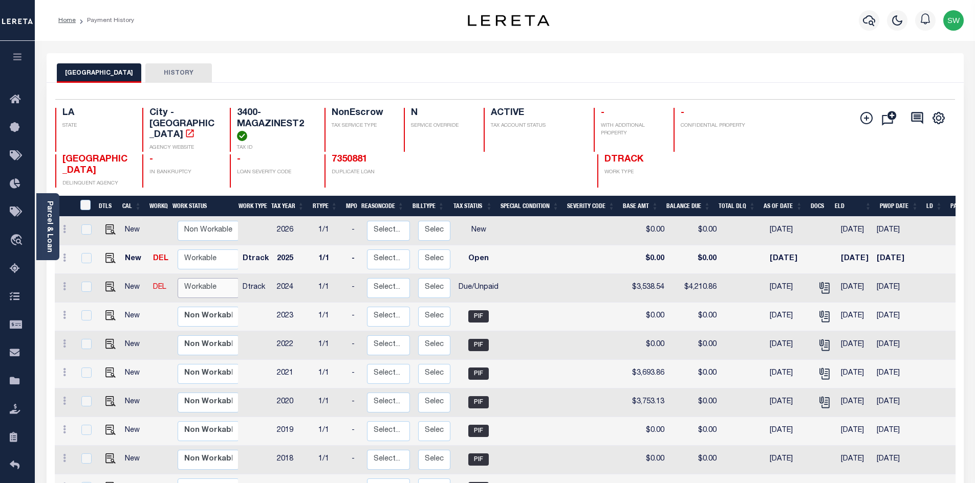
click at [198, 298] on select "Non Workable Workable" at bounding box center [208, 288] width 61 height 20
checkbox input "true"
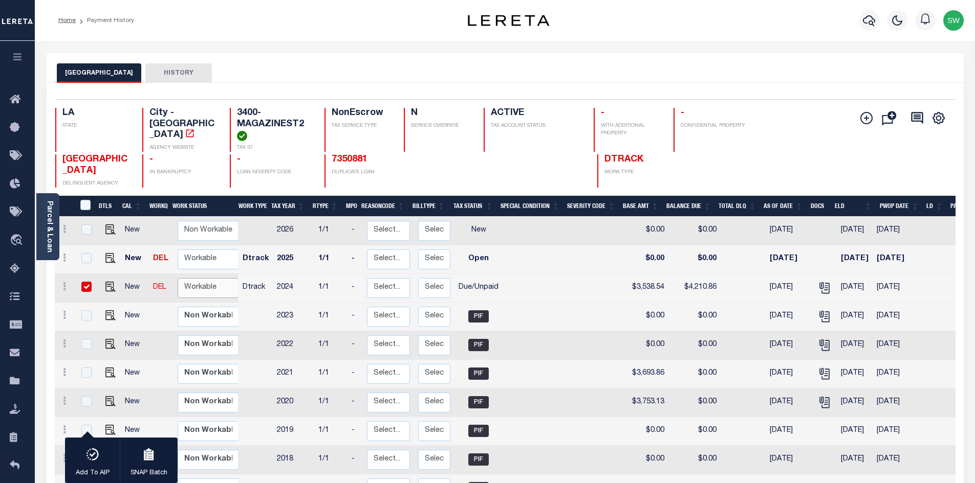
select select "true"
click at [178, 291] on select "Non Workable Workable" at bounding box center [208, 288] width 61 height 20
checkbox input "false"
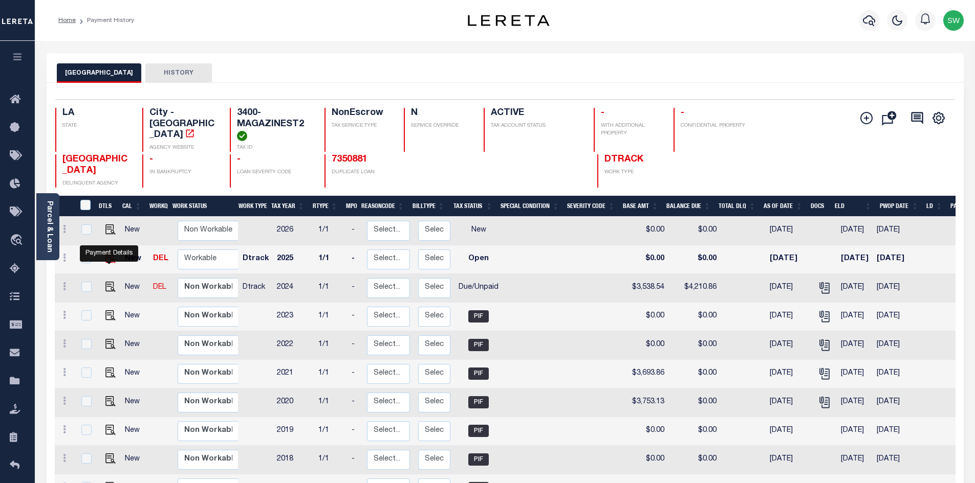
click at [110, 263] on img "" at bounding box center [110, 258] width 10 height 10
checkbox input "true"
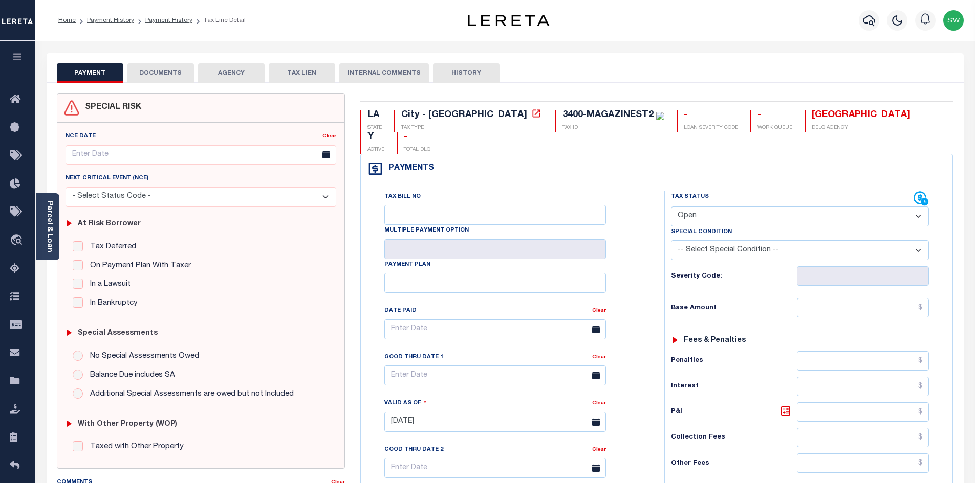
click at [921, 207] on select "- Select Status Code - Open Due/Unpaid Paid Incomplete No Tax Due Internal Refu…" at bounding box center [800, 217] width 258 height 20
select select "DUE"
click at [671, 207] on select "- Select Status Code - Open Due/Unpaid Paid Incomplete No Tax Due Internal Refu…" at bounding box center [800, 217] width 258 height 20
type input "[DATE]"
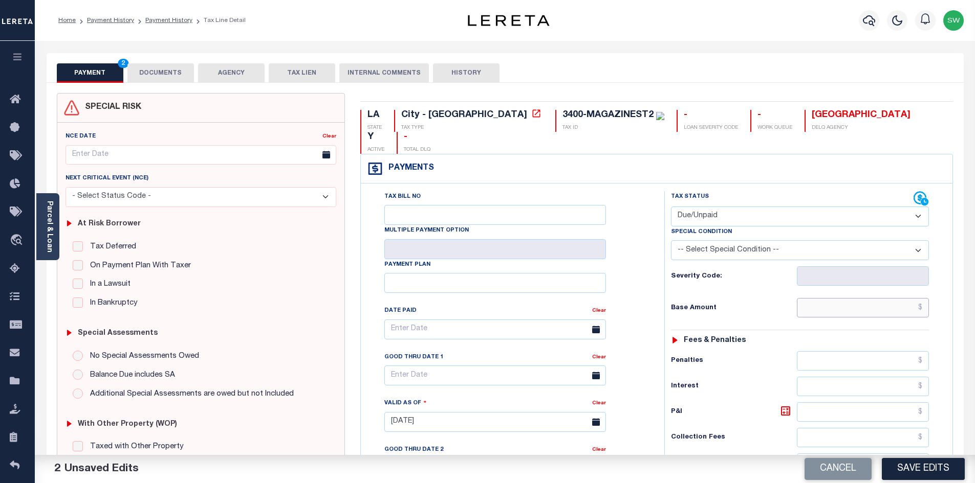
click at [815, 298] on input "text" at bounding box center [862, 307] width 132 height 19
paste input "$3,488.38"
type input "$3,488.38"
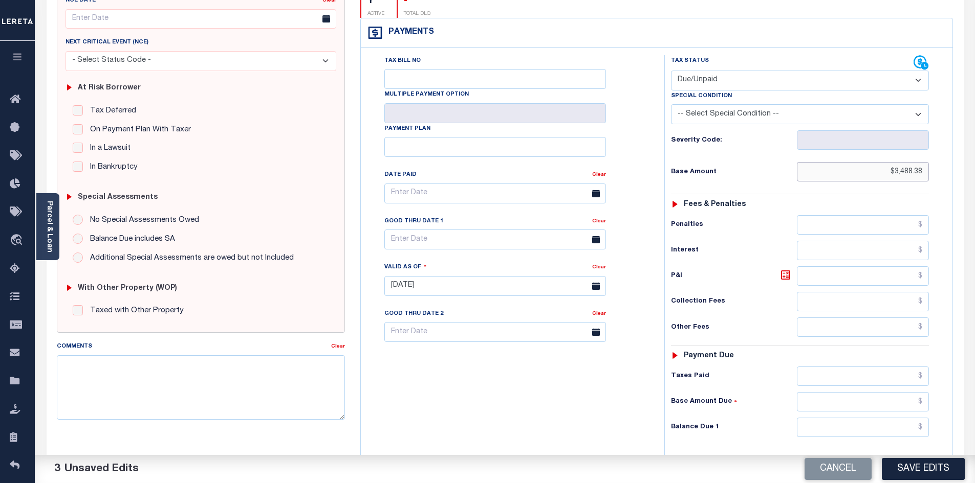
scroll to position [159, 0]
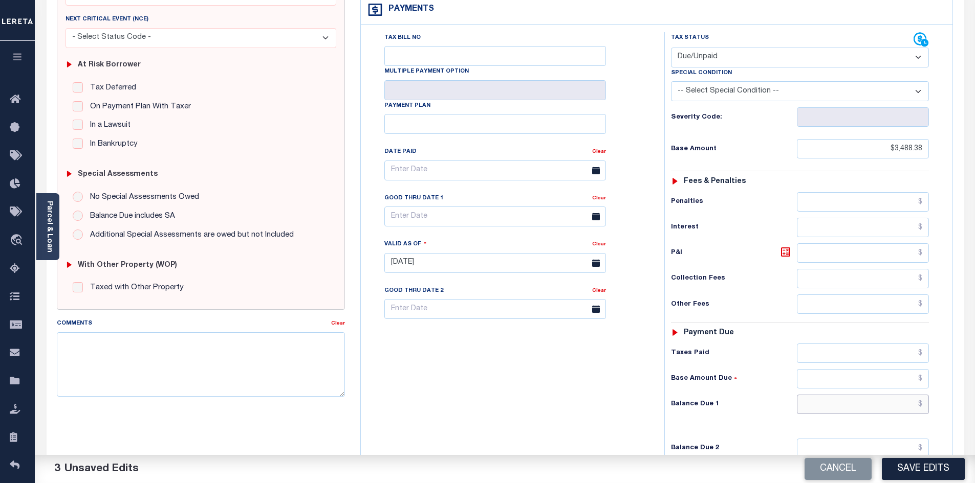
click at [839, 395] on input "text" at bounding box center [862, 404] width 132 height 19
type input "$4,064.45"
click at [786, 246] on icon at bounding box center [785, 252] width 12 height 12
type input "$576.07"
click at [489, 388] on div "Tax Bill No Multiple Payment Option Payment Plan Clear" at bounding box center [509, 258] width 293 height 452
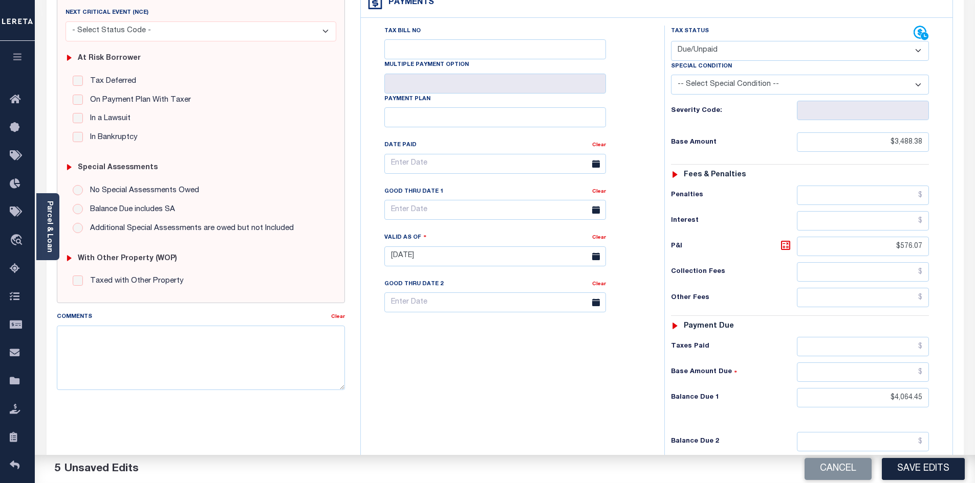
scroll to position [171, 0]
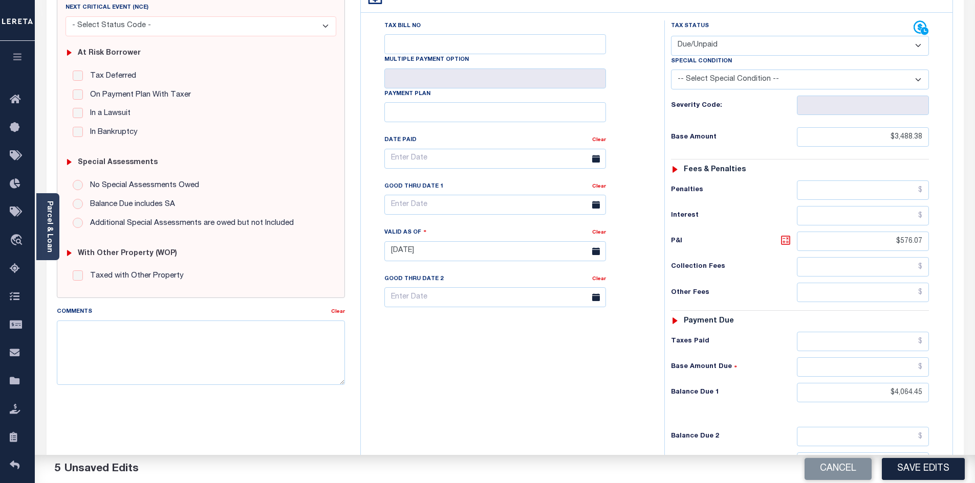
click at [785, 234] on icon at bounding box center [785, 240] width 12 height 12
click at [431, 394] on div "Tax Bill No Multiple Payment Option Payment Plan Clear" at bounding box center [509, 246] width 293 height 452
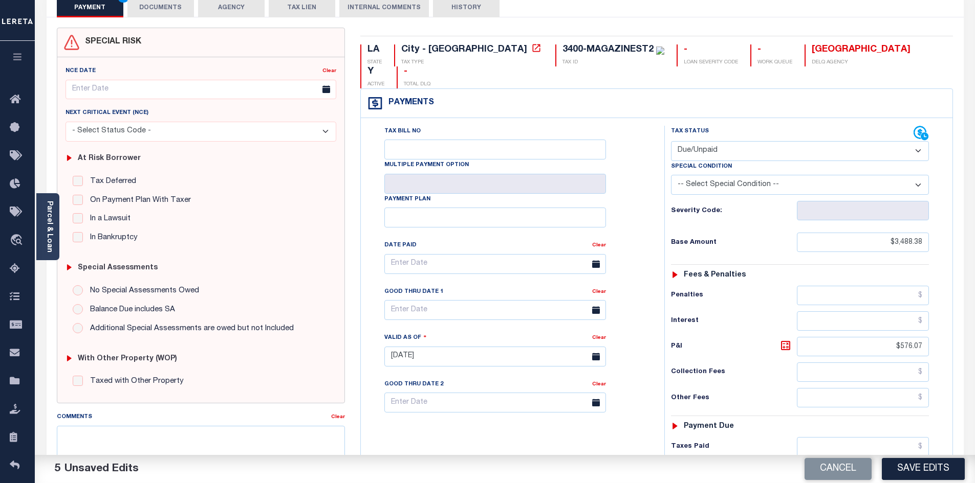
scroll to position [0, 0]
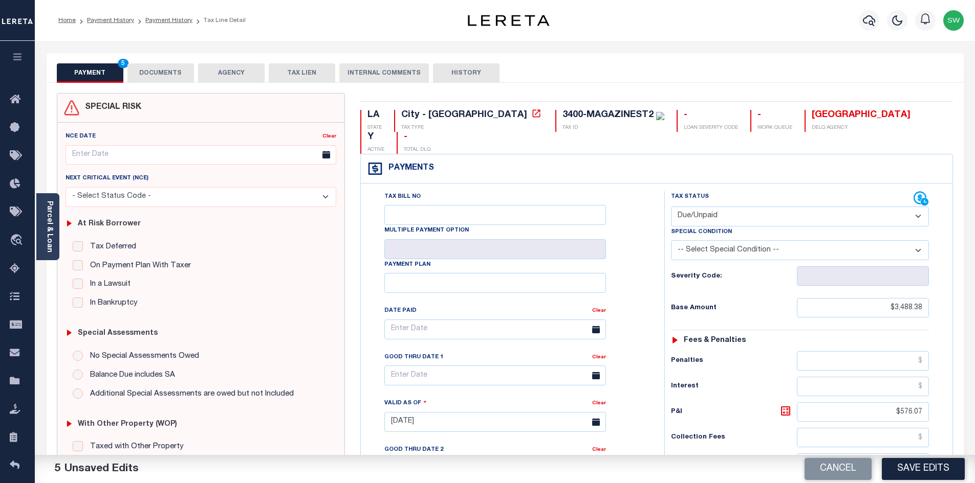
click at [161, 76] on button "DOCUMENTS" at bounding box center [160, 72] width 67 height 19
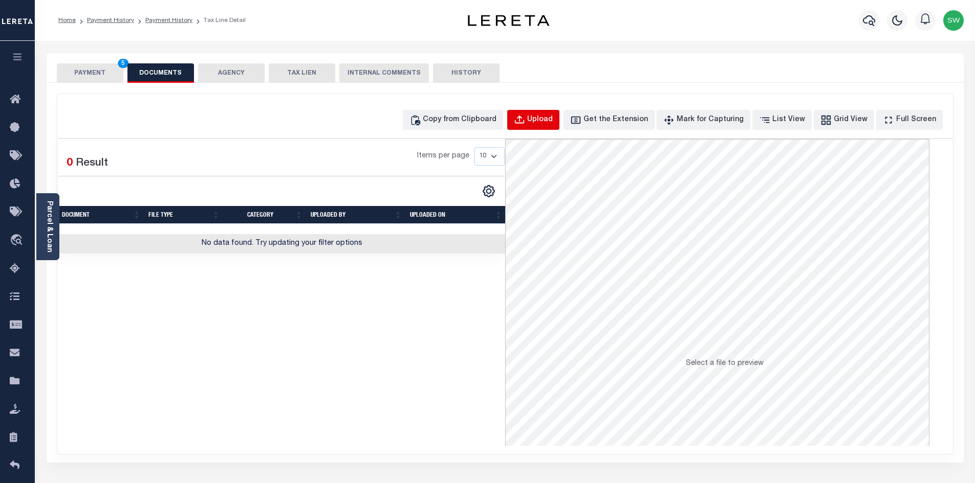
click at [552, 118] on div "Upload" at bounding box center [540, 120] width 26 height 11
select select "POP"
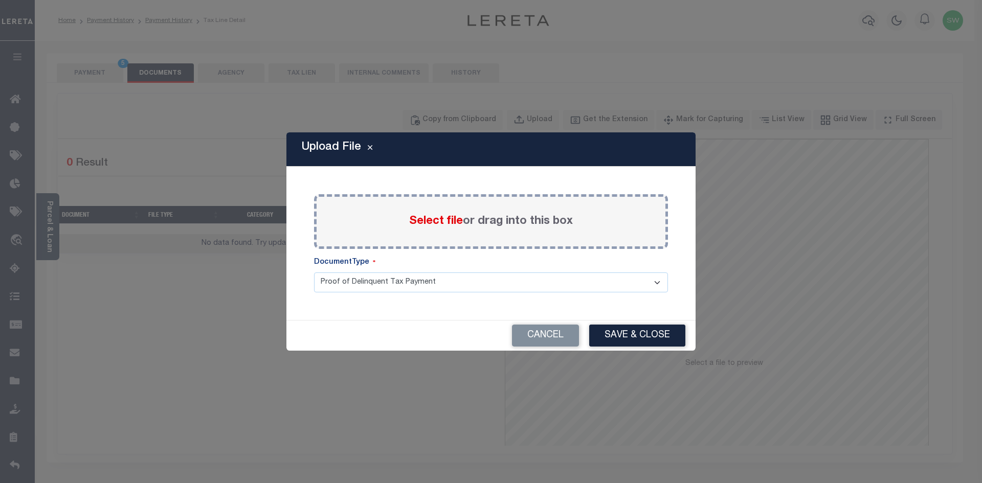
click at [410, 227] on span "Select file" at bounding box center [436, 221] width 54 height 11
click at [0, 0] on input "Select file or drag into this box" at bounding box center [0, 0] width 0 height 0
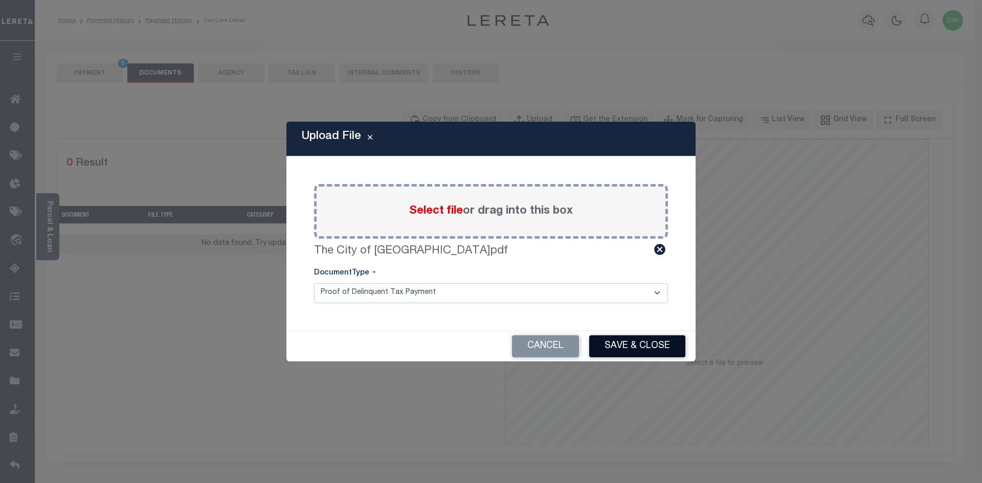
click at [645, 347] on button "Save & Close" at bounding box center [637, 347] width 96 height 22
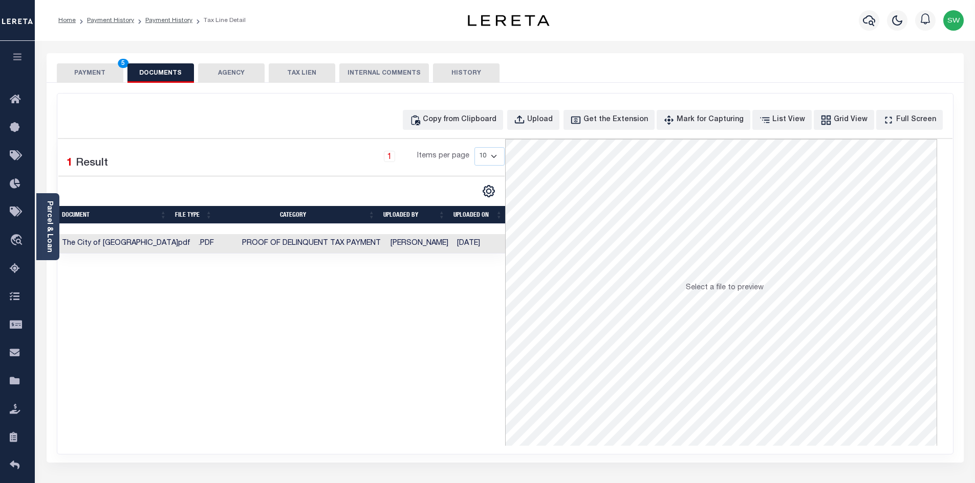
drag, startPoint x: 432, startPoint y: 321, endPoint x: 376, endPoint y: 249, distance: 90.8
click at [427, 315] on div "Selected 1 Result 1 Items per page 10 25 50 100" at bounding box center [281, 292] width 447 height 307
click at [100, 70] on button "PAYMENT 5" at bounding box center [90, 72] width 67 height 19
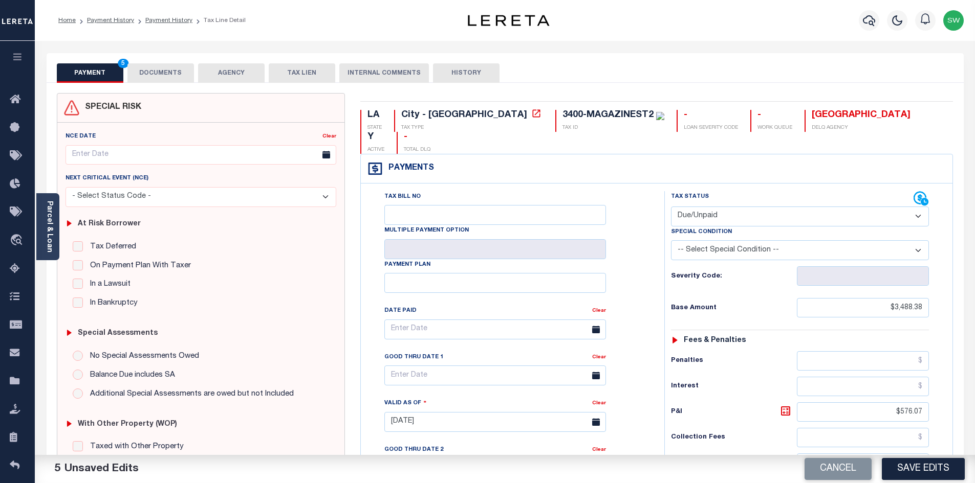
click at [909, 463] on button "Save Edits" at bounding box center [922, 469] width 83 height 22
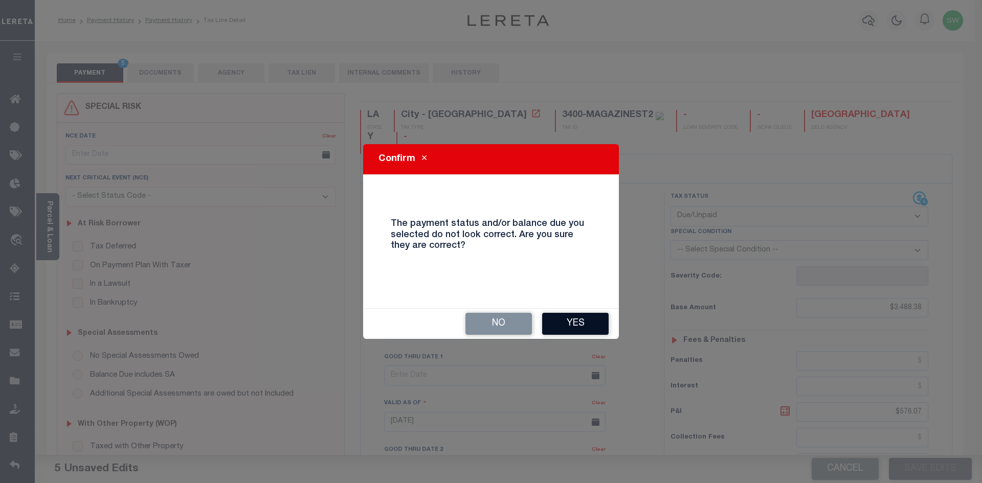
click at [578, 327] on button "Yes" at bounding box center [575, 324] width 67 height 22
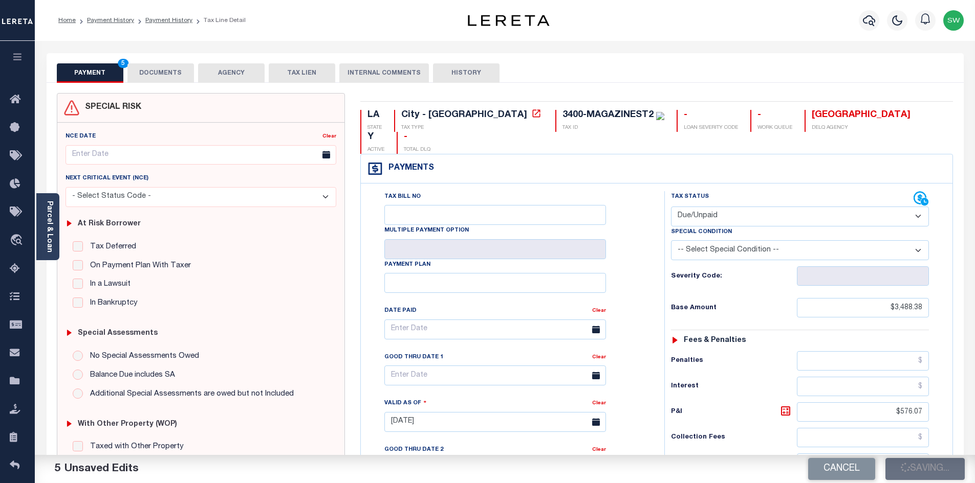
checkbox input "false"
type input "$3,488.38"
type input "$576.07"
type input "$4,064.45"
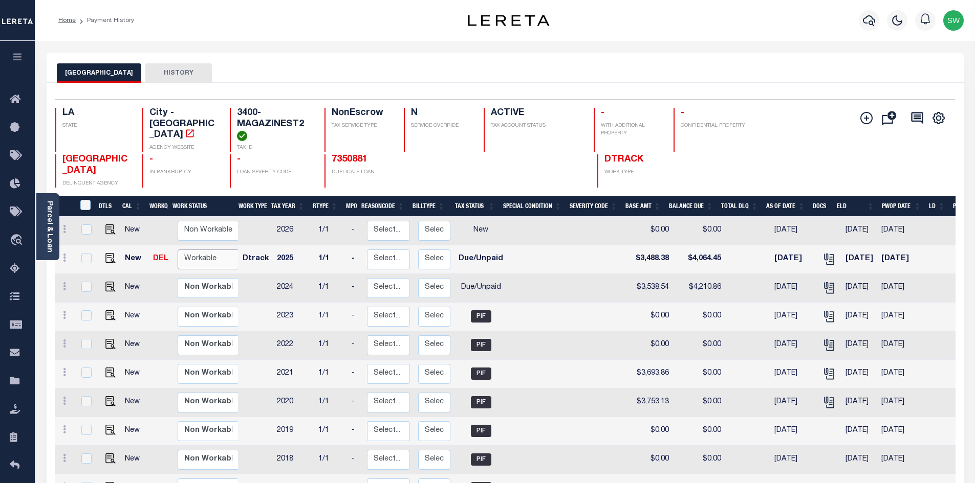
click at [217, 270] on select "Non Workable Workable" at bounding box center [208, 260] width 61 height 20
checkbox input "true"
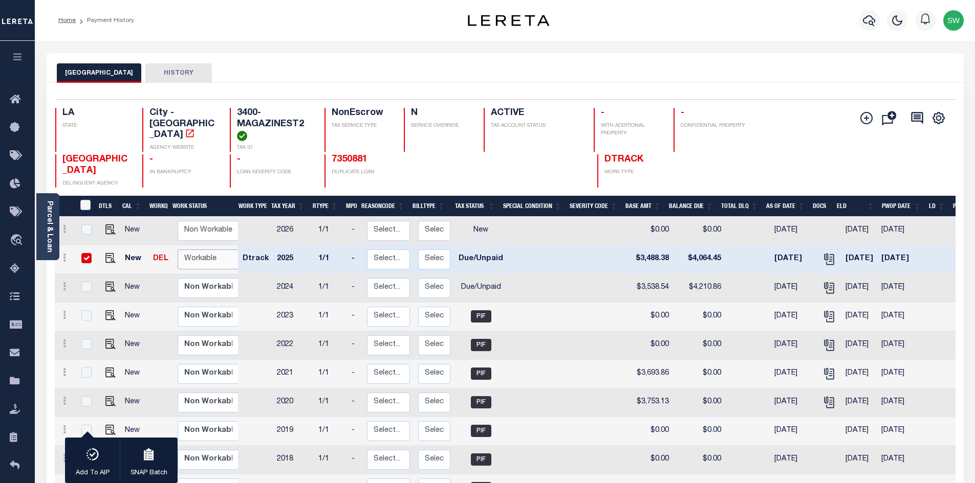
select select "true"
click at [178, 262] on select "Non Workable Workable" at bounding box center [208, 260] width 61 height 20
checkbox input "false"
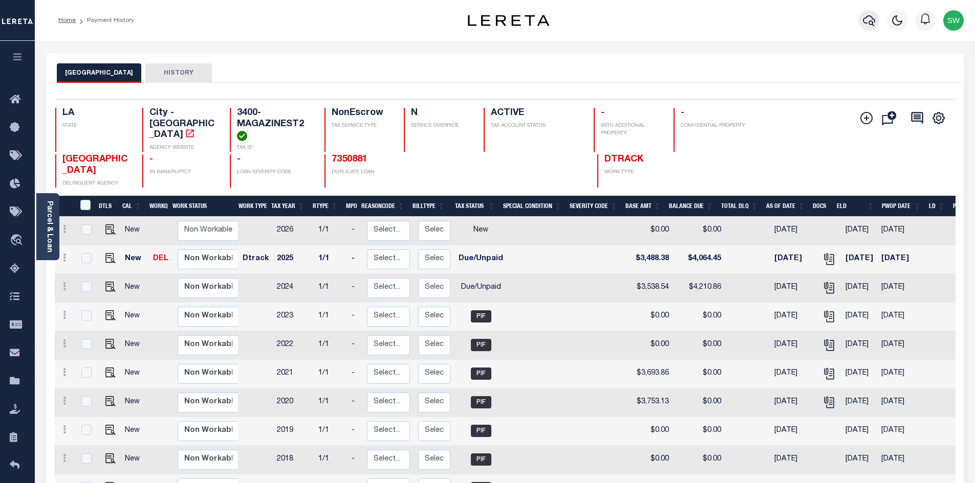
click at [868, 18] on icon "button" at bounding box center [868, 20] width 12 height 12
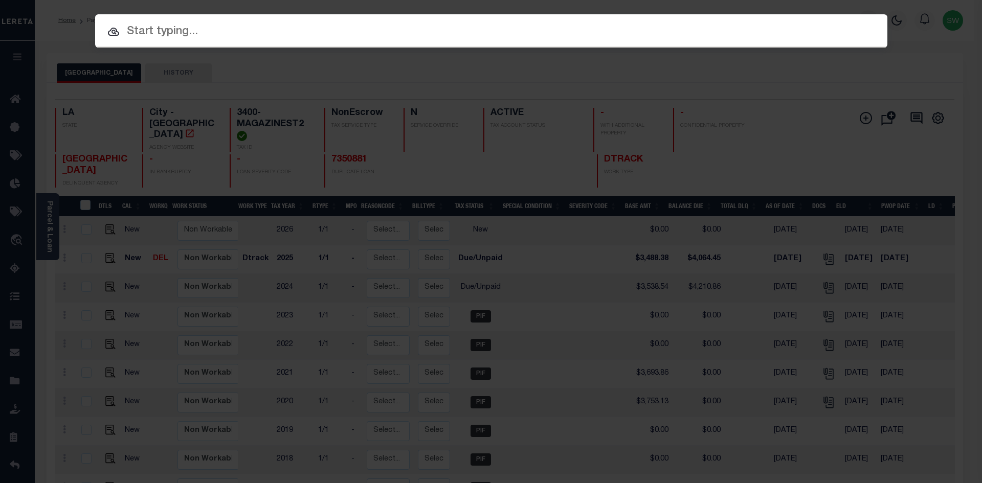
click at [128, 30] on input "text" at bounding box center [491, 32] width 792 height 18
paste input "3402-TULANEAV"
type input "3402-TULANEAV"
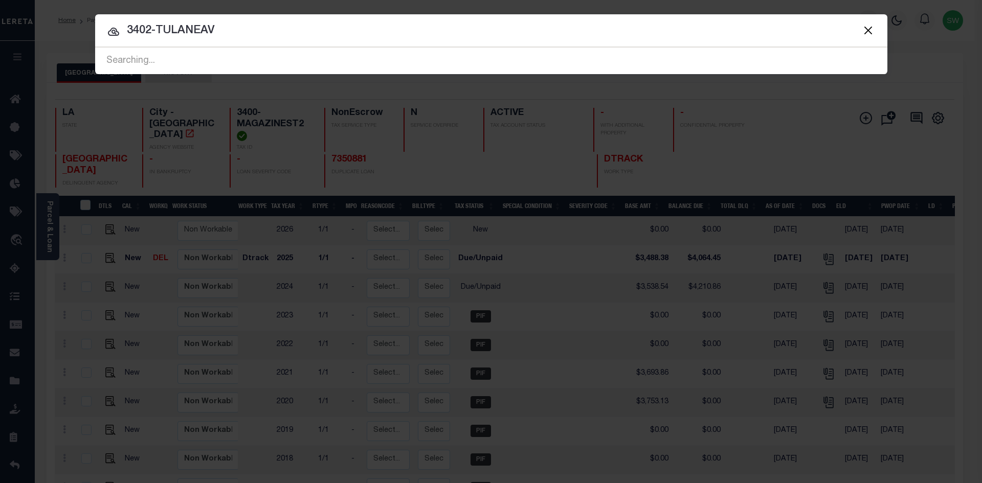
click at [242, 30] on input "3402-TULANEAV" at bounding box center [491, 31] width 792 height 18
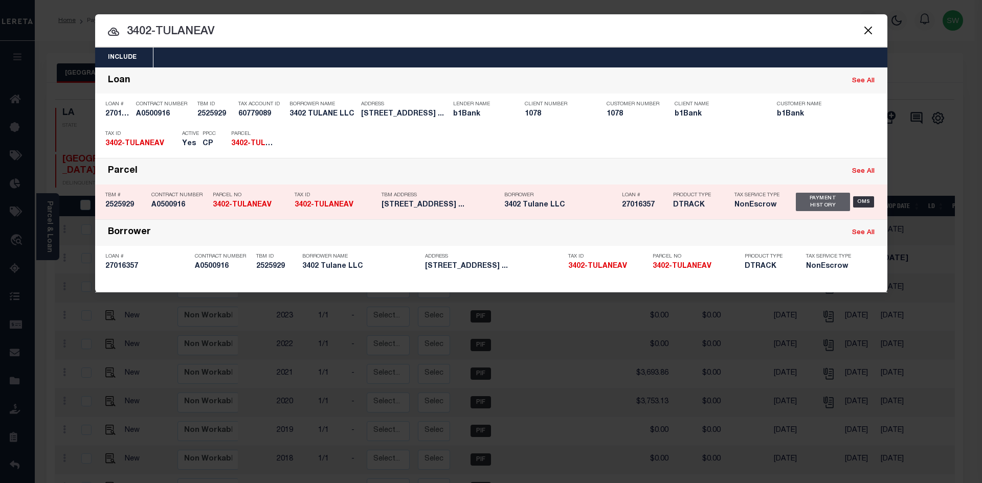
click at [810, 197] on div "Payment History" at bounding box center [823, 202] width 55 height 18
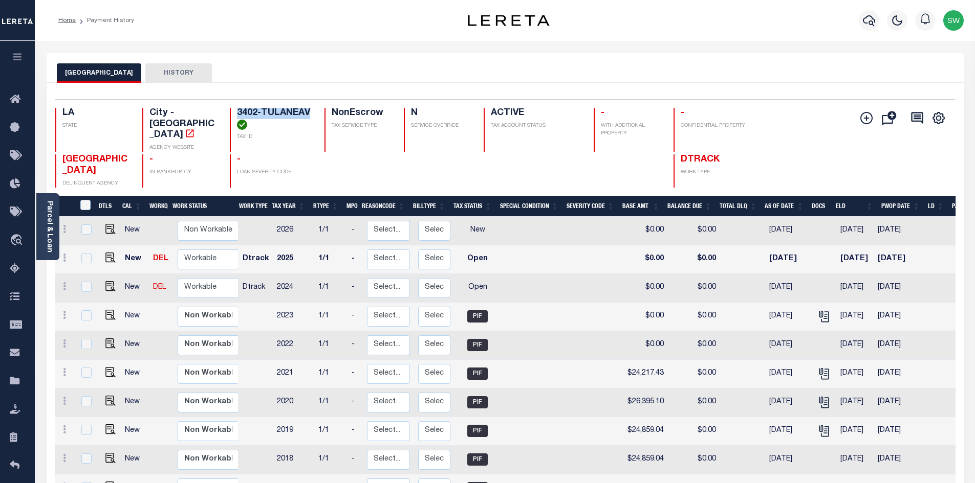
drag, startPoint x: 311, startPoint y: 114, endPoint x: 231, endPoint y: 116, distance: 80.3
click at [231, 116] on div "3402-TULANEAV TAX ID" at bounding box center [271, 130] width 82 height 44
copy h4 "3402-TULANEAV"
click at [114, 290] on img "" at bounding box center [110, 286] width 10 height 10
checkbox input "true"
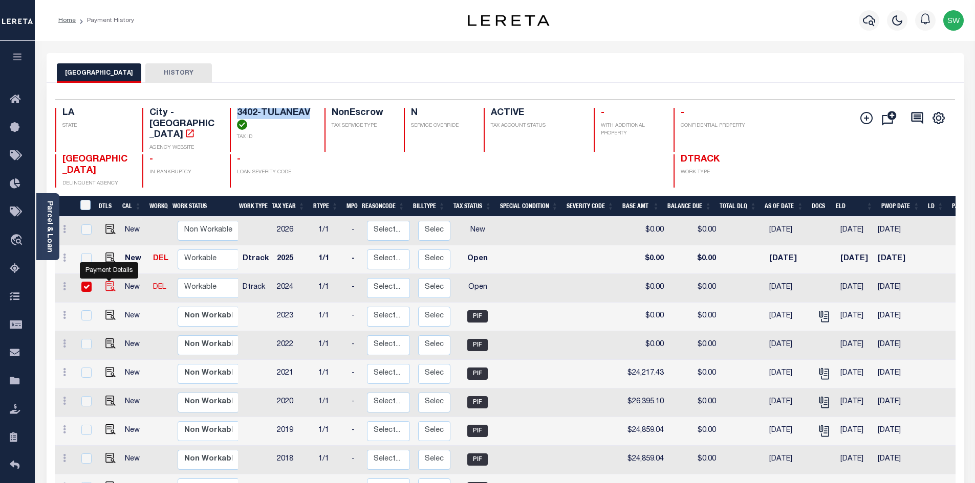
checkbox input "true"
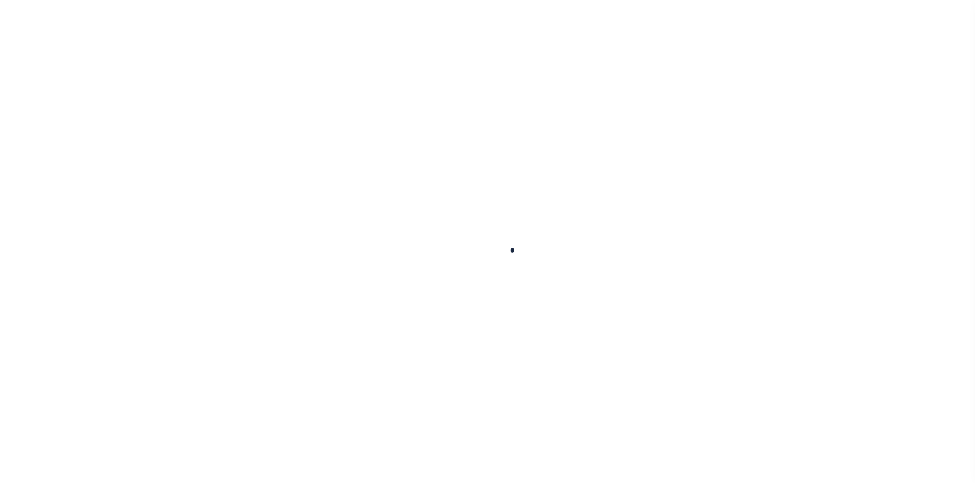
checkbox input "false"
type input "[DATE]"
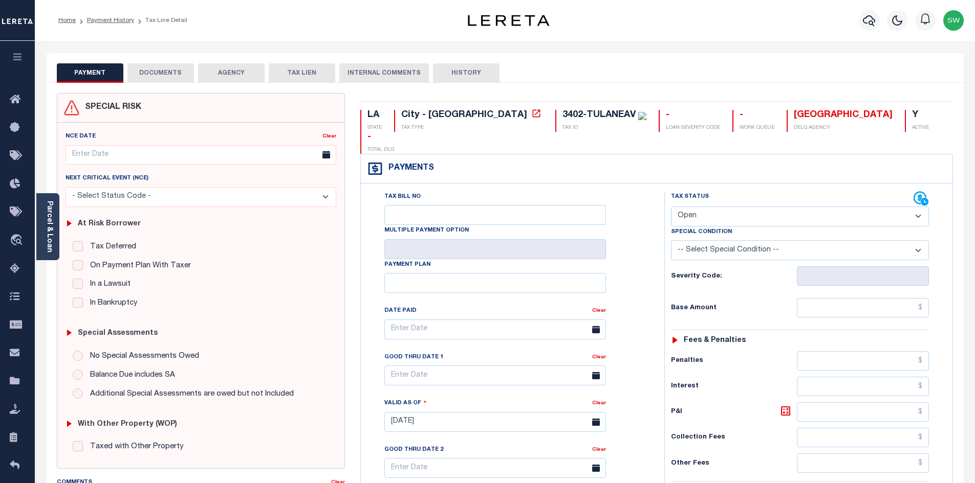
click at [916, 207] on select "- Select Status Code - Open Due/Unpaid Paid Incomplete No Tax Due Internal Refu…" at bounding box center [800, 217] width 258 height 20
select select "PYD"
click at [671, 207] on select "- Select Status Code - Open Due/Unpaid Paid Incomplete No Tax Due Internal Refu…" at bounding box center [800, 217] width 258 height 20
type input "[DATE]"
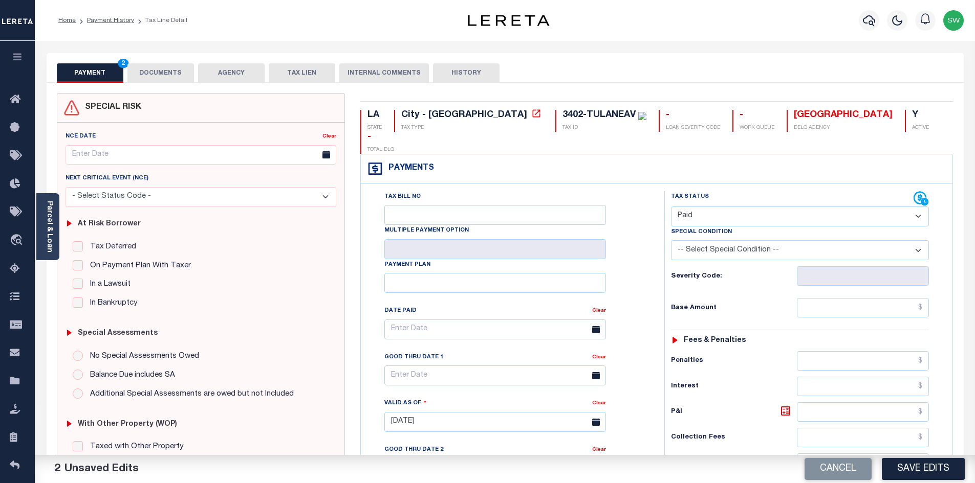
click at [652, 259] on div "Tax Bill No Multiple Payment Option Payment Plan Clear" at bounding box center [509, 417] width 293 height 452
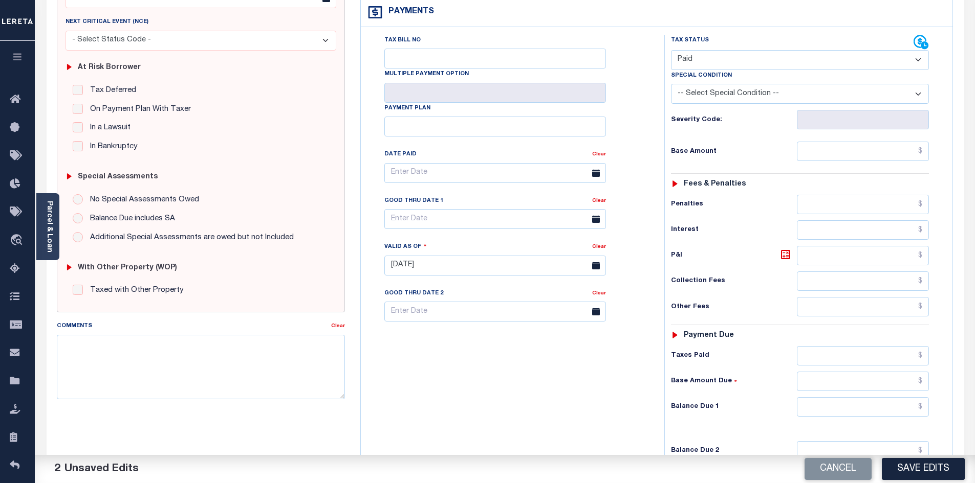
scroll to position [165, 0]
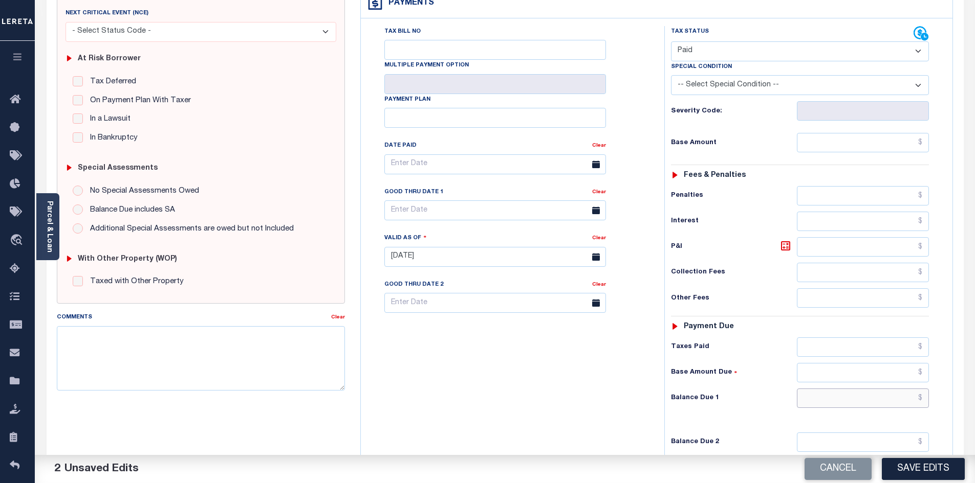
click at [812, 389] on input "text" at bounding box center [862, 398] width 132 height 19
type input "$0.00"
drag, startPoint x: 617, startPoint y: 362, endPoint x: 843, endPoint y: 291, distance: 236.5
click at [617, 361] on div "Tax Bill No Multiple Payment Option Payment Plan Clear" at bounding box center [509, 252] width 293 height 452
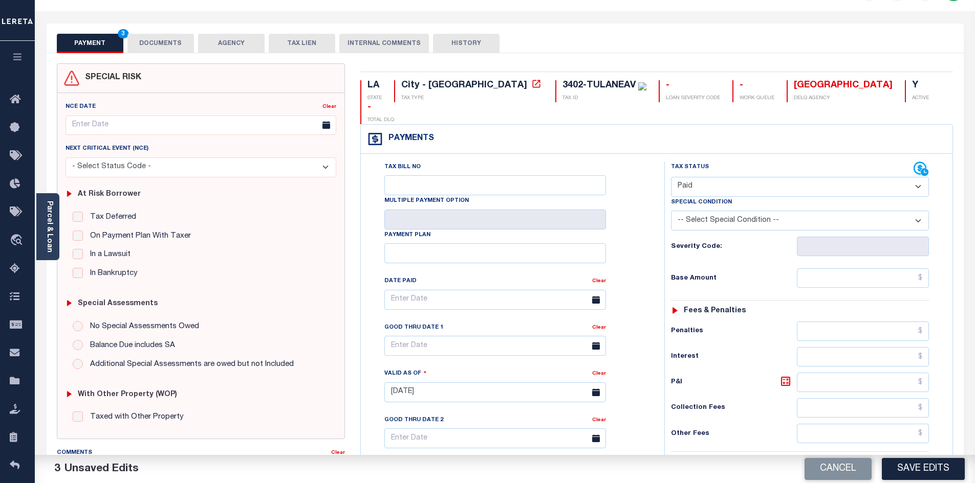
scroll to position [21, 0]
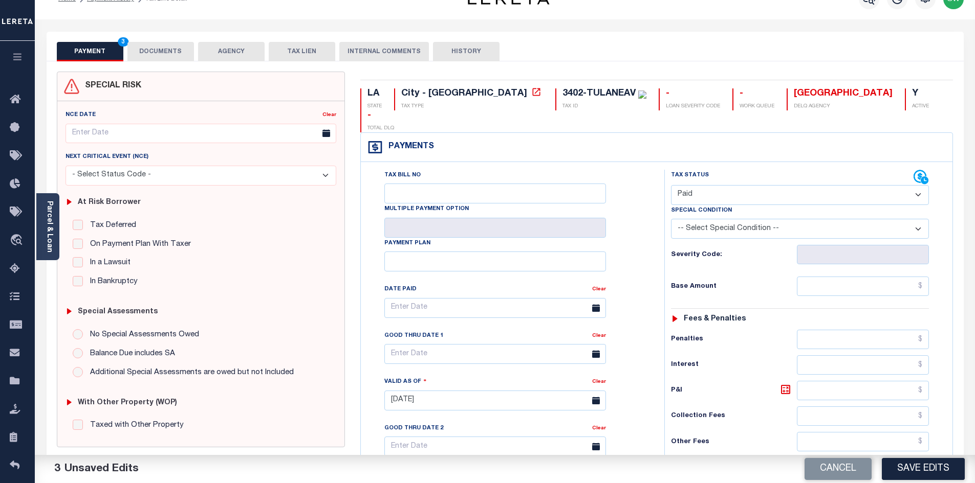
click at [165, 52] on button "DOCUMENTS" at bounding box center [160, 51] width 67 height 19
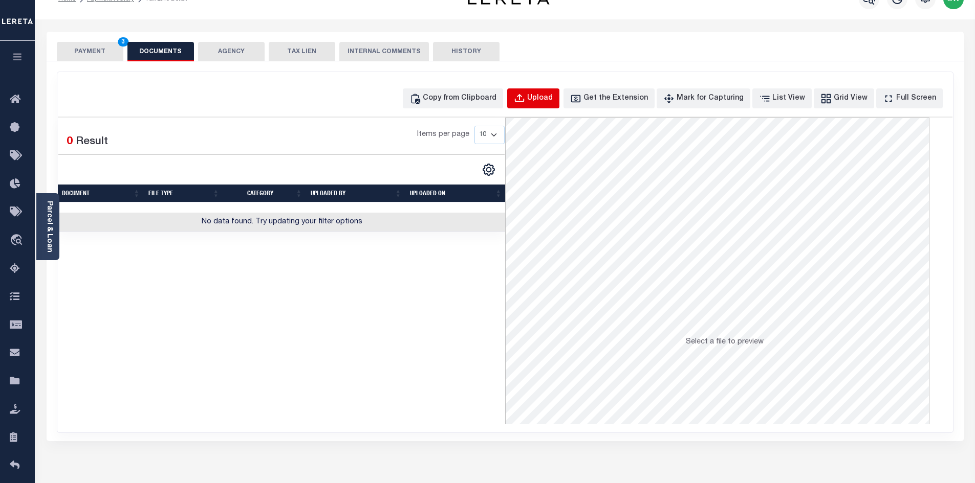
click at [547, 99] on div "Upload" at bounding box center [540, 98] width 26 height 11
select select "POP"
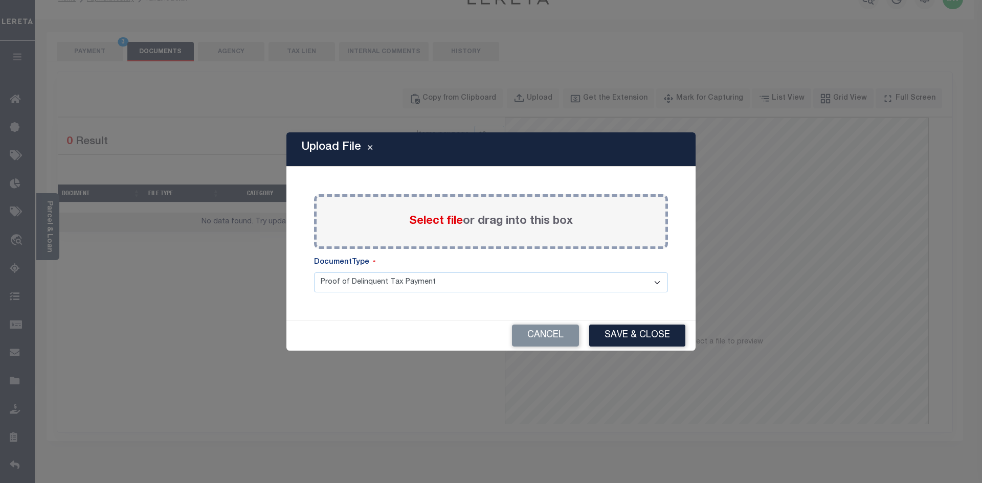
click at [430, 219] on span "Select file" at bounding box center [436, 221] width 54 height 11
click at [0, 0] on input "Select file or drag into this box" at bounding box center [0, 0] width 0 height 0
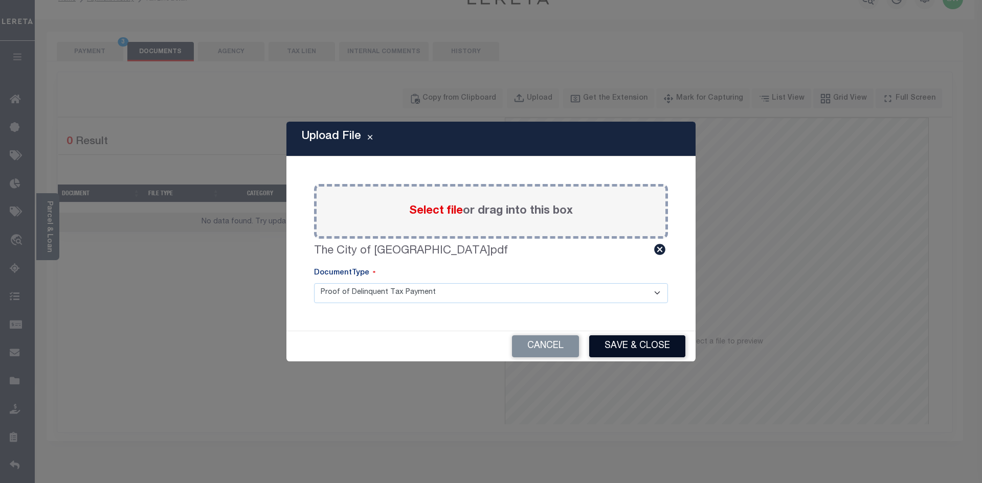
click at [647, 345] on button "Save & Close" at bounding box center [637, 347] width 96 height 22
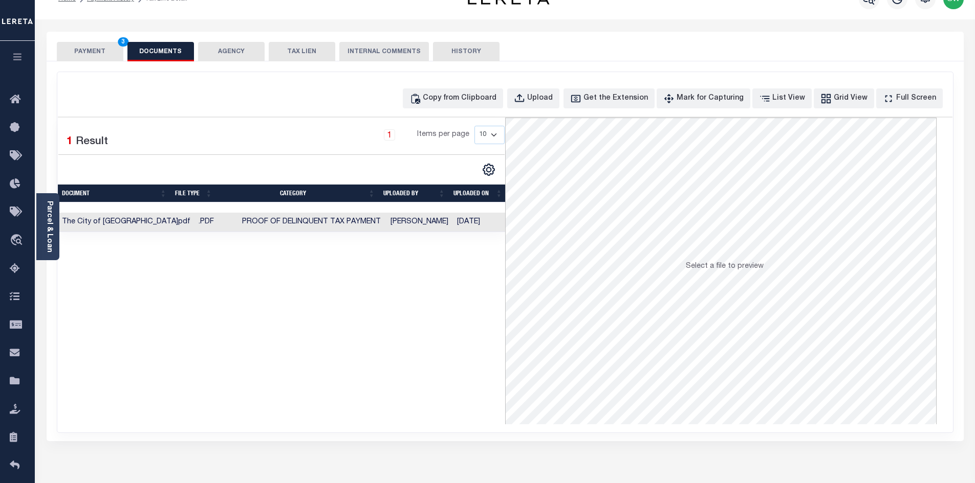
click at [466, 331] on div "Selected 1 Result 1 Items per page 10 25 50 100" at bounding box center [281, 271] width 447 height 307
click at [107, 53] on button "PAYMENT 3" at bounding box center [90, 51] width 67 height 19
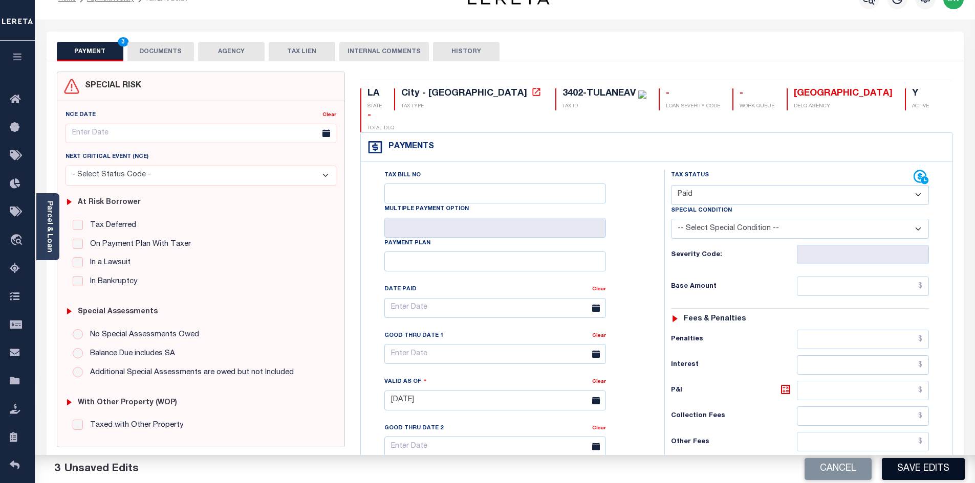
click at [919, 471] on button "Save Edits" at bounding box center [922, 469] width 83 height 22
checkbox input "false"
type input "$0"
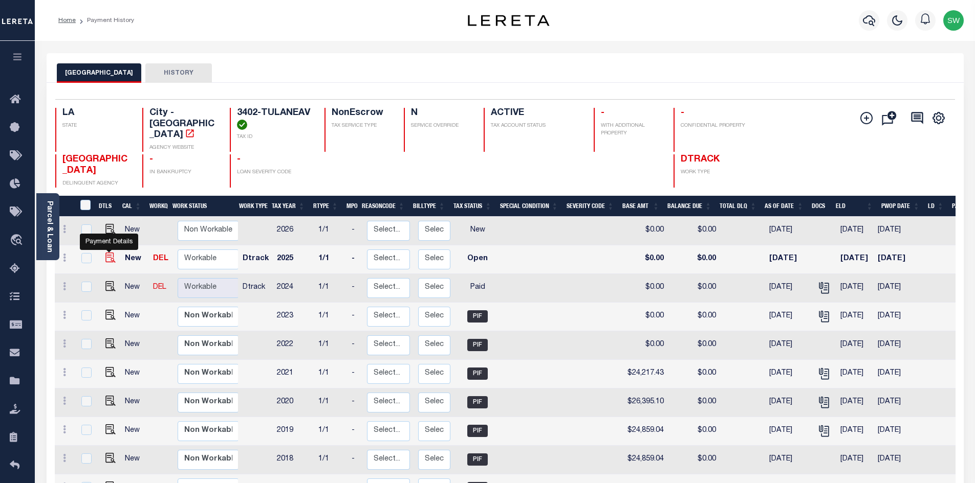
click at [110, 260] on img "" at bounding box center [110, 258] width 10 height 10
checkbox input "true"
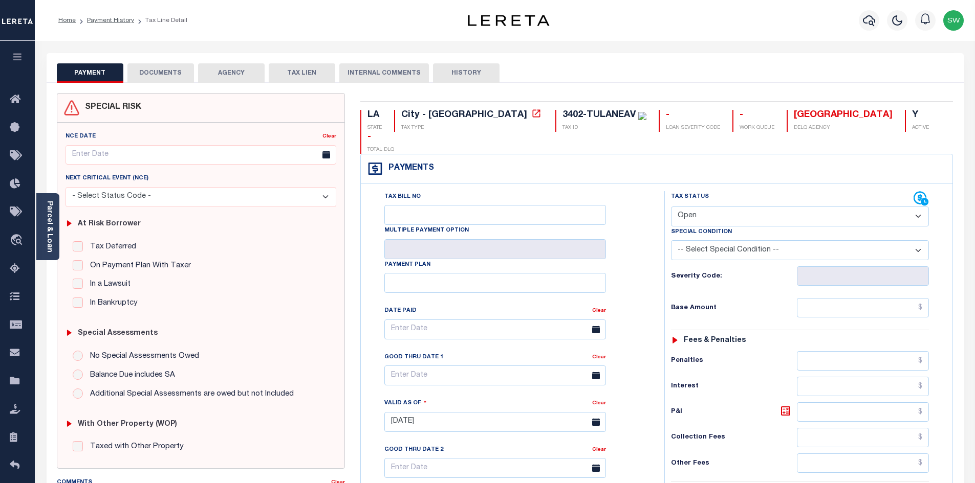
click at [919, 207] on select "- Select Status Code - Open Due/Unpaid Paid Incomplete No Tax Due Internal Refu…" at bounding box center [800, 217] width 258 height 20
select select "PYD"
click at [671, 207] on select "- Select Status Code - Open Due/Unpaid Paid Incomplete No Tax Due Internal Refu…" at bounding box center [800, 217] width 258 height 20
type input "[DATE]"
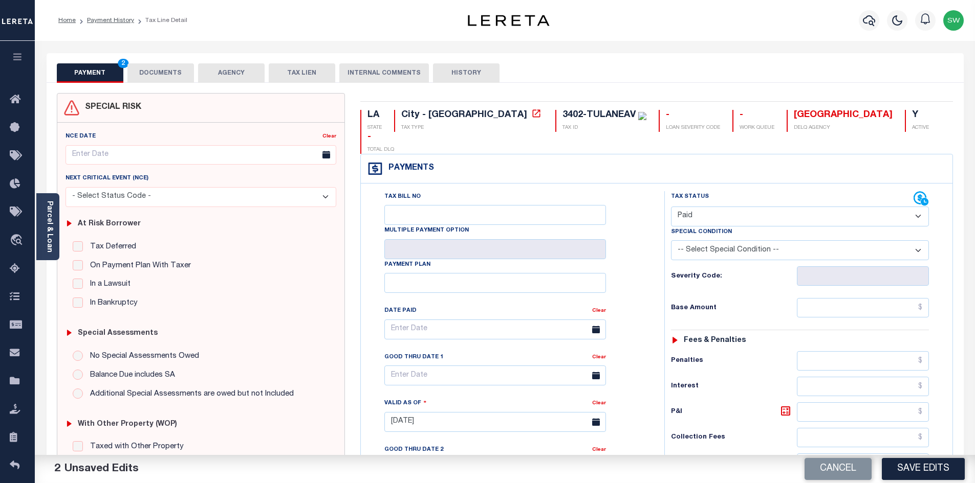
click at [646, 239] on div "Tax Bill No Multiple Payment Option Payment Plan Clear" at bounding box center [510, 334] width 278 height 287
click at [820, 298] on input "text" at bounding box center [862, 307] width 132 height 19
type input "$25,649.38"
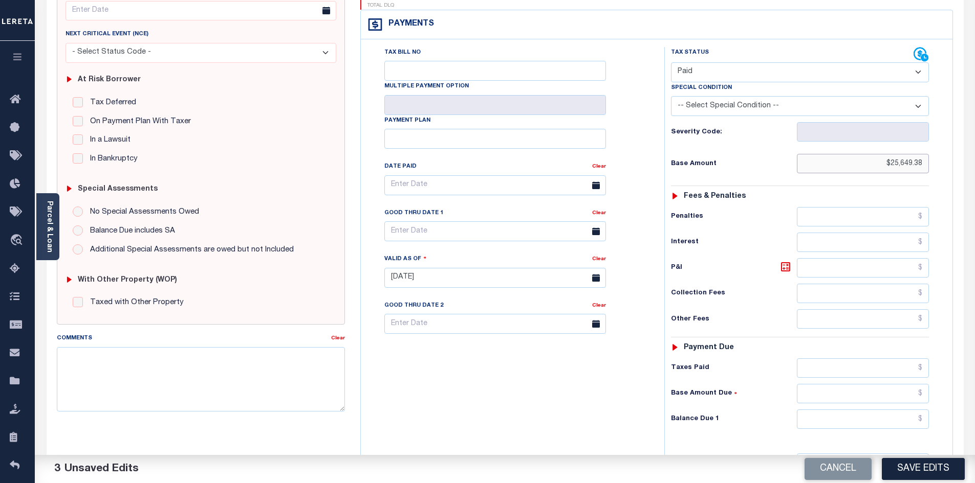
scroll to position [152, 0]
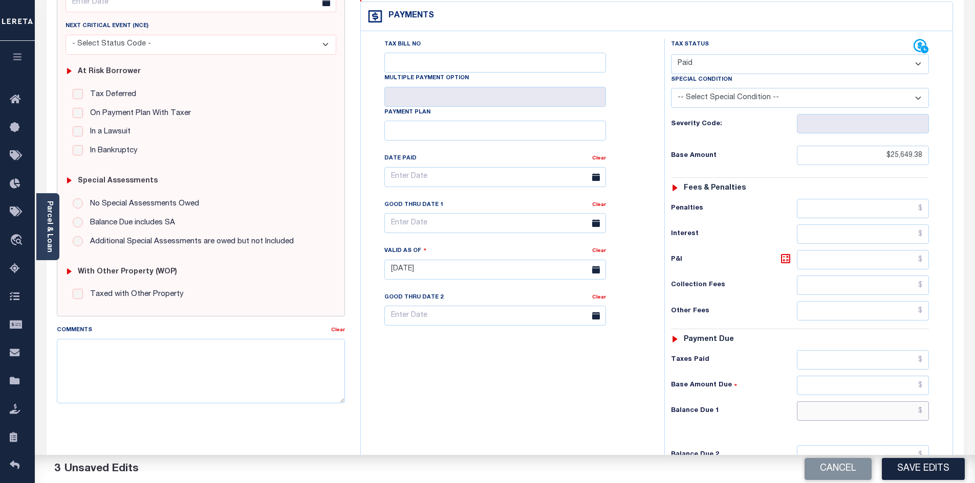
click at [855, 402] on input "text" at bounding box center [862, 411] width 132 height 19
type input "$27,701.33"
drag, startPoint x: 784, startPoint y: 238, endPoint x: 612, endPoint y: 319, distance: 189.7
click at [784, 253] on icon at bounding box center [785, 259] width 12 height 12
type input "$2,051.95"
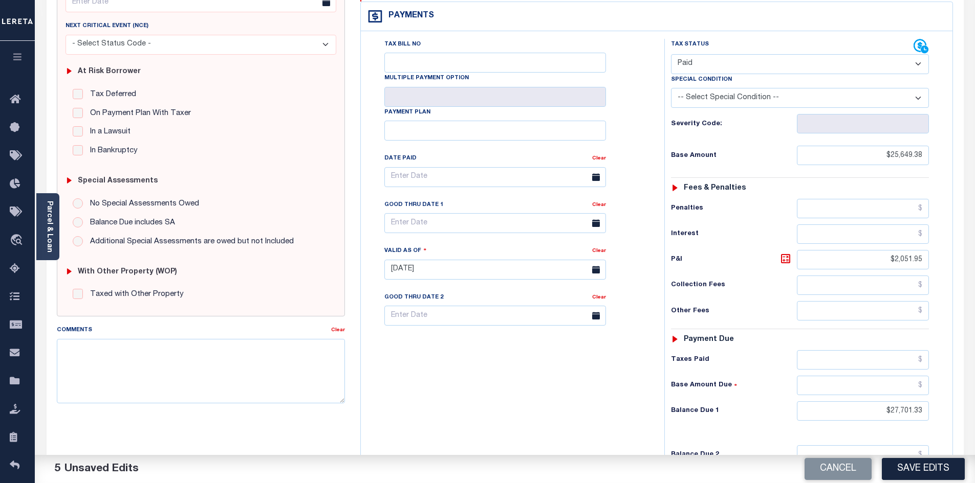
click at [495, 350] on div "Tax Bill No Multiple Payment Option Payment Plan Clear" at bounding box center [509, 265] width 293 height 452
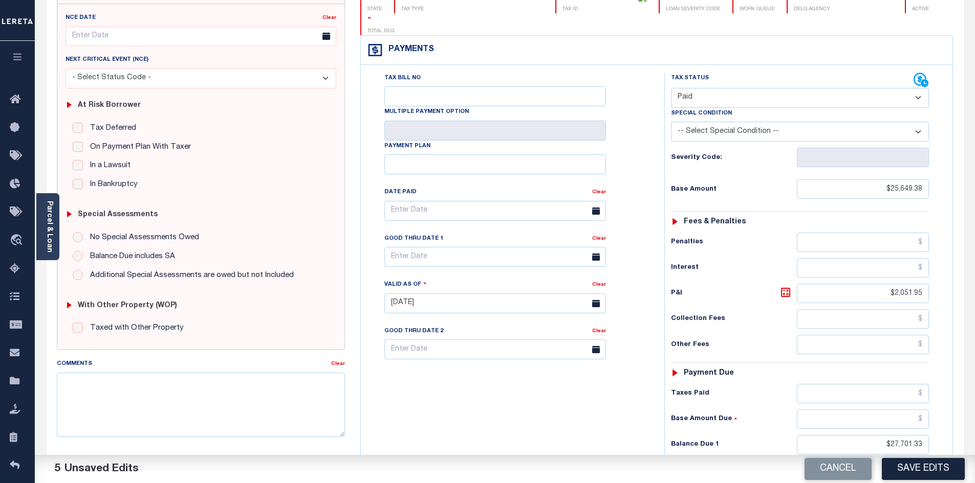
scroll to position [0, 0]
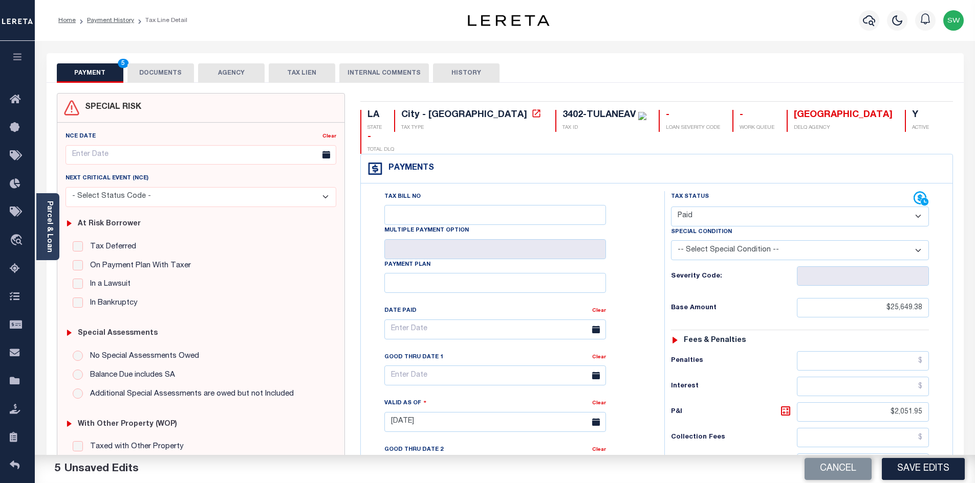
click at [172, 76] on button "DOCUMENTS" at bounding box center [160, 72] width 67 height 19
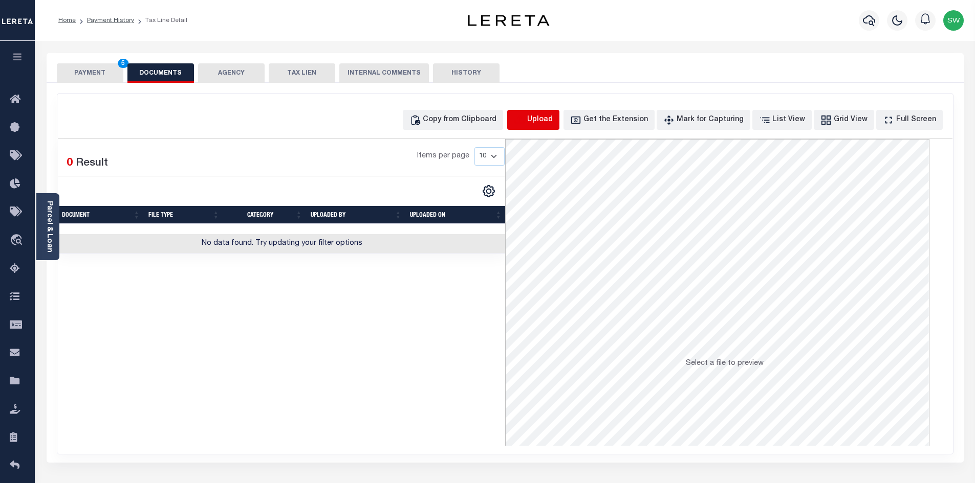
click at [525, 124] on icon "button" at bounding box center [519, 120] width 11 height 11
select select "POP"
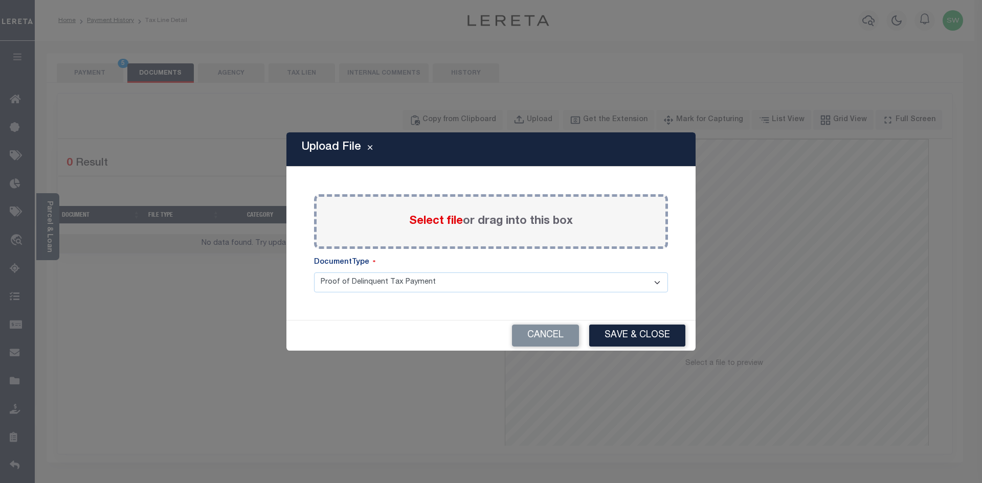
click at [426, 229] on label "Select file or drag into this box" at bounding box center [491, 221] width 164 height 17
click at [0, 0] on input "Select file or drag into this box" at bounding box center [0, 0] width 0 height 0
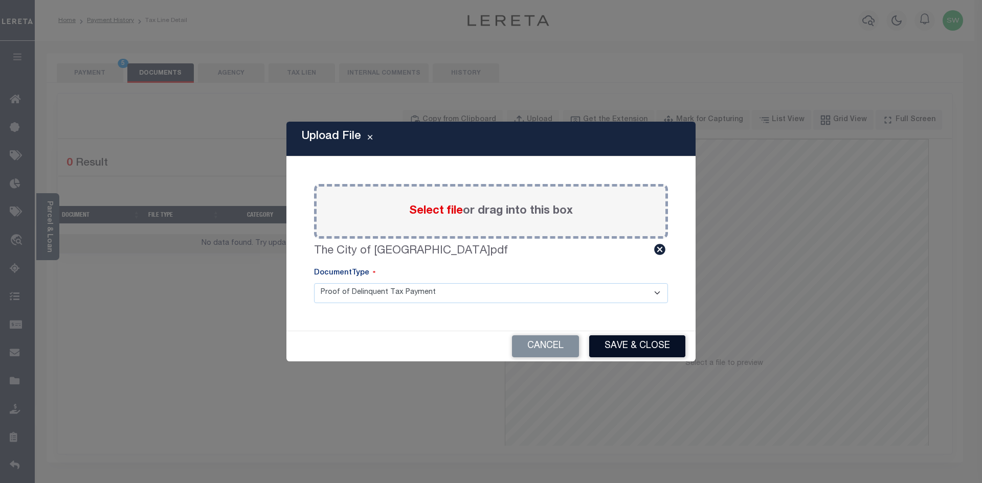
click at [636, 347] on button "Save & Close" at bounding box center [637, 347] width 96 height 22
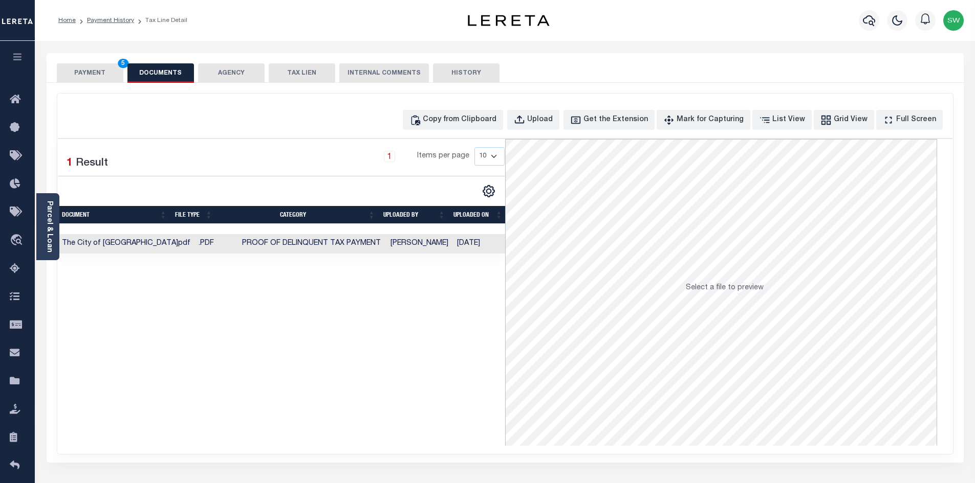
click at [100, 74] on button "PAYMENT 5" at bounding box center [90, 72] width 67 height 19
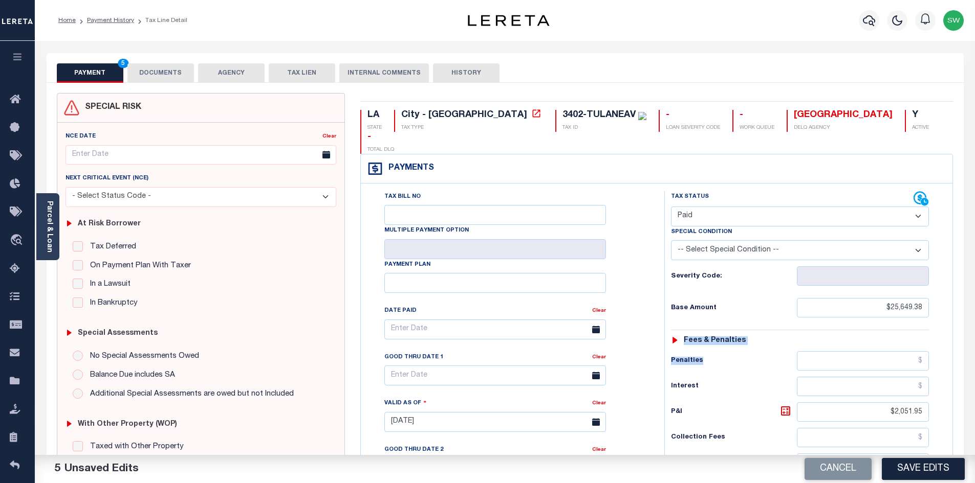
drag, startPoint x: 974, startPoint y: 301, endPoint x: 966, endPoint y: 341, distance: 40.1
click at [966, 341] on div "Parcel & Loan Tax Bill Details 3402-TULANEAV TAX ID" at bounding box center [505, 405] width 940 height 729
click at [922, 207] on select "- Select Status Code - Open Due/Unpaid Paid Incomplete No Tax Due Internal Refu…" at bounding box center [800, 217] width 258 height 20
select select "DUE"
click at [671, 207] on select "- Select Status Code - Open Due/Unpaid Paid Incomplete No Tax Due Internal Refu…" at bounding box center [800, 217] width 258 height 20
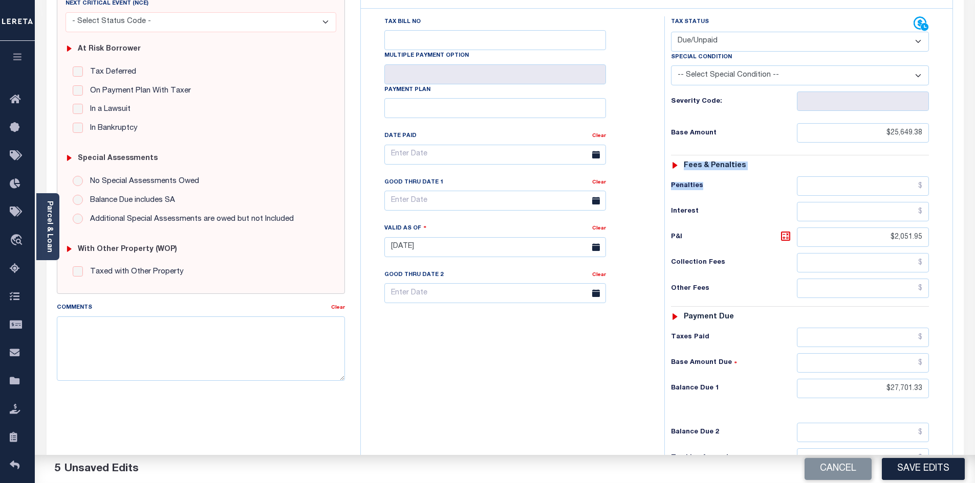
scroll to position [191, 0]
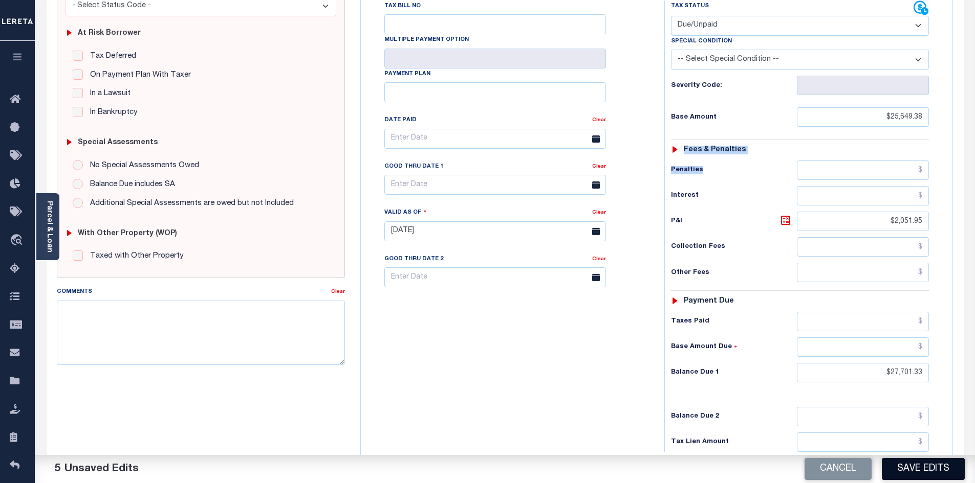
click at [912, 475] on button "Save Edits" at bounding box center [922, 469] width 83 height 22
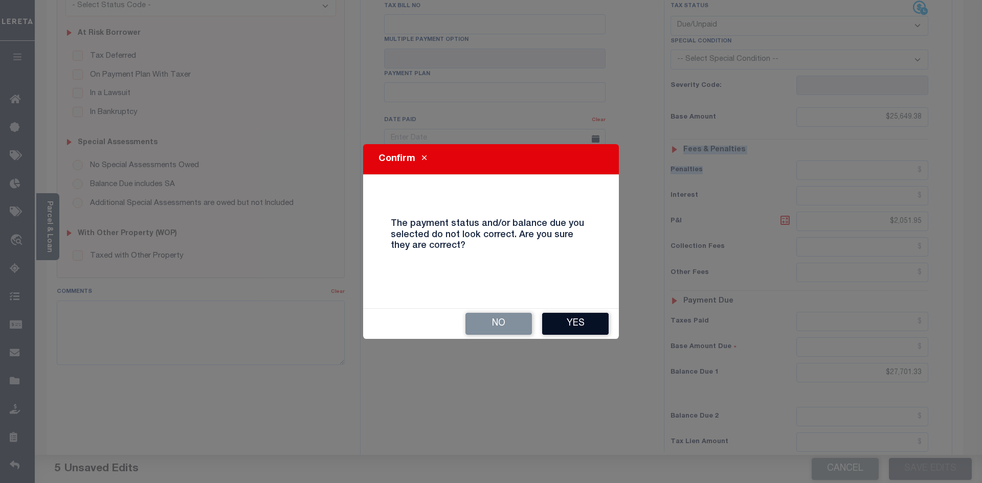
click at [563, 319] on button "Yes" at bounding box center [575, 324] width 67 height 22
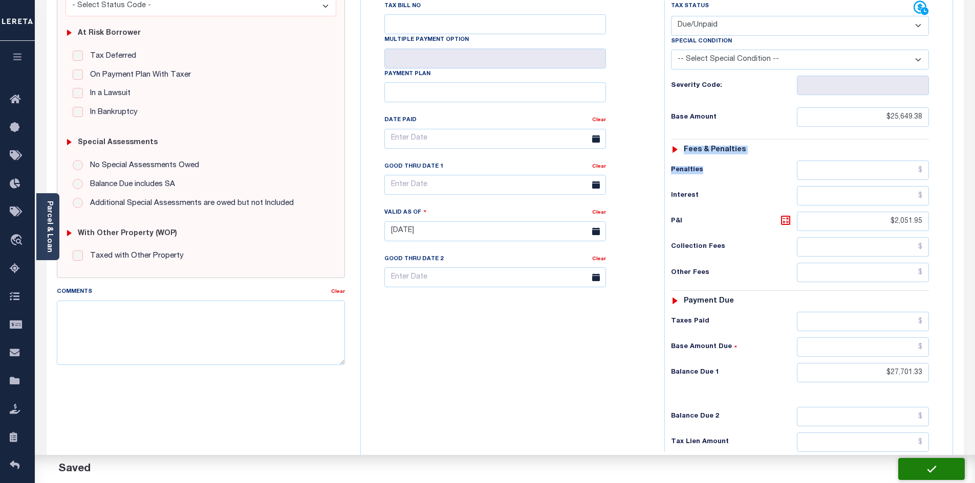
checkbox input "false"
type input "$25,649.38"
type input "$2,051.95"
type input "$27,701.33"
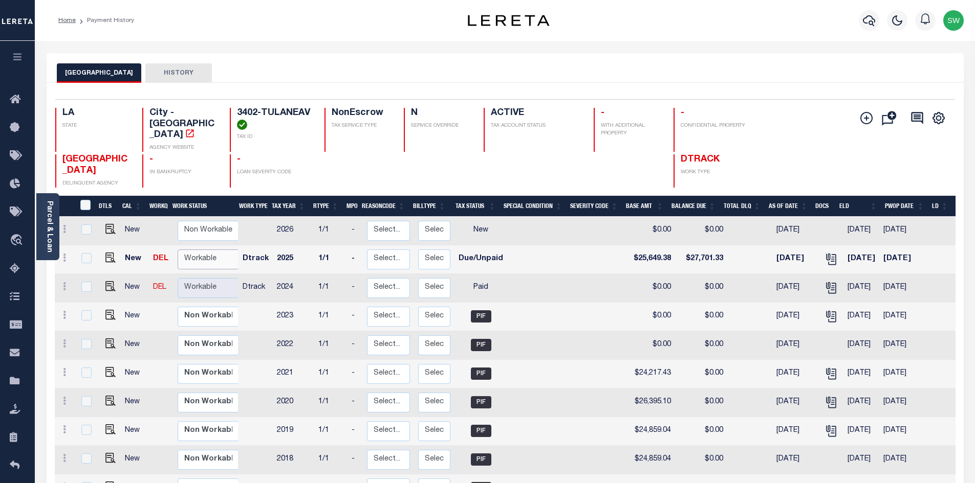
click at [194, 260] on select "Non Workable Workable" at bounding box center [208, 260] width 61 height 20
checkbox input "true"
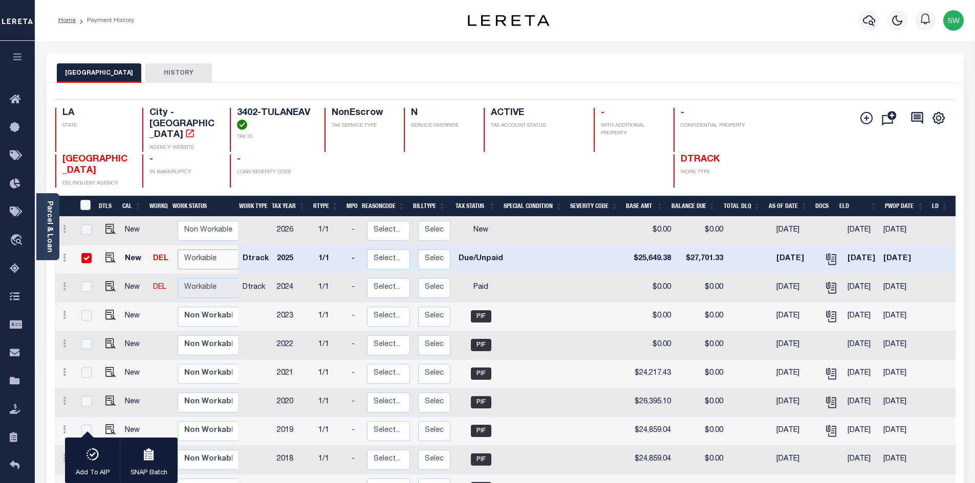
select select "true"
click at [178, 251] on select "Non Workable Workable" at bounding box center [208, 260] width 61 height 20
checkbox input "false"
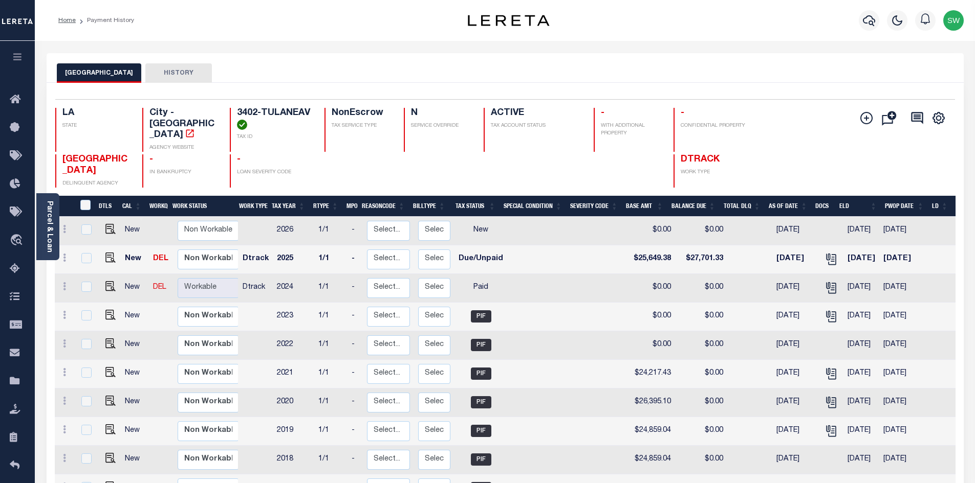
click at [336, 64] on div "NEW ORLEANS CITY HISTORY" at bounding box center [505, 72] width 896 height 19
click at [873, 21] on icon "button" at bounding box center [868, 20] width 12 height 12
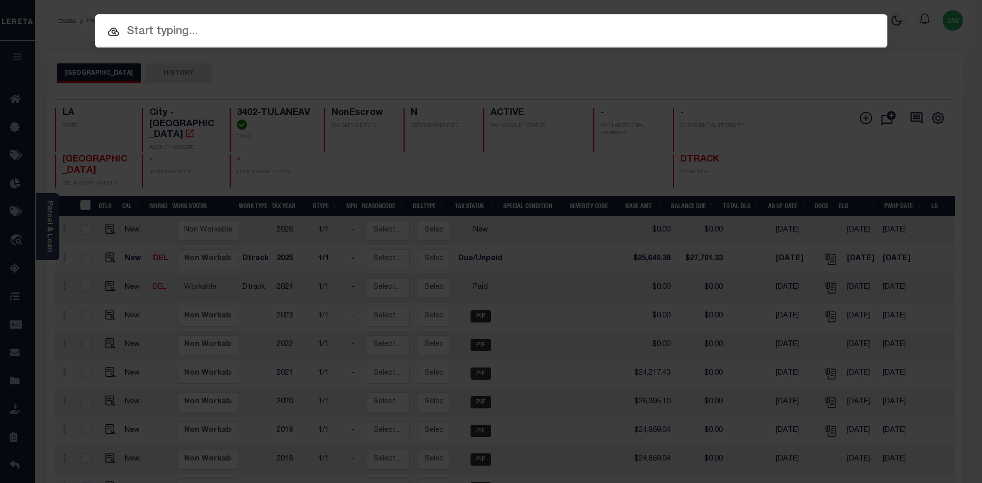
click at [190, 33] on input "text" at bounding box center [491, 32] width 792 height 18
paste input "3404-LEONIDASST"
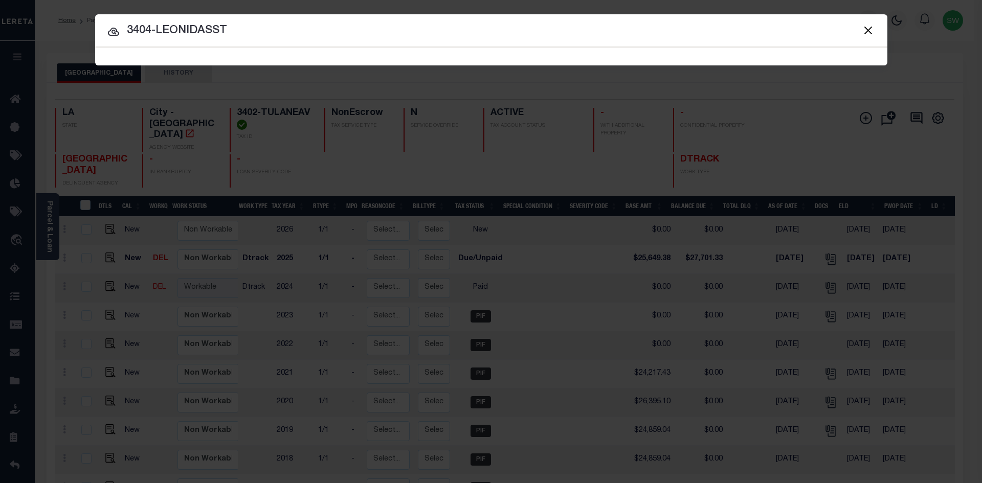
type input "3404-LEONIDASST"
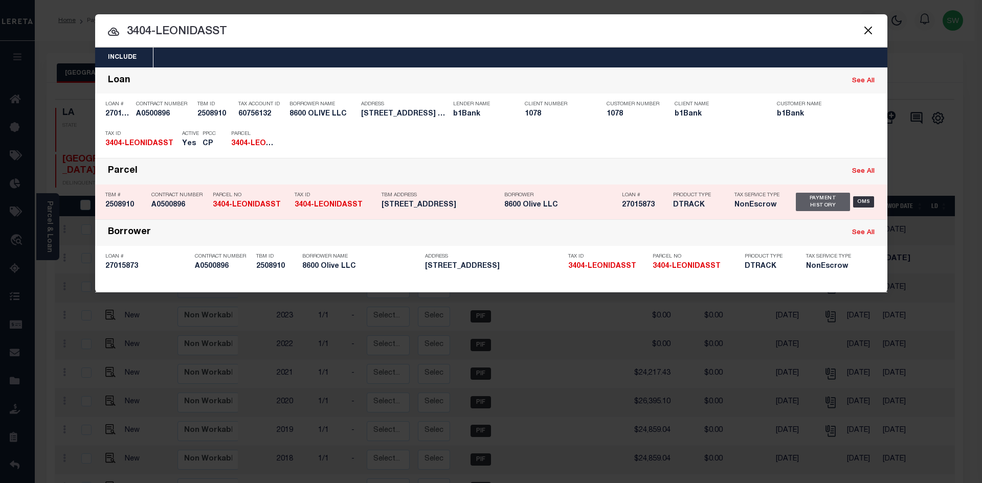
click at [838, 202] on div "Payment History" at bounding box center [823, 202] width 55 height 18
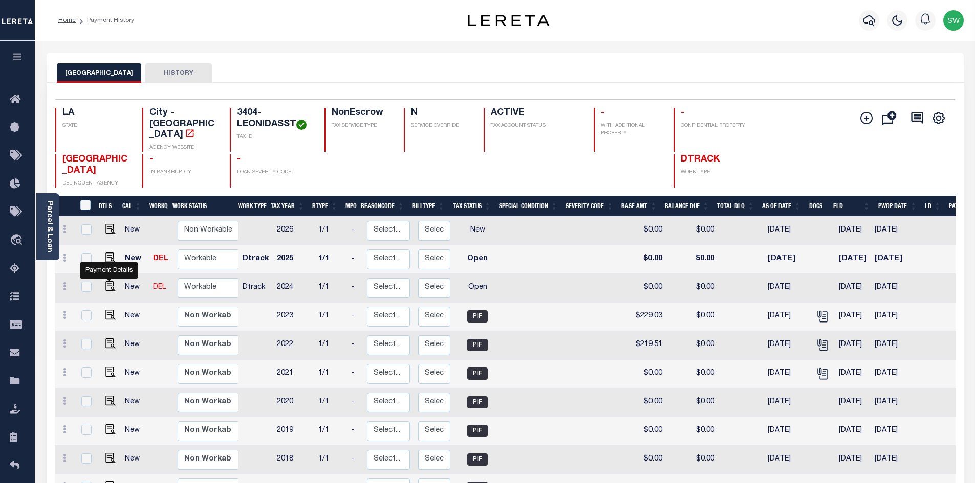
drag, startPoint x: 107, startPoint y: 289, endPoint x: 238, endPoint y: 299, distance: 131.4
click at [107, 289] on img "" at bounding box center [110, 286] width 10 height 10
checkbox input "true"
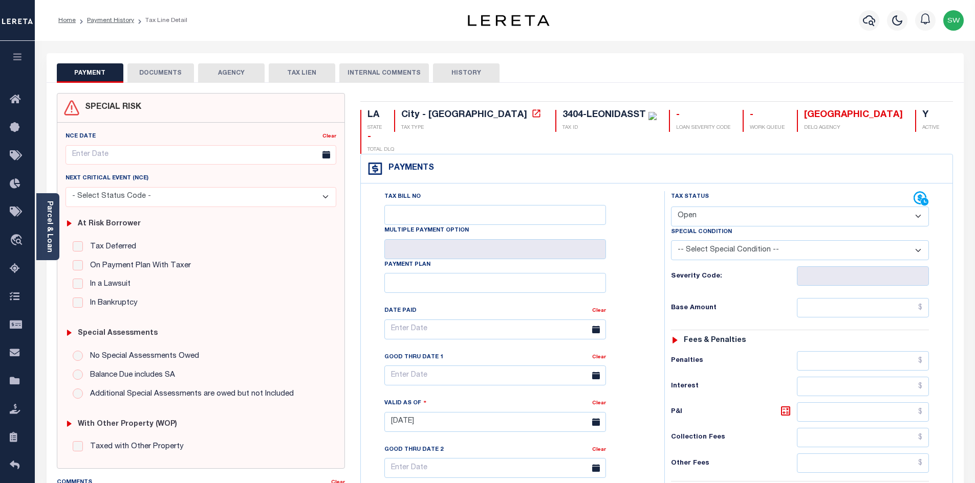
click at [921, 207] on select "- Select Status Code - Open Due/Unpaid Paid Incomplete No Tax Due Internal Refu…" at bounding box center [800, 217] width 258 height 20
select select "PYD"
click at [671, 207] on select "- Select Status Code - Open Due/Unpaid Paid Incomplete No Tax Due Internal Refu…" at bounding box center [800, 217] width 258 height 20
type input "[DATE]"
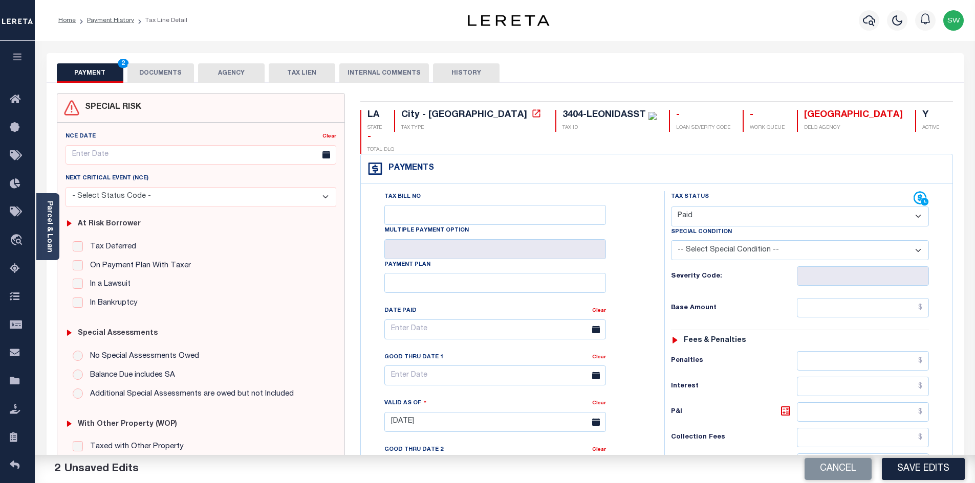
click at [640, 211] on div "Tax Bill No Multiple Payment Option Payment Plan Clear" at bounding box center [510, 334] width 278 height 287
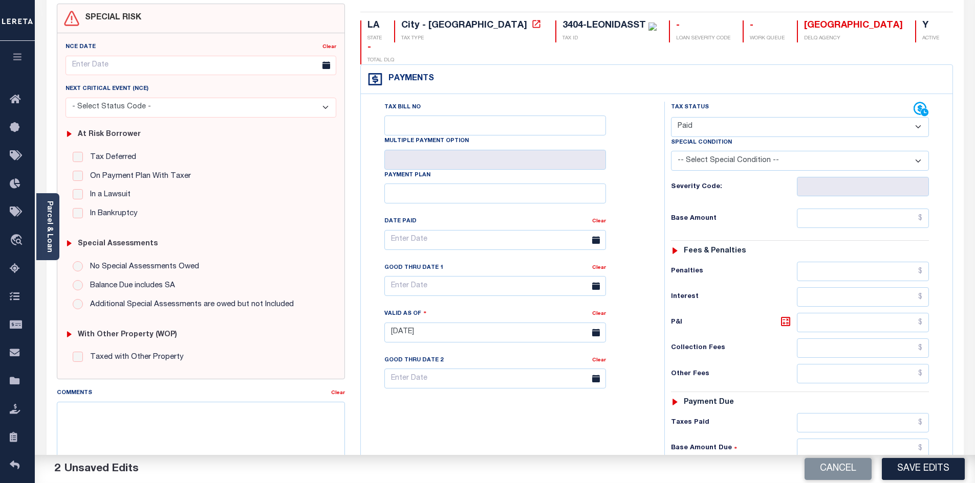
scroll to position [94, 0]
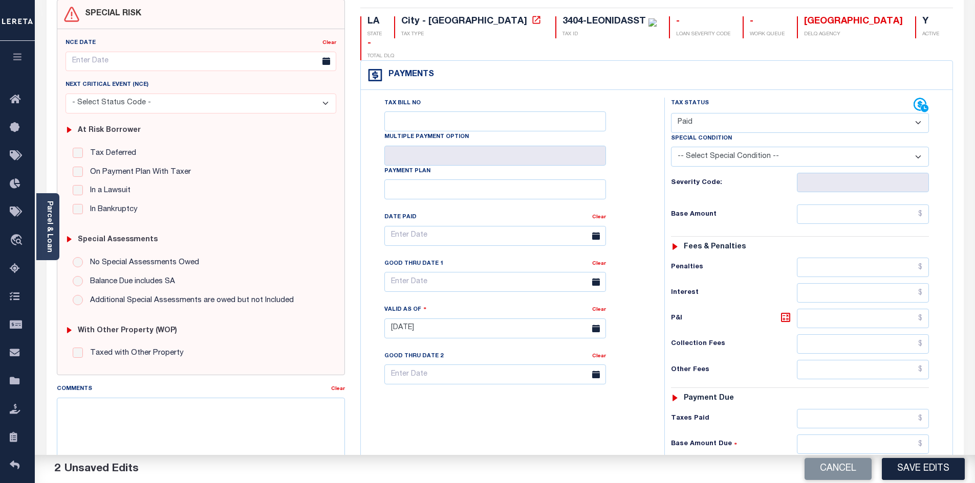
click at [834, 460] on input "text" at bounding box center [862, 469] width 132 height 19
type input "$0.00"
click at [585, 410] on div "Tax Bill No Multiple Payment Option Payment Plan Clear" at bounding box center [509, 324] width 293 height 452
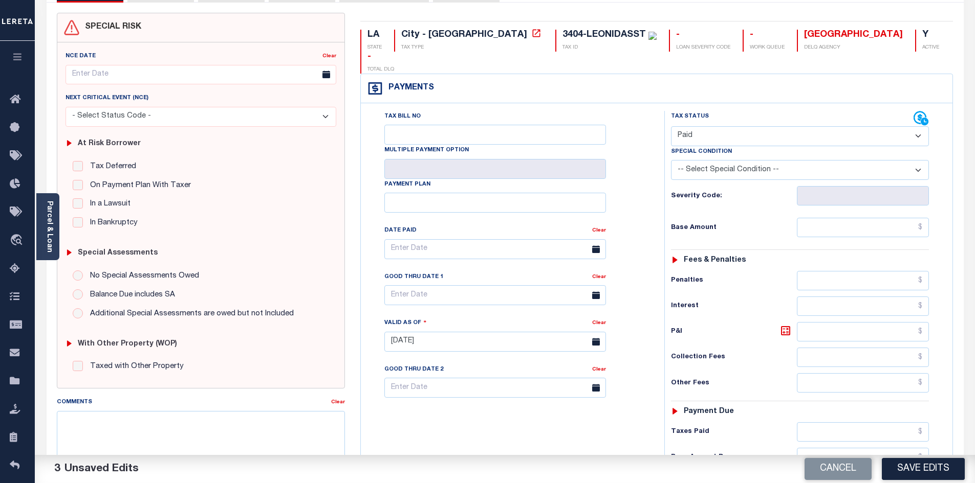
scroll to position [0, 0]
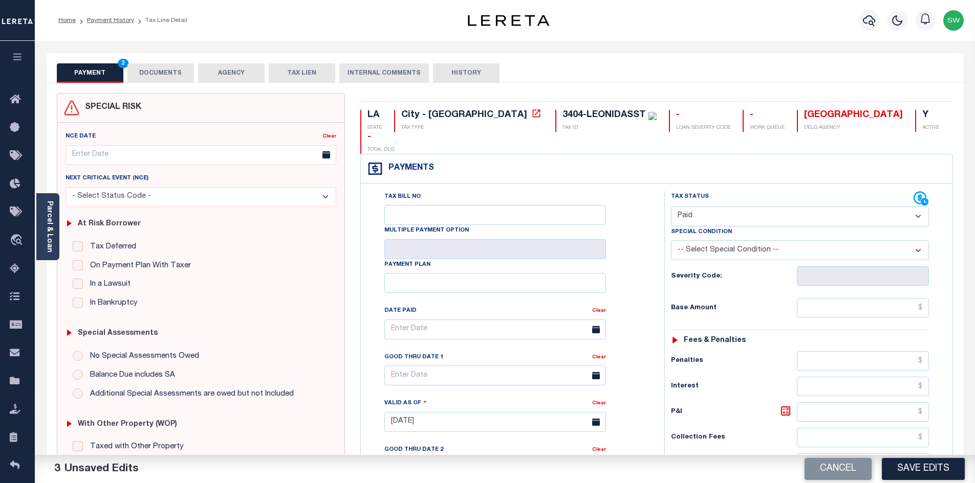
click at [141, 66] on button "DOCUMENTS" at bounding box center [160, 72] width 67 height 19
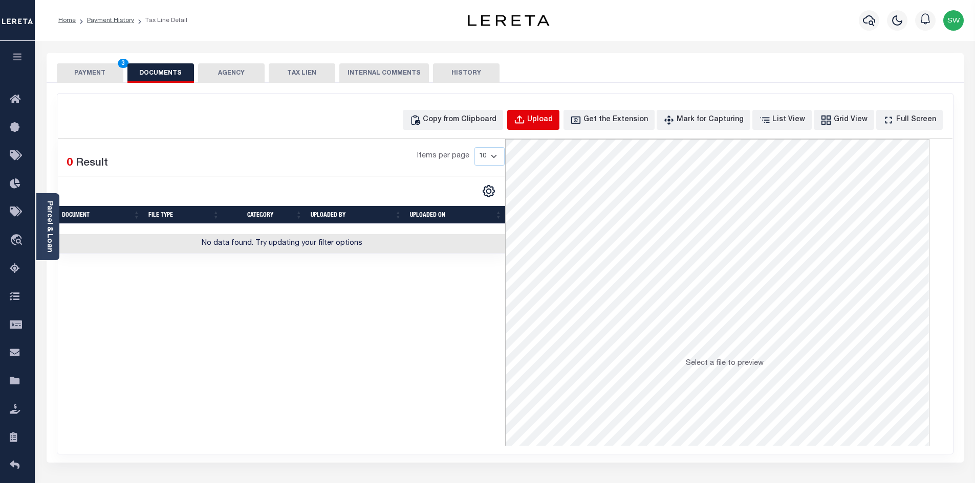
click at [559, 126] on button "Upload" at bounding box center [533, 120] width 52 height 20
select select "POP"
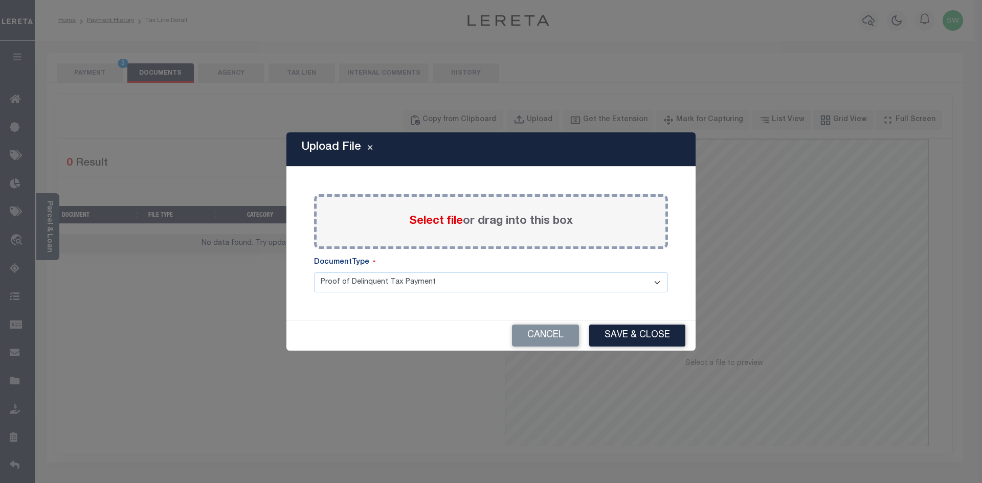
click at [442, 223] on span "Select file" at bounding box center [436, 221] width 54 height 11
click at [0, 0] on input "Select file or drag into this box" at bounding box center [0, 0] width 0 height 0
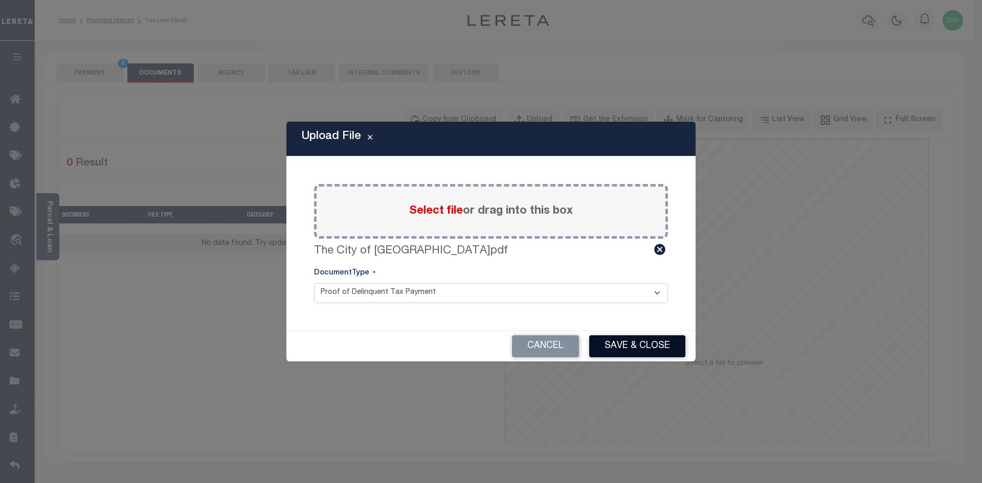
click at [633, 337] on button "Save & Close" at bounding box center [637, 347] width 96 height 22
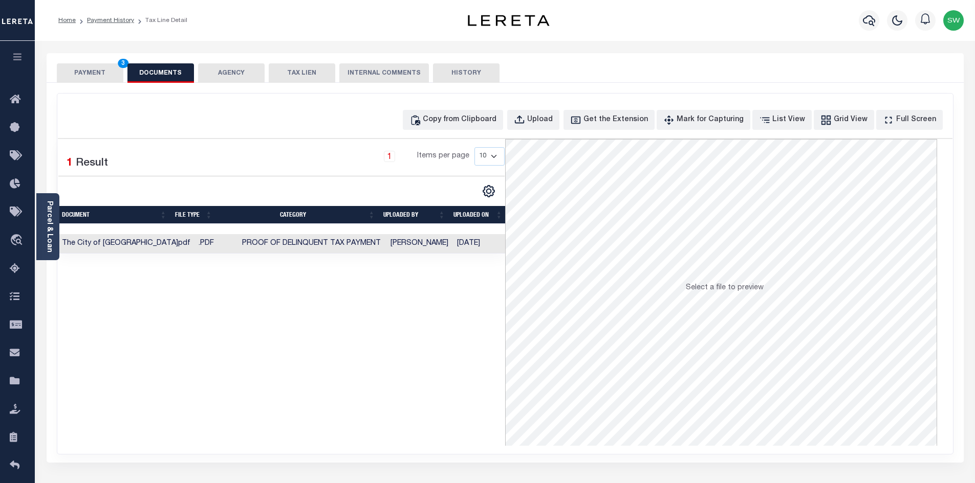
drag, startPoint x: 102, startPoint y: 72, endPoint x: 203, endPoint y: 85, distance: 101.7
click at [103, 72] on button "PAYMENT 3" at bounding box center [90, 72] width 67 height 19
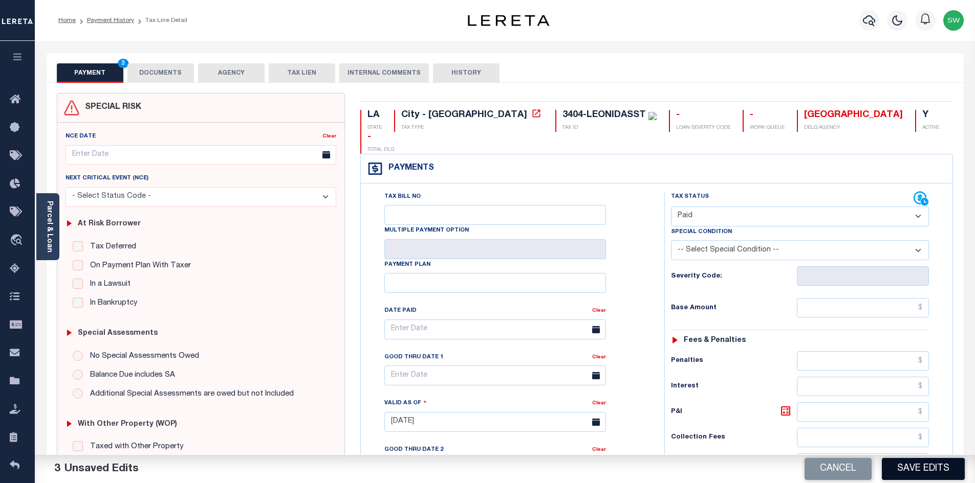
click at [931, 463] on button "Save Edits" at bounding box center [922, 469] width 83 height 22
checkbox input "false"
type input "$0"
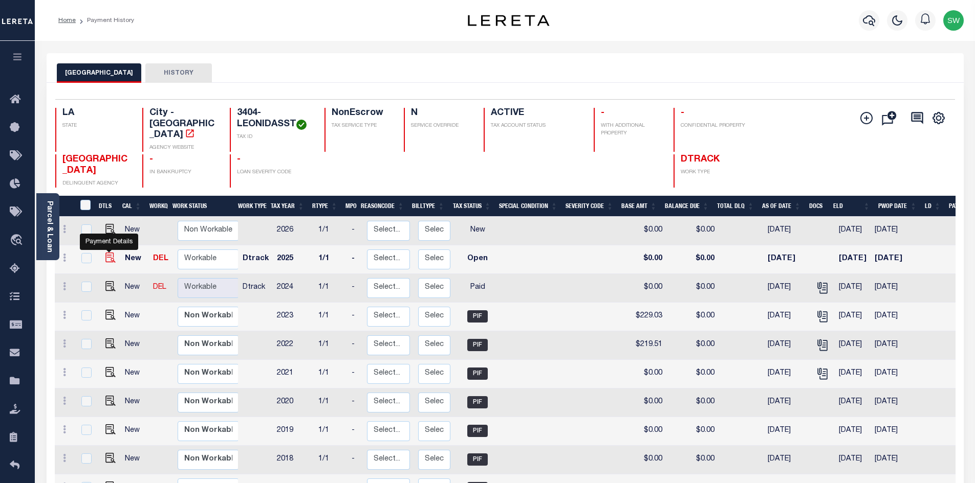
click at [113, 259] on img "" at bounding box center [110, 258] width 10 height 10
checkbox input "true"
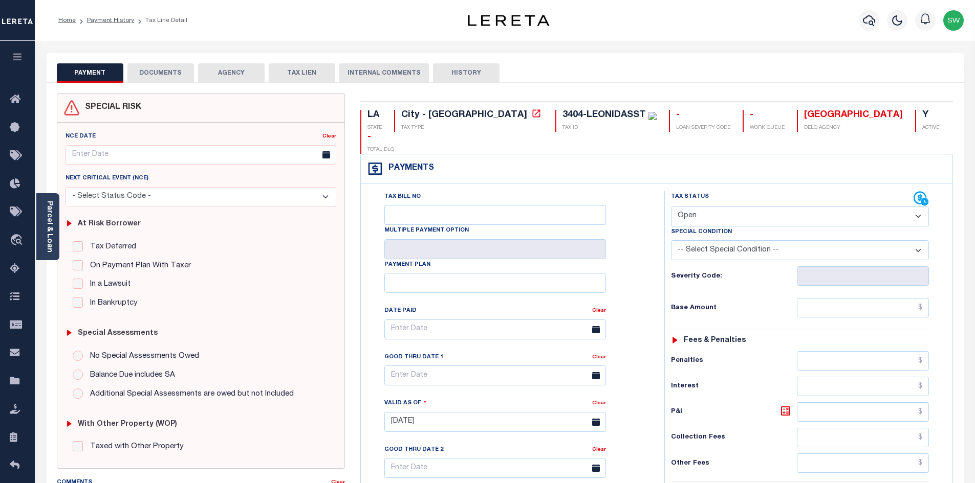
click at [919, 207] on select "- Select Status Code - Open Due/Unpaid Paid Incomplete No Tax Due Internal Refu…" at bounding box center [800, 217] width 258 height 20
select select "PYD"
click at [671, 207] on select "- Select Status Code - Open Due/Unpaid Paid Incomplete No Tax Due Internal Refu…" at bounding box center [800, 217] width 258 height 20
type input "[DATE]"
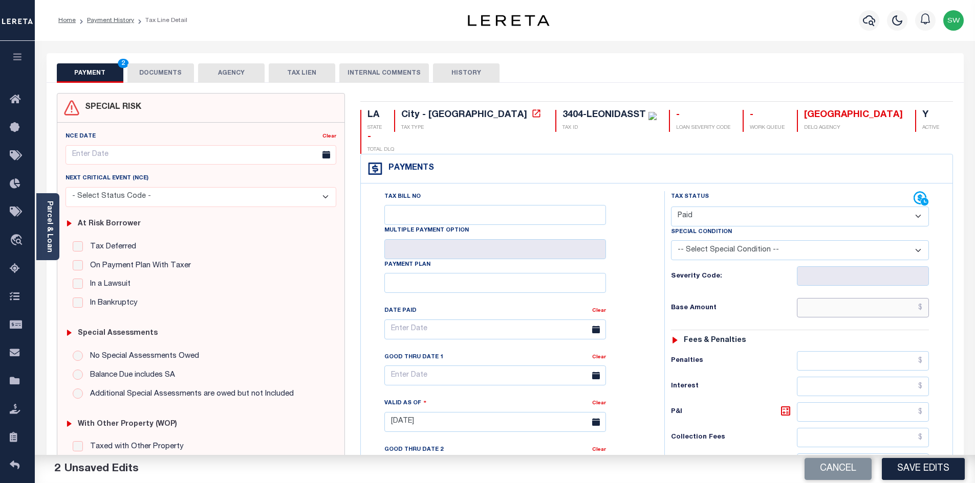
click at [850, 298] on input "text" at bounding box center [862, 307] width 132 height 19
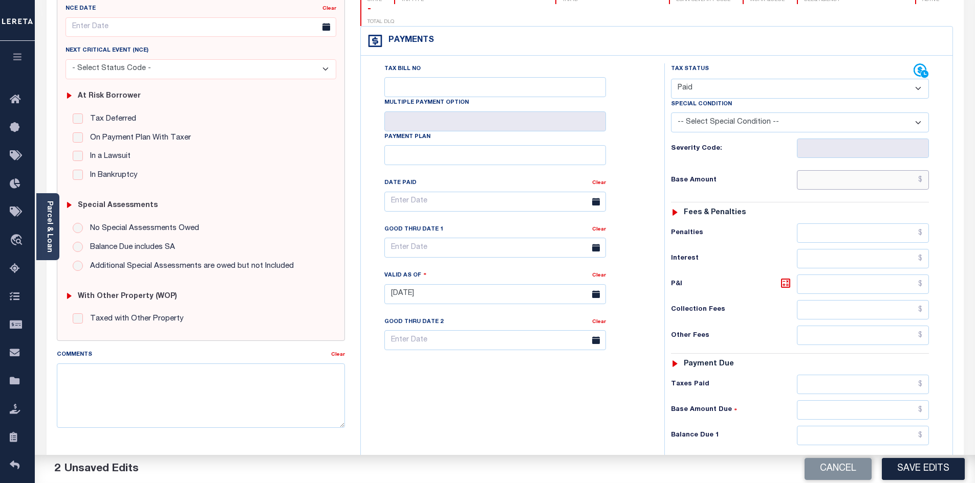
scroll to position [128, 0]
click at [850, 426] on input "text" at bounding box center [862, 435] width 132 height 19
type input "$0.00"
click at [538, 357] on div "Tax Bill No Multiple Payment Option Payment Plan Clear" at bounding box center [509, 289] width 293 height 452
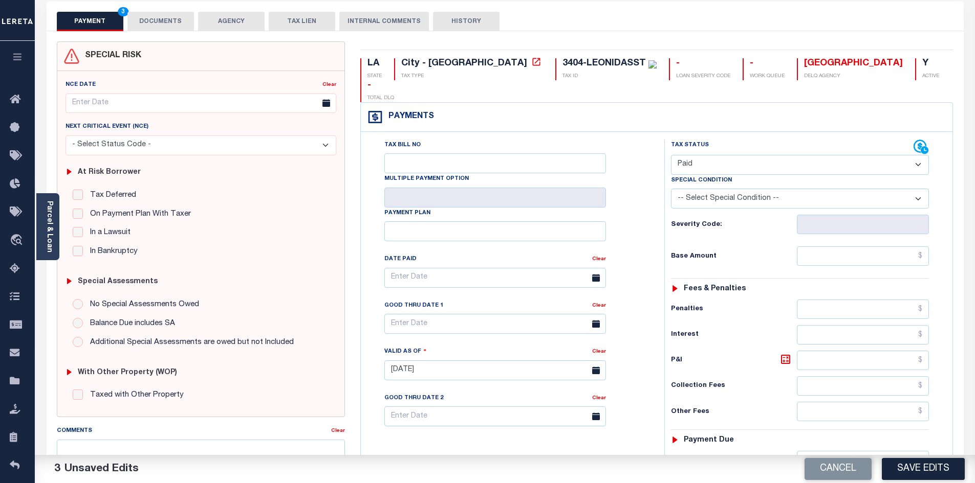
scroll to position [0, 0]
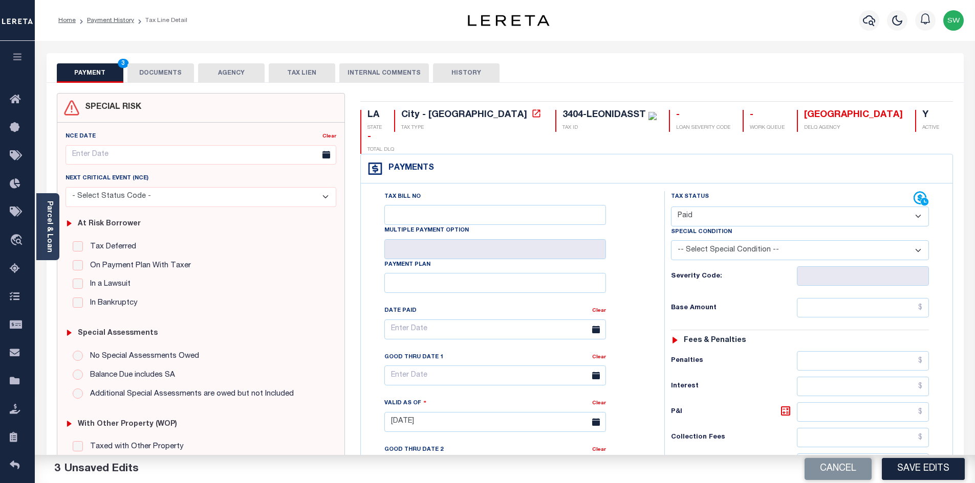
click at [160, 81] on button "DOCUMENTS" at bounding box center [160, 72] width 67 height 19
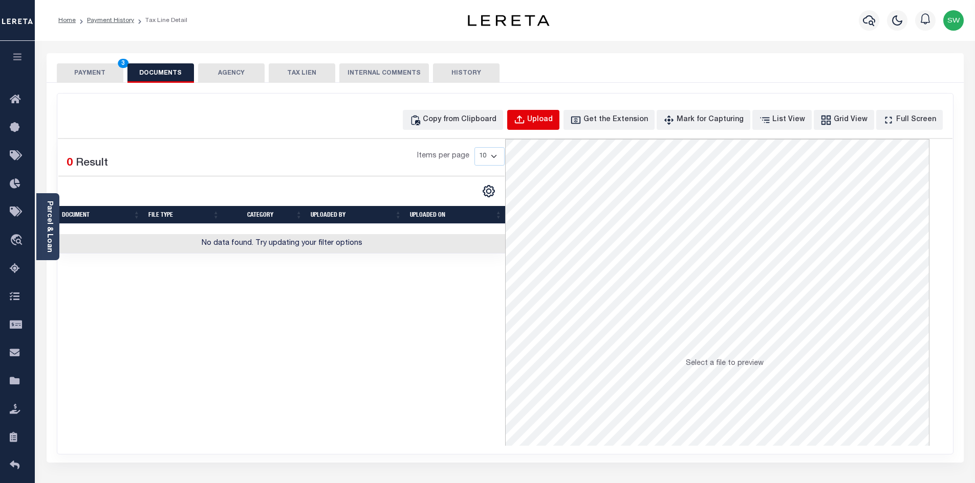
click at [552, 123] on div "Upload" at bounding box center [540, 120] width 26 height 11
select select "POP"
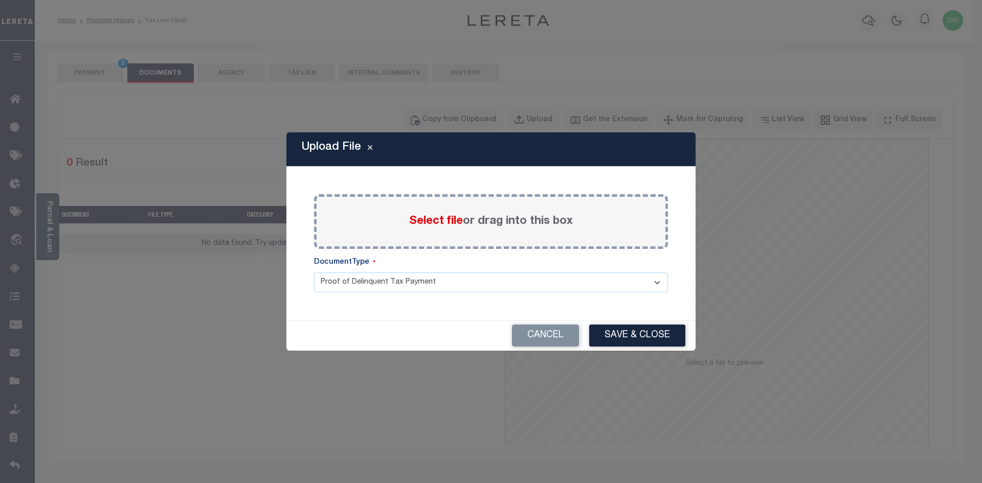
click at [442, 220] on span "Select file" at bounding box center [436, 221] width 54 height 11
click at [0, 0] on input "Select file or drag into this box" at bounding box center [0, 0] width 0 height 0
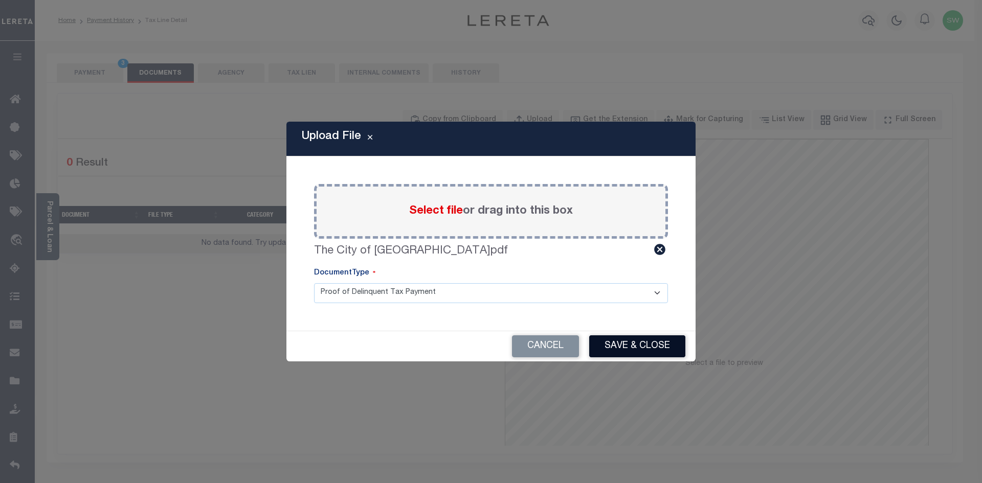
click at [653, 350] on button "Save & Close" at bounding box center [637, 347] width 96 height 22
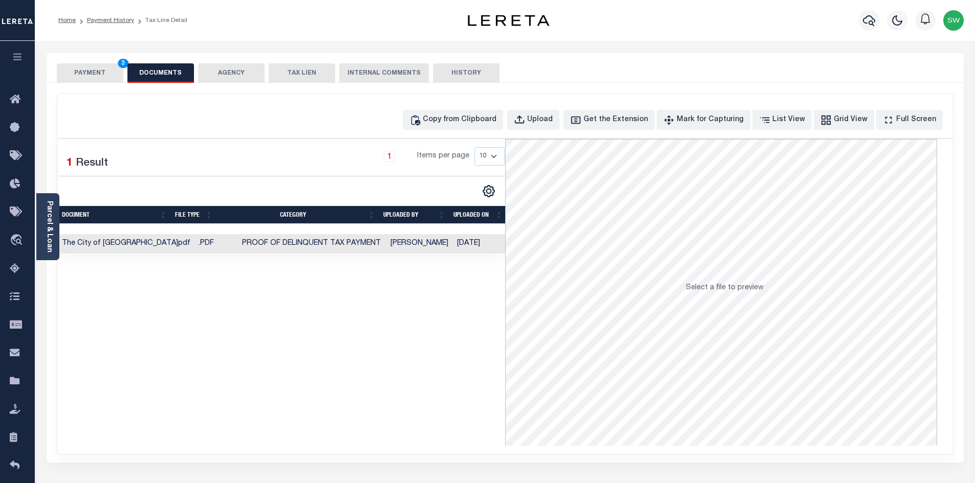
click at [87, 73] on button "PAYMENT 3" at bounding box center [90, 72] width 67 height 19
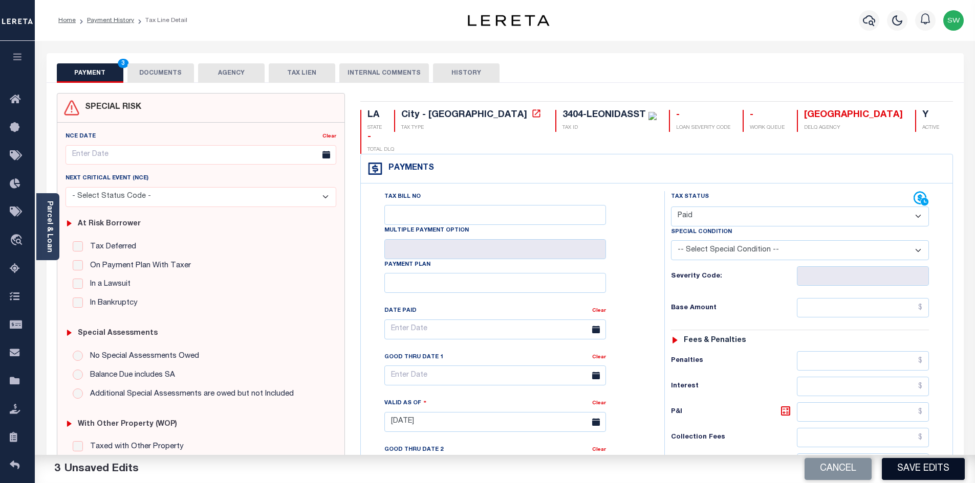
click at [919, 471] on button "Save Edits" at bounding box center [922, 469] width 83 height 22
checkbox input "false"
type input "$0"
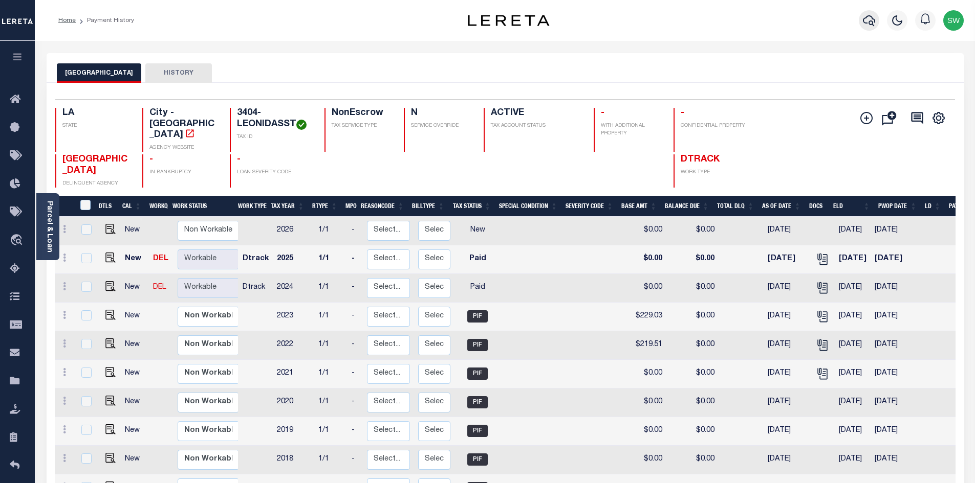
click at [866, 20] on icon "button" at bounding box center [868, 20] width 12 height 12
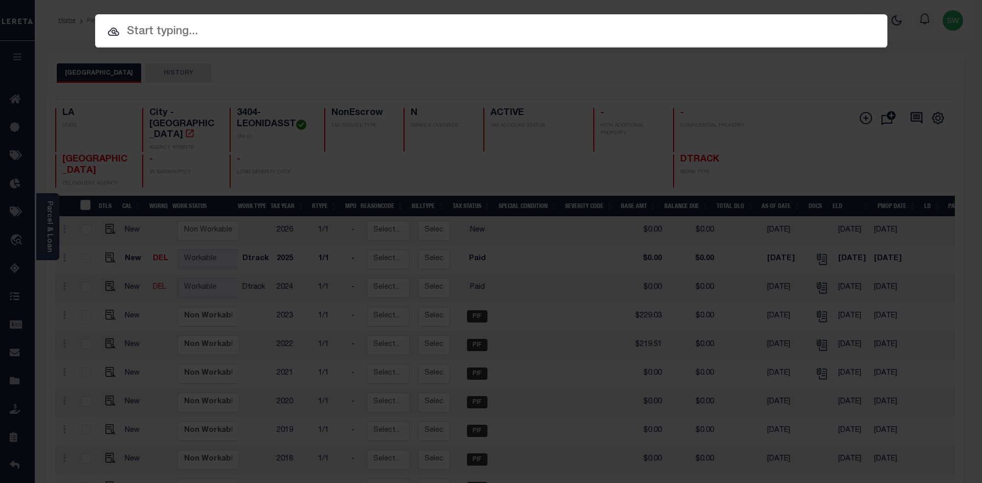
click at [135, 32] on input "text" at bounding box center [491, 32] width 792 height 18
paste input "3408-LEONIDASST"
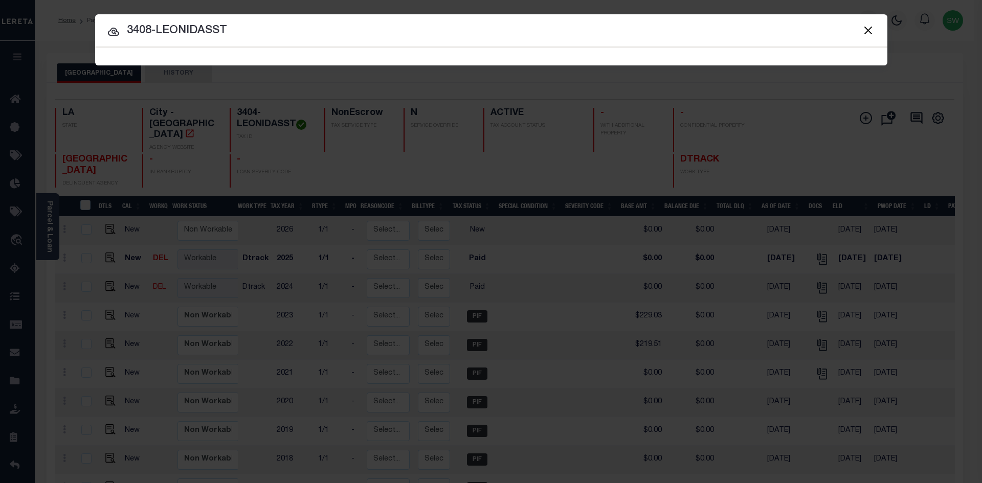
click at [278, 37] on input "3408-LEONIDASST" at bounding box center [491, 31] width 792 height 18
type input "3408-LEONIDASST"
click at [247, 35] on input "3408-LEONIDASST" at bounding box center [491, 31] width 792 height 18
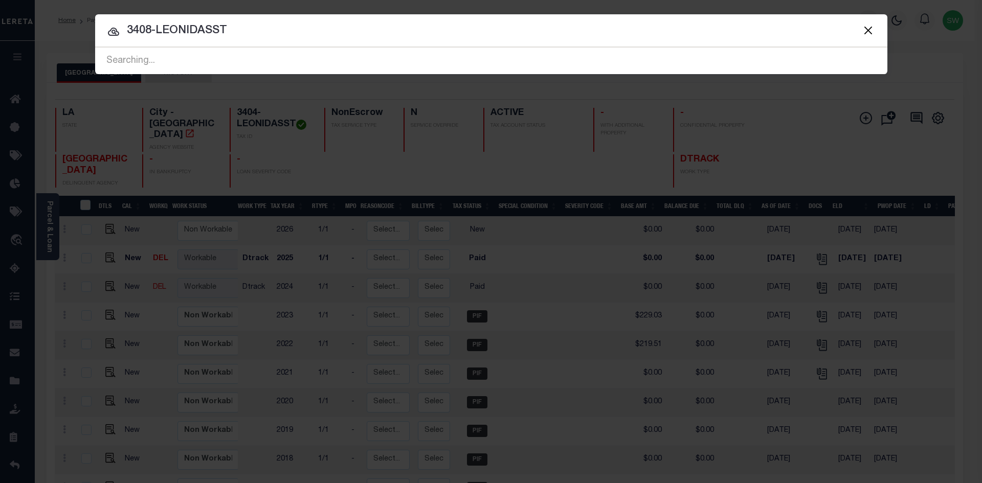
click at [116, 34] on icon at bounding box center [113, 32] width 11 height 8
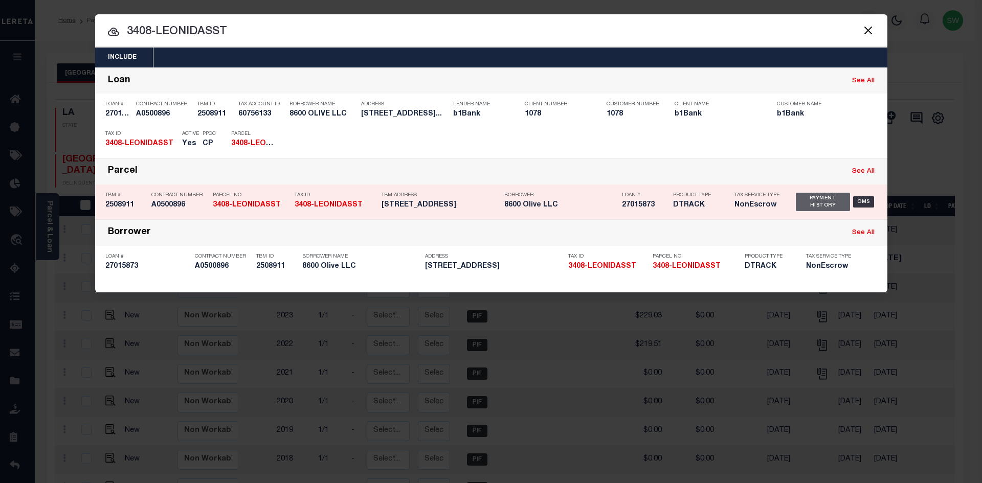
click at [809, 205] on div "Payment History" at bounding box center [823, 202] width 55 height 18
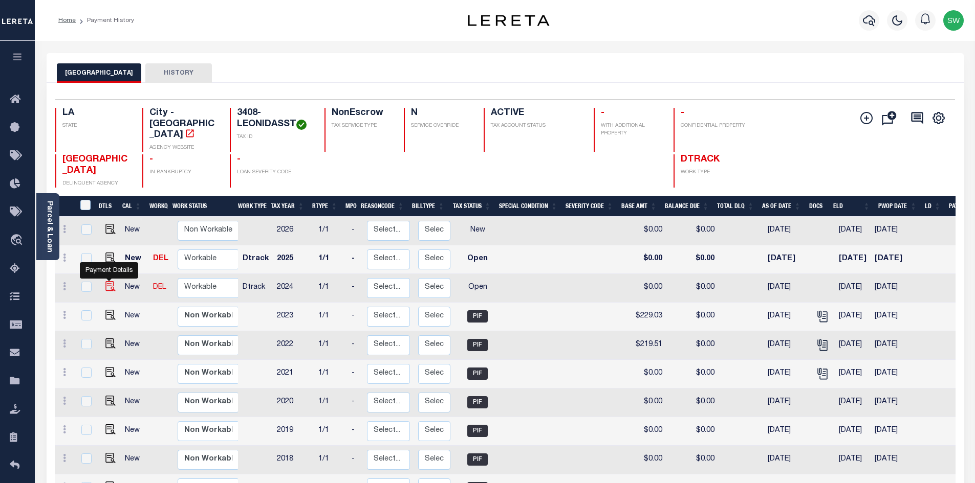
click at [107, 286] on img "" at bounding box center [110, 286] width 10 height 10
checkbox input "true"
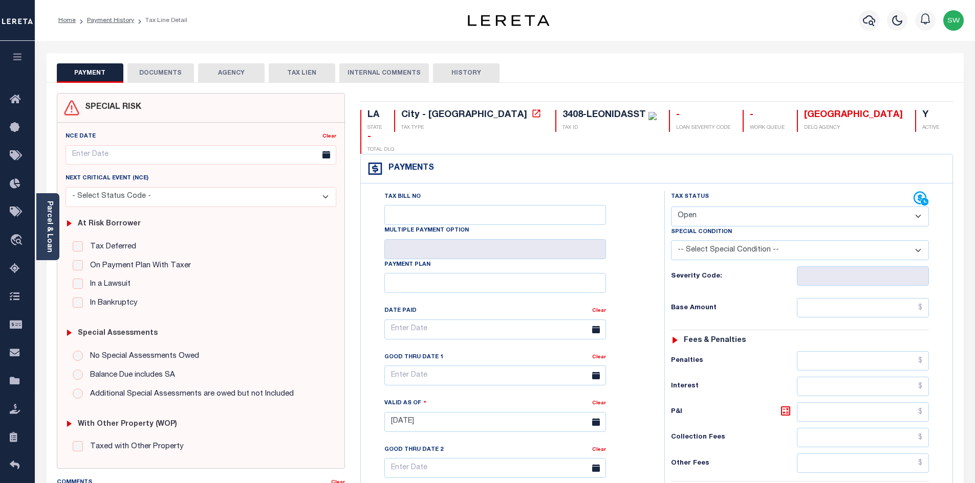
click at [918, 207] on select "- Select Status Code - Open Due/Unpaid Paid Incomplete No Tax Due Internal Refu…" at bounding box center [800, 217] width 258 height 20
select select "PYD"
click at [671, 207] on select "- Select Status Code - Open Due/Unpaid Paid Incomplete No Tax Due Internal Refu…" at bounding box center [800, 217] width 258 height 20
type input "[DATE]"
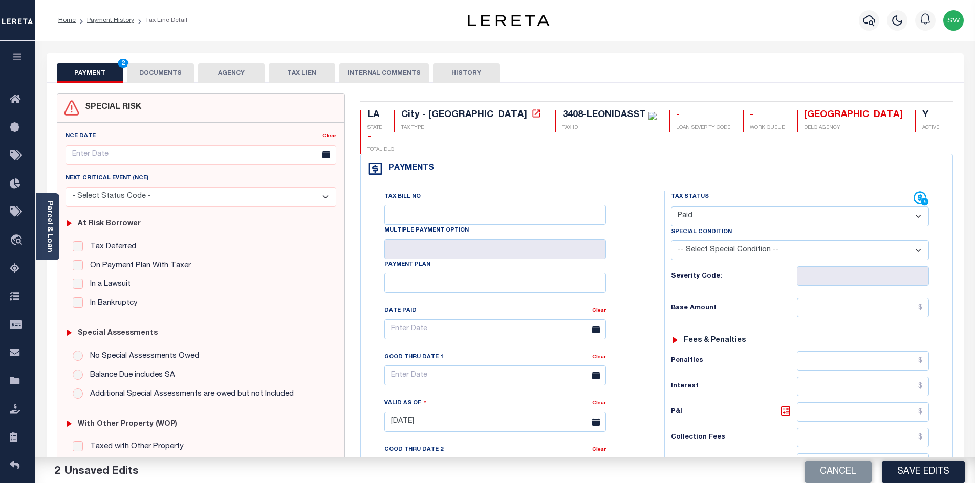
drag, startPoint x: 647, startPoint y: 258, endPoint x: 719, endPoint y: 280, distance: 75.9
click at [647, 258] on div "Tax Bill No Multiple Payment Option Payment Plan Clear" at bounding box center [510, 334] width 278 height 287
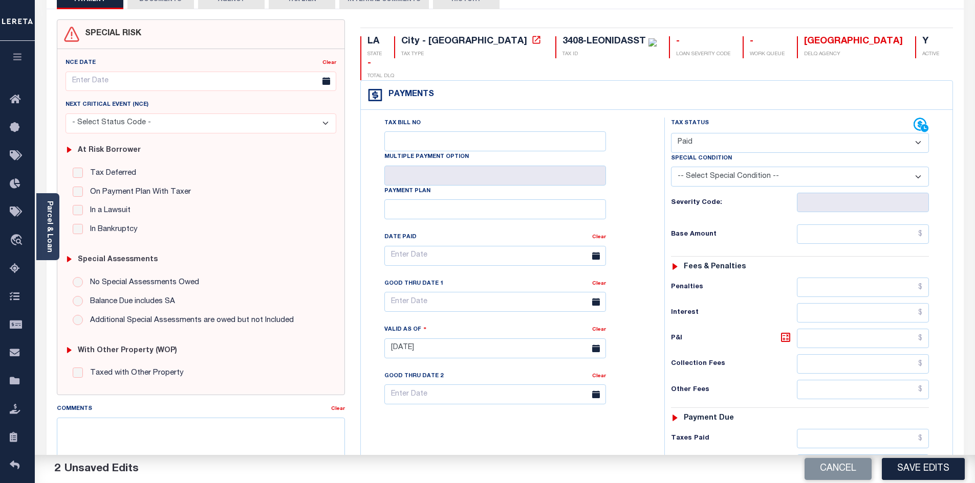
scroll to position [137, 0]
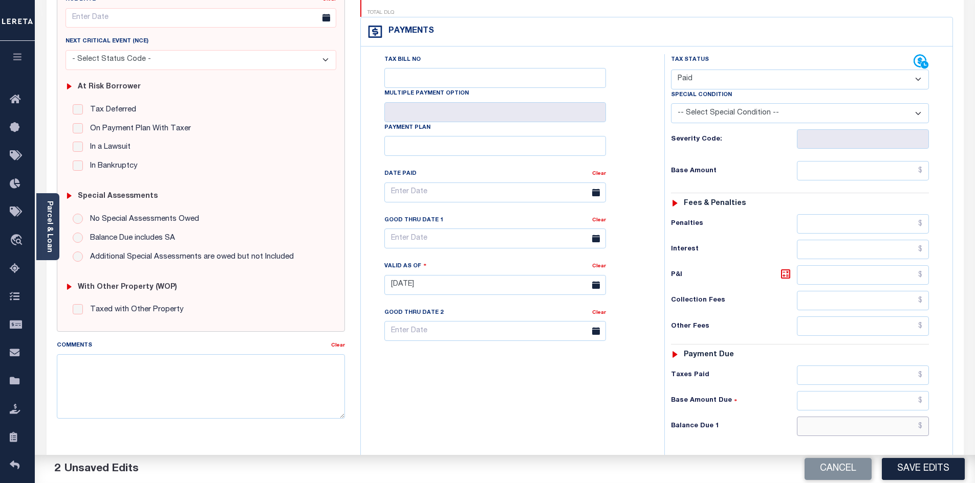
click at [871, 417] on input "text" at bounding box center [862, 426] width 132 height 19
type input "$0.00"
click at [498, 445] on div "Tax Bill No Multiple Payment Option Payment Plan Clear" at bounding box center [509, 280] width 293 height 452
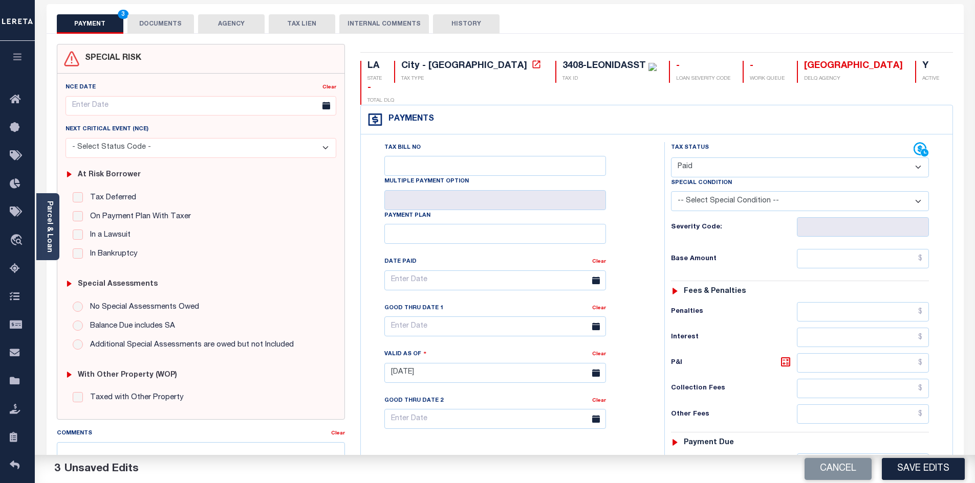
scroll to position [0, 0]
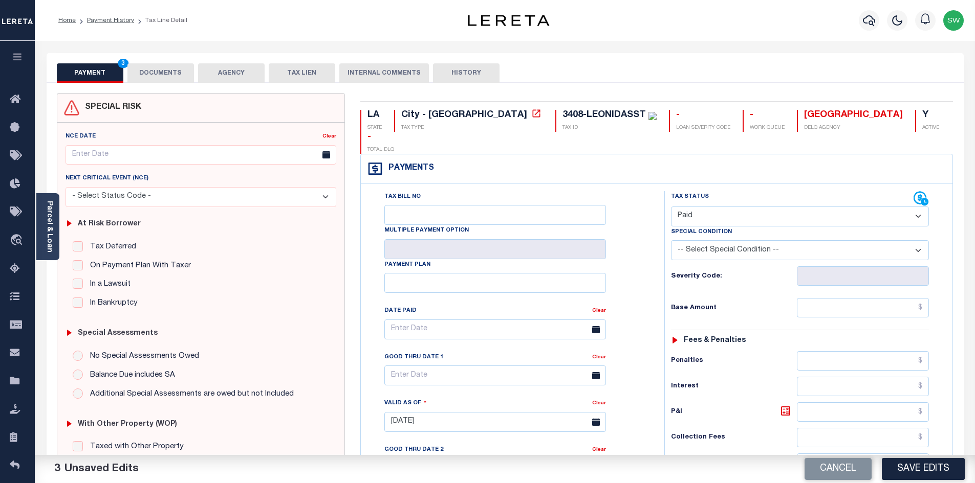
drag, startPoint x: 168, startPoint y: 73, endPoint x: 457, endPoint y: 99, distance: 289.7
click at [168, 74] on button "DOCUMENTS" at bounding box center [160, 72] width 67 height 19
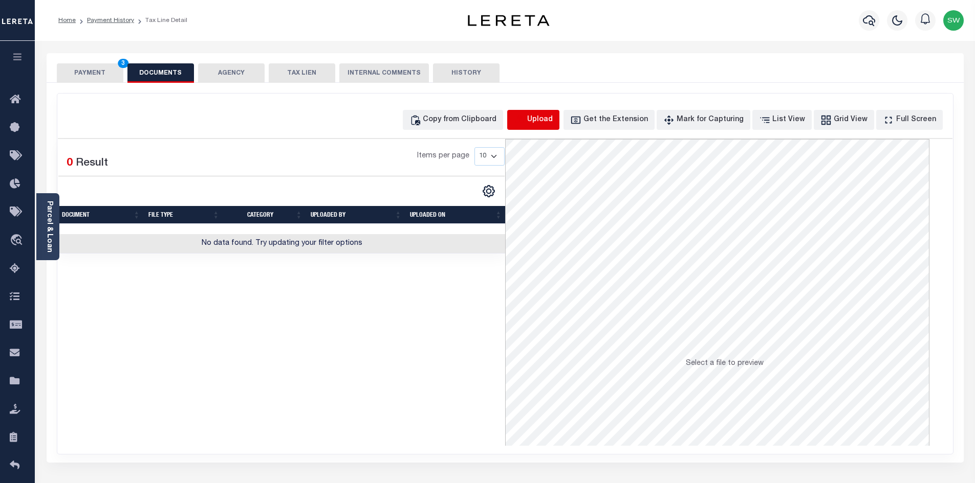
click at [525, 124] on icon "button" at bounding box center [519, 120] width 11 height 11
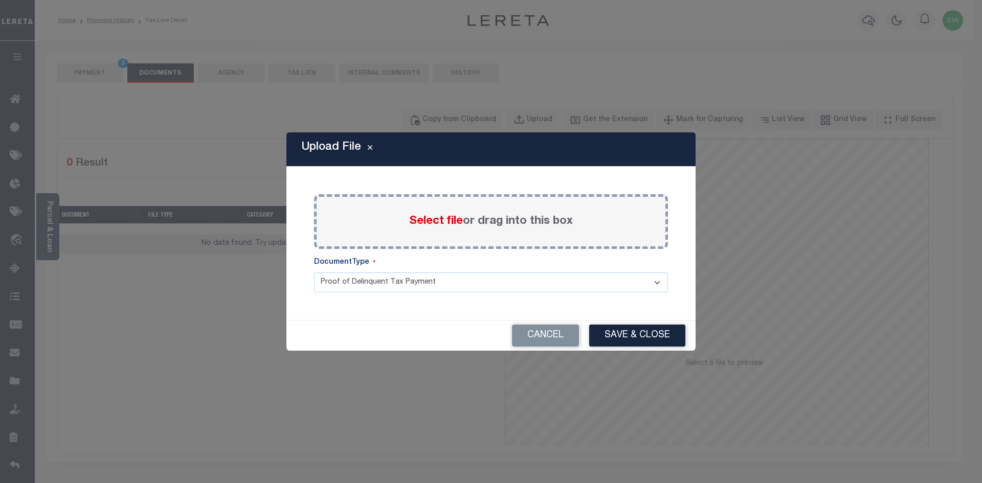
click at [442, 223] on span "Select file" at bounding box center [436, 221] width 54 height 11
click at [0, 0] on input "Select file or drag into this box" at bounding box center [0, 0] width 0 height 0
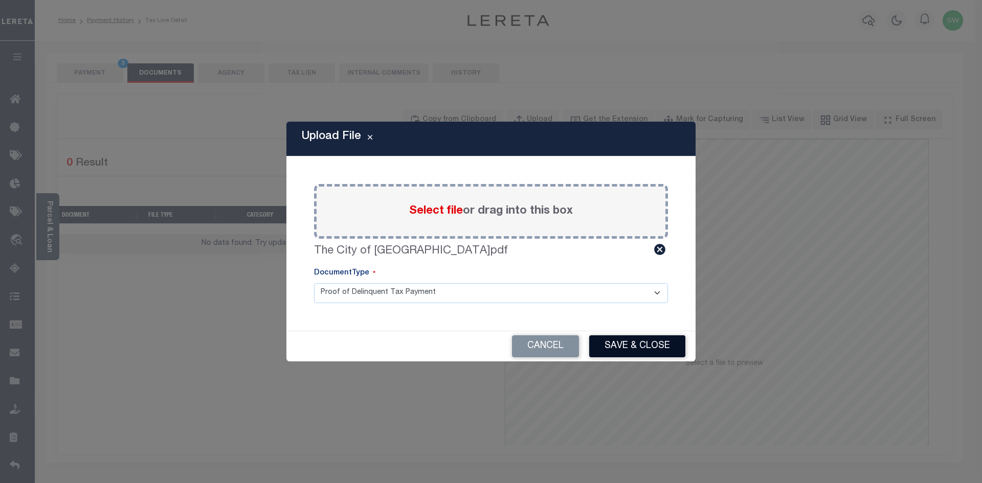
click at [647, 348] on button "Save & Close" at bounding box center [637, 347] width 96 height 22
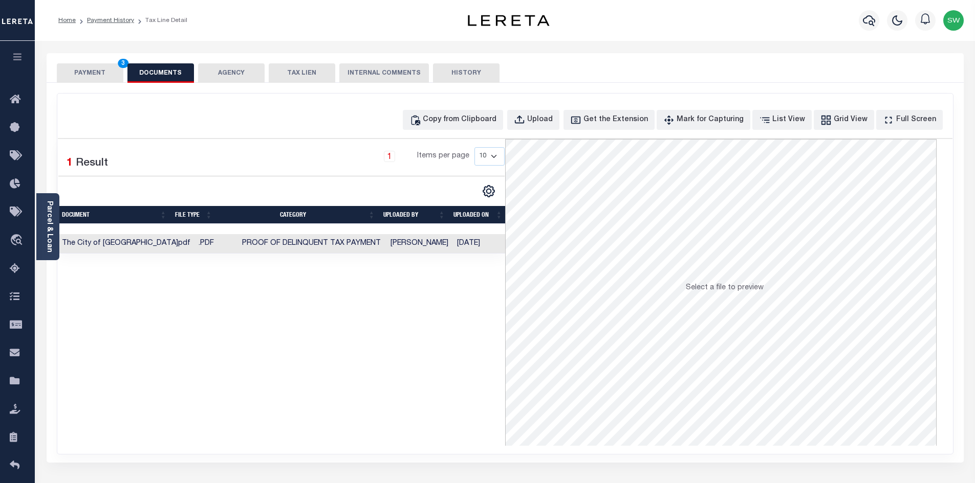
click at [107, 73] on button "PAYMENT 3" at bounding box center [90, 72] width 67 height 19
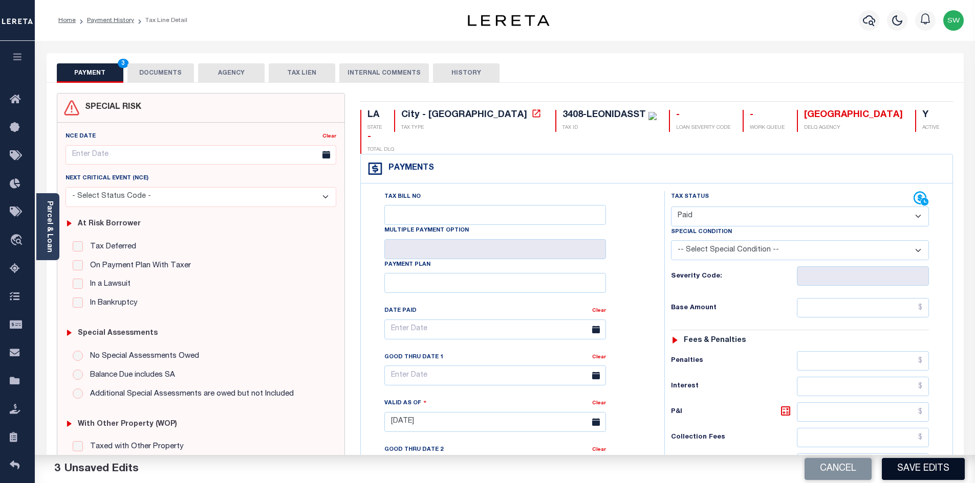
click at [892, 472] on button "Save Edits" at bounding box center [922, 469] width 83 height 22
checkbox input "false"
type input "$0"
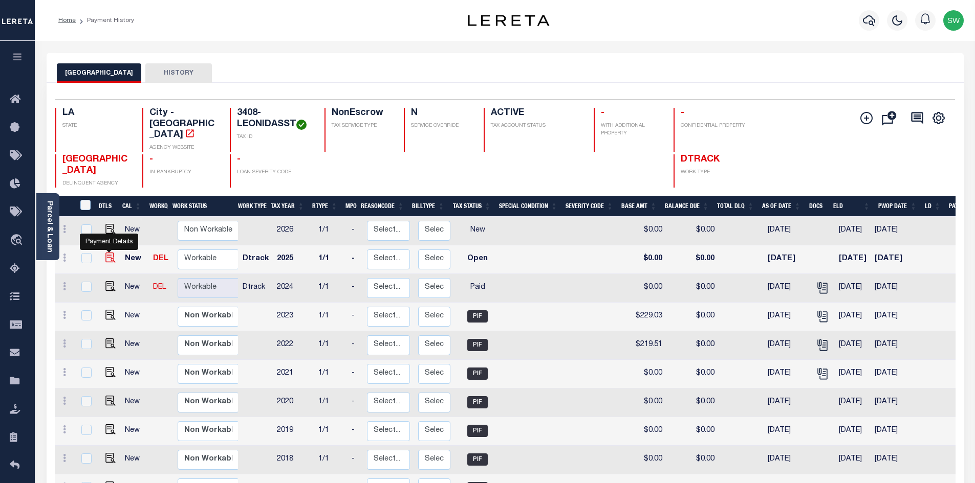
click at [107, 260] on img "" at bounding box center [110, 258] width 10 height 10
checkbox input "true"
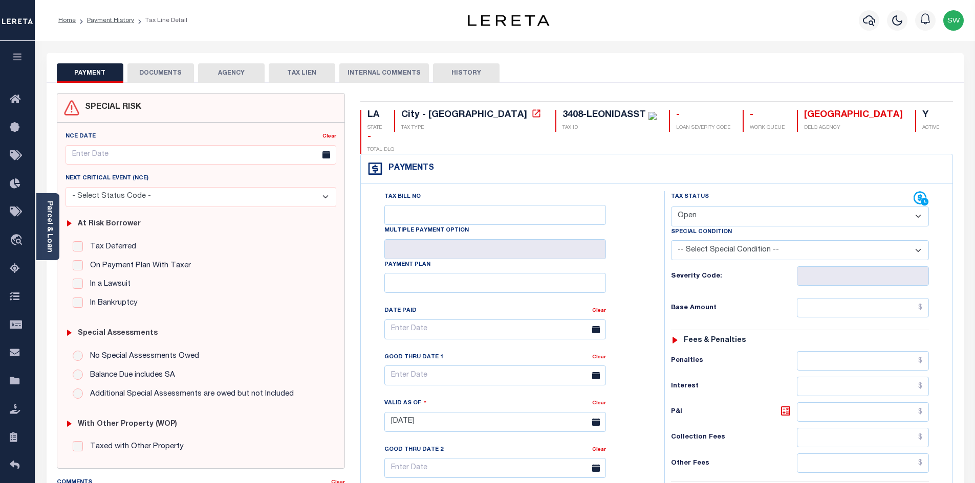
click at [913, 207] on select "- Select Status Code - Open Due/Unpaid Paid Incomplete No Tax Due Internal Refu…" at bounding box center [800, 217] width 258 height 20
select select "PYD"
click at [671, 207] on select "- Select Status Code - Open Due/Unpaid Paid Incomplete No Tax Due Internal Refu…" at bounding box center [800, 217] width 258 height 20
type input "[DATE]"
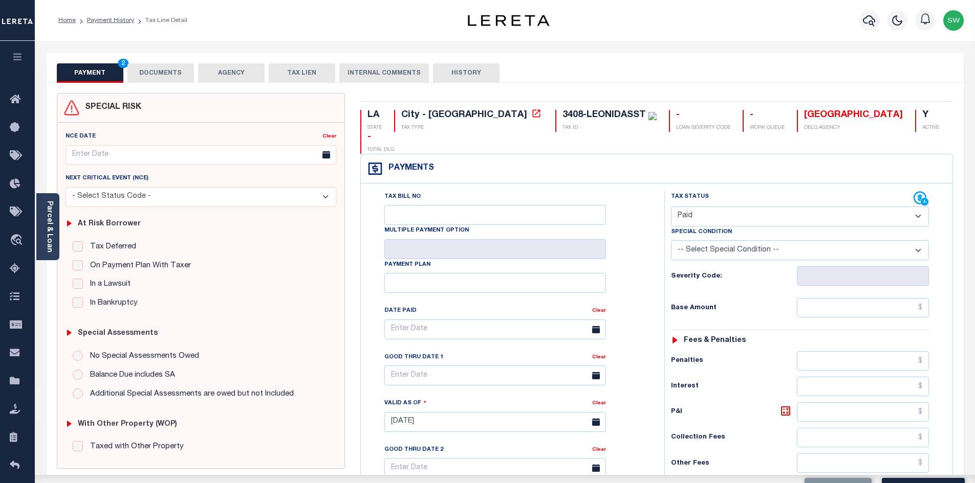
click at [635, 295] on div "Tax Bill No Multiple Payment Option Payment Plan Clear" at bounding box center [510, 334] width 278 height 287
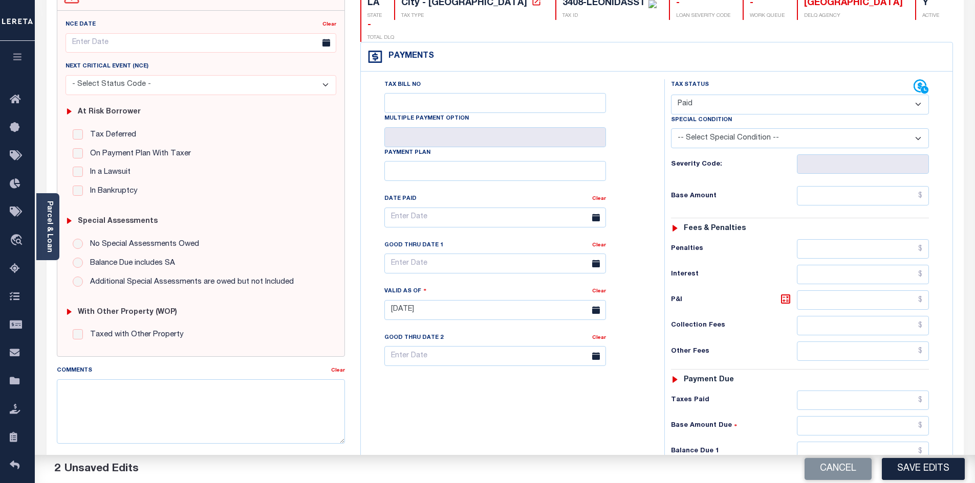
scroll to position [115, 0]
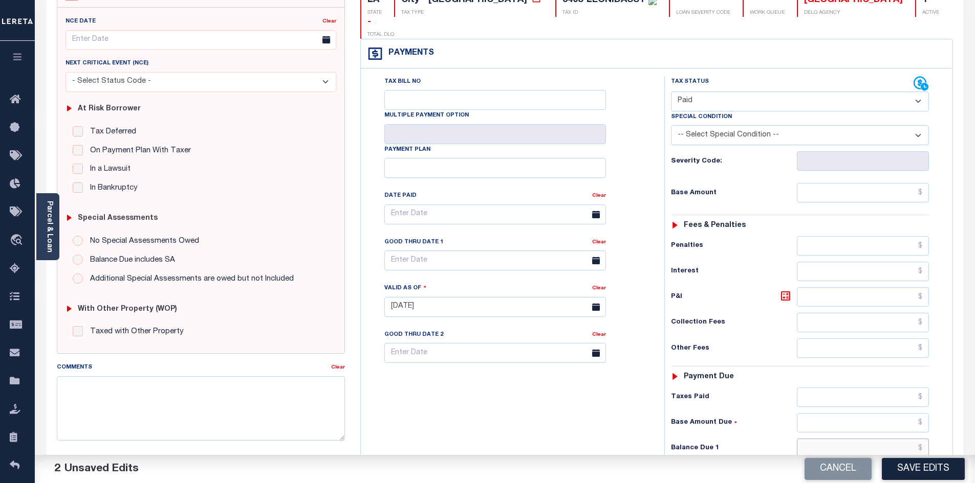
click at [874, 439] on input "text" at bounding box center [862, 448] width 132 height 19
type input "$0.00"
drag, startPoint x: 454, startPoint y: 417, endPoint x: 688, endPoint y: 370, distance: 239.1
click at [454, 417] on div "Tax Bill No Multiple Payment Option Payment Plan Clear" at bounding box center [509, 302] width 293 height 452
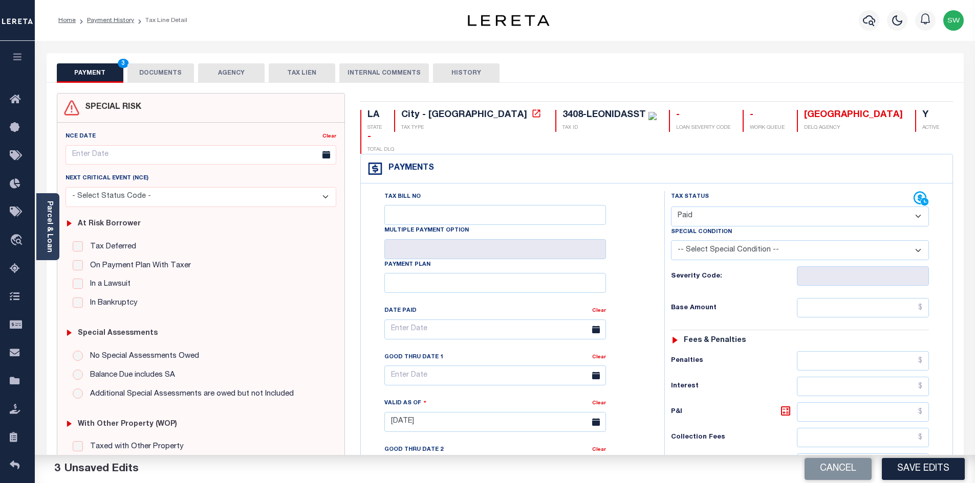
click at [169, 74] on button "DOCUMENTS" at bounding box center [160, 72] width 67 height 19
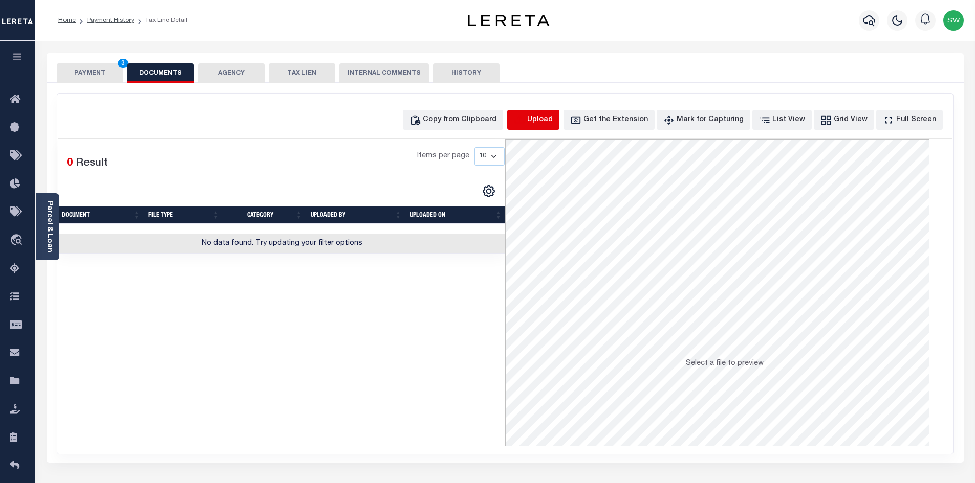
click at [525, 124] on icon "button" at bounding box center [519, 120] width 11 height 11
select select "POP"
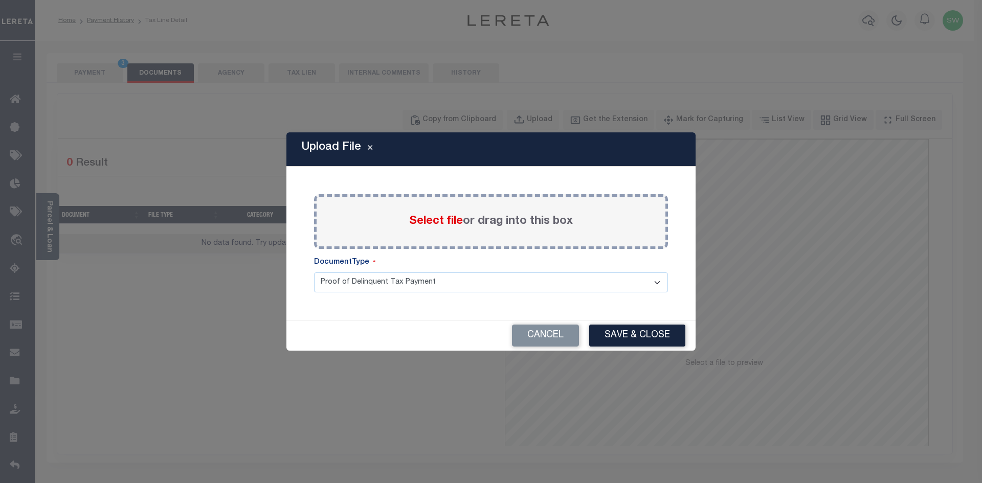
click at [462, 229] on label "Select file or drag into this box" at bounding box center [491, 221] width 164 height 17
click at [0, 0] on input "Select file or drag into this box" at bounding box center [0, 0] width 0 height 0
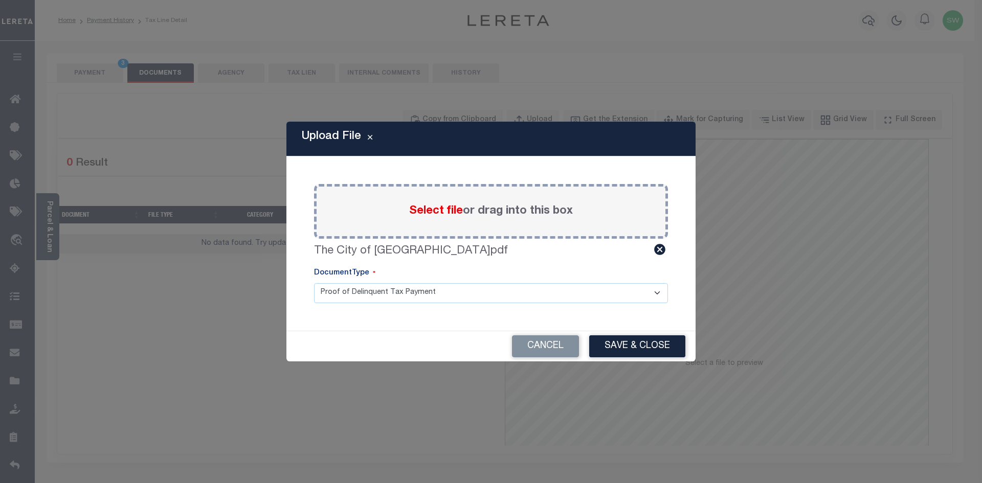
click at [624, 338] on button "Save & Close" at bounding box center [637, 347] width 96 height 22
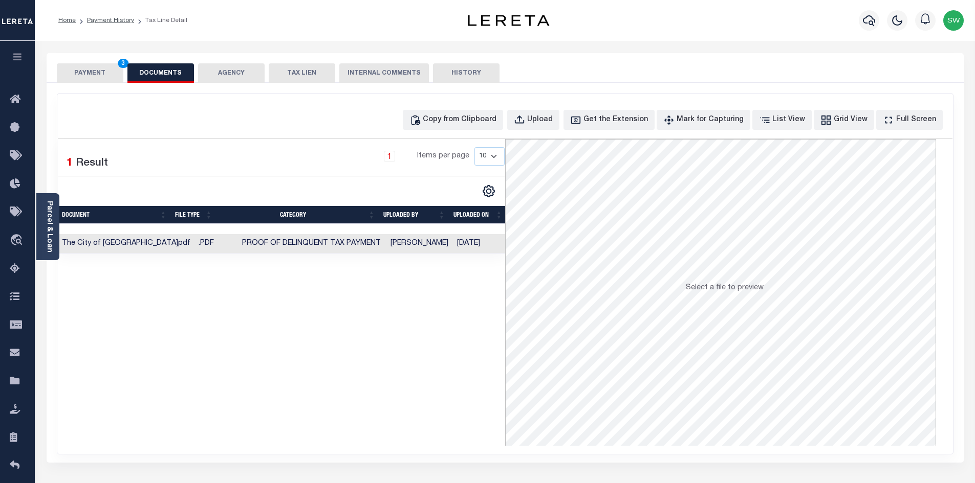
drag, startPoint x: 470, startPoint y: 402, endPoint x: 452, endPoint y: 335, distance: 69.9
click at [464, 397] on div "Selected 1 Result 1 Items per page 10 25 50 100" at bounding box center [281, 292] width 447 height 307
click at [88, 78] on button "PAYMENT 3" at bounding box center [90, 72] width 67 height 19
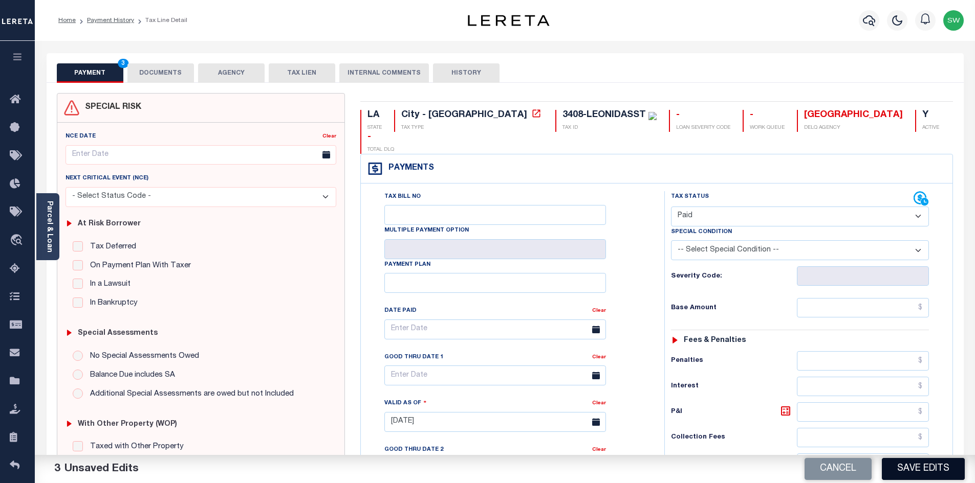
click at [906, 472] on button "Save Edits" at bounding box center [922, 469] width 83 height 22
checkbox input "false"
type input "$0"
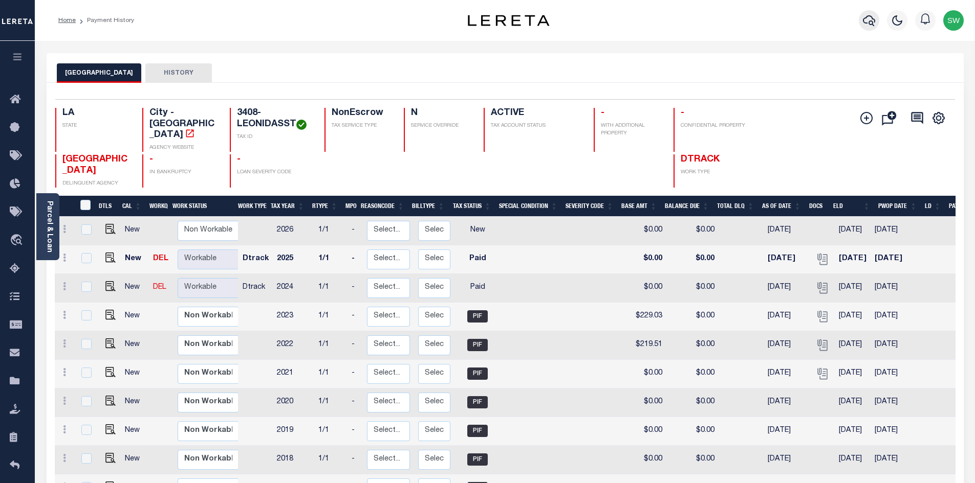
click at [870, 24] on icon "button" at bounding box center [868, 20] width 12 height 12
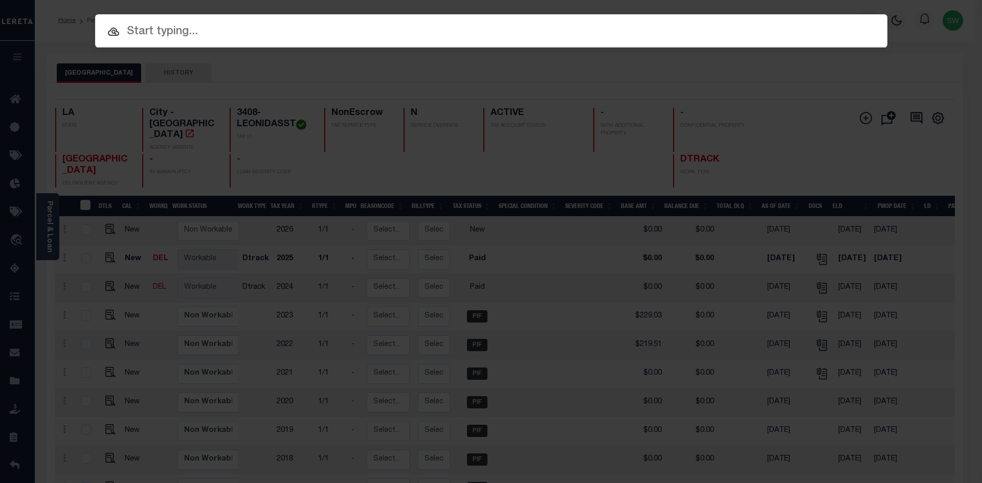
click at [181, 30] on input "text" at bounding box center [491, 32] width 792 height 18
type input "v"
paste input "3409-MONROEST"
type input "3409-MONROEST"
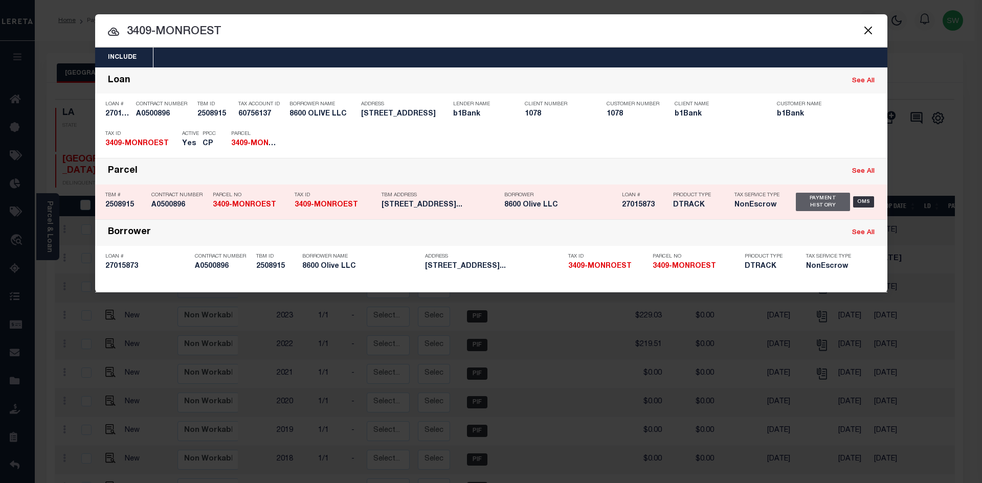
click at [807, 210] on div "Payment History" at bounding box center [823, 202] width 55 height 18
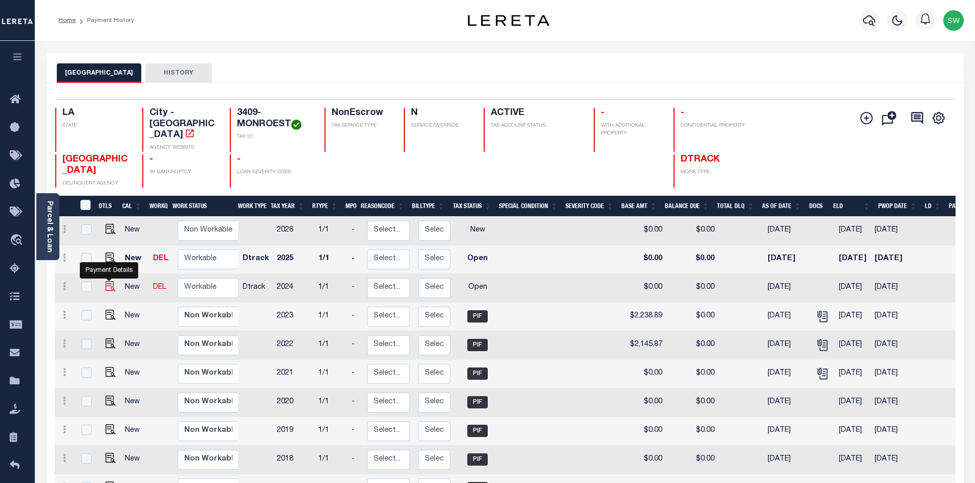
click at [109, 287] on img "" at bounding box center [110, 286] width 10 height 10
checkbox input "true"
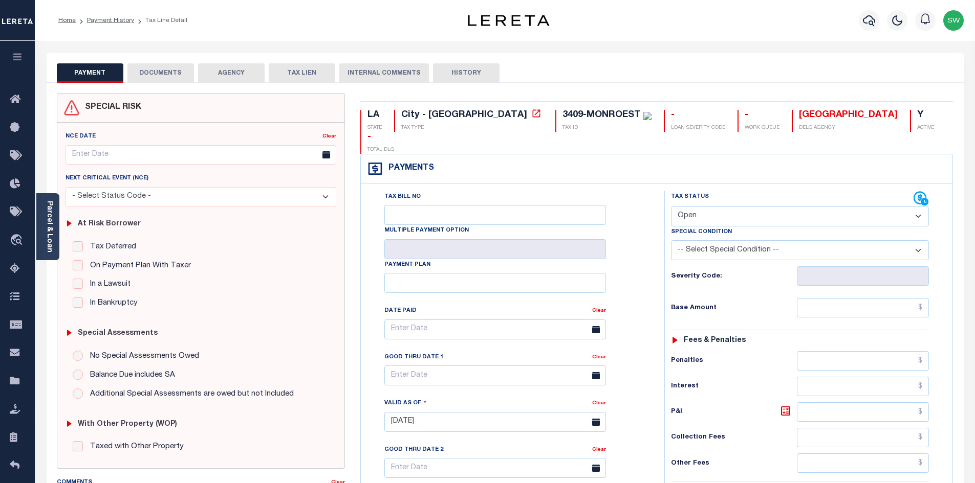
click at [921, 207] on select "- Select Status Code - Open Due/Unpaid Paid Incomplete No Tax Due Internal Refu…" at bounding box center [800, 217] width 258 height 20
select select "PYD"
click at [671, 207] on select "- Select Status Code - Open Due/Unpaid Paid Incomplete No Tax Due Internal Refu…" at bounding box center [800, 217] width 258 height 20
type input "[DATE]"
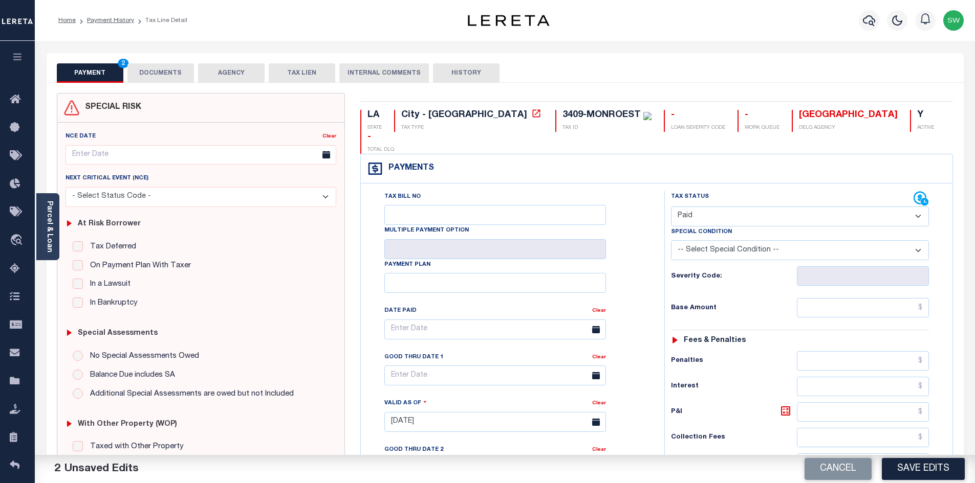
click at [635, 258] on div "Tax Bill No Multiple Payment Option Payment Plan Clear" at bounding box center [510, 334] width 278 height 287
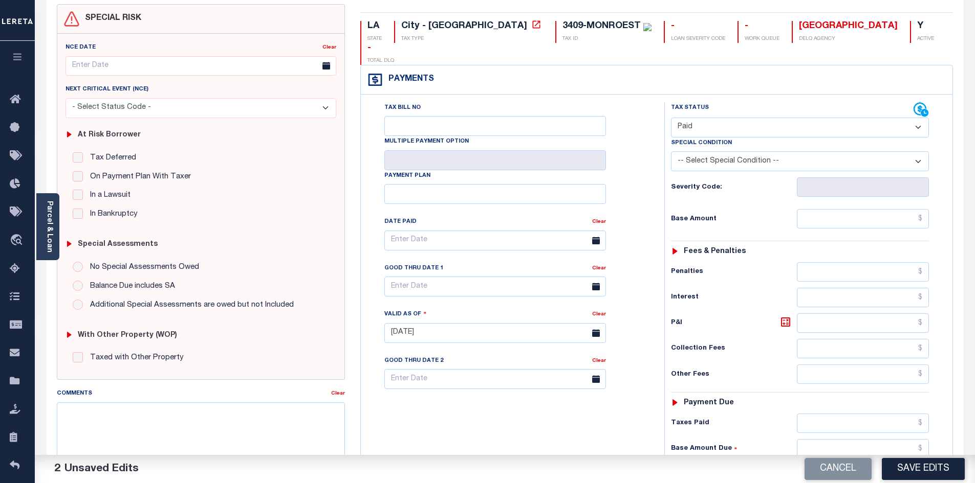
scroll to position [132, 0]
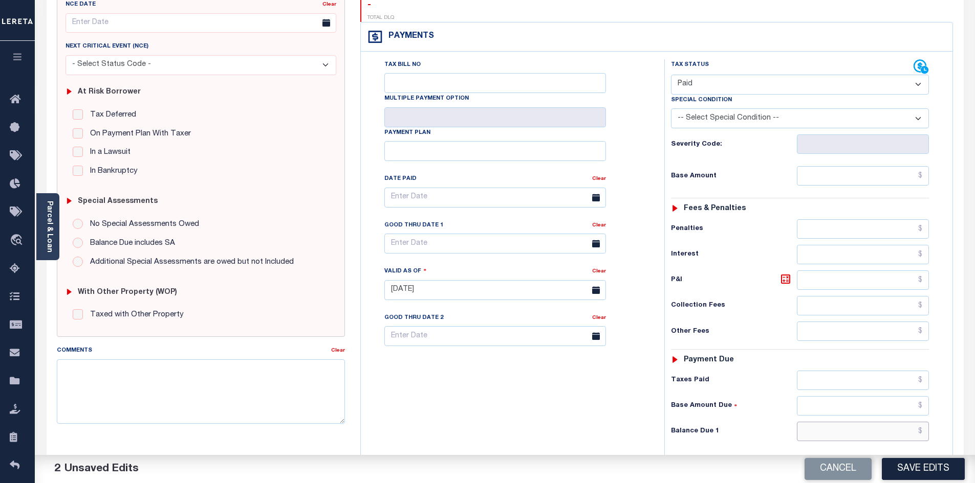
click at [876, 422] on input "text" at bounding box center [862, 431] width 132 height 19
type input "$0.00"
click at [511, 415] on div "Tax Bill No Multiple Payment Option Payment Plan Clear" at bounding box center [509, 285] width 293 height 452
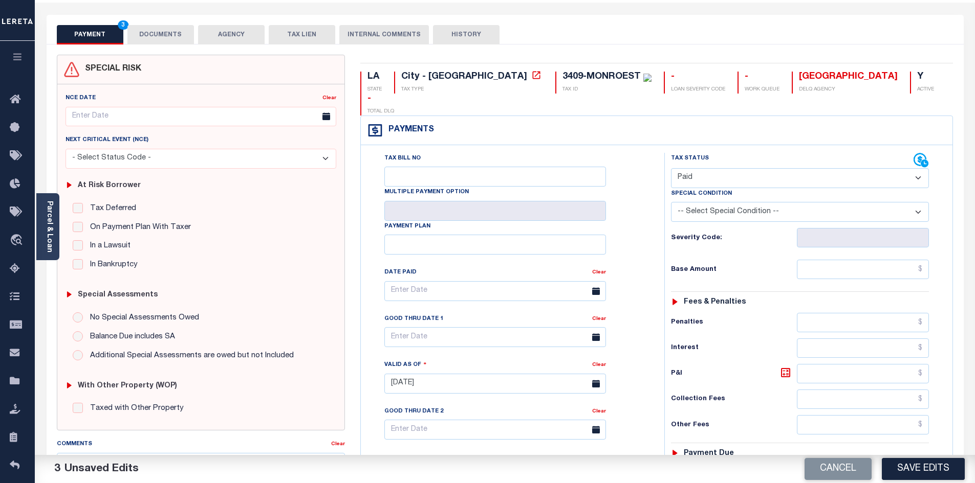
scroll to position [0, 0]
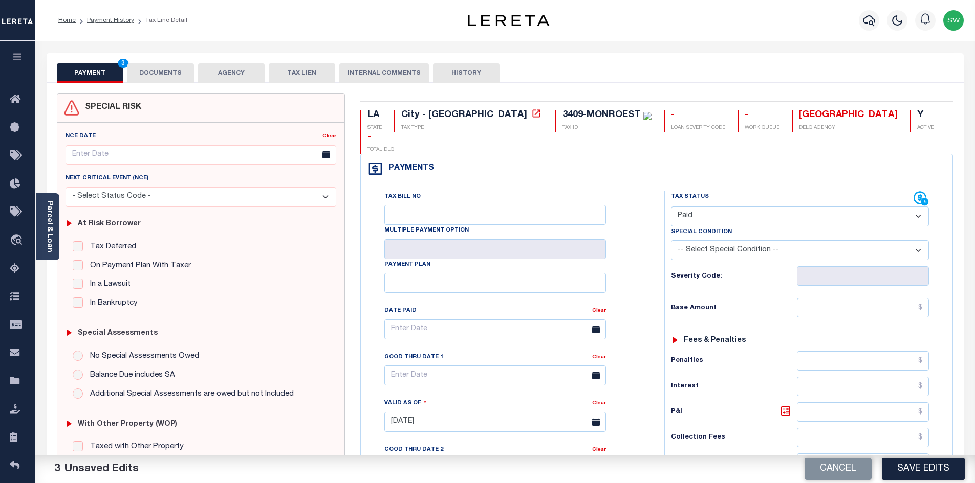
click at [164, 70] on button "DOCUMENTS" at bounding box center [160, 72] width 67 height 19
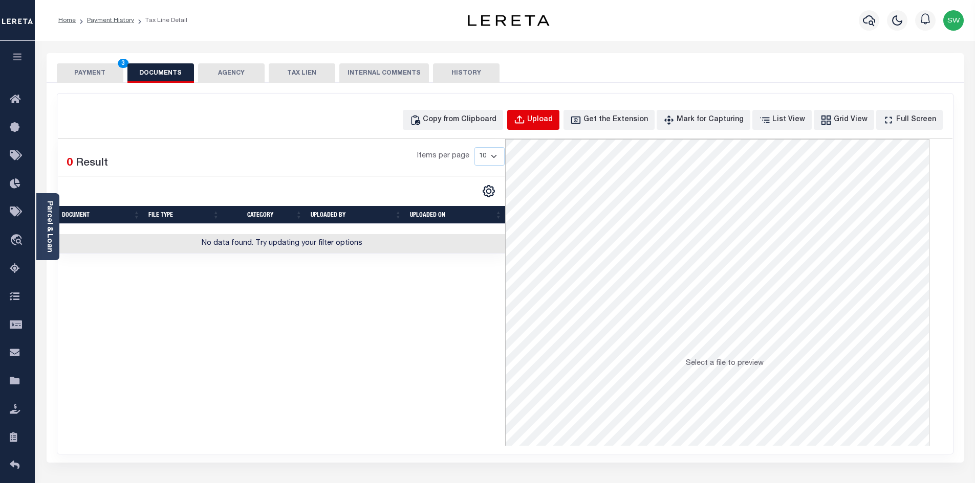
click at [552, 125] on div "Upload" at bounding box center [540, 120] width 26 height 11
select select "POP"
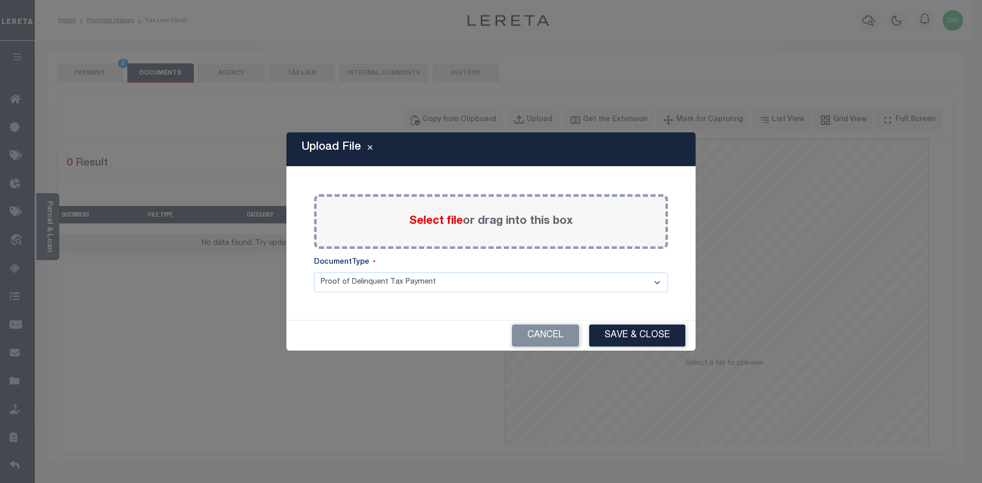
click at [429, 227] on span "Select file" at bounding box center [436, 221] width 54 height 11
click at [0, 0] on input "Select file or drag into this box" at bounding box center [0, 0] width 0 height 0
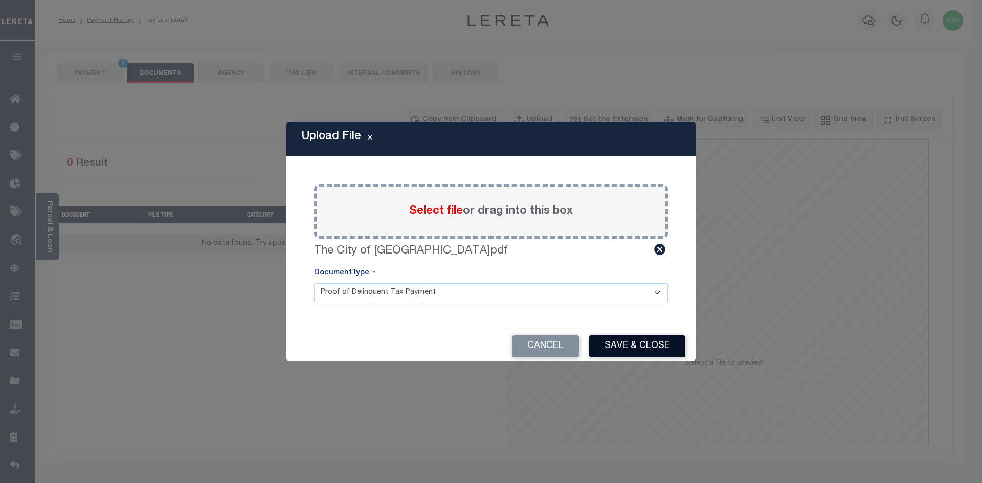
click at [638, 343] on button "Save & Close" at bounding box center [637, 347] width 96 height 22
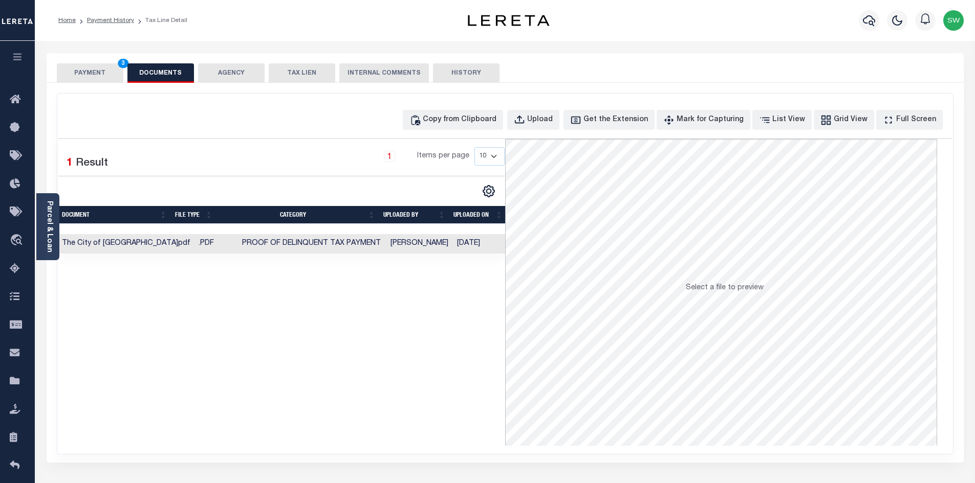
click at [101, 70] on button "PAYMENT 3" at bounding box center [90, 72] width 67 height 19
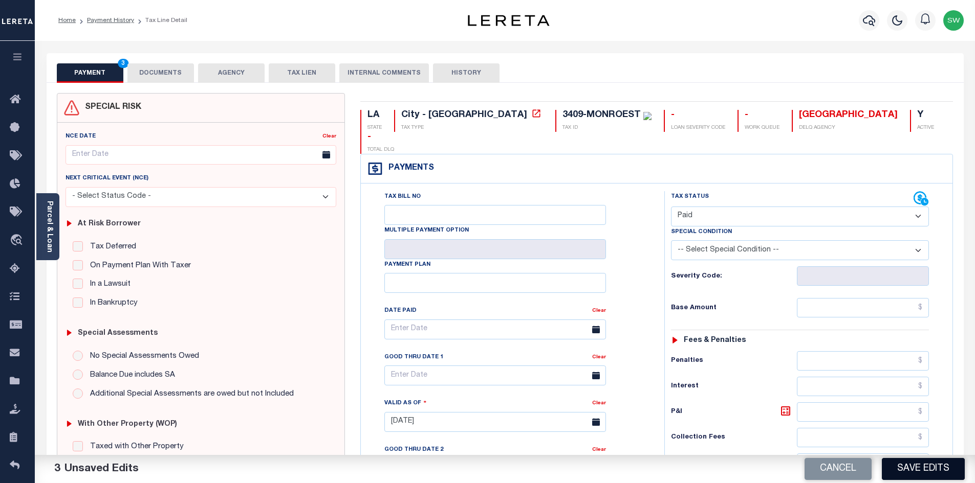
click at [927, 471] on button "Save Edits" at bounding box center [922, 469] width 83 height 22
checkbox input "false"
type input "$0"
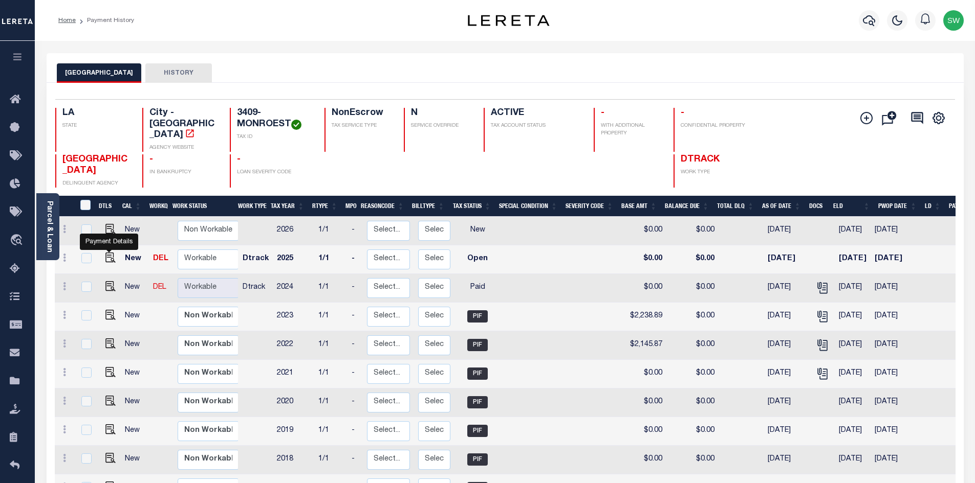
drag, startPoint x: 112, startPoint y: 259, endPoint x: 173, endPoint y: 267, distance: 61.9
click at [112, 259] on img "" at bounding box center [110, 258] width 10 height 10
checkbox input "true"
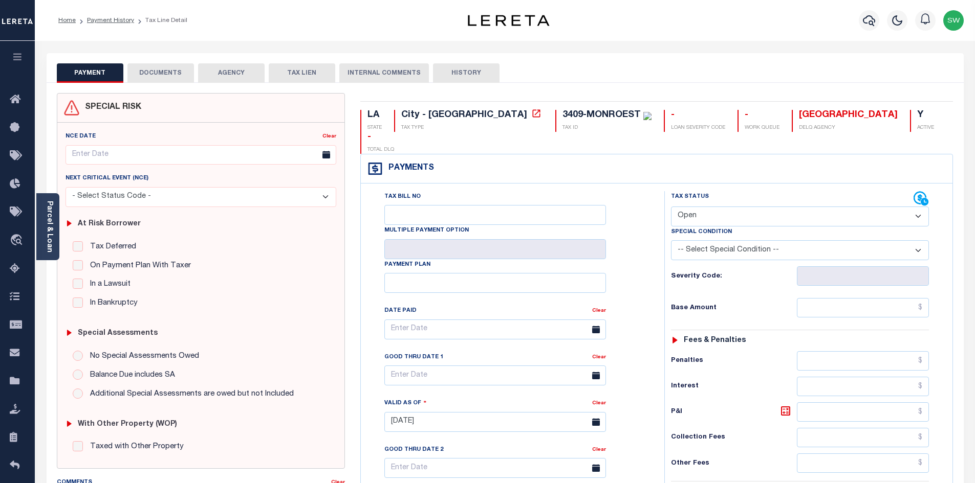
click at [914, 207] on select "- Select Status Code - Open Due/Unpaid Paid Incomplete No Tax Due Internal Refu…" at bounding box center [800, 217] width 258 height 20
select select "PYD"
click at [671, 207] on select "- Select Status Code - Open Due/Unpaid Paid Incomplete No Tax Due Internal Refu…" at bounding box center [800, 217] width 258 height 20
type input "[DATE]"
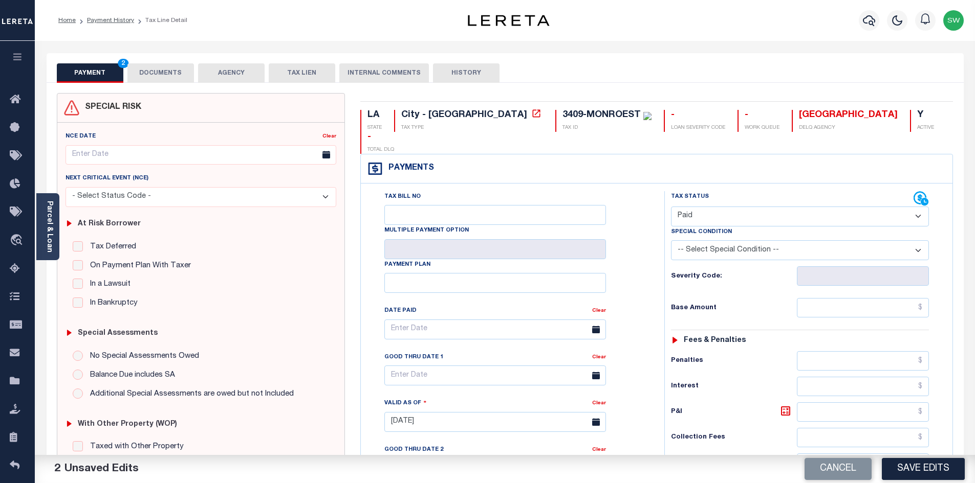
click at [623, 277] on div "Tax Bill No Multiple Payment Option Payment Plan Clear" at bounding box center [510, 334] width 278 height 287
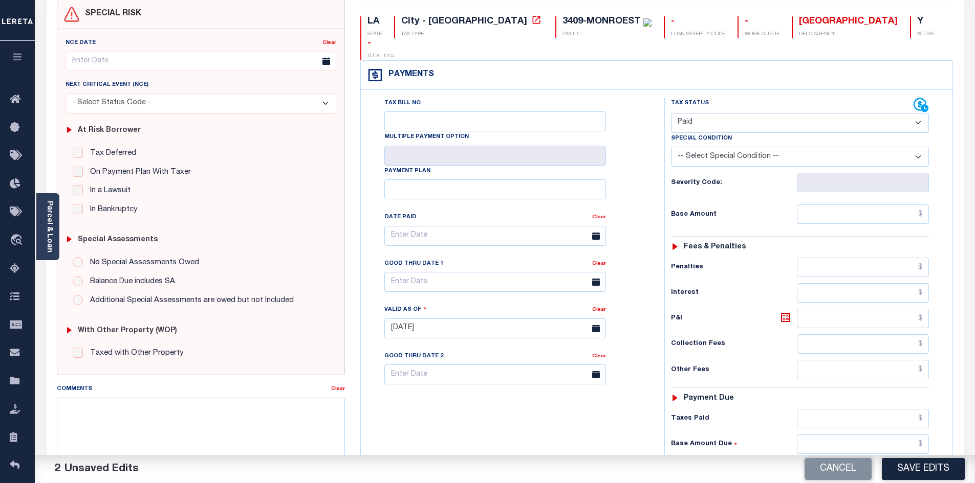
scroll to position [105, 0]
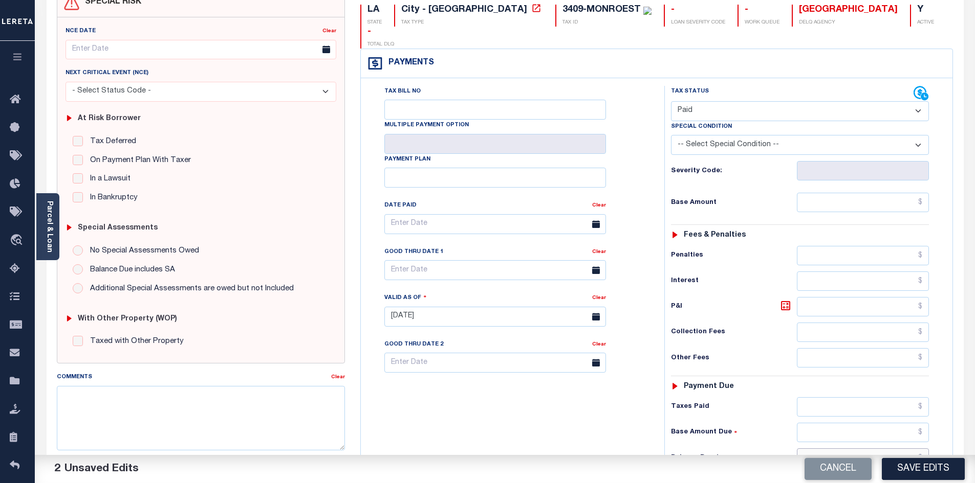
click at [879, 449] on input "text" at bounding box center [862, 458] width 132 height 19
type input "$0.00"
click at [532, 399] on div "Tax Bill No Multiple Payment Option Payment Plan Clear" at bounding box center [509, 312] width 293 height 452
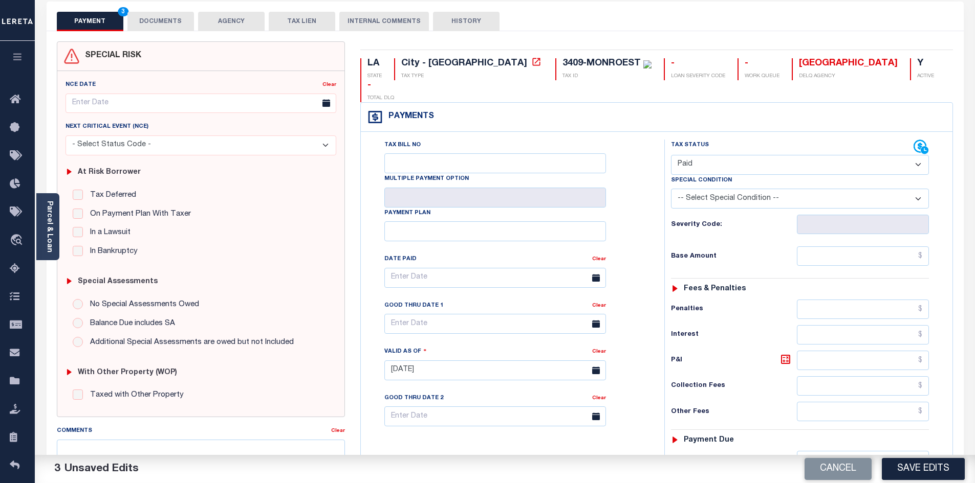
scroll to position [0, 0]
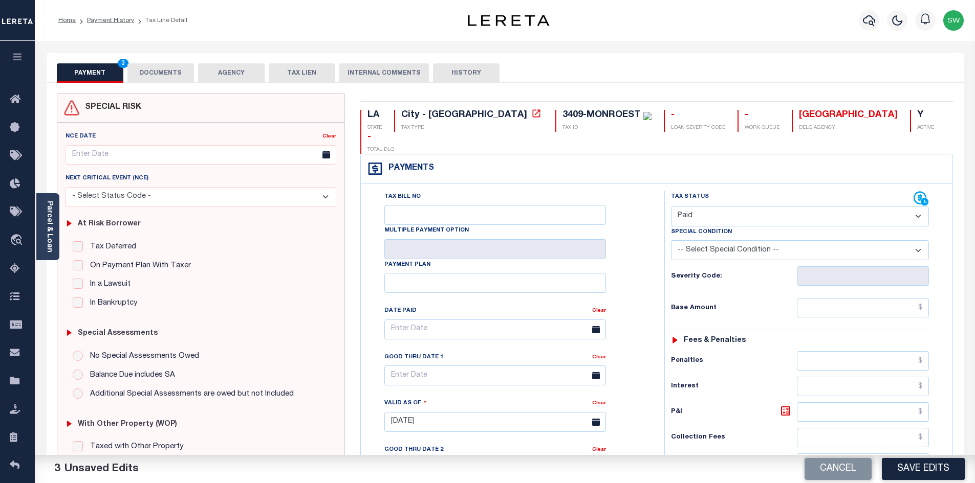
click at [169, 71] on button "DOCUMENTS" at bounding box center [160, 72] width 67 height 19
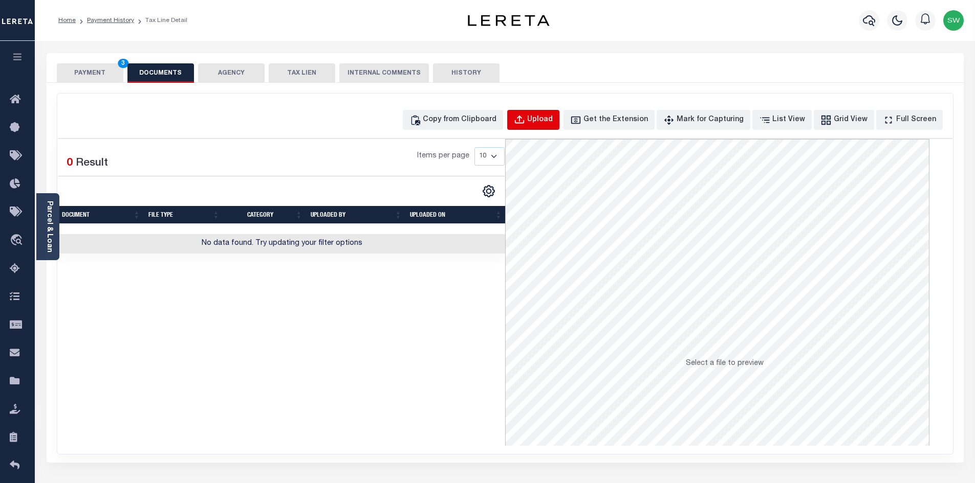
click at [555, 128] on button "Upload" at bounding box center [533, 120] width 52 height 20
select select "POP"
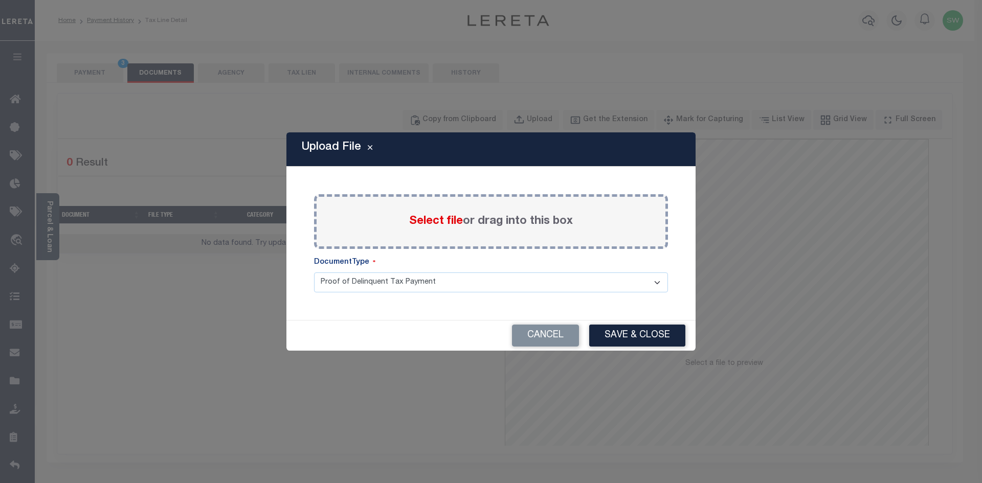
click at [433, 224] on span "Select file" at bounding box center [436, 221] width 54 height 11
click at [0, 0] on input "Select file or drag into this box" at bounding box center [0, 0] width 0 height 0
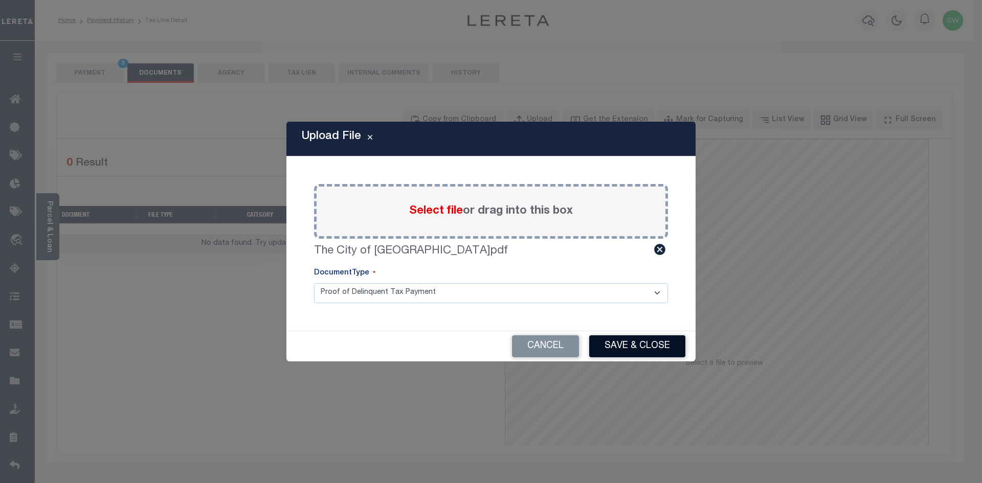
click at [622, 352] on button "Save & Close" at bounding box center [637, 347] width 96 height 22
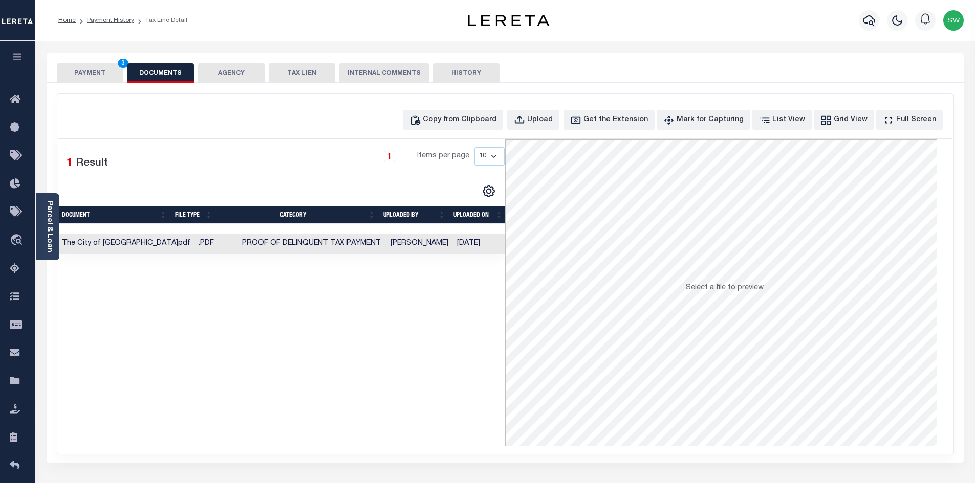
click at [92, 79] on button "PAYMENT 3" at bounding box center [90, 72] width 67 height 19
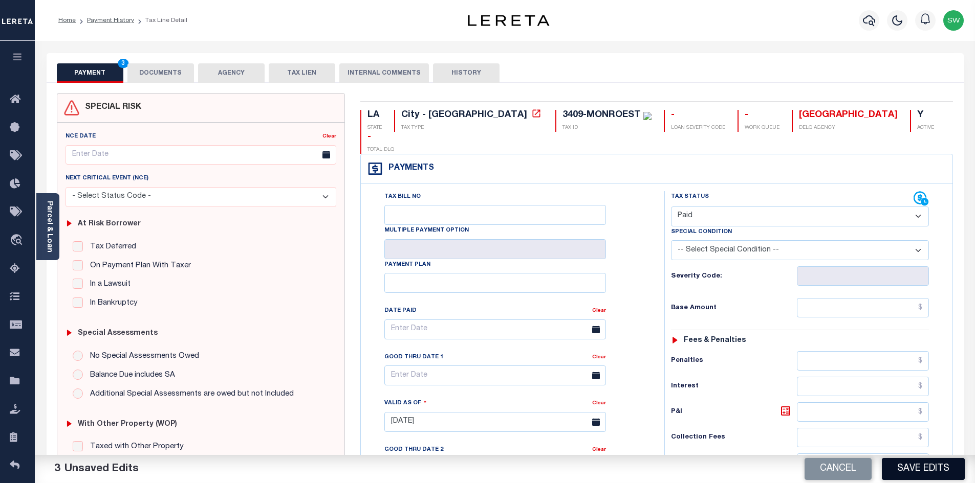
click at [935, 466] on button "Save Edits" at bounding box center [922, 469] width 83 height 22
checkbox input "false"
type input "$0"
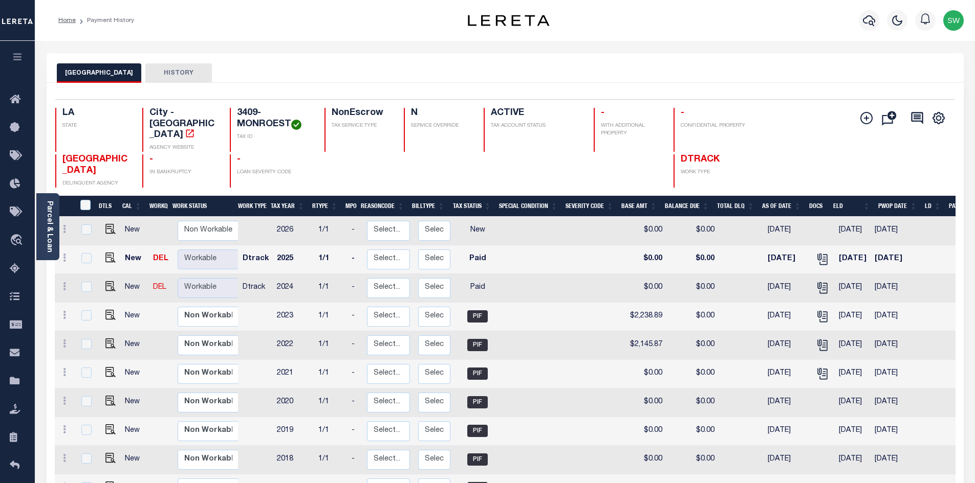
click at [397, 55] on div "NEW ORLEANS CITY HISTORY" at bounding box center [505, 68] width 917 height 30
click at [867, 19] on icon "button" at bounding box center [868, 20] width 12 height 12
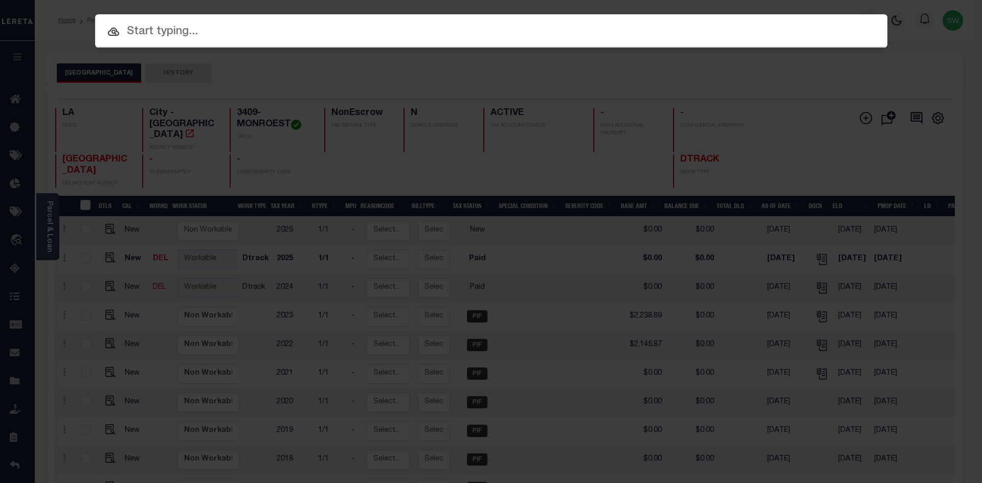
click at [158, 34] on input "text" at bounding box center [491, 32] width 792 height 18
paste input "3409-MONROEST"
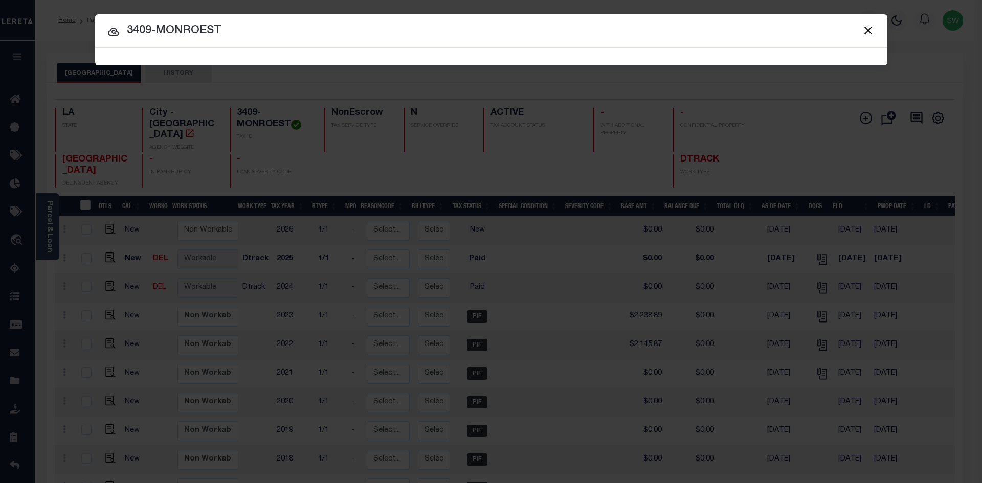
type input "3409-MONROEST"
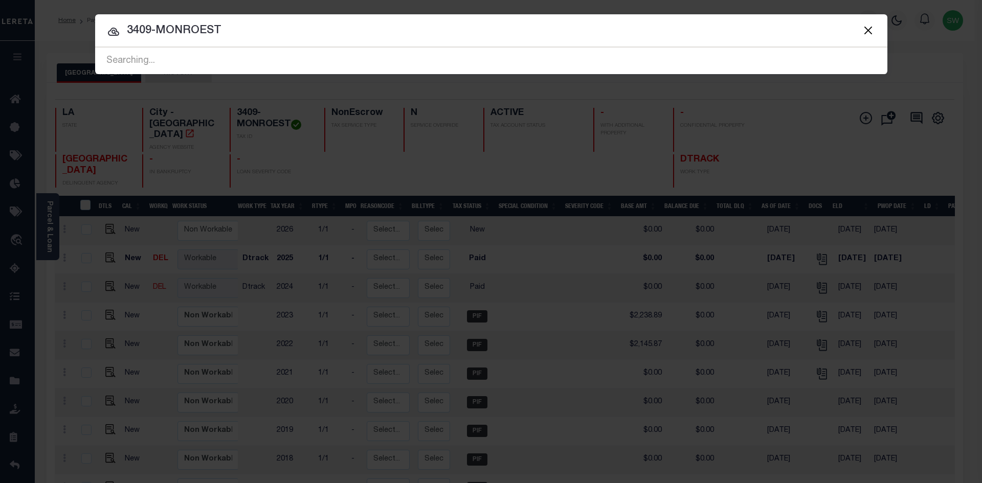
click at [261, 43] on div at bounding box center [491, 30] width 792 height 33
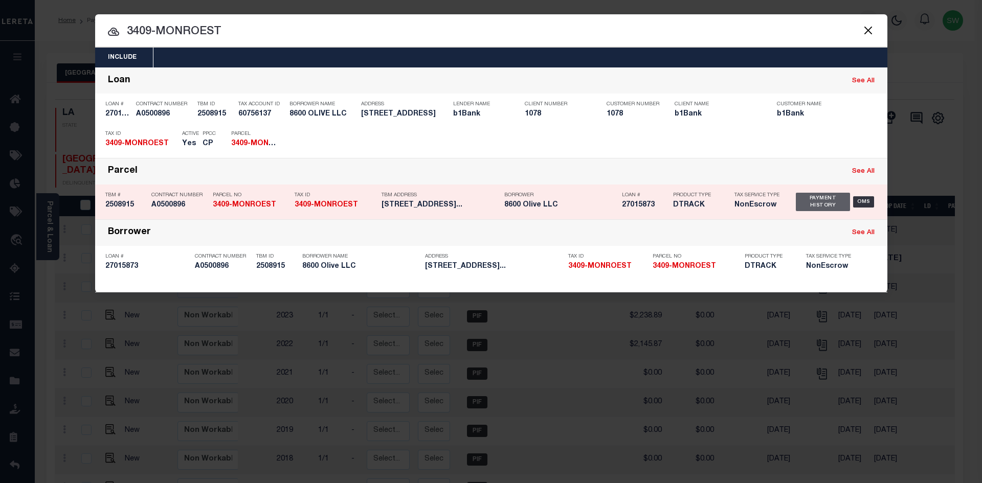
click at [813, 203] on div "Payment History" at bounding box center [823, 202] width 55 height 18
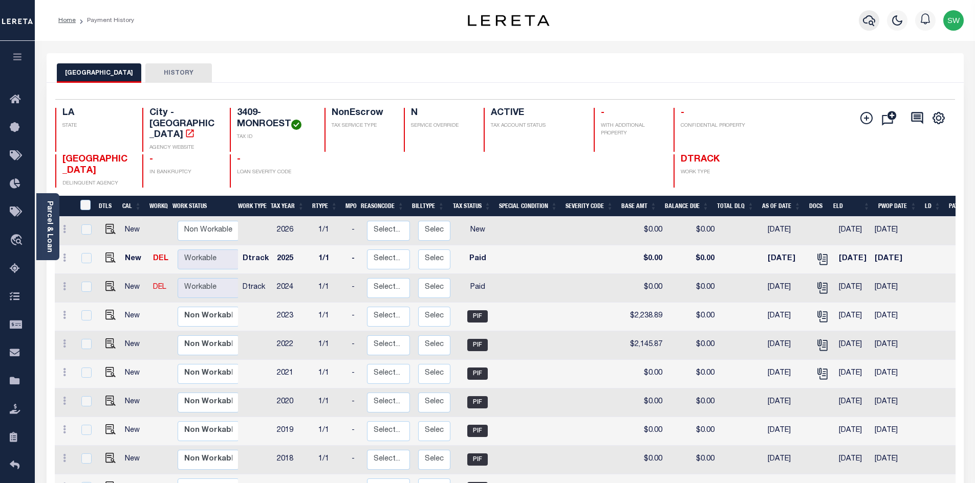
click at [870, 19] on icon "button" at bounding box center [868, 20] width 12 height 12
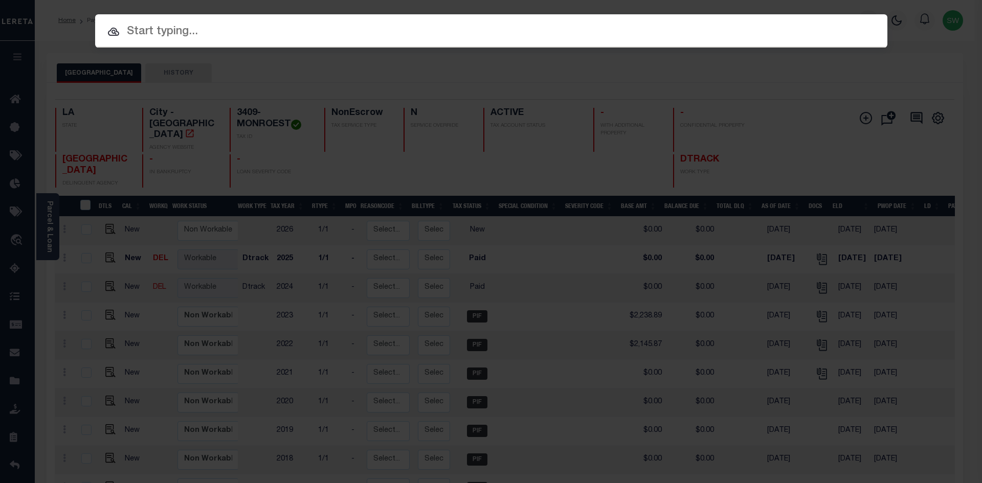
click at [130, 36] on input "text" at bounding box center [491, 32] width 792 height 18
paste input "3411-MONROEST"
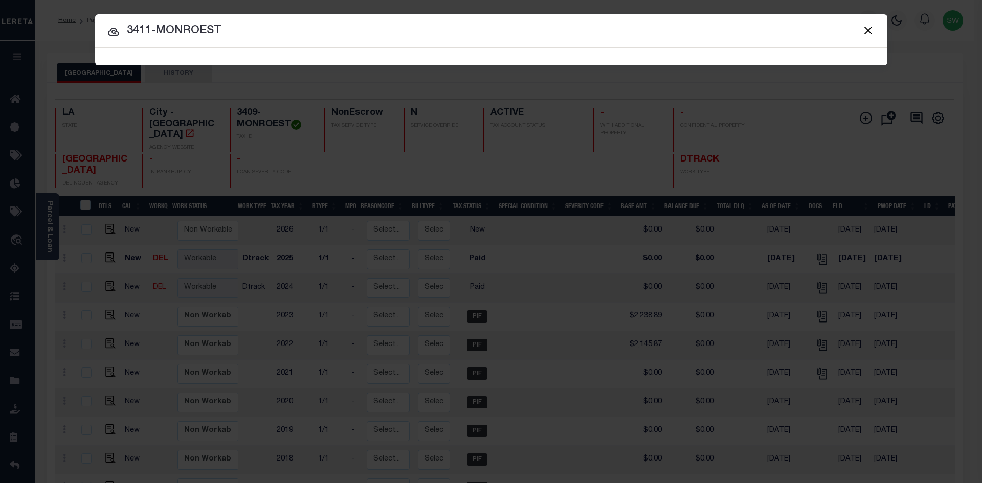
click at [247, 26] on input "3411-MONROEST" at bounding box center [491, 31] width 792 height 18
type input "3411-MONROEST"
click at [113, 29] on icon at bounding box center [113, 32] width 12 height 12
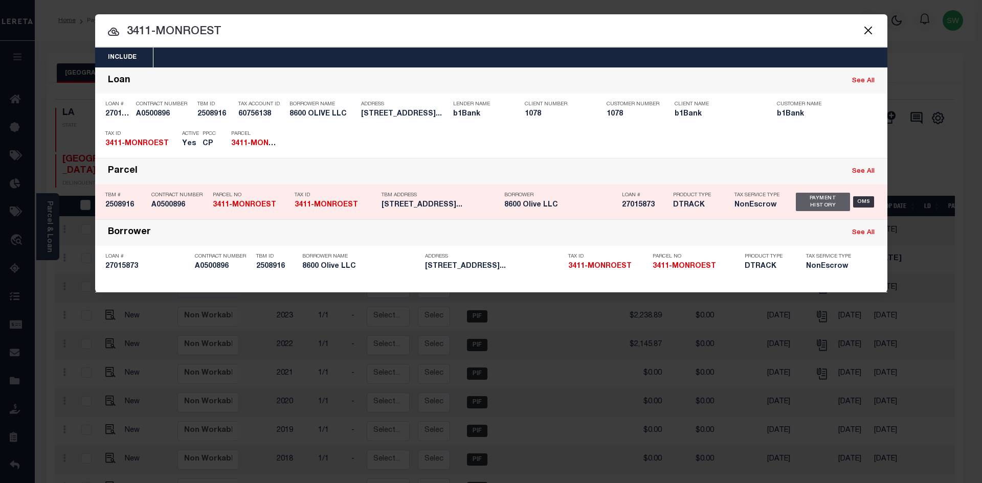
click at [808, 207] on div "Payment History" at bounding box center [823, 202] width 55 height 18
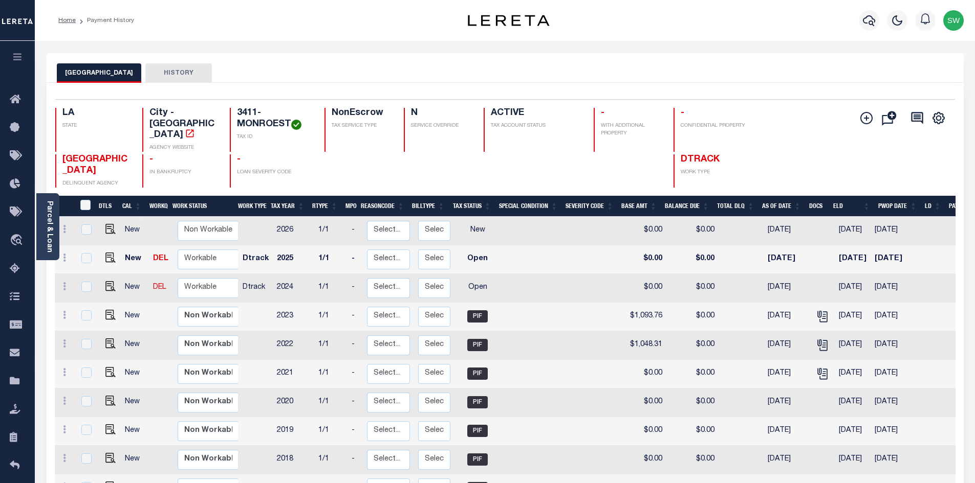
click at [115, 289] on td at bounding box center [108, 288] width 25 height 29
checkbox input "true"
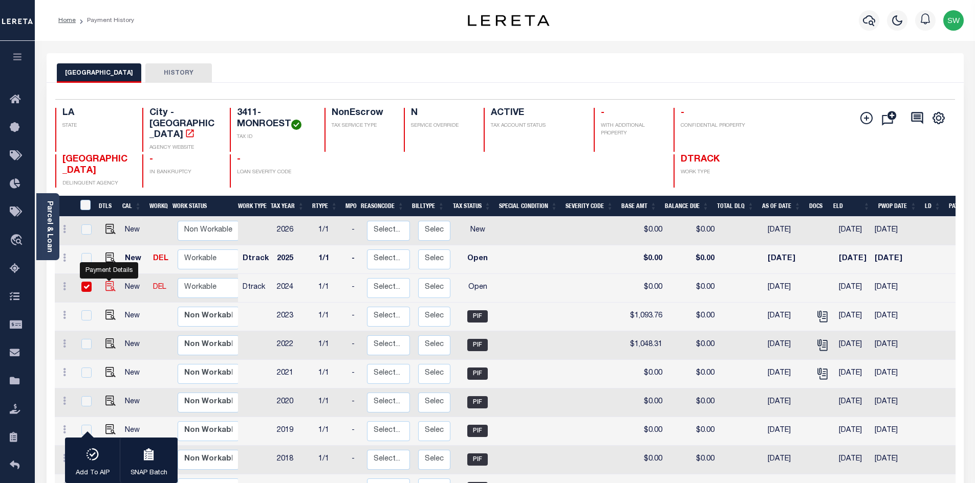
click at [107, 292] on img "" at bounding box center [110, 286] width 10 height 10
checkbox input "false"
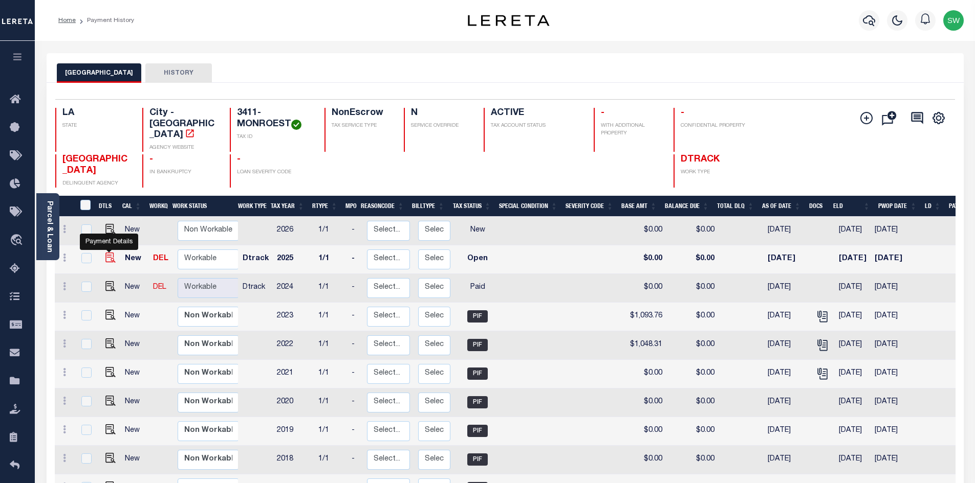
click at [112, 261] on img "" at bounding box center [110, 258] width 10 height 10
checkbox input "true"
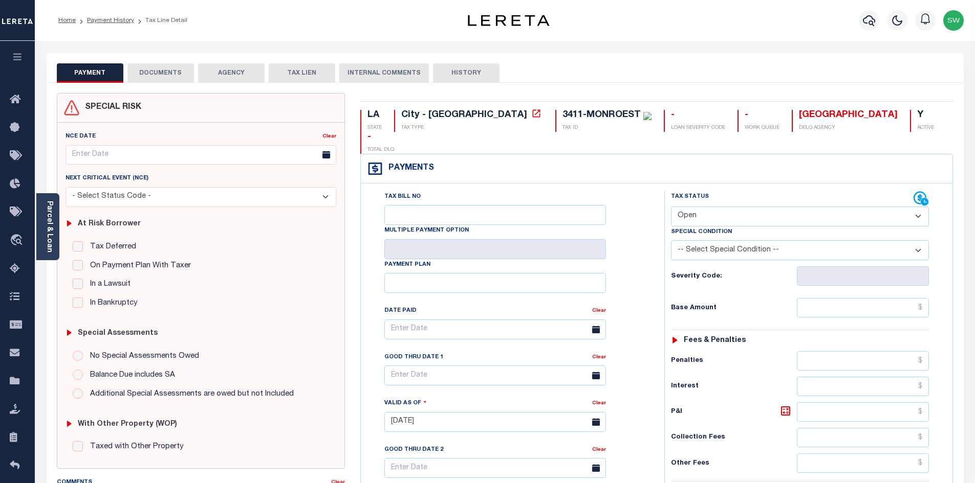
click at [914, 207] on select "- Select Status Code - Open Due/Unpaid Paid Incomplete No Tax Due Internal Refu…" at bounding box center [800, 217] width 258 height 20
select select "PYD"
click at [671, 207] on select "- Select Status Code - Open Due/Unpaid Paid Incomplete No Tax Due Internal Refu…" at bounding box center [800, 217] width 258 height 20
type input "[DATE]"
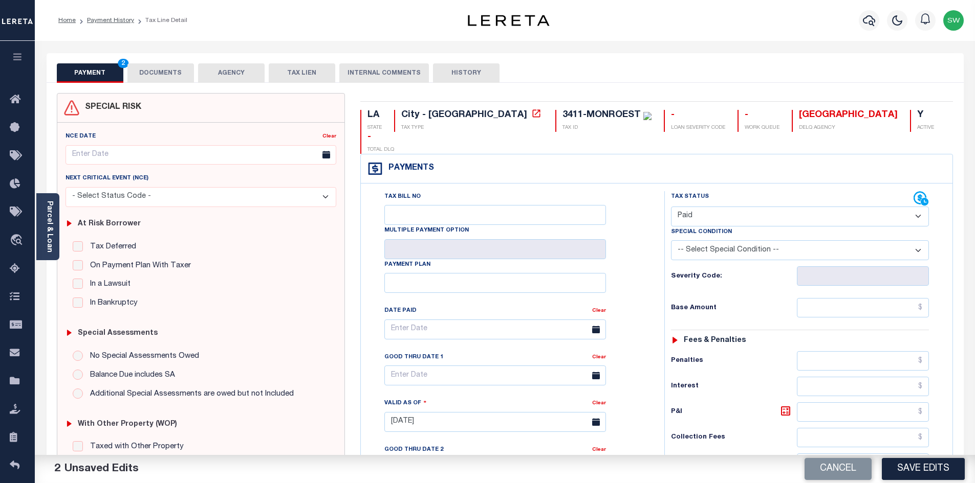
click at [630, 269] on div "Tax Bill No Multiple Payment Option Payment Plan Clear" at bounding box center [510, 334] width 278 height 287
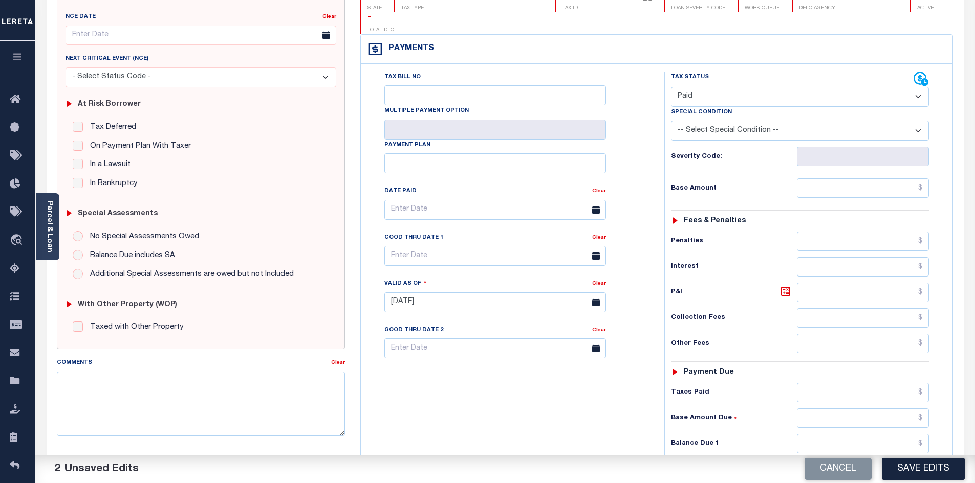
scroll to position [139, 0]
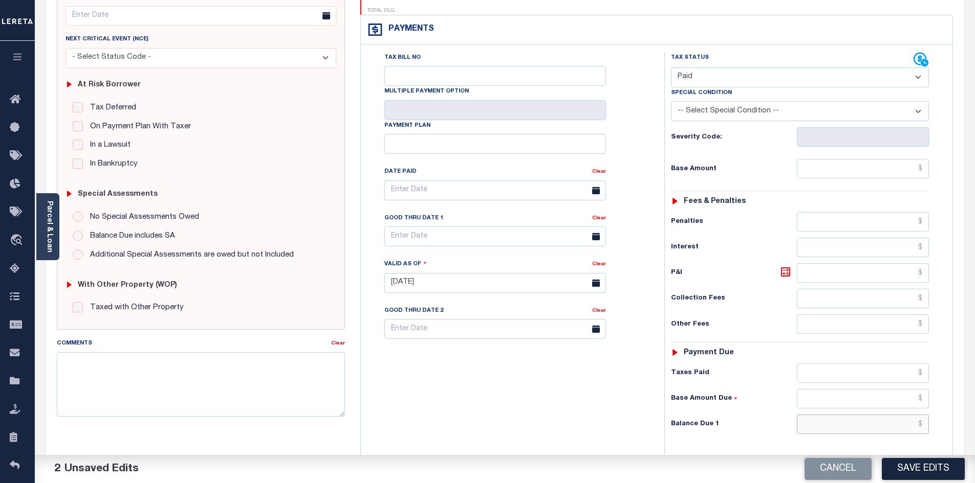
click at [844, 415] on input "text" at bounding box center [862, 424] width 132 height 19
type input "$0.00"
click at [574, 445] on div "Tax Bill No Multiple Payment Option Payment Plan Clear" at bounding box center [509, 278] width 293 height 452
click at [928, 472] on button "Save Edits" at bounding box center [922, 469] width 83 height 22
checkbox input "false"
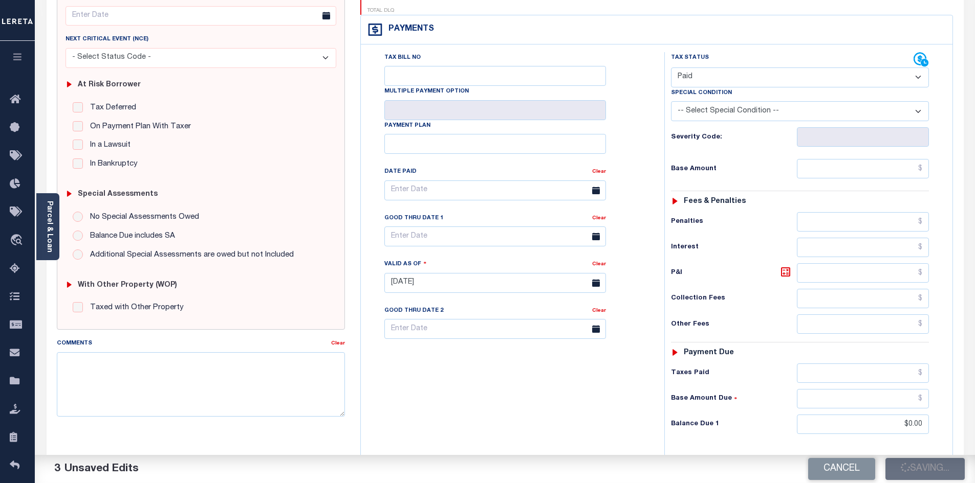
type input "$0"
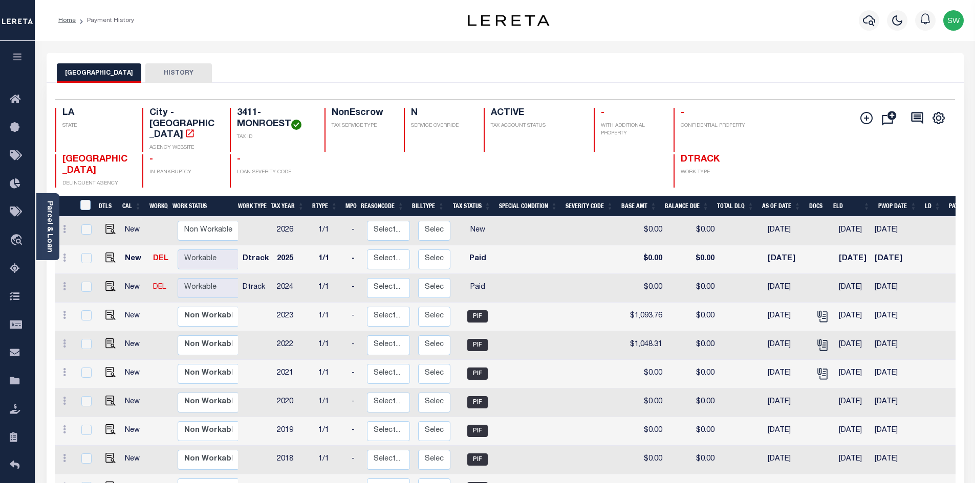
click at [435, 77] on div "NEW ORLEANS CITY HISTORY" at bounding box center [505, 72] width 896 height 19
click at [870, 23] on icon "button" at bounding box center [868, 20] width 12 height 12
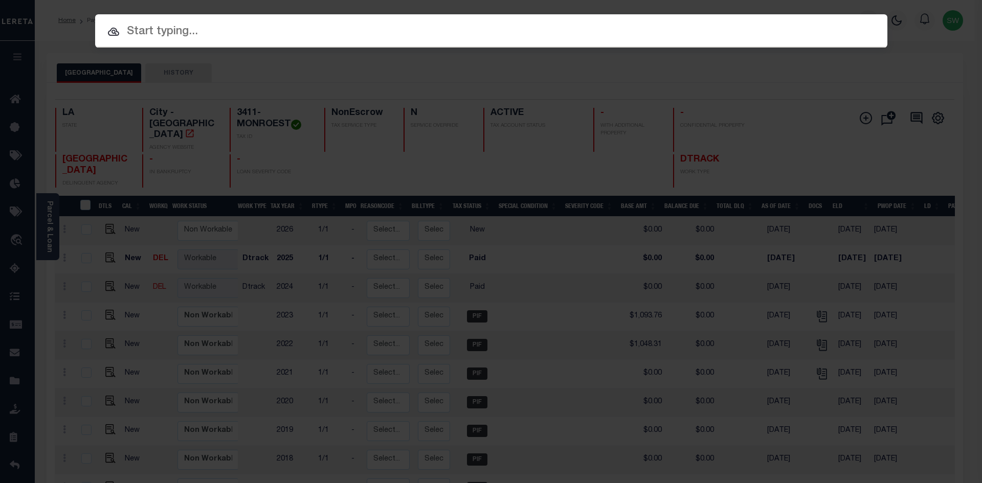
click at [154, 34] on input "text" at bounding box center [491, 32] width 792 height 18
paste input "3412-LEONIDASST"
type input "3412-LEONIDASST"
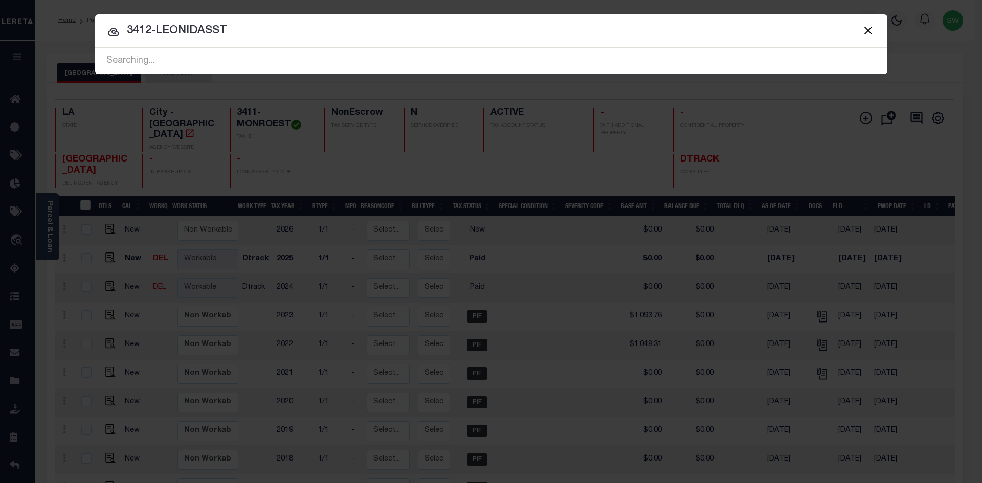
click at [299, 36] on input "3412-LEONIDASST" at bounding box center [491, 31] width 792 height 18
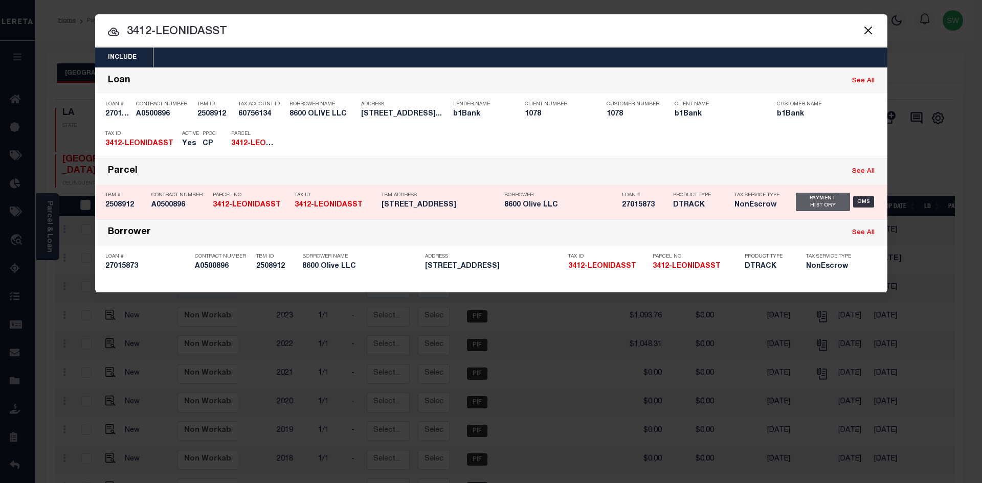
click at [823, 206] on div "Payment History" at bounding box center [823, 202] width 55 height 18
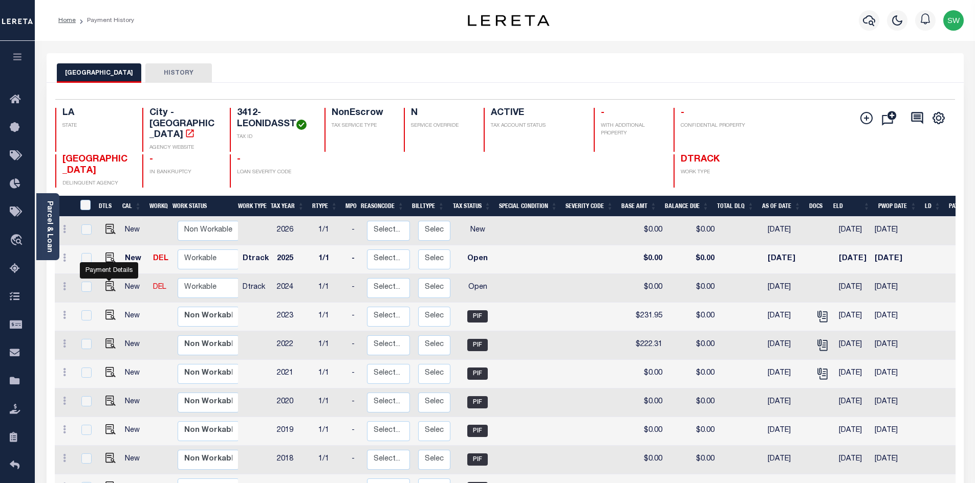
drag, startPoint x: 107, startPoint y: 290, endPoint x: 164, endPoint y: 287, distance: 57.4
click at [107, 290] on img "" at bounding box center [110, 286] width 10 height 10
checkbox input "true"
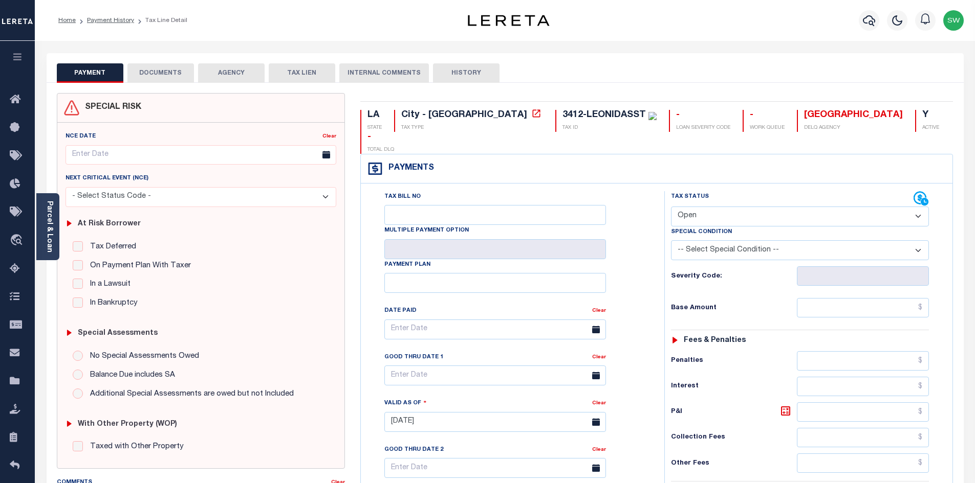
drag, startPoint x: 914, startPoint y: 193, endPoint x: 907, endPoint y: 197, distance: 8.5
click at [914, 207] on select "- Select Status Code - Open Due/Unpaid Paid Incomplete No Tax Due Internal Refu…" at bounding box center [800, 217] width 258 height 20
select select "PYD"
click at [671, 207] on select "- Select Status Code - Open Due/Unpaid Paid Incomplete No Tax Due Internal Refu…" at bounding box center [800, 217] width 258 height 20
type input "[DATE]"
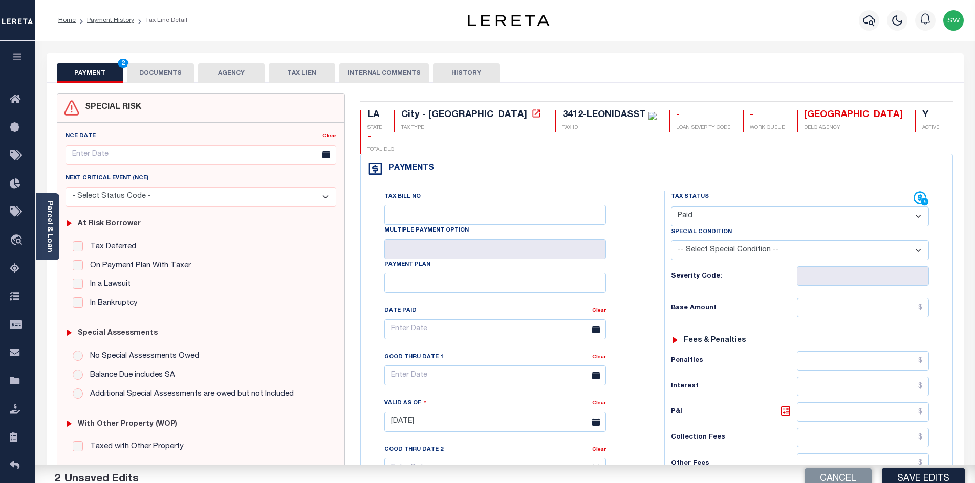
click at [653, 257] on div "Tax Bill No Multiple Payment Option Payment Plan Clear" at bounding box center [509, 417] width 293 height 452
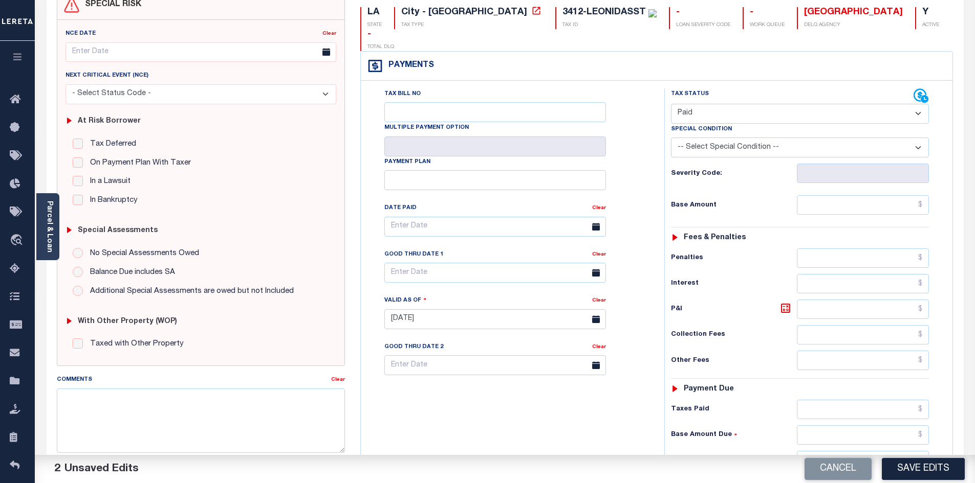
scroll to position [114, 0]
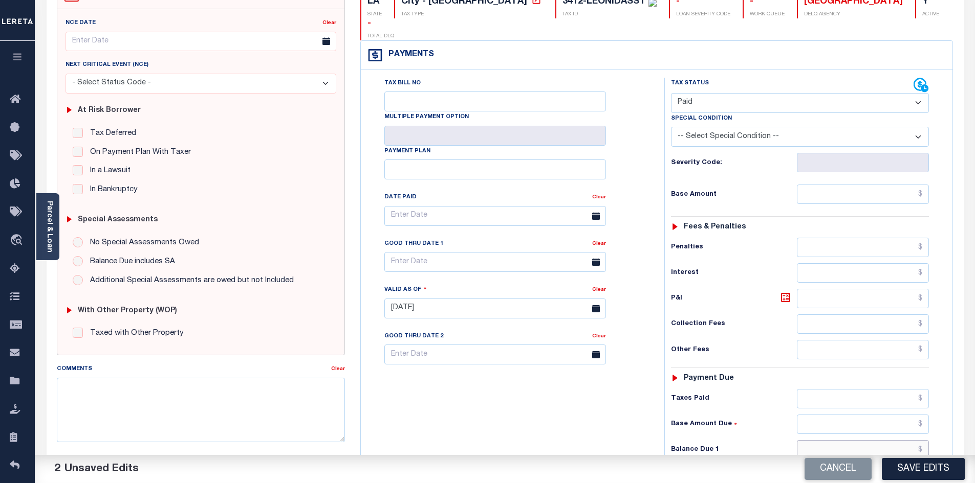
click at [885, 440] on input "text" at bounding box center [862, 449] width 132 height 19
type input "$0.00"
click at [594, 438] on div "Tax Bill No Multiple Payment Option Payment Plan Clear" at bounding box center [509, 304] width 293 height 452
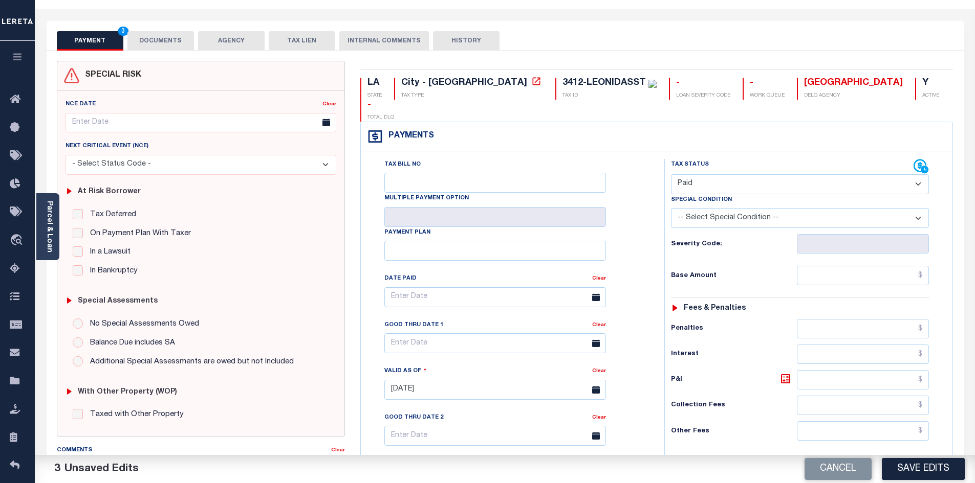
scroll to position [0, 0]
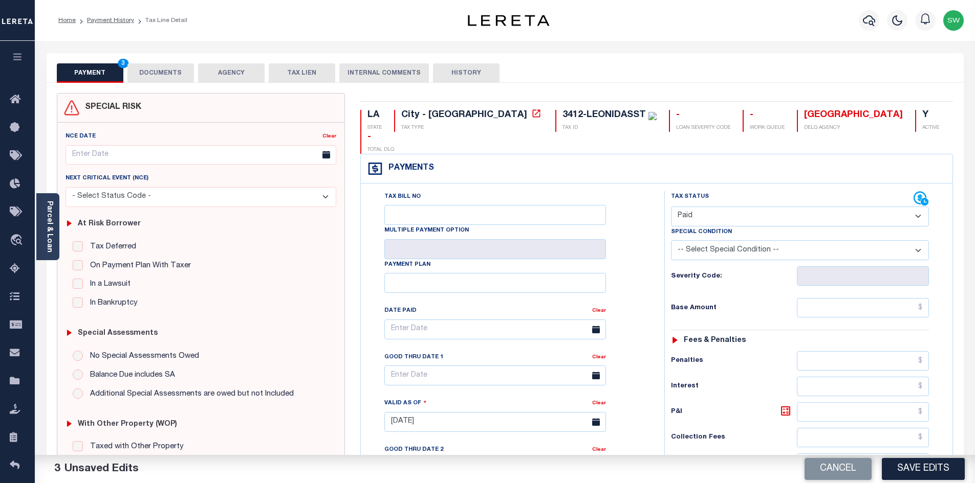
click at [175, 74] on button "DOCUMENTS" at bounding box center [160, 72] width 67 height 19
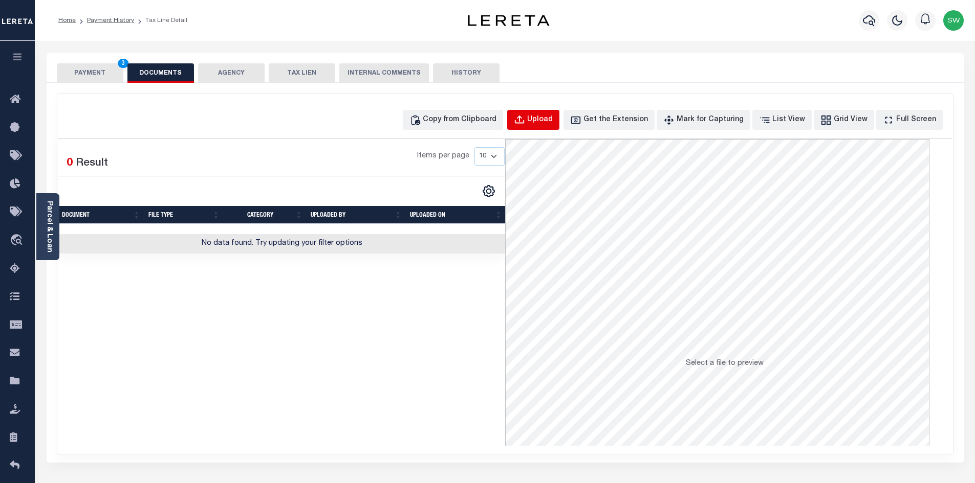
click at [552, 123] on div "Upload" at bounding box center [540, 120] width 26 height 11
select select "POP"
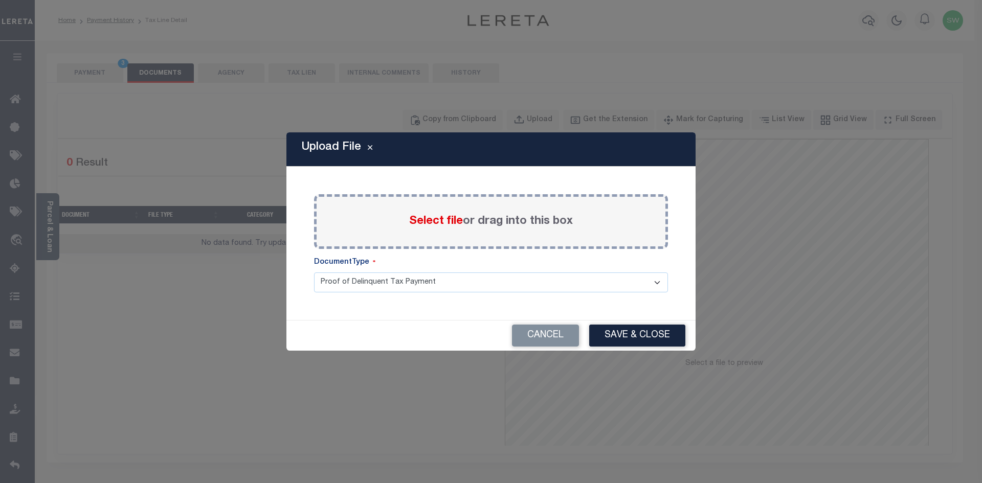
click at [450, 227] on span "Select file" at bounding box center [436, 221] width 54 height 11
click at [0, 0] on input "Select file or drag into this box" at bounding box center [0, 0] width 0 height 0
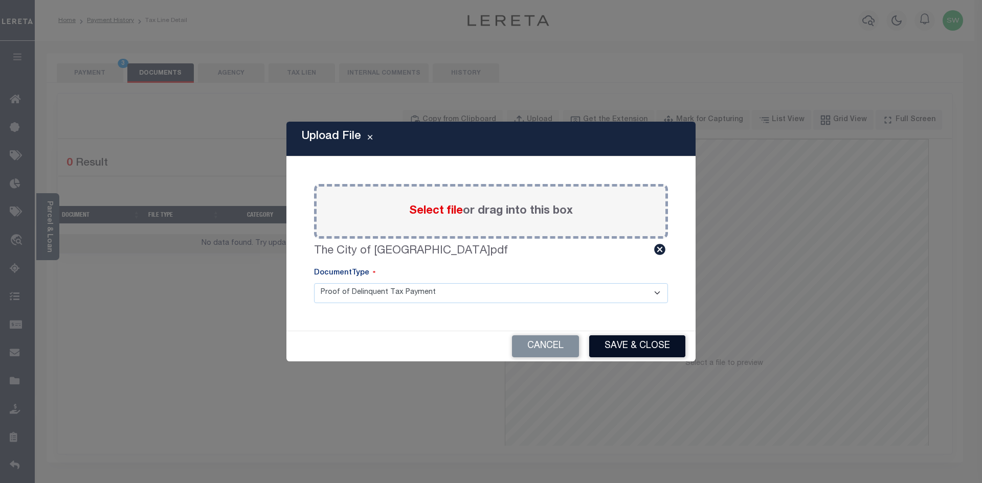
click at [649, 348] on button "Save & Close" at bounding box center [637, 347] width 96 height 22
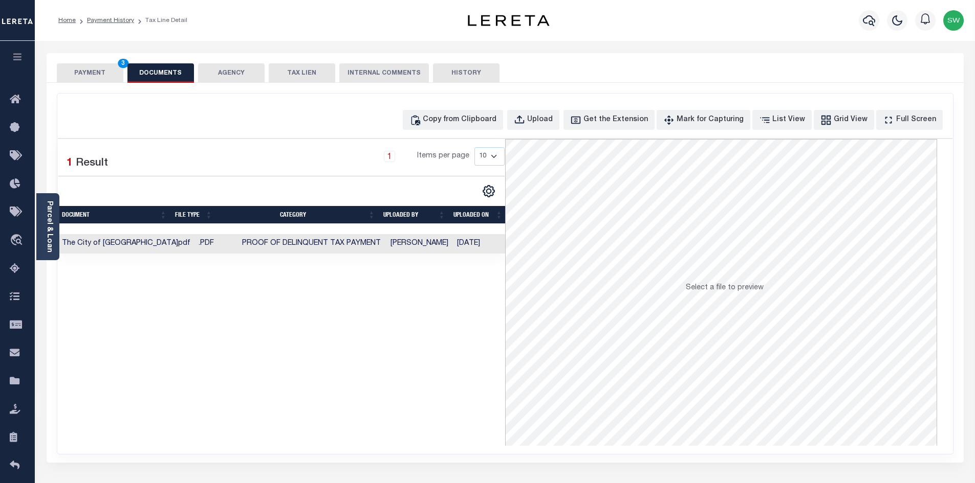
click at [98, 76] on button "PAYMENT 3" at bounding box center [90, 72] width 67 height 19
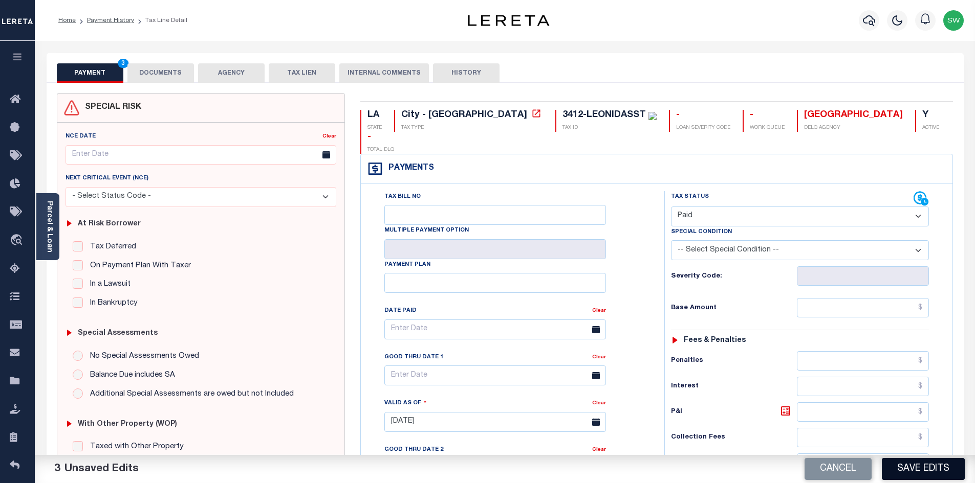
click at [910, 477] on button "Save Edits" at bounding box center [922, 469] width 83 height 22
checkbox input "false"
type input "$0"
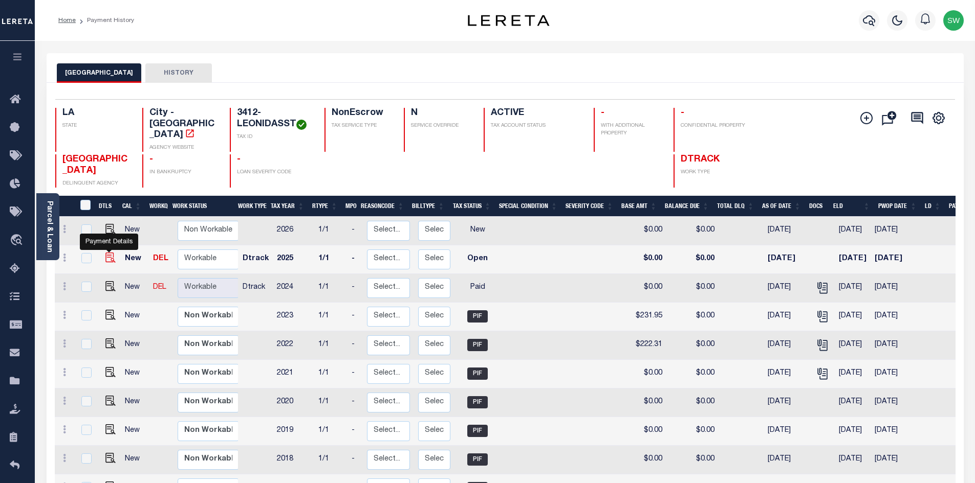
click at [112, 258] on img "" at bounding box center [110, 258] width 10 height 10
checkbox input "true"
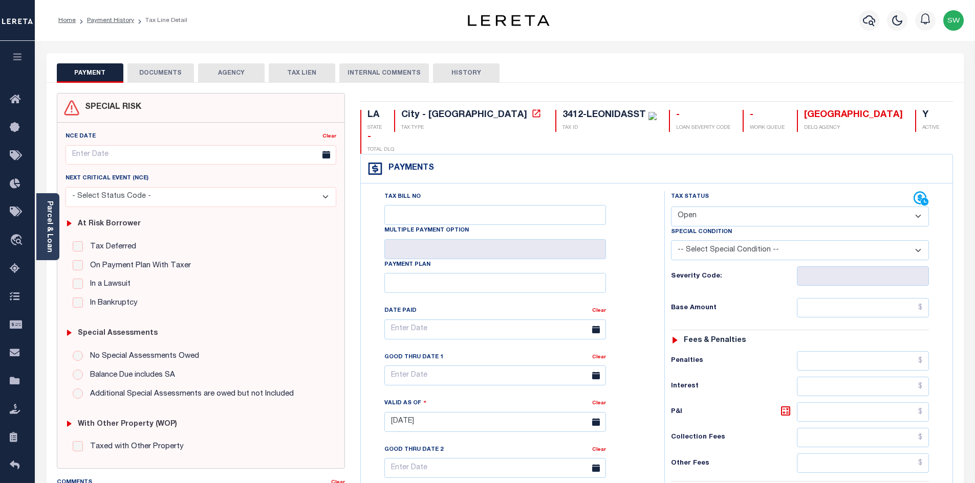
click at [920, 207] on select "- Select Status Code - Open Due/Unpaid Paid Incomplete No Tax Due Internal Refu…" at bounding box center [800, 217] width 258 height 20
select select "PYD"
click at [671, 207] on select "- Select Status Code - Open Due/Unpaid Paid Incomplete No Tax Due Internal Refu…" at bounding box center [800, 217] width 258 height 20
type input "[DATE]"
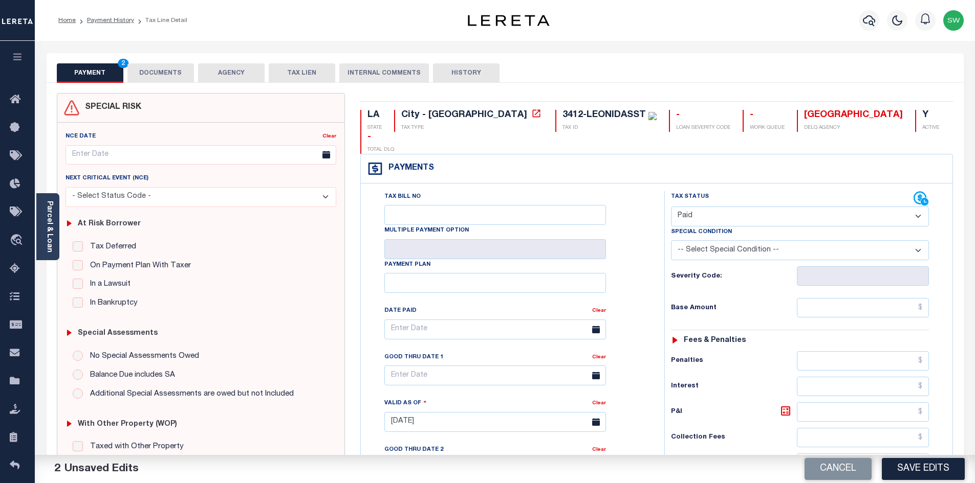
click at [664, 260] on div "Severity Code:" at bounding box center [799, 273] width 273 height 26
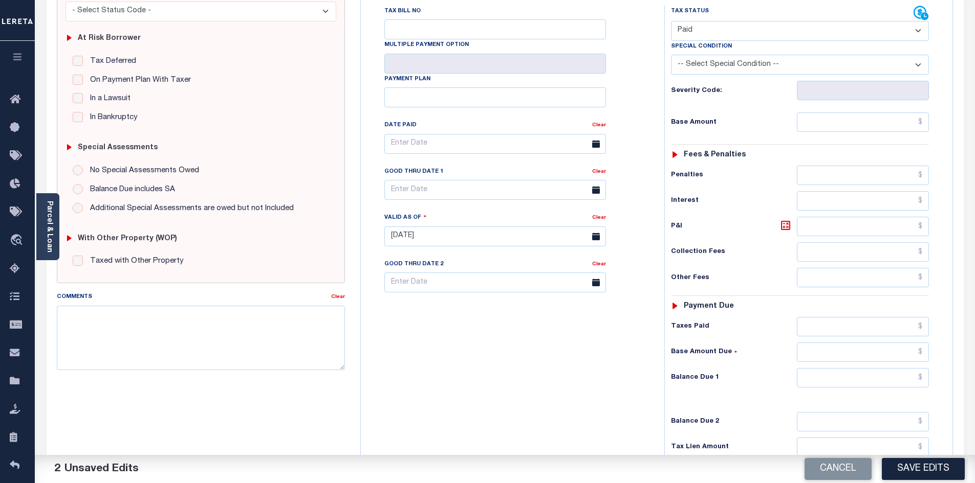
scroll to position [195, 0]
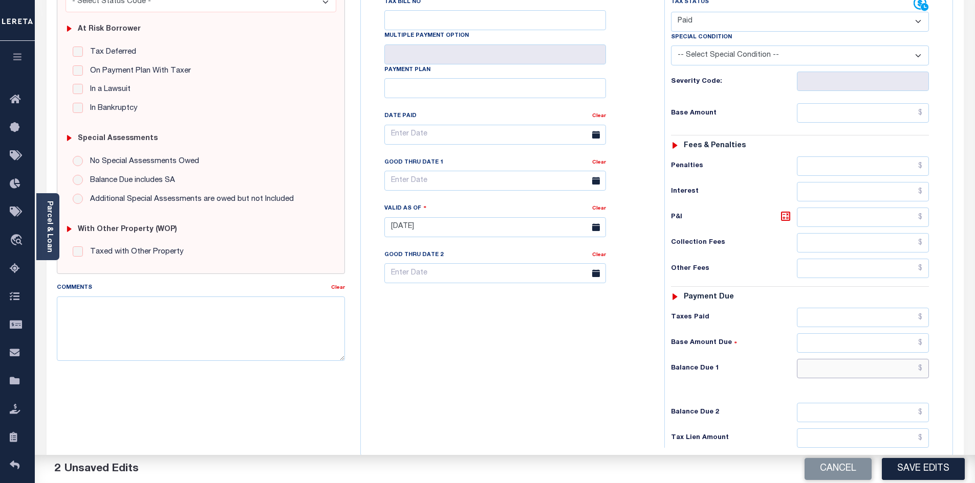
drag, startPoint x: 874, startPoint y: 349, endPoint x: 882, endPoint y: 329, distance: 21.6
click at [874, 359] on input "text" at bounding box center [862, 368] width 132 height 19
type input "$0.00"
click at [549, 382] on div "Tax Bill No Multiple Payment Option Payment Plan Clear" at bounding box center [509, 222] width 293 height 452
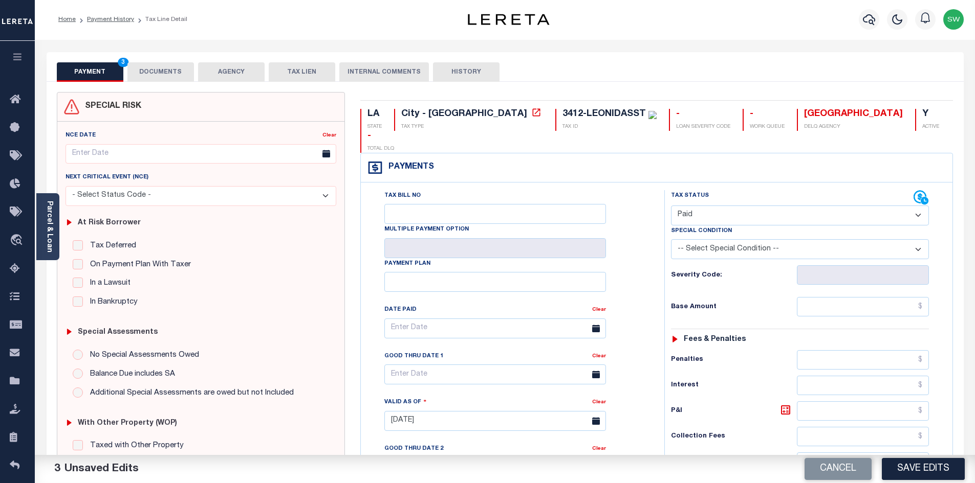
scroll to position [0, 0]
click at [158, 73] on button "DOCUMENTS" at bounding box center [160, 72] width 67 height 19
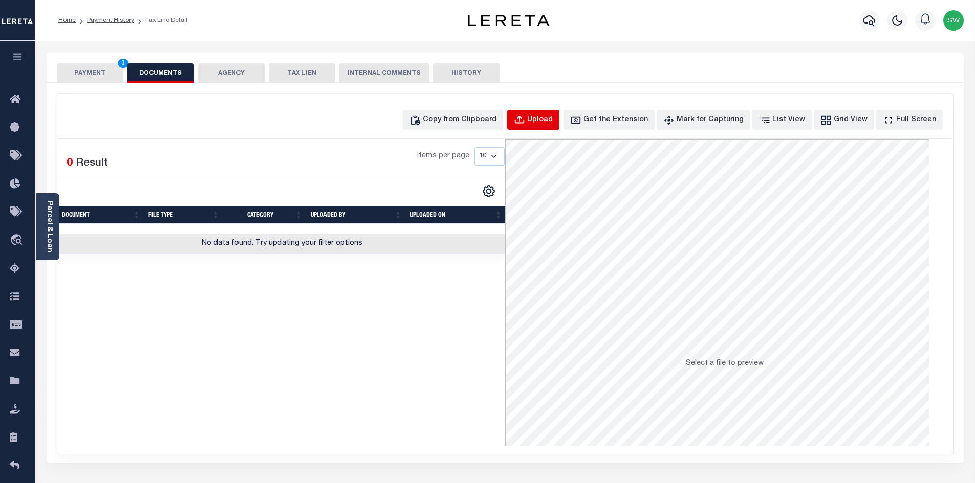
click at [552, 120] on div "Upload" at bounding box center [540, 120] width 26 height 11
select select "POP"
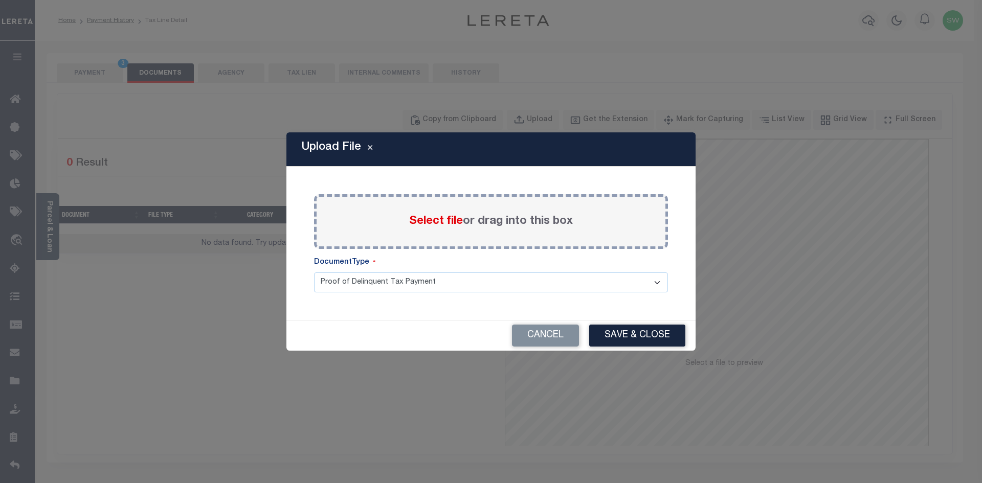
click at [460, 220] on span "Select file" at bounding box center [436, 221] width 54 height 11
click at [0, 0] on input "Select file or drag into this box" at bounding box center [0, 0] width 0 height 0
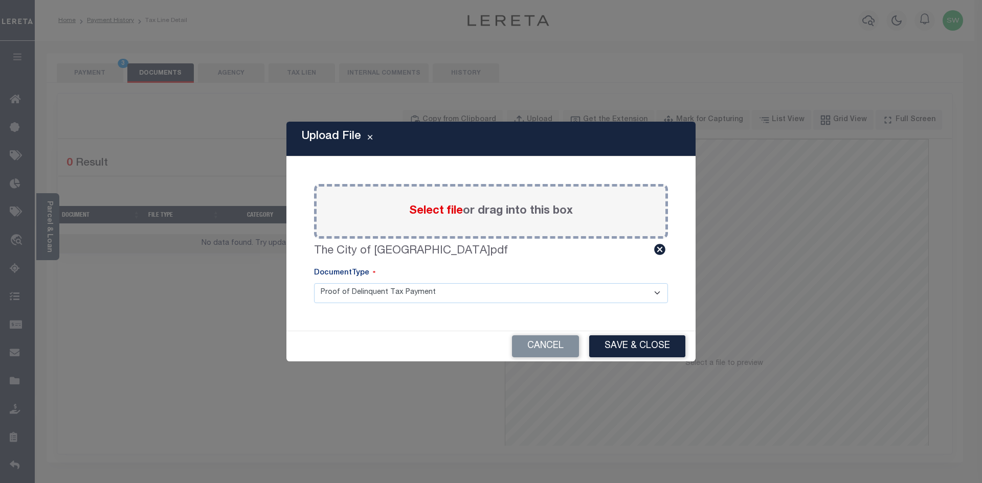
drag, startPoint x: 662, startPoint y: 353, endPoint x: 665, endPoint y: 345, distance: 8.4
click at [662, 353] on button "Save & Close" at bounding box center [637, 347] width 96 height 22
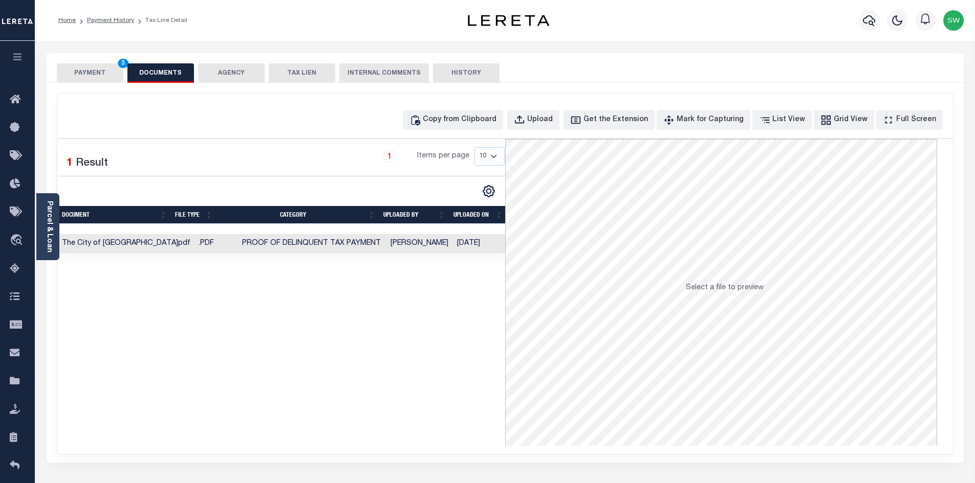
click at [103, 76] on button "PAYMENT 3" at bounding box center [90, 72] width 67 height 19
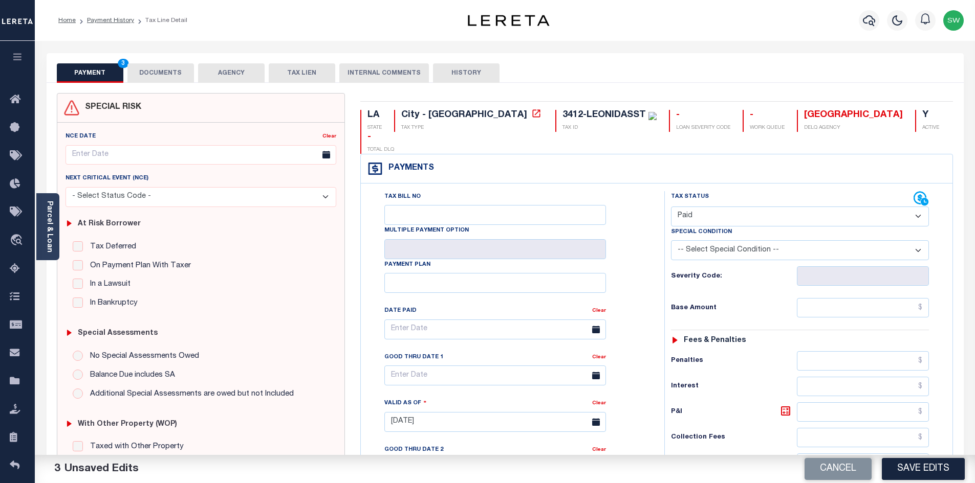
click at [931, 475] on button "Save Edits" at bounding box center [922, 469] width 83 height 22
checkbox input "false"
type input "$0"
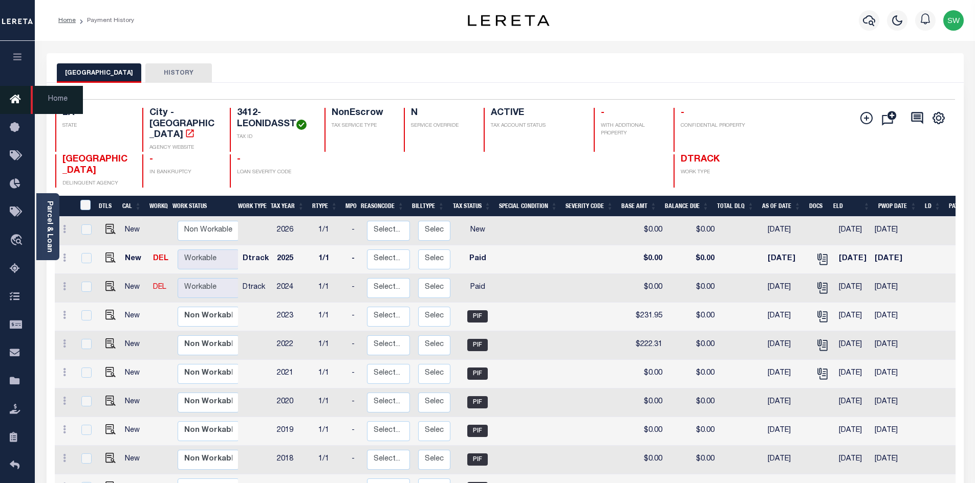
click at [17, 105] on icon at bounding box center [18, 100] width 16 height 13
